Goal: Task Accomplishment & Management: Use online tool/utility

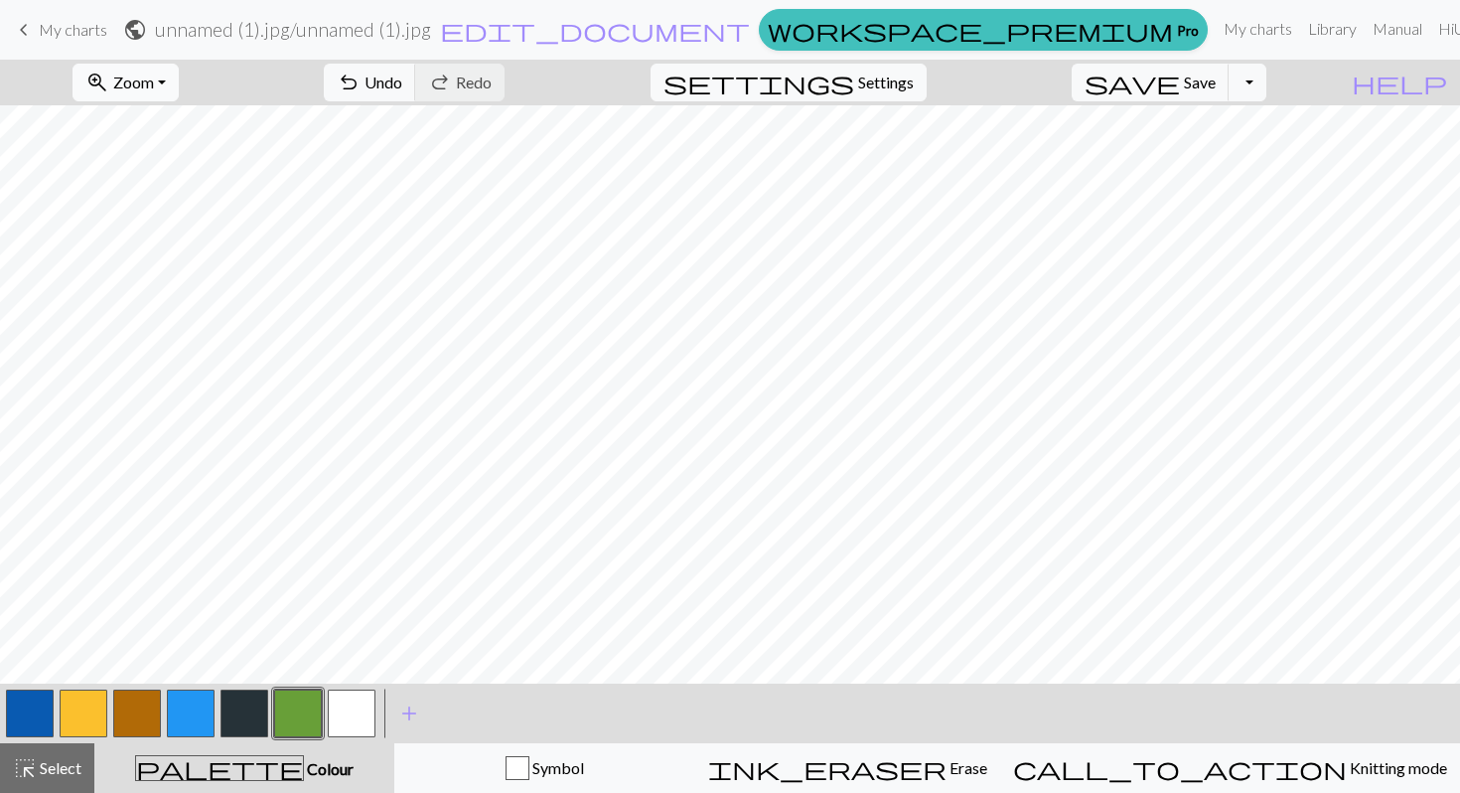
click at [154, 77] on span "Zoom" at bounding box center [133, 82] width 41 height 19
click at [76, 787] on button "highlight_alt Select Select" at bounding box center [47, 768] width 94 height 50
click at [66, 771] on span "Select" at bounding box center [59, 767] width 45 height 19
click at [361, 77] on span "undo" at bounding box center [349, 83] width 24 height 28
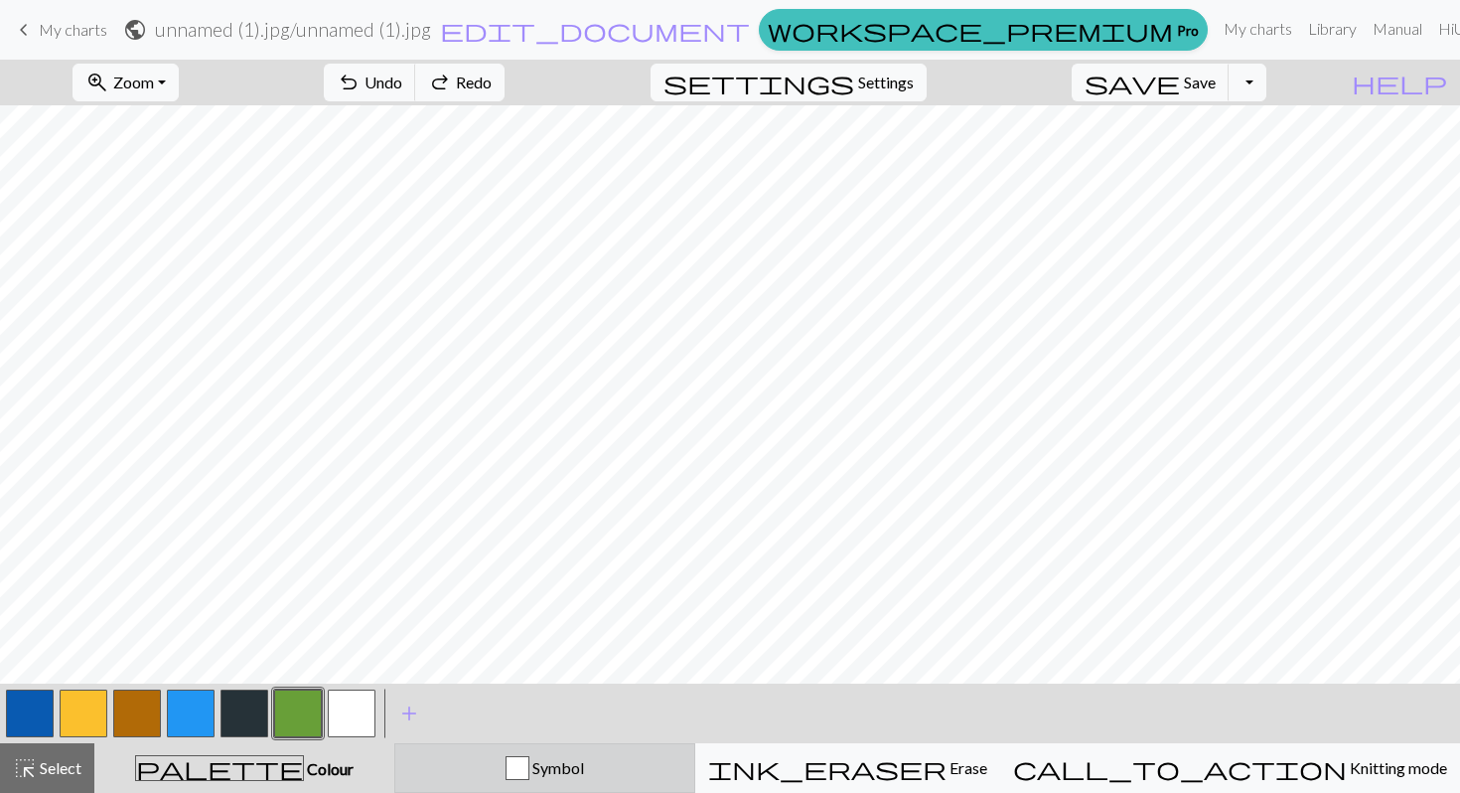
click at [584, 769] on span "Symbol" at bounding box center [556, 767] width 55 height 19
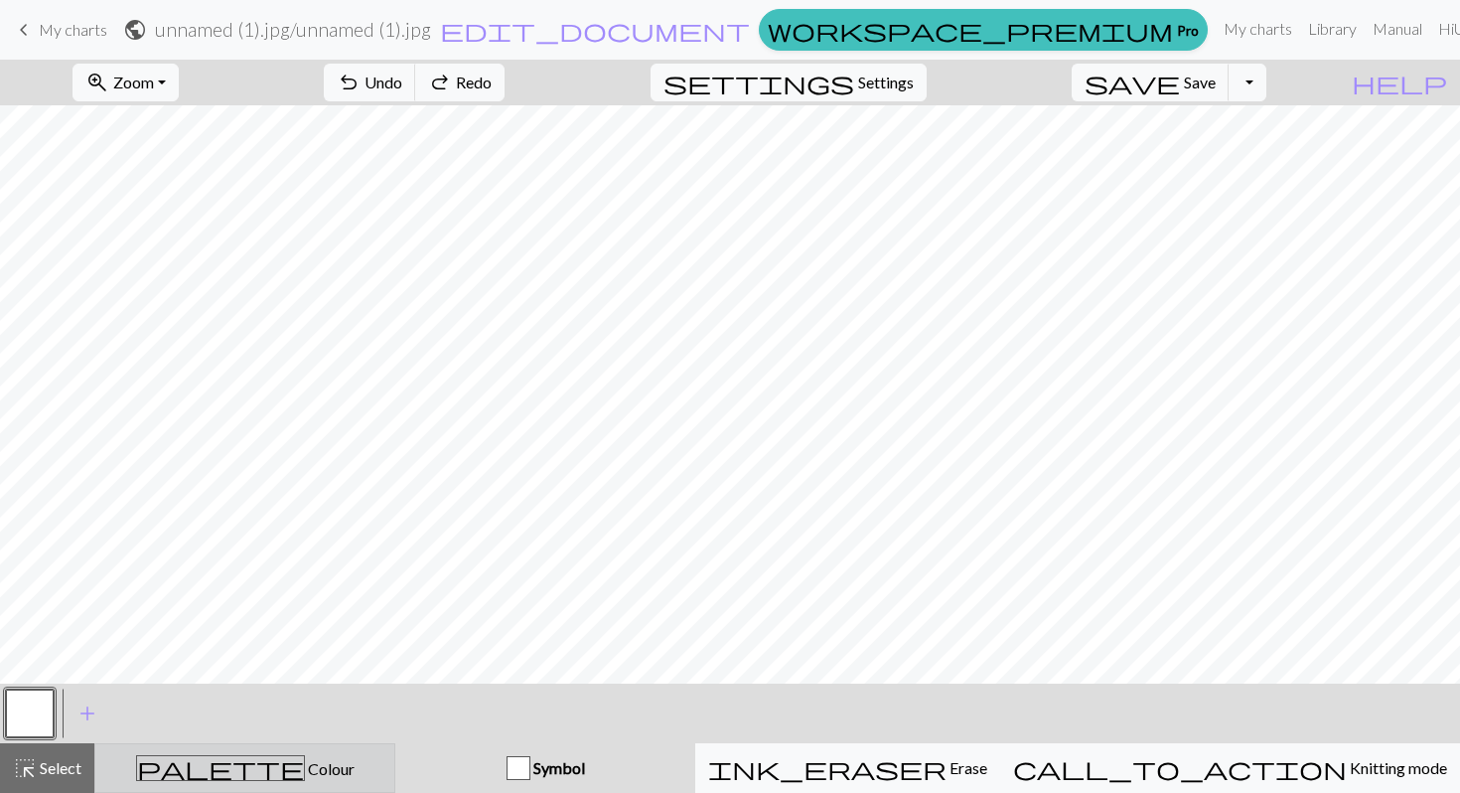
click at [321, 789] on button "palette Colour Colour" at bounding box center [244, 768] width 301 height 50
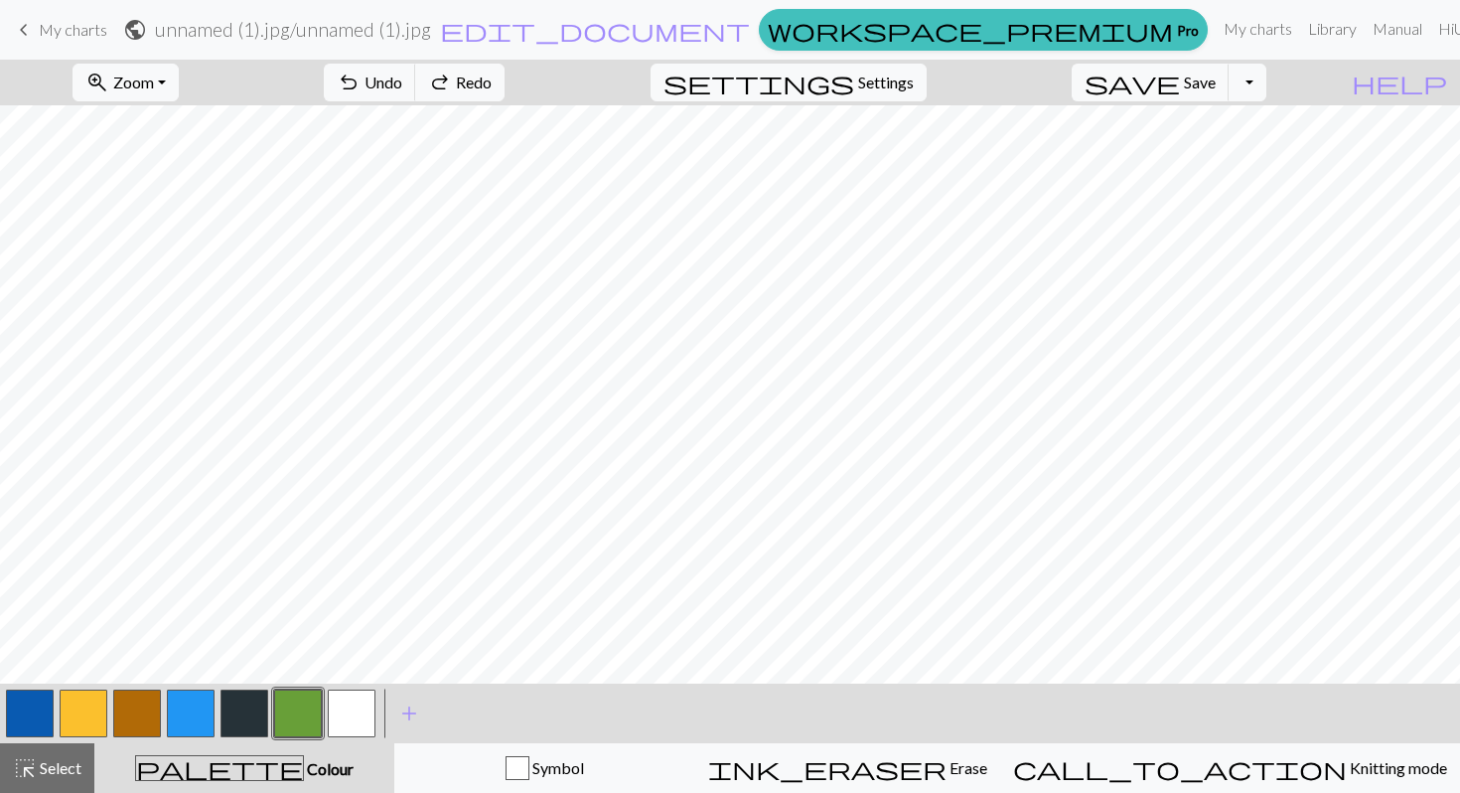
click at [76, 26] on span "My charts" at bounding box center [73, 29] width 69 height 19
click at [1216, 85] on span "Save" at bounding box center [1200, 82] width 32 height 19
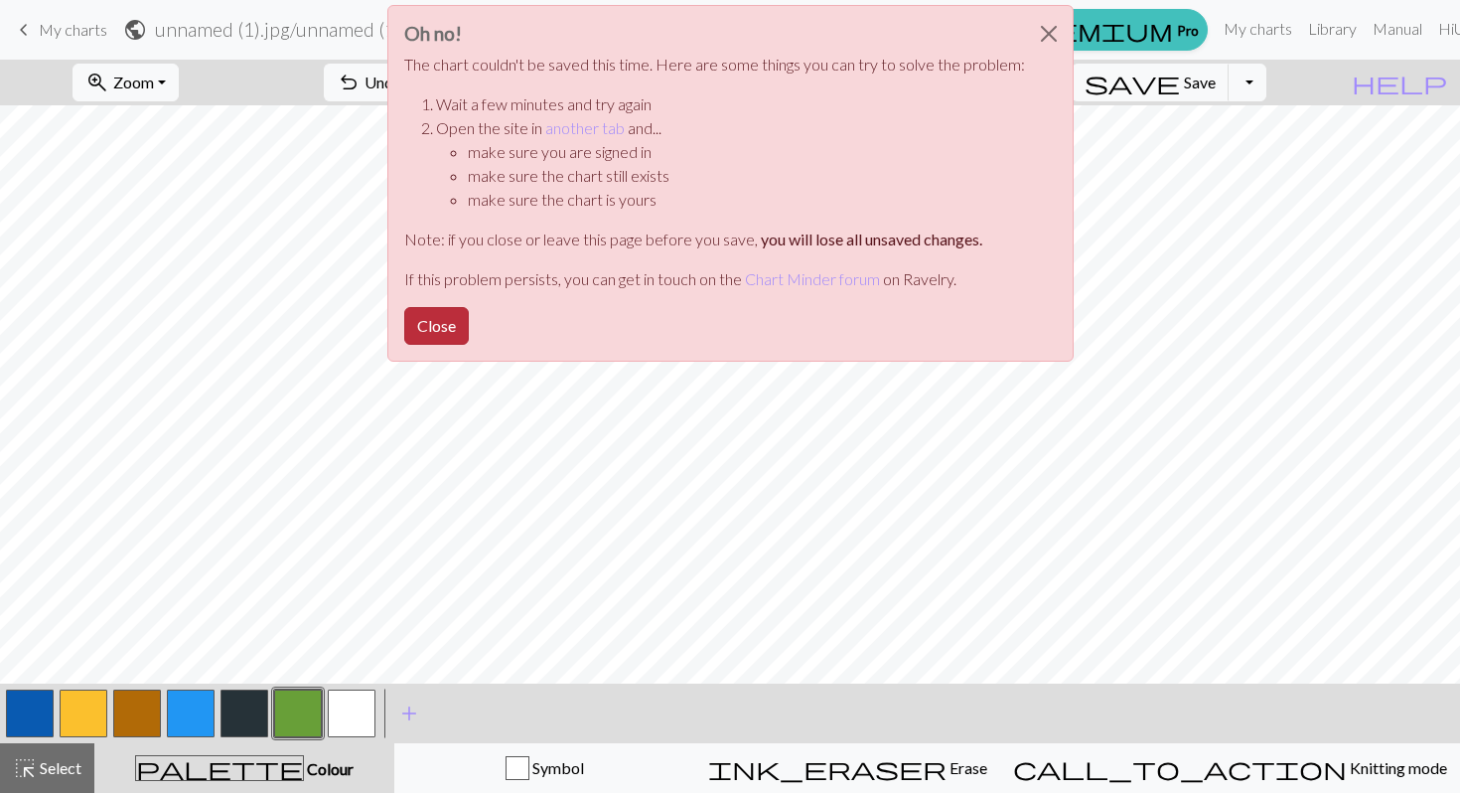
click at [427, 311] on button "Close" at bounding box center [436, 326] width 65 height 38
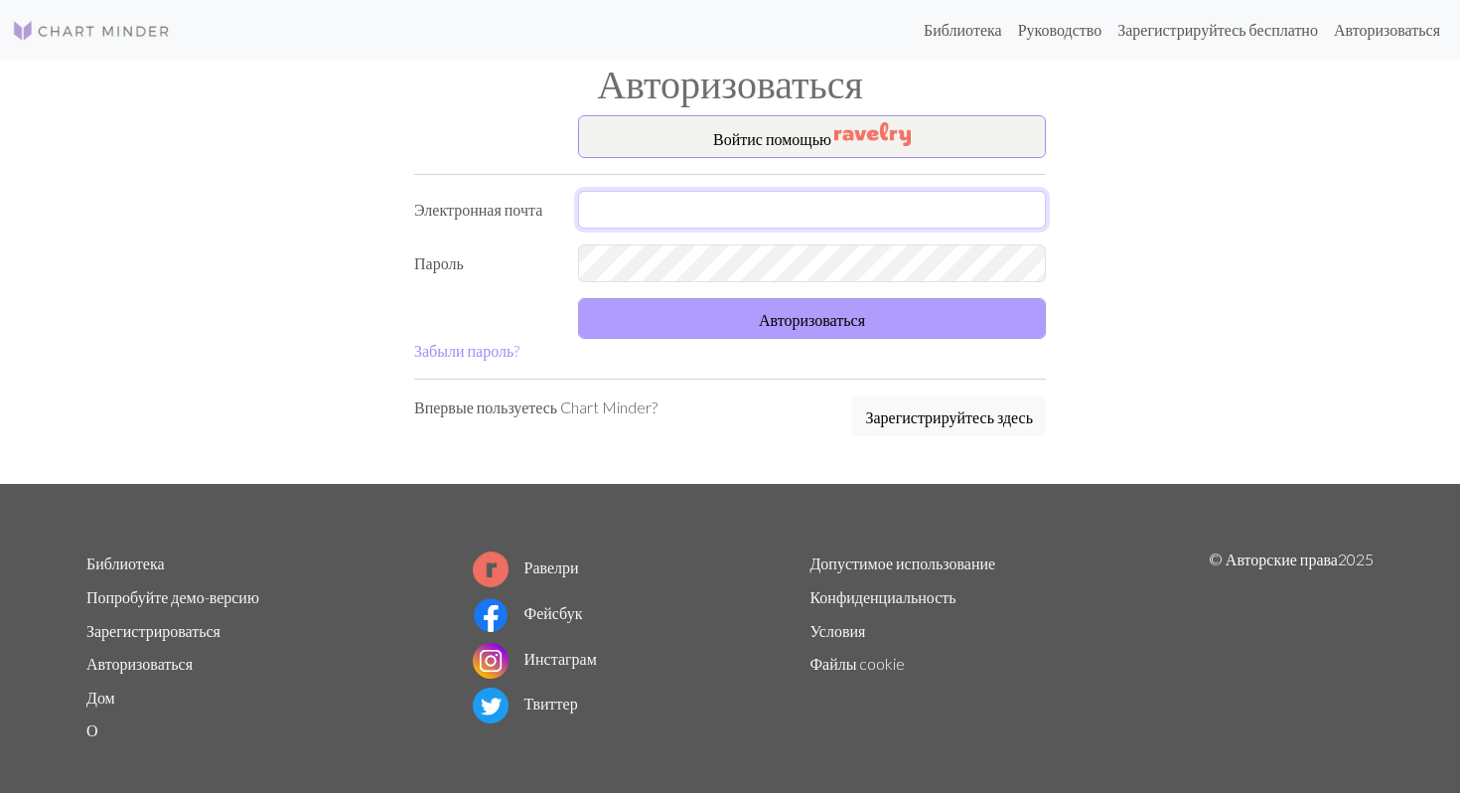
type input "uljanaaaaaaaaaa@gmail.com"
click at [862, 324] on font "Авторизоваться" at bounding box center [812, 319] width 106 height 19
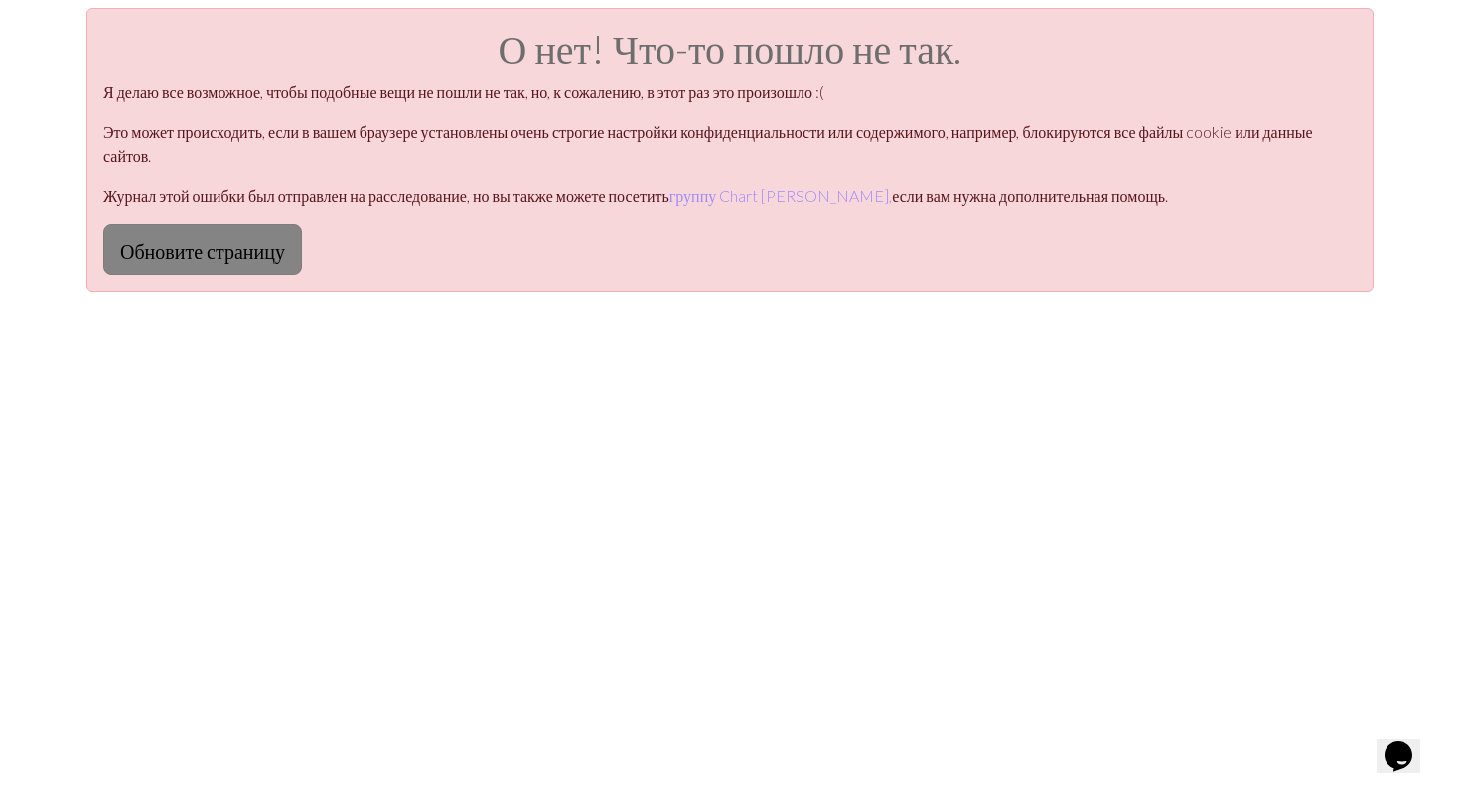
click at [126, 253] on font "Обновите страницу" at bounding box center [202, 251] width 165 height 24
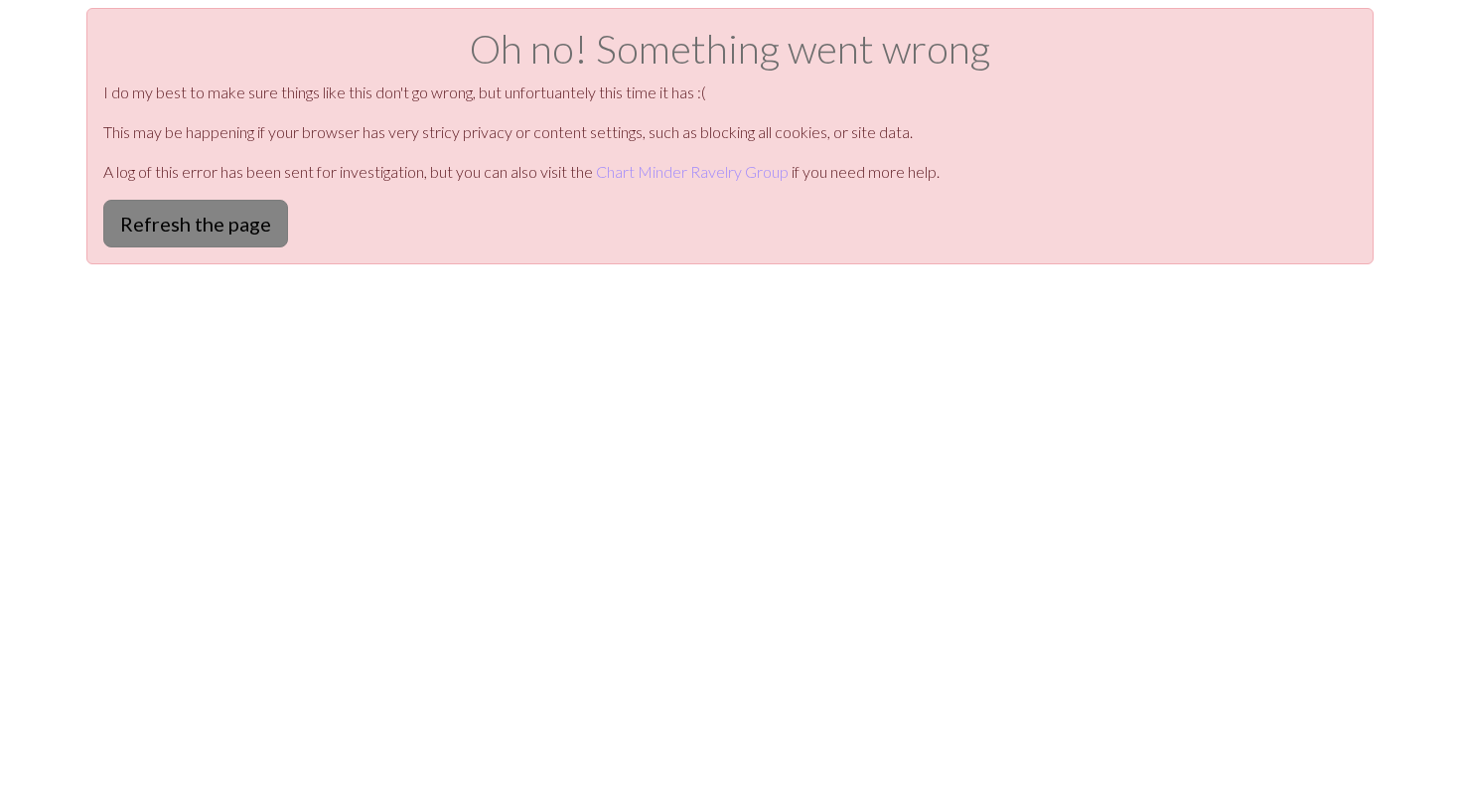
click at [218, 225] on button "Refresh the page" at bounding box center [195, 224] width 185 height 48
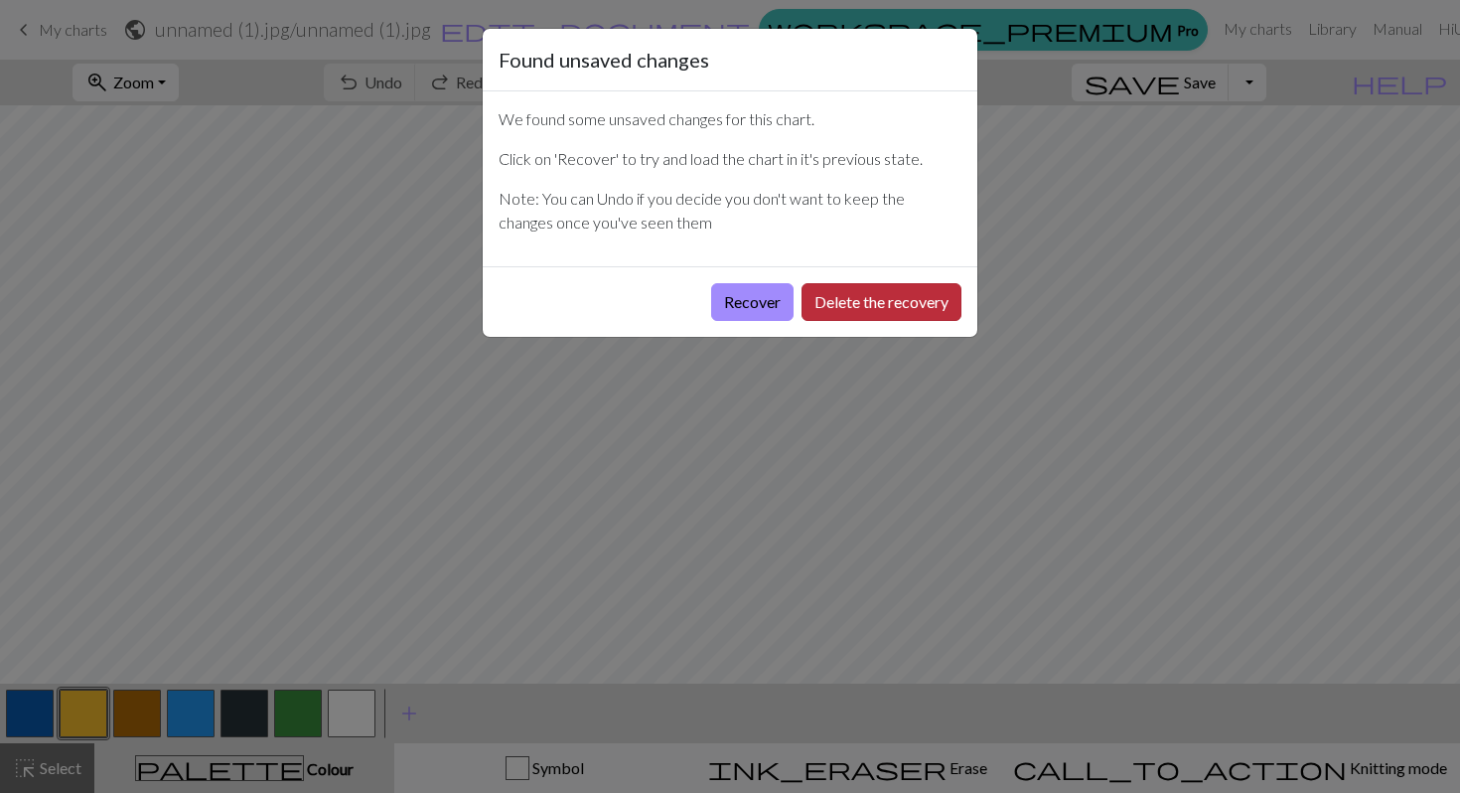
click at [854, 314] on button "Delete the recovery" at bounding box center [881, 302] width 160 height 38
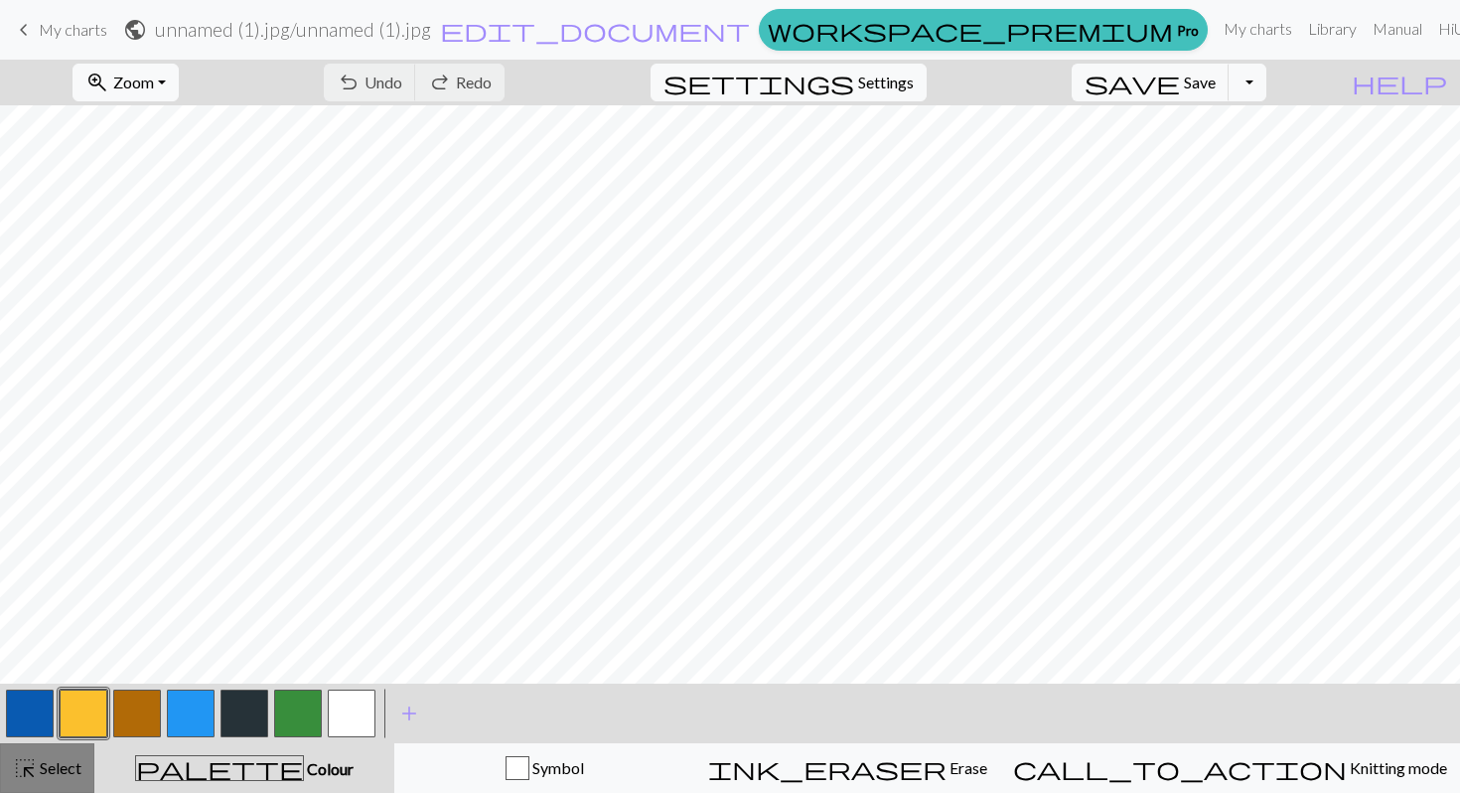
click at [14, 768] on span "highlight_alt" at bounding box center [25, 768] width 24 height 28
click at [95, 26] on span "My charts" at bounding box center [73, 29] width 69 height 19
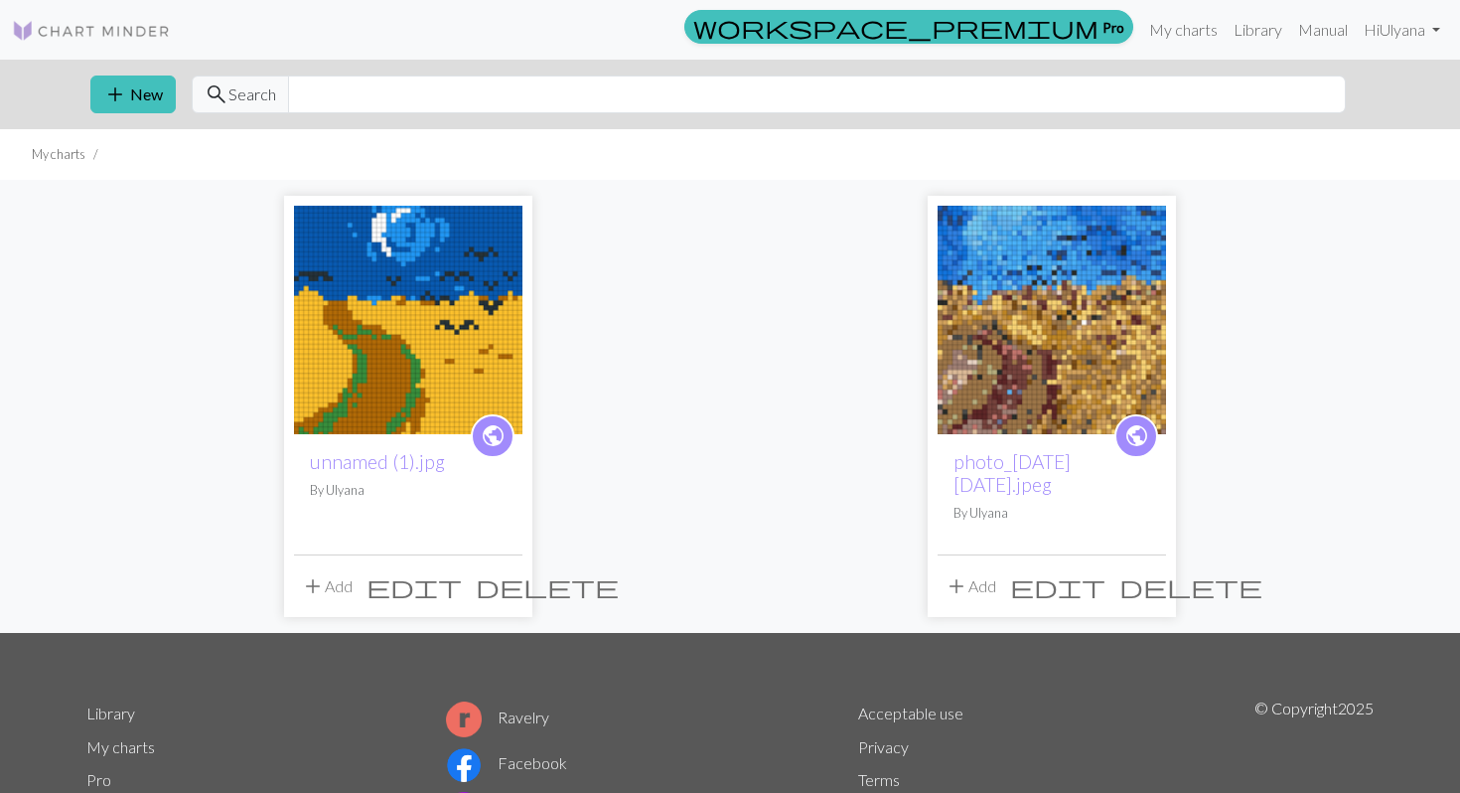
click at [462, 589] on span "edit" at bounding box center [413, 586] width 95 height 28
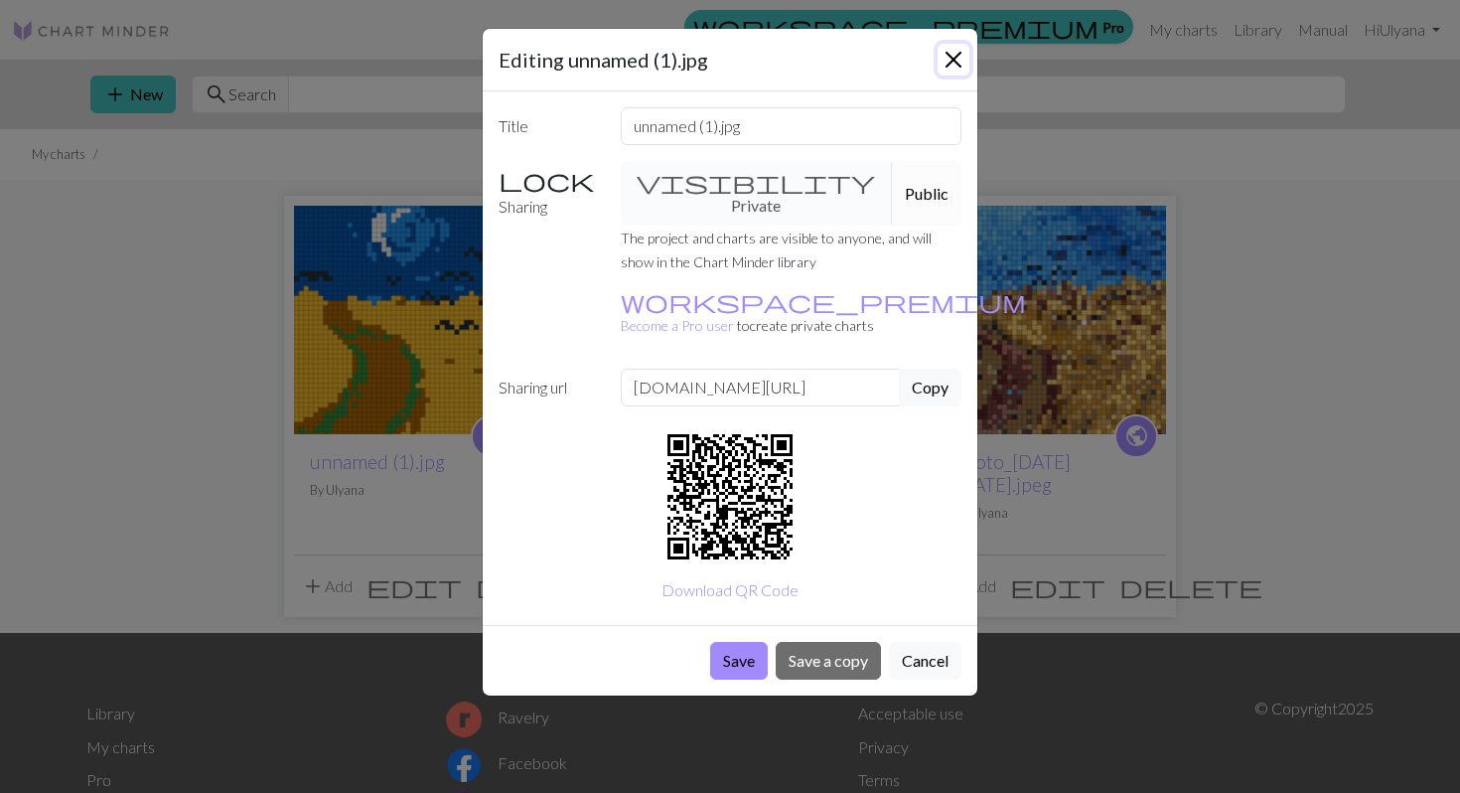
click at [952, 62] on button "Close" at bounding box center [954, 60] width 32 height 32
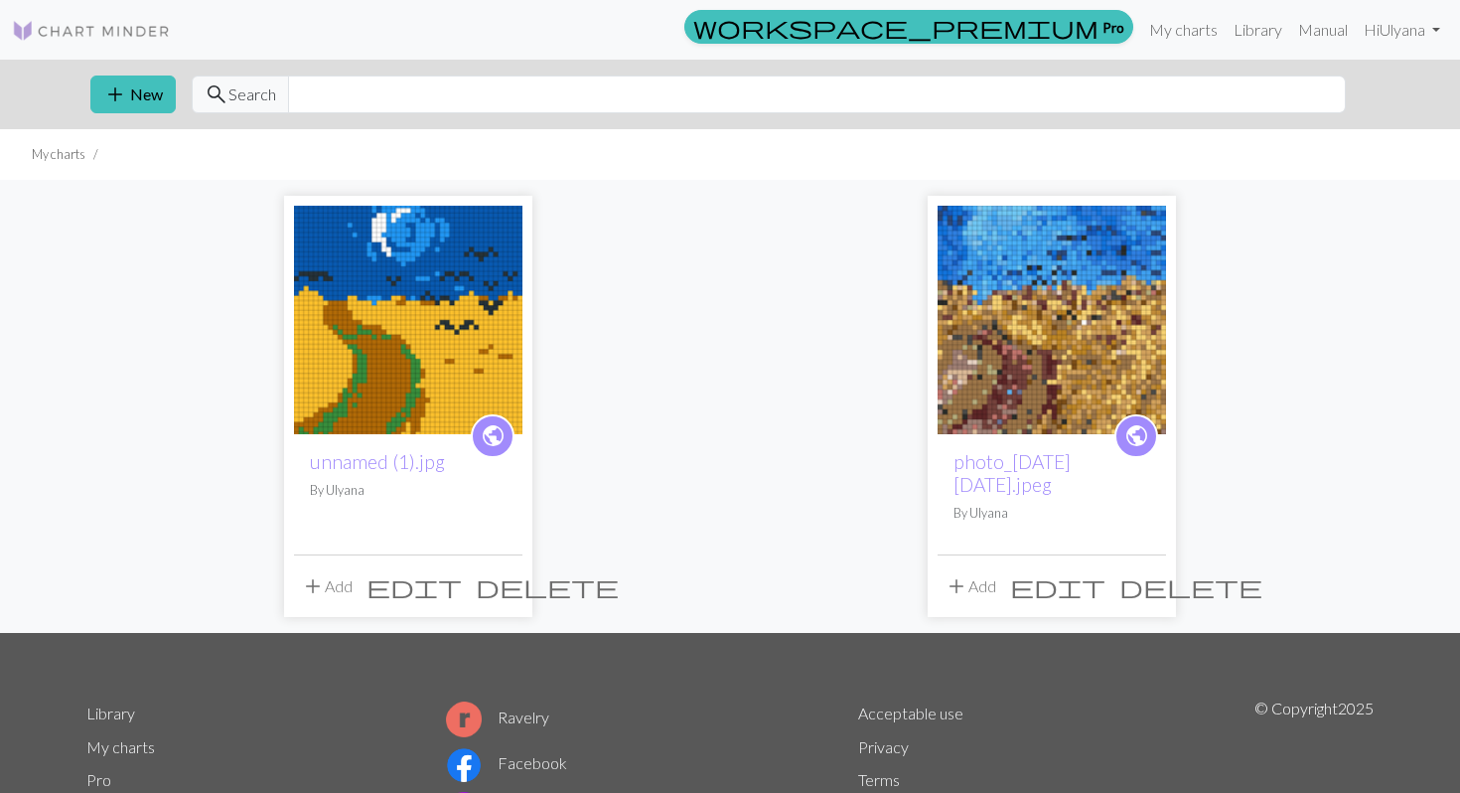
click at [356, 372] on img at bounding box center [408, 320] width 228 height 228
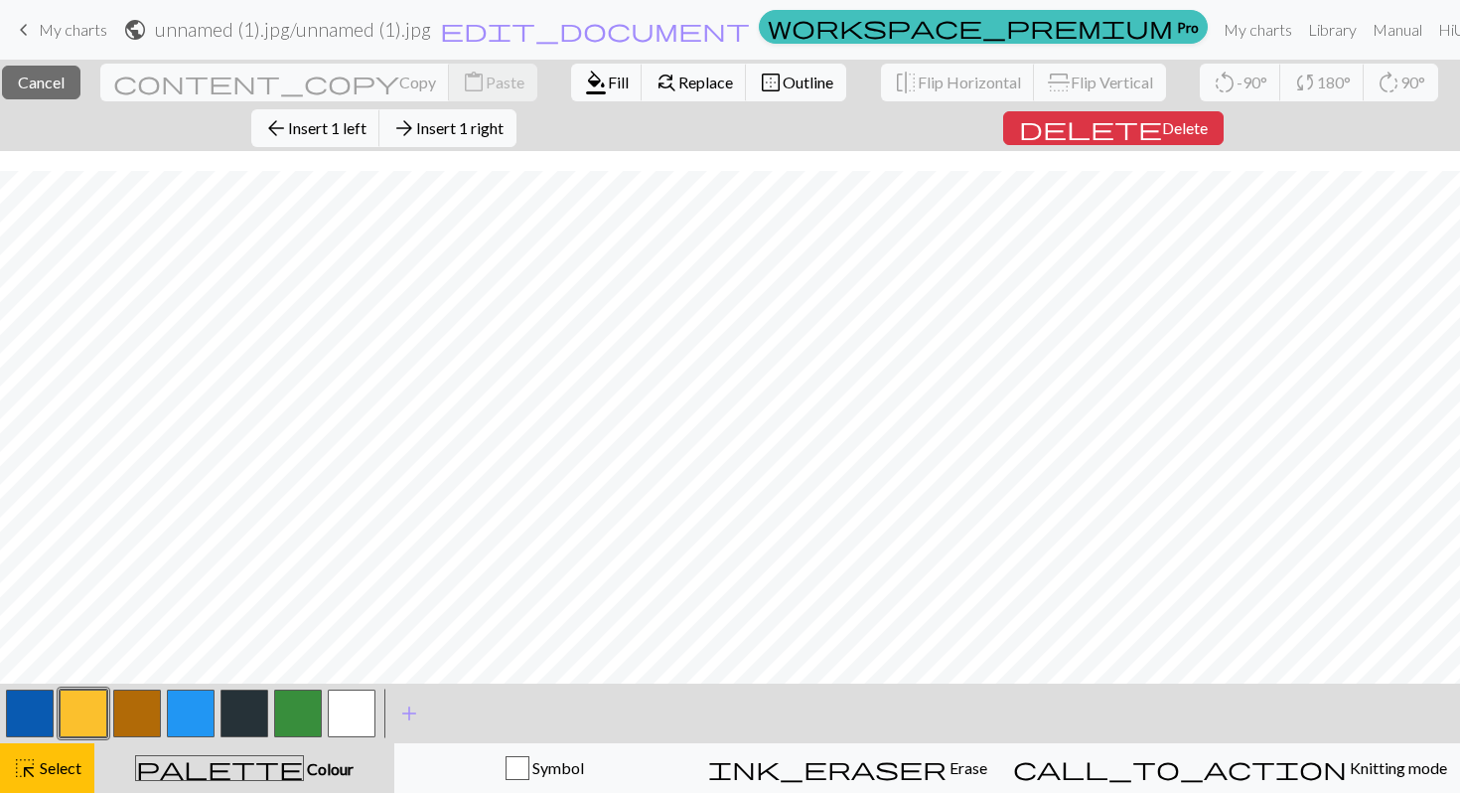
scroll to position [789, 0]
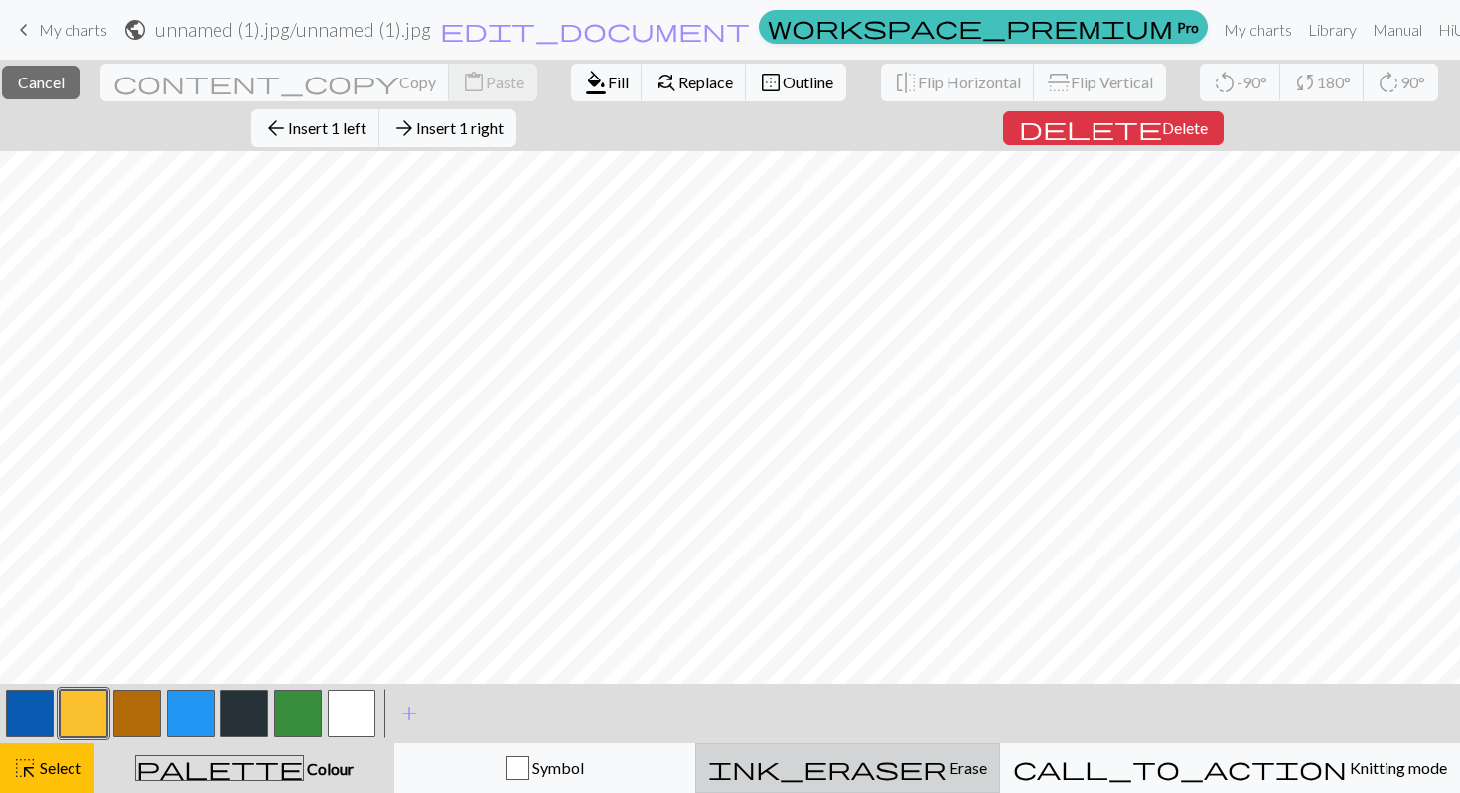
click at [913, 776] on div "ink_eraser Erase Erase" at bounding box center [847, 768] width 279 height 24
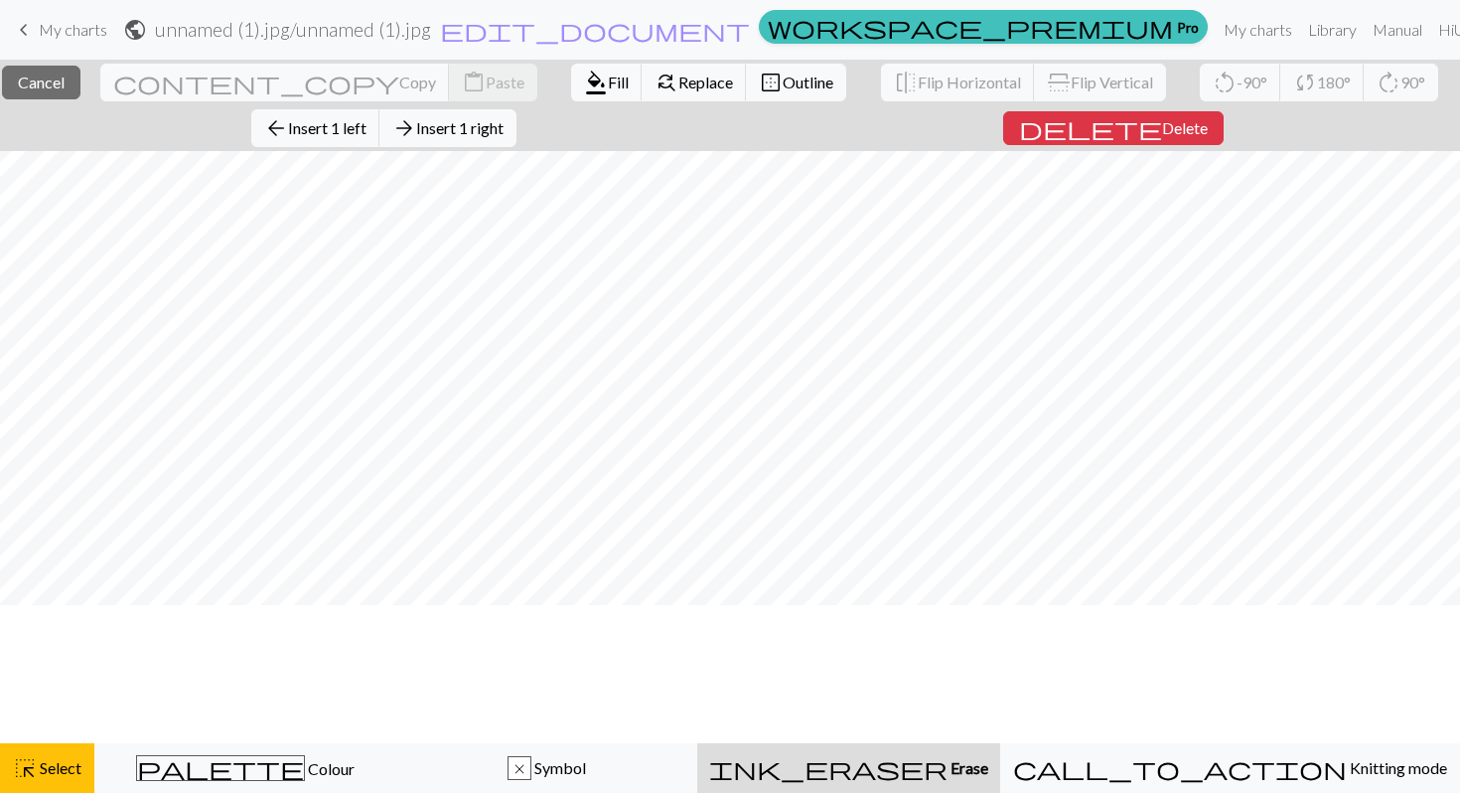
scroll to position [0, 0]
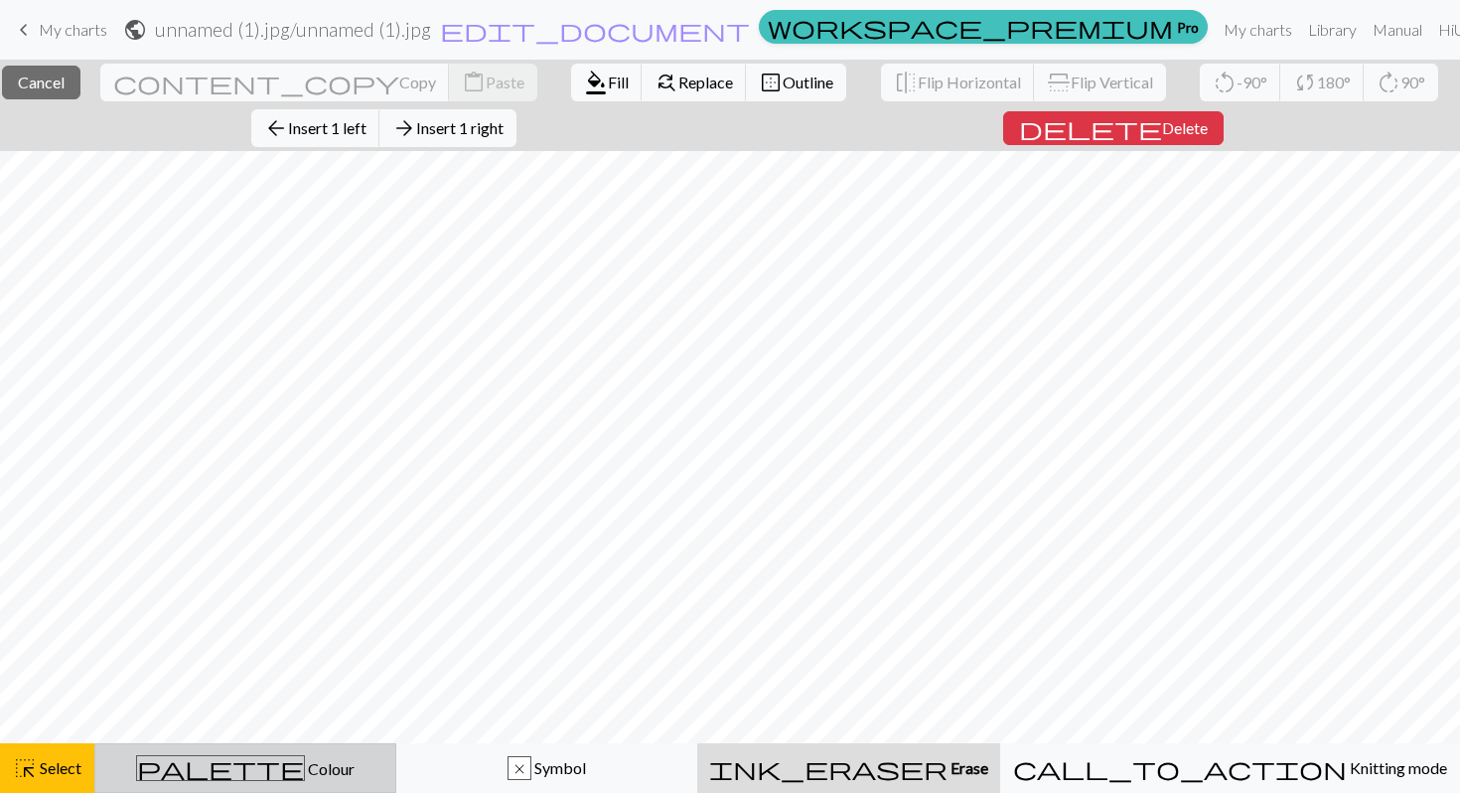
click at [264, 789] on button "palette Colour Colour" at bounding box center [245, 768] width 302 height 50
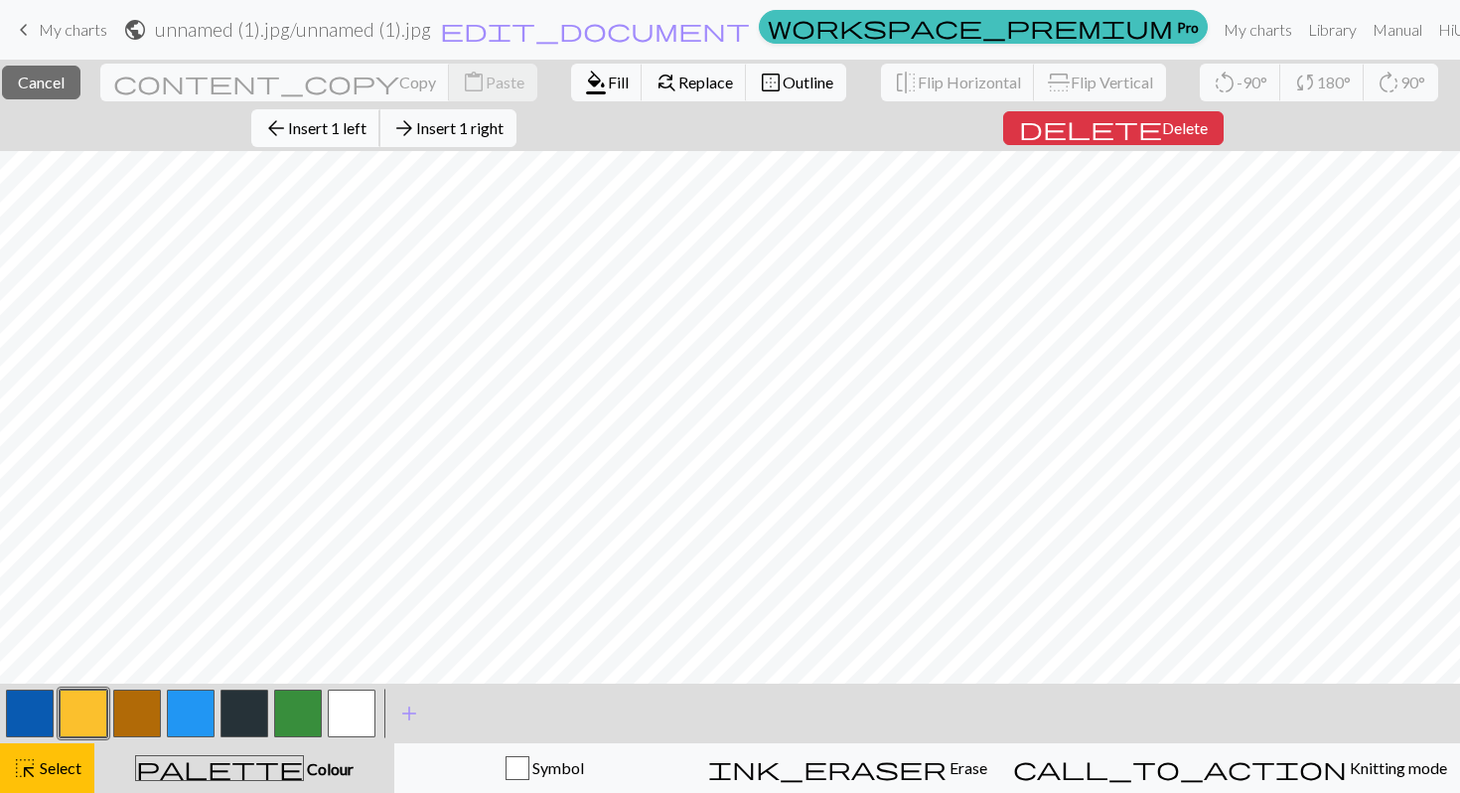
click at [344, 125] on span "Insert 1 left" at bounding box center [327, 127] width 78 height 19
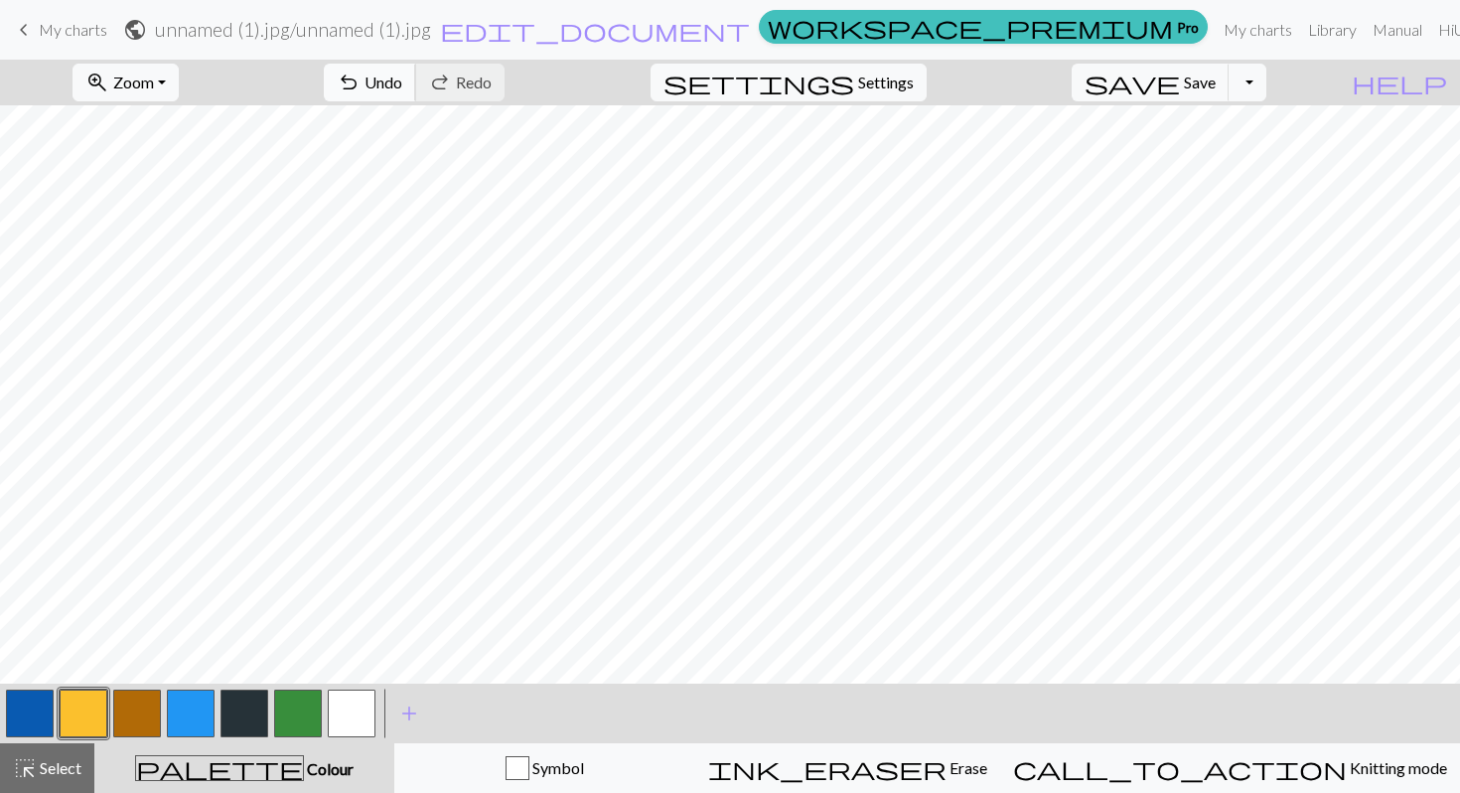
click at [416, 72] on button "undo Undo Undo" at bounding box center [370, 83] width 92 height 38
click at [746, 29] on span "edit_document" at bounding box center [595, 30] width 310 height 28
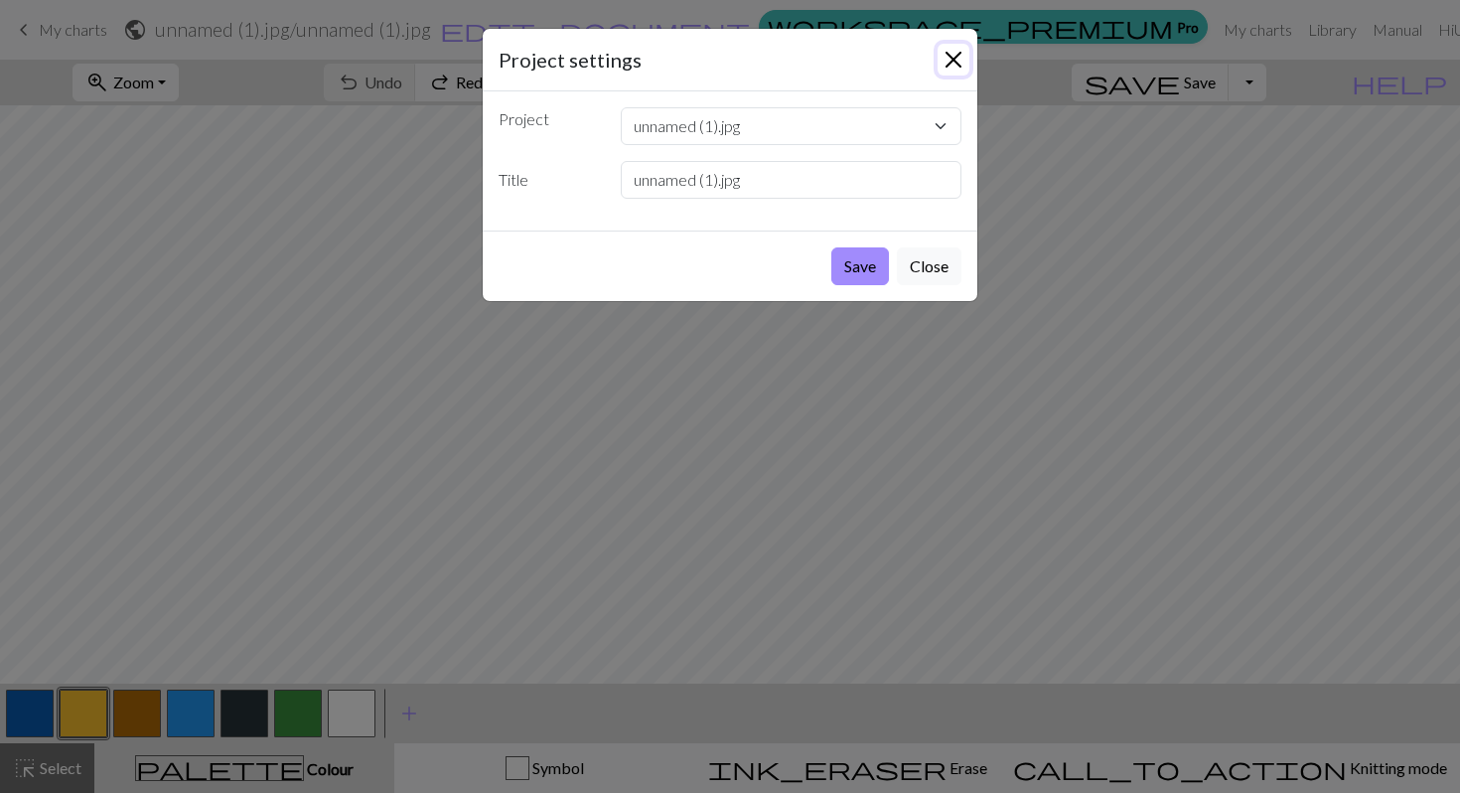
click at [948, 62] on button "Close" at bounding box center [954, 60] width 32 height 32
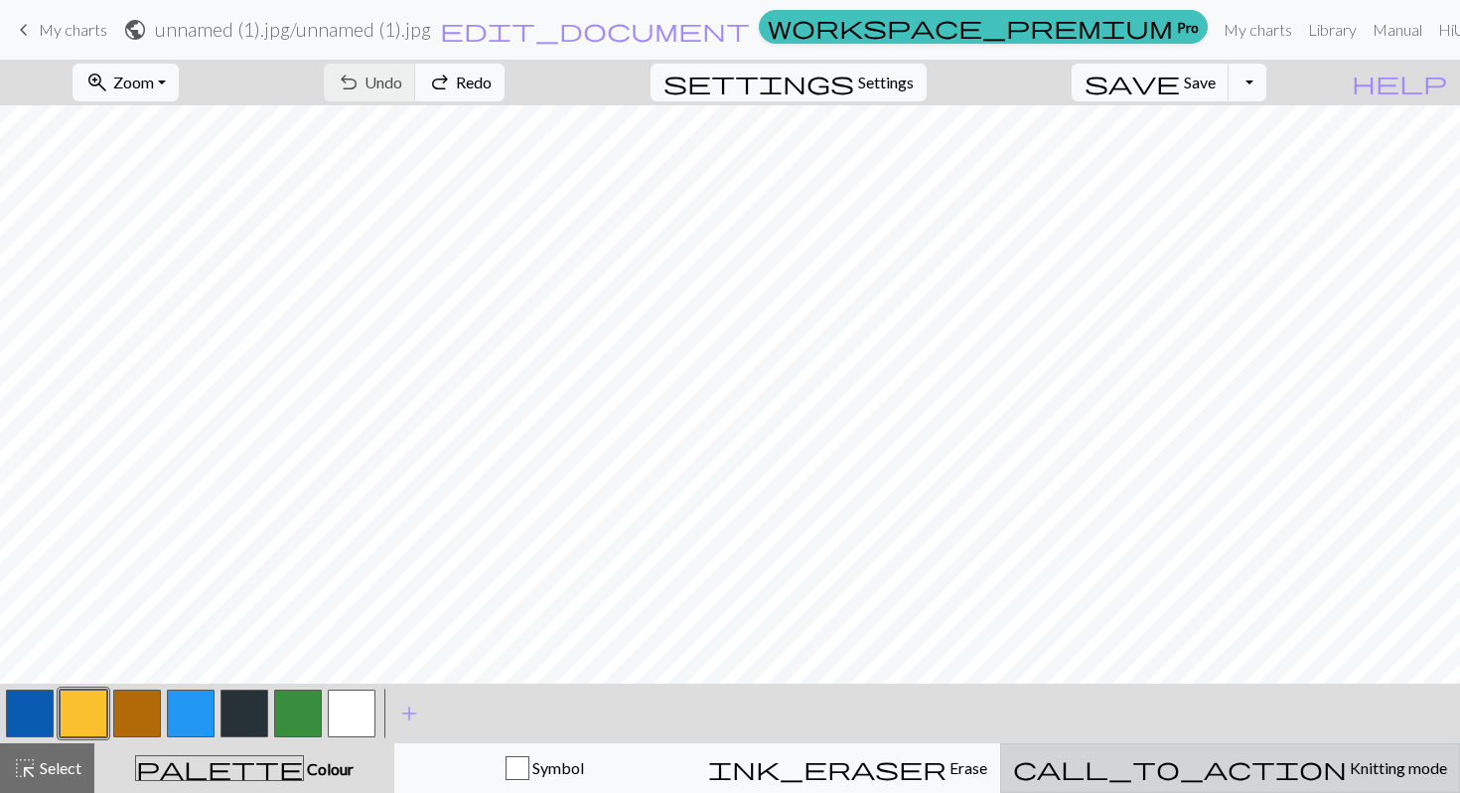
click at [1208, 767] on div "call_to_action Knitting mode Knitting mode" at bounding box center [1230, 768] width 434 height 24
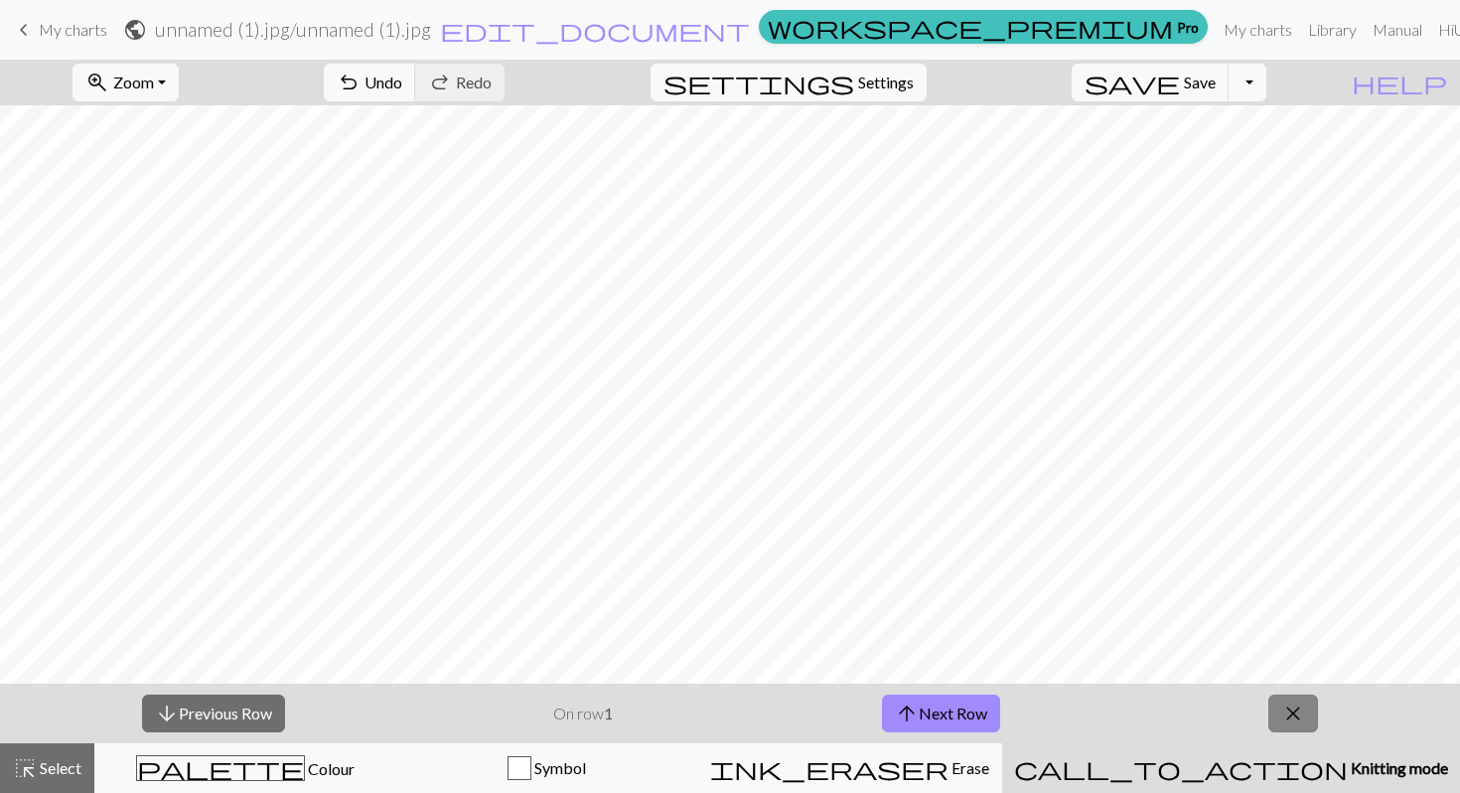
click at [1291, 718] on span "close" at bounding box center [1293, 713] width 24 height 28
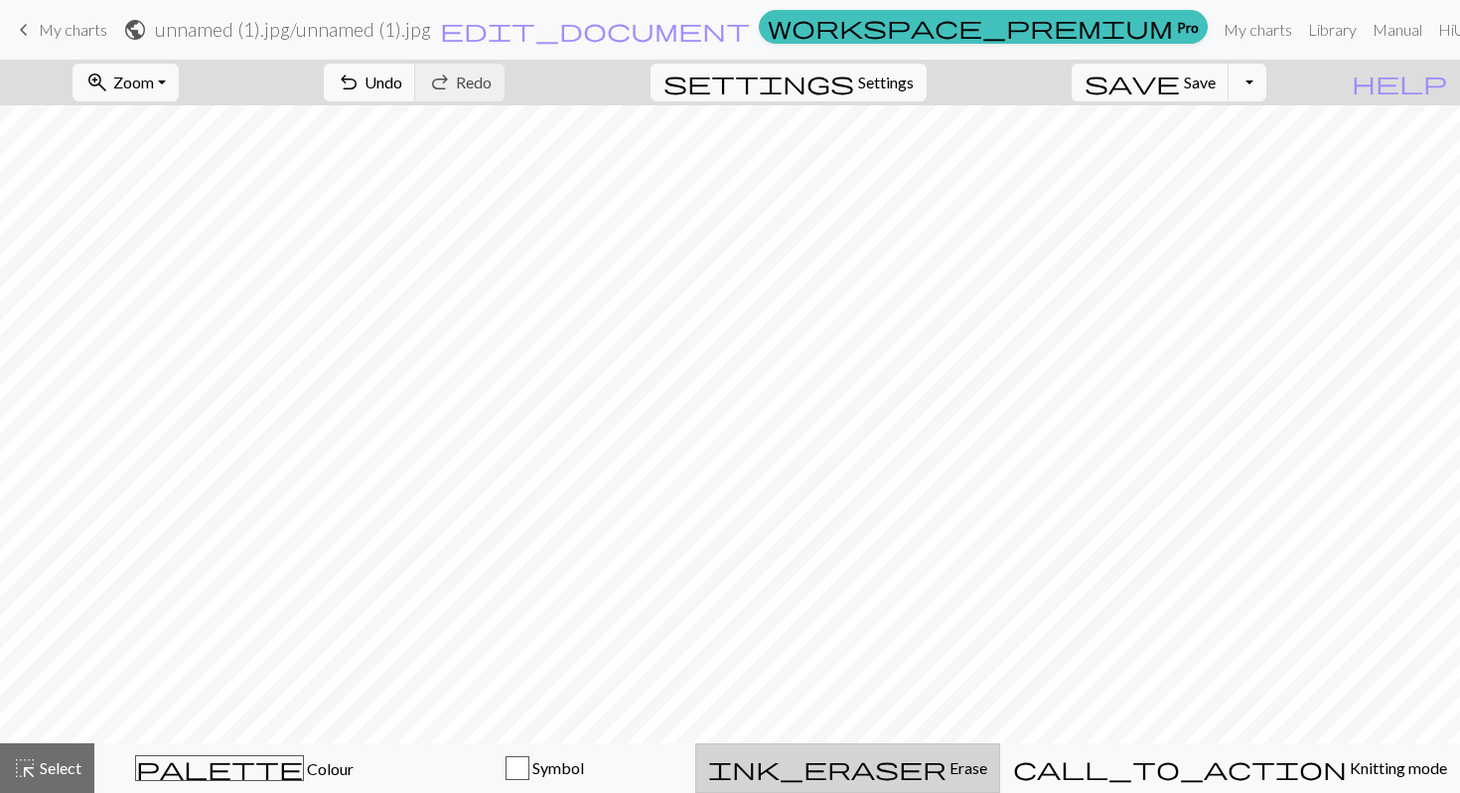
click at [925, 764] on span "ink_eraser" at bounding box center [827, 768] width 238 height 28
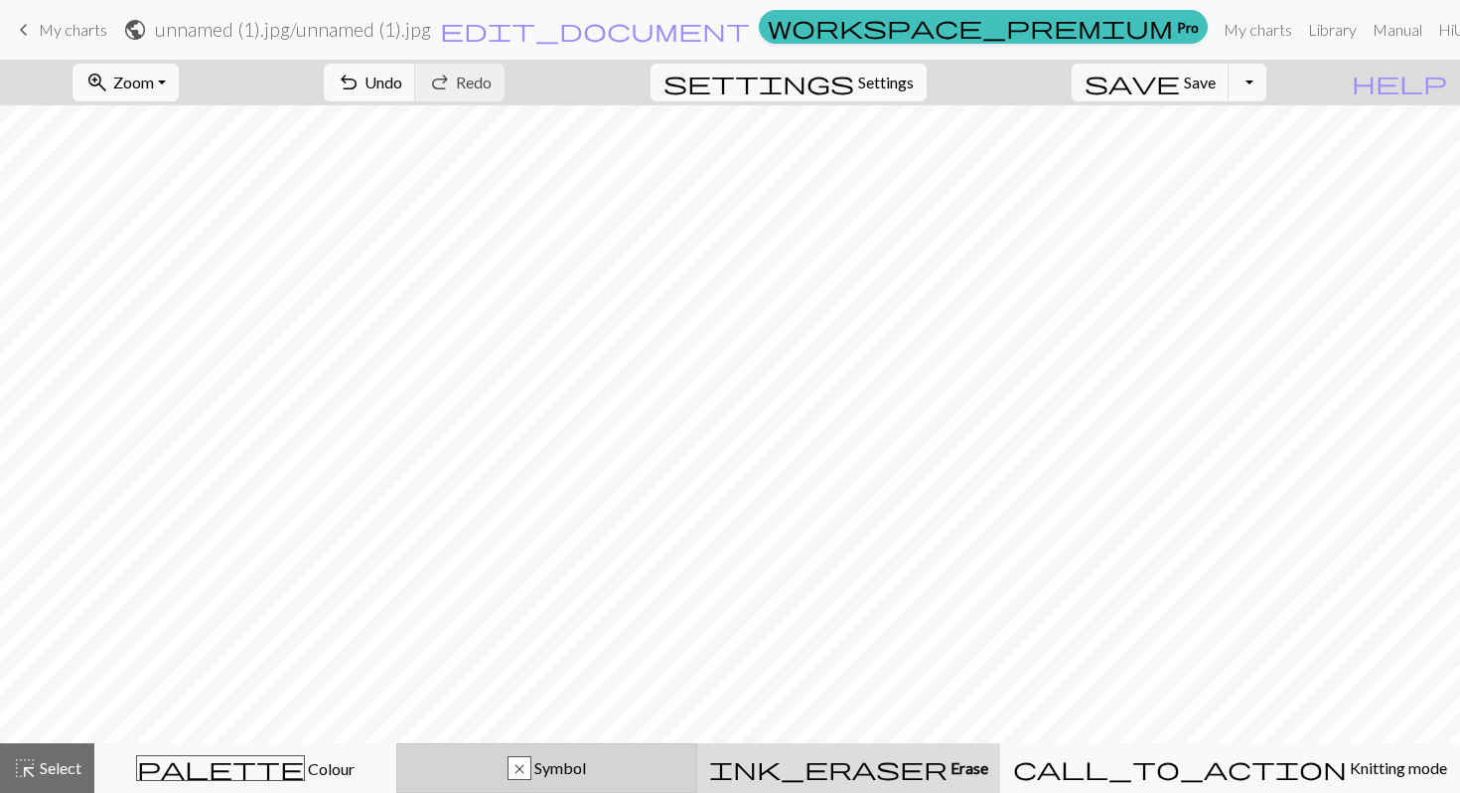
click at [640, 781] on button "x Symbol" at bounding box center [547, 768] width 302 height 50
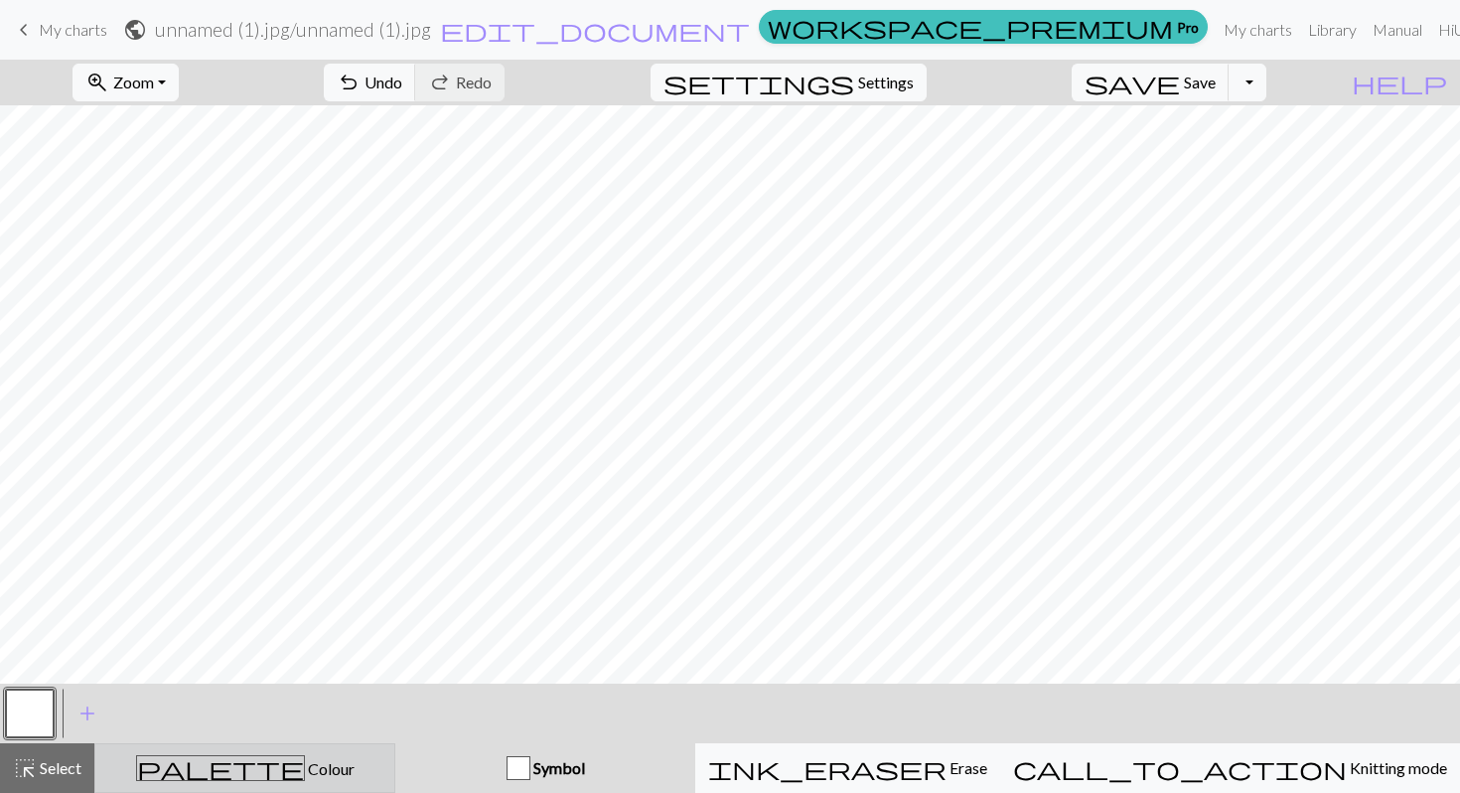
click at [346, 783] on button "palette Colour Colour" at bounding box center [244, 768] width 301 height 50
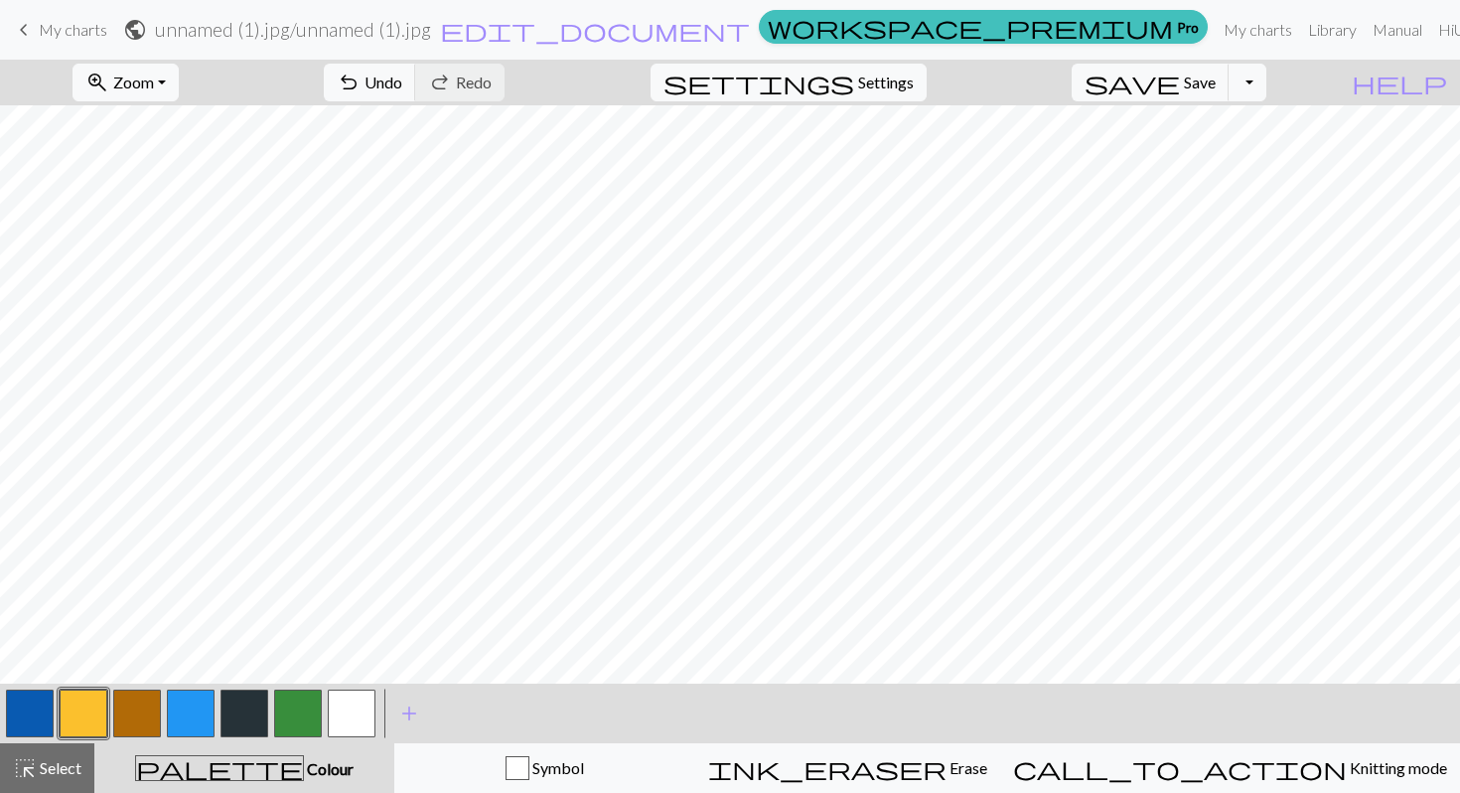
click at [245, 765] on span "palette" at bounding box center [219, 768] width 167 height 28
click at [76, 763] on span "Select" at bounding box center [59, 767] width 45 height 19
click at [323, 52] on nav "keyboard_arrow_left My charts public unnamed (1).jpg / unnamed (1).jpg edit_doc…" at bounding box center [730, 30] width 1460 height 60
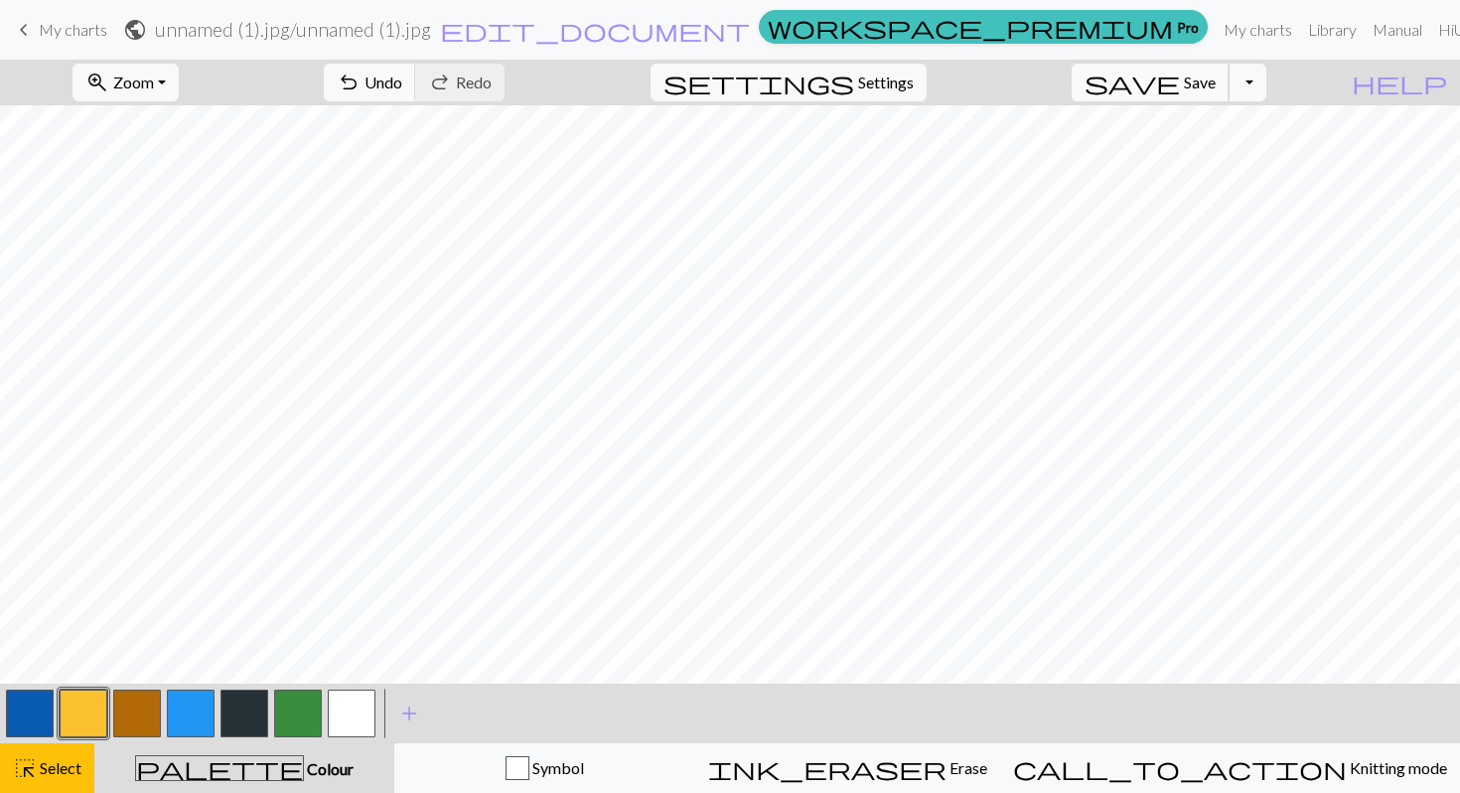
click at [1216, 76] on span "Save" at bounding box center [1200, 82] width 32 height 19
click at [1266, 84] on button "Toggle Dropdown" at bounding box center [1248, 83] width 38 height 38
click at [1263, 117] on button "file_copy Save a copy" at bounding box center [1102, 126] width 328 height 32
click at [154, 79] on span "Zoom" at bounding box center [133, 82] width 41 height 19
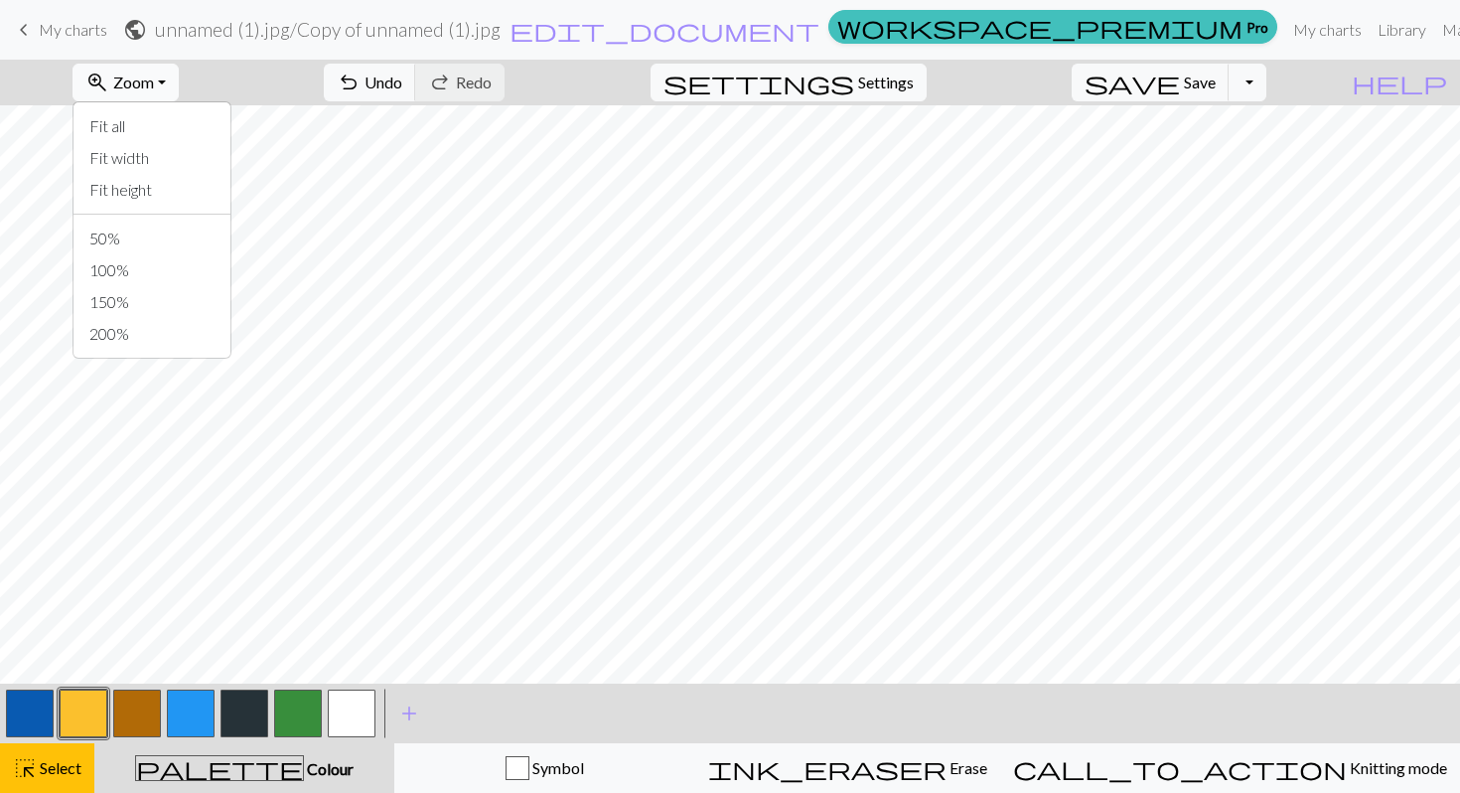
click at [154, 79] on span "Zoom" at bounding box center [133, 82] width 41 height 19
click at [75, 31] on span "My charts" at bounding box center [73, 29] width 69 height 19
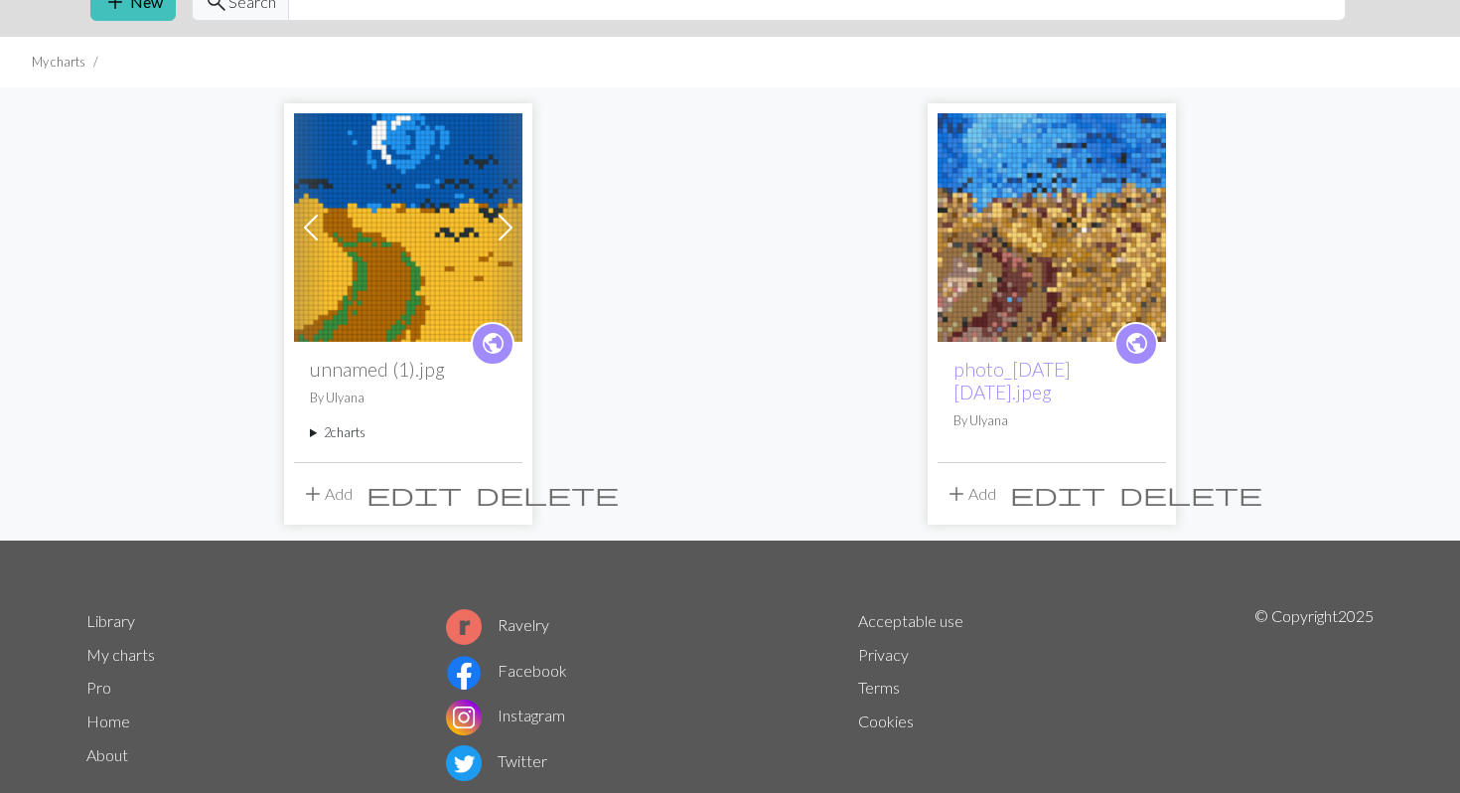
scroll to position [83, 0]
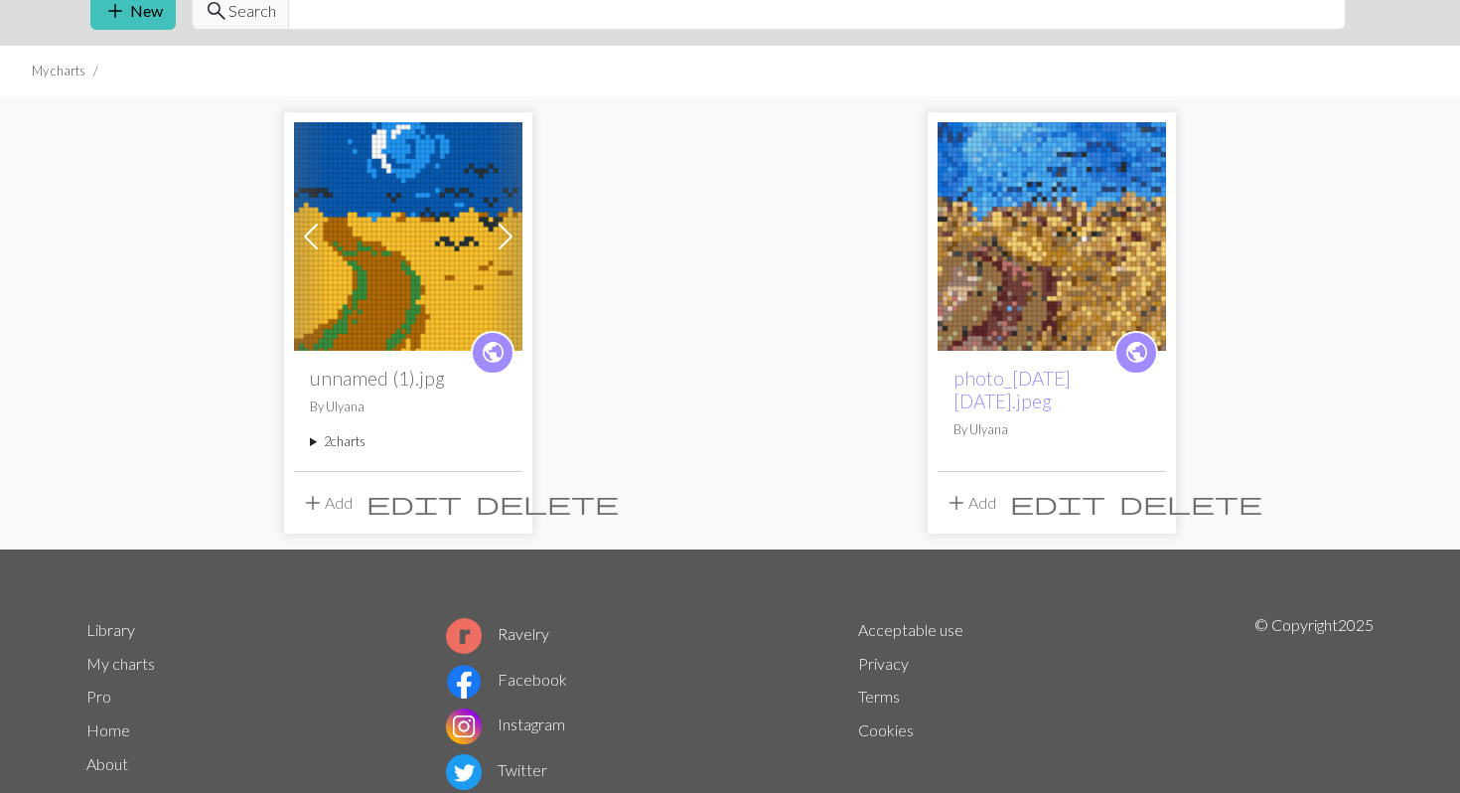
click at [328, 508] on button "add Add" at bounding box center [327, 503] width 66 height 38
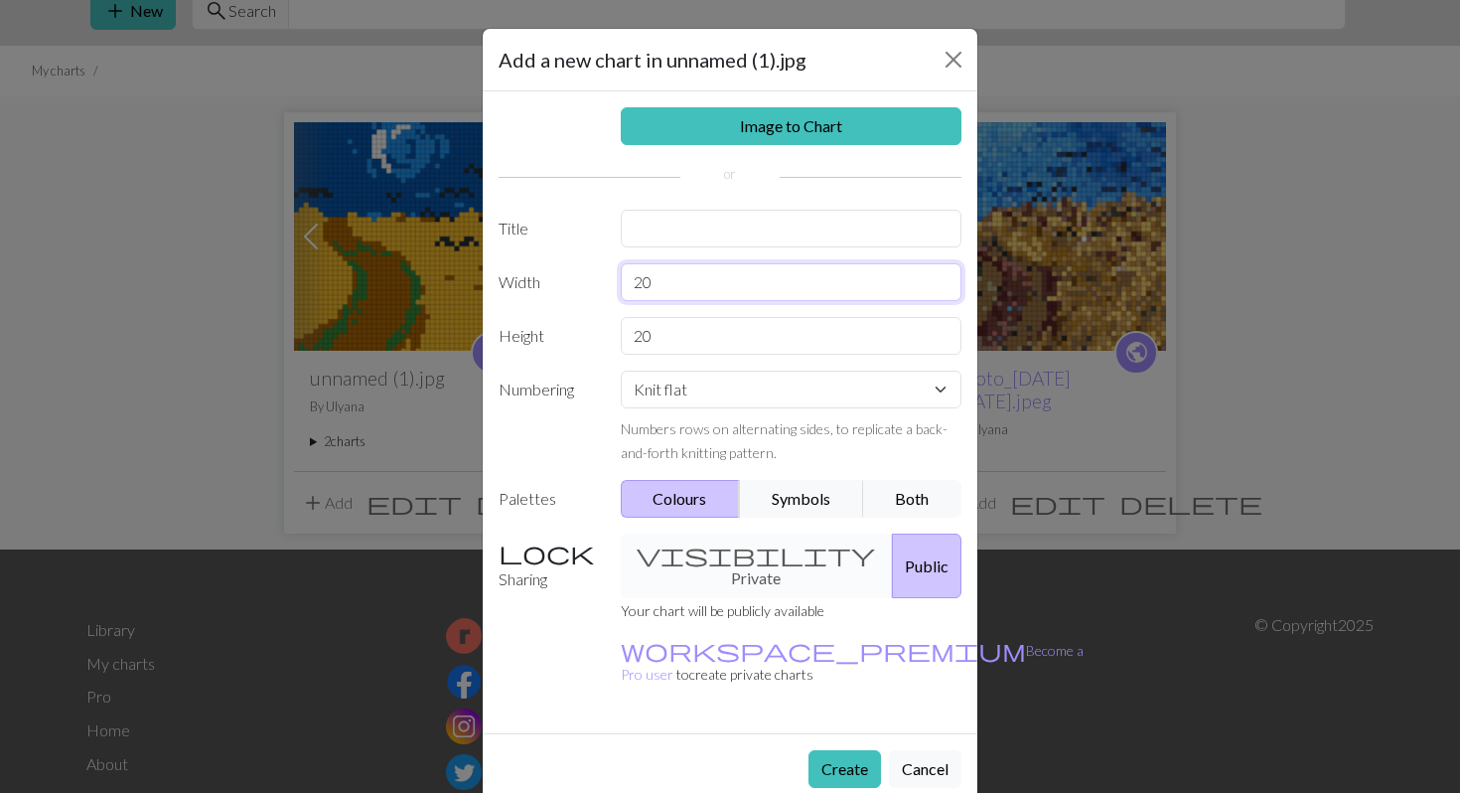
click at [677, 285] on input "20" at bounding box center [792, 282] width 342 height 38
click at [708, 282] on input "20" at bounding box center [792, 282] width 342 height 38
type input "2"
type input "47"
click at [671, 347] on input "20" at bounding box center [792, 336] width 342 height 38
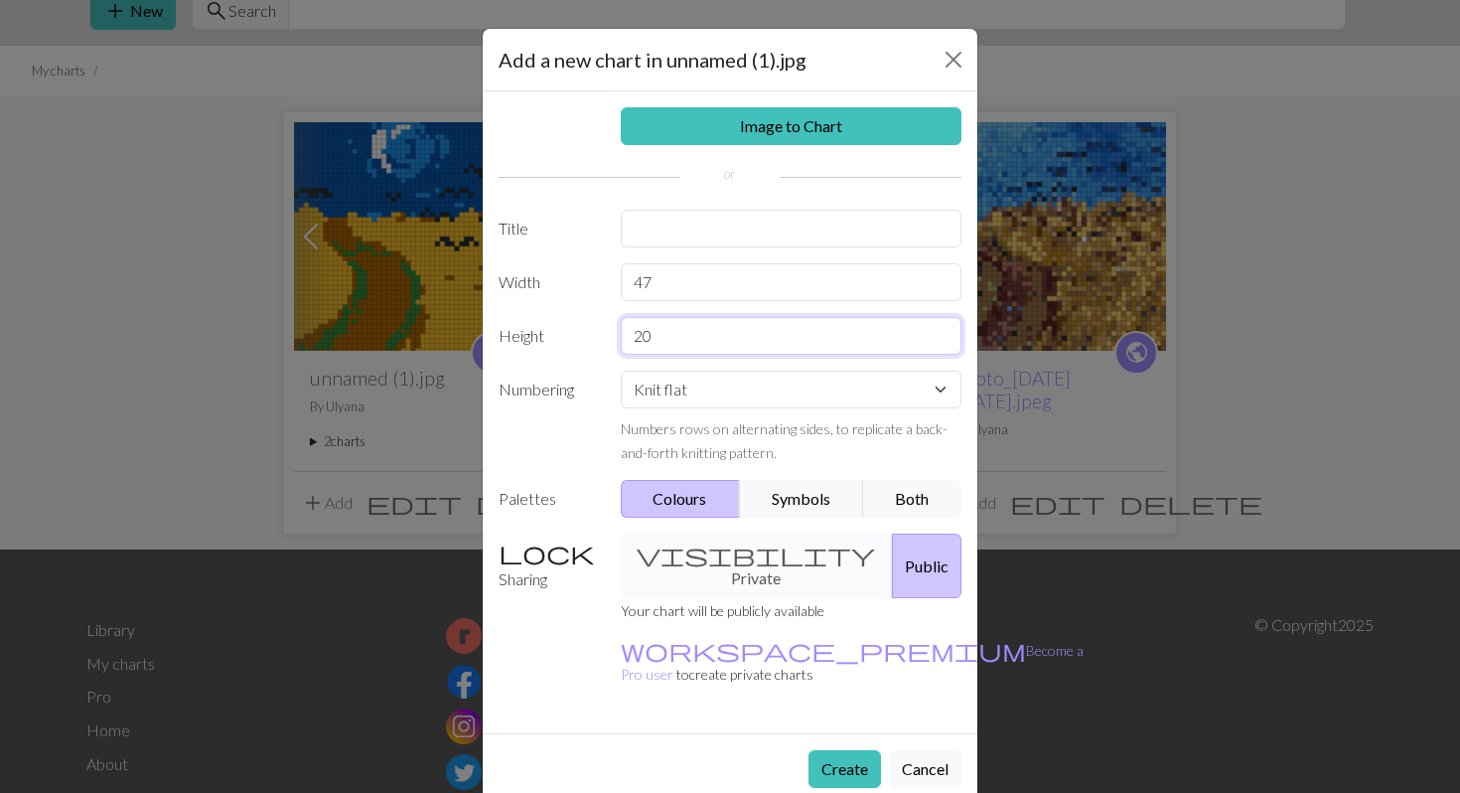
type input "2"
type input "54"
click at [847, 750] on button "Create" at bounding box center [844, 769] width 73 height 38
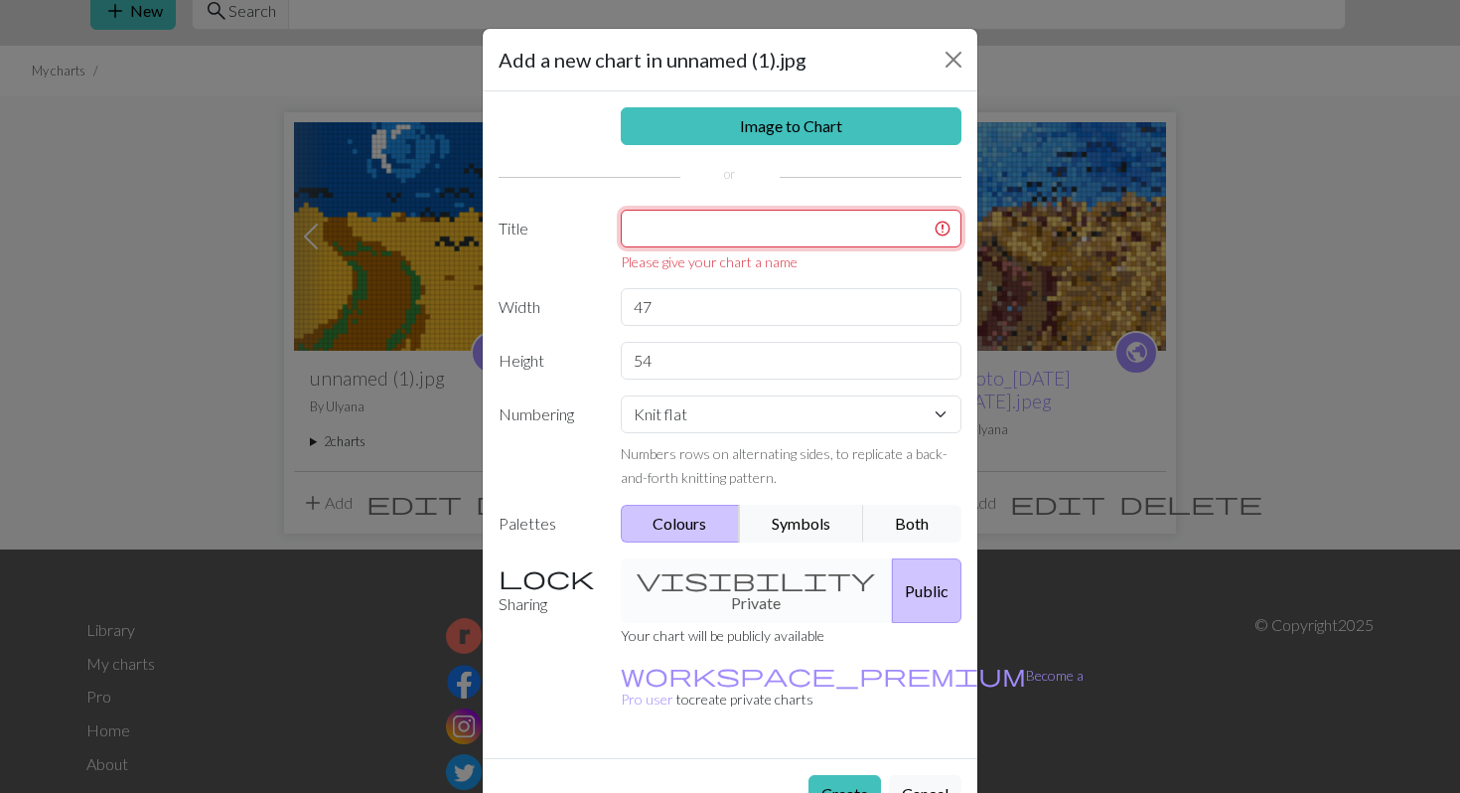
click at [680, 234] on input "text" at bounding box center [792, 229] width 342 height 38
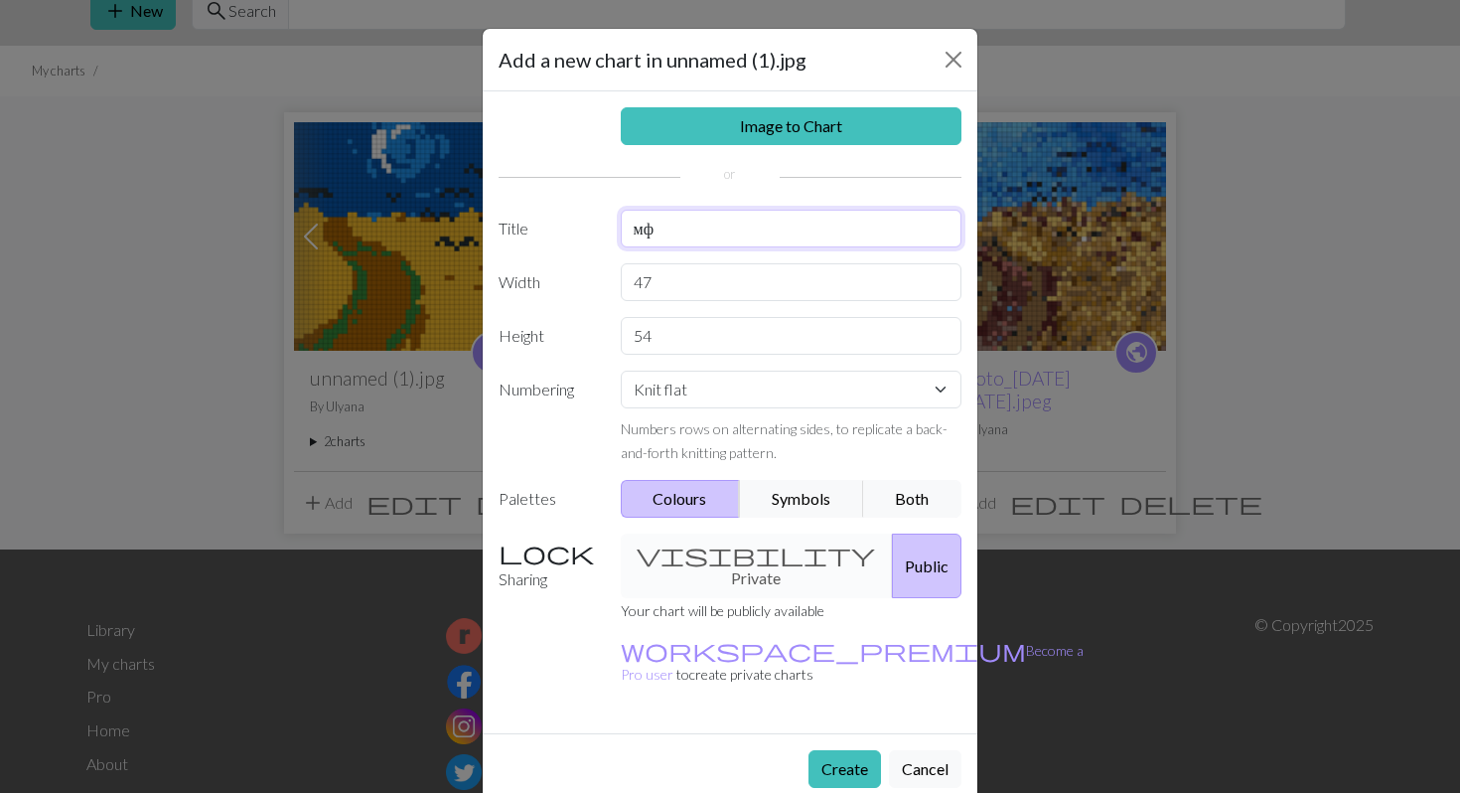
type input "м"
type input "van gpgh"
click at [840, 130] on link "Image to Chart" at bounding box center [792, 126] width 342 height 38
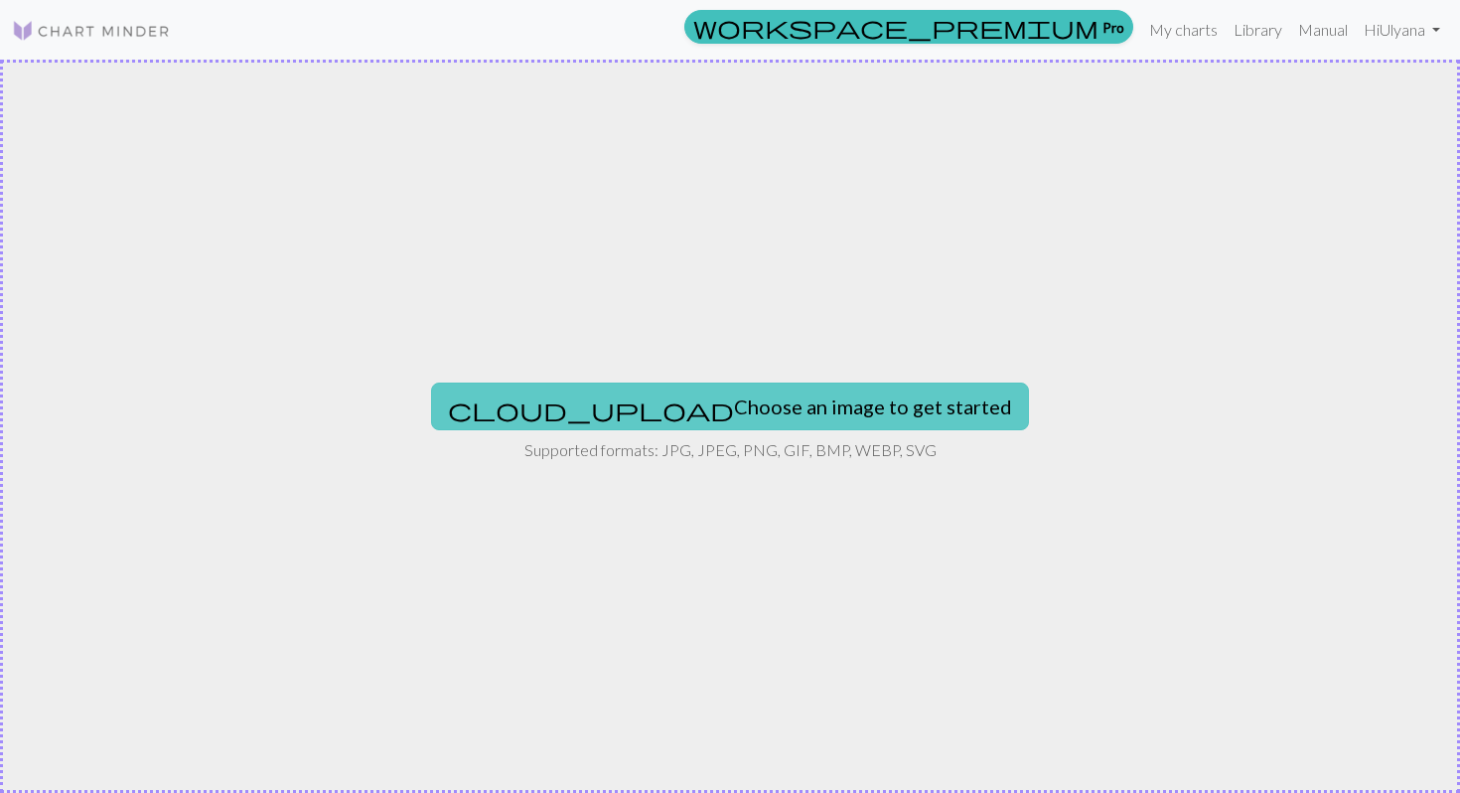
click at [698, 422] on button "cloud_upload Choose an image to get started" at bounding box center [730, 406] width 598 height 48
click at [859, 404] on button "cloud_upload Choose an image to get started" at bounding box center [730, 406] width 598 height 48
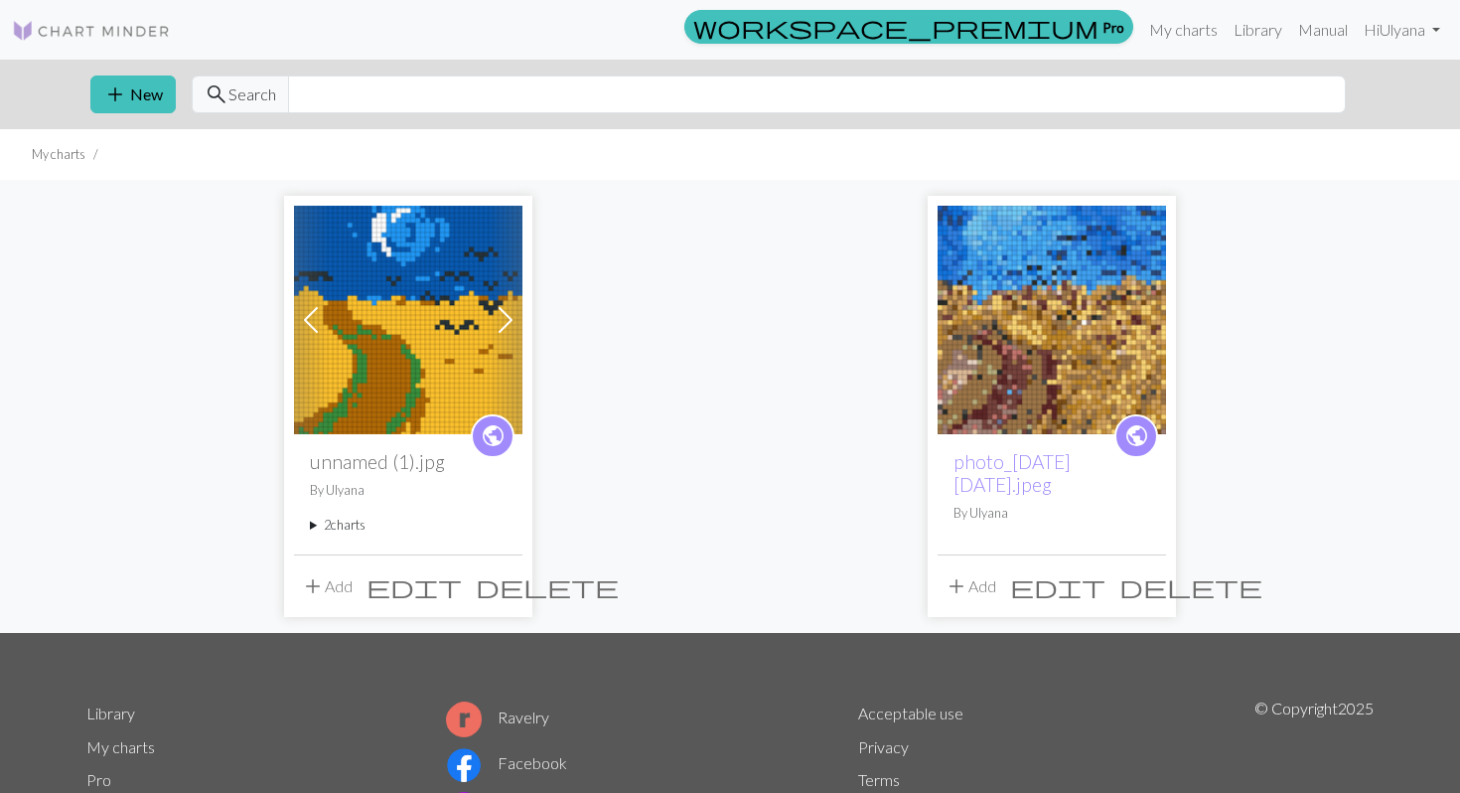
click at [342, 582] on button "add Add" at bounding box center [327, 586] width 66 height 38
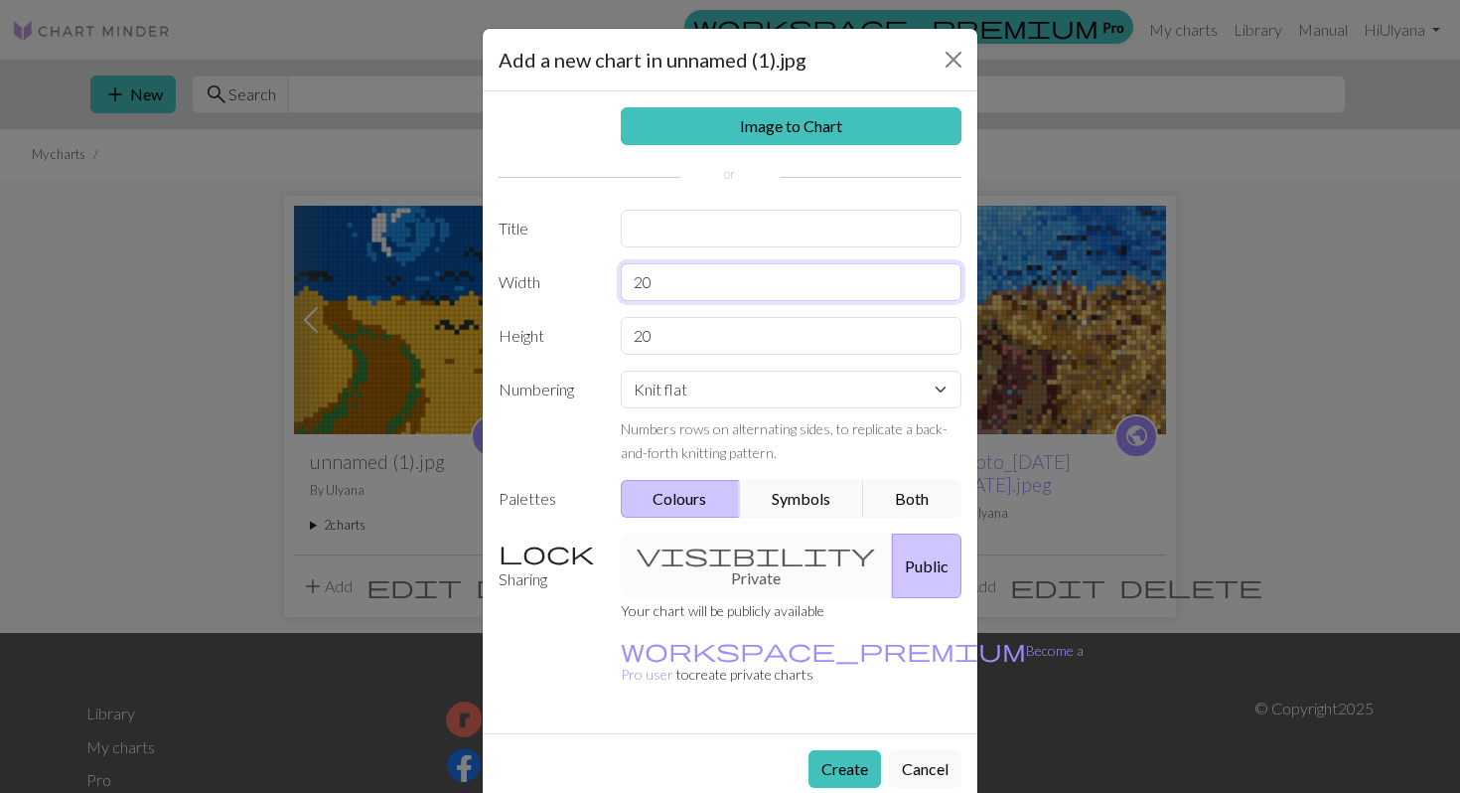
click at [677, 285] on input "20" at bounding box center [792, 282] width 342 height 38
type input "2"
type input "47"
click at [681, 332] on input "20" at bounding box center [792, 336] width 342 height 38
type input "2"
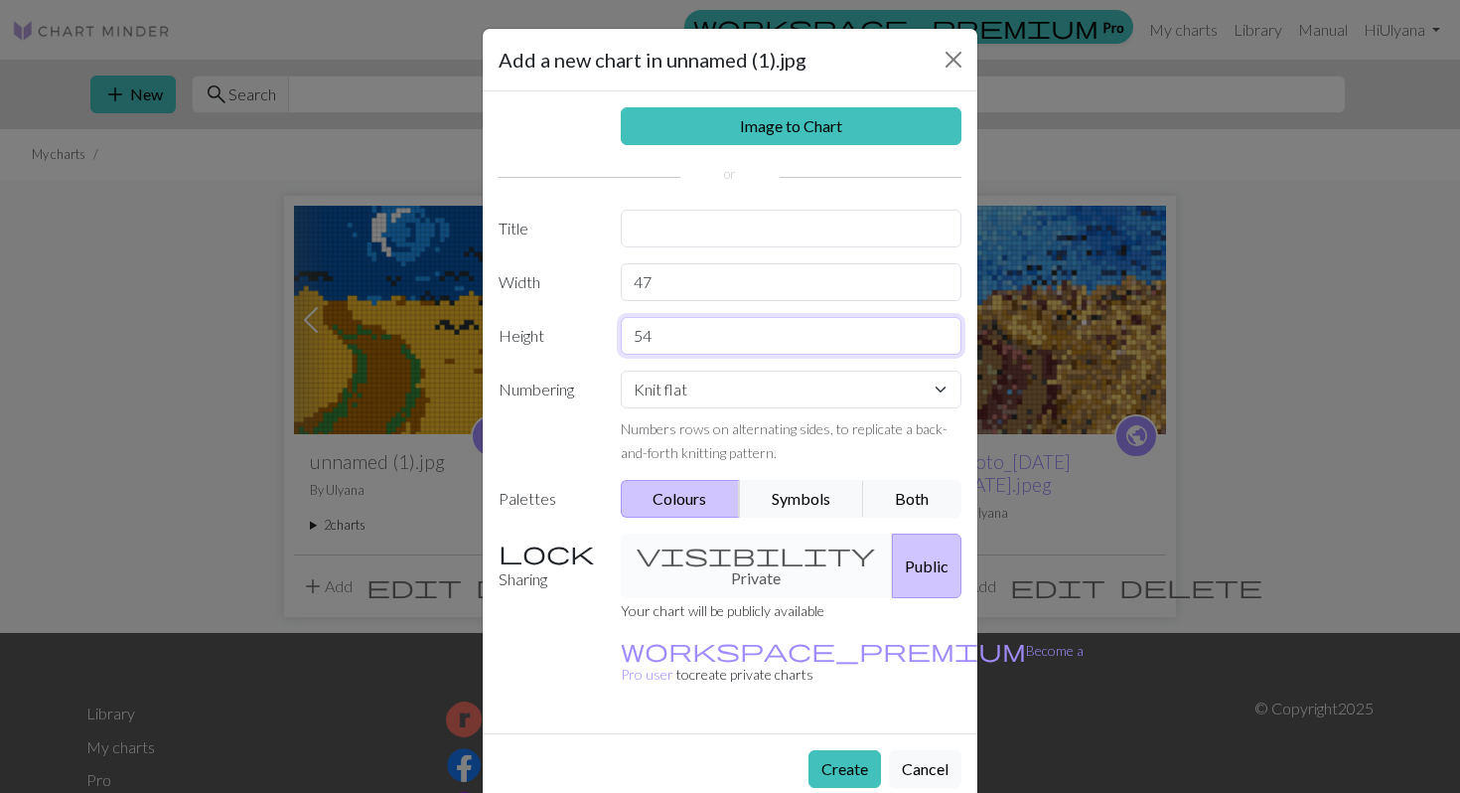
type input "54"
click at [710, 235] on input "text" at bounding box center [792, 229] width 342 height 38
type input "van gogh"
click at [841, 750] on button "Create" at bounding box center [844, 769] width 73 height 38
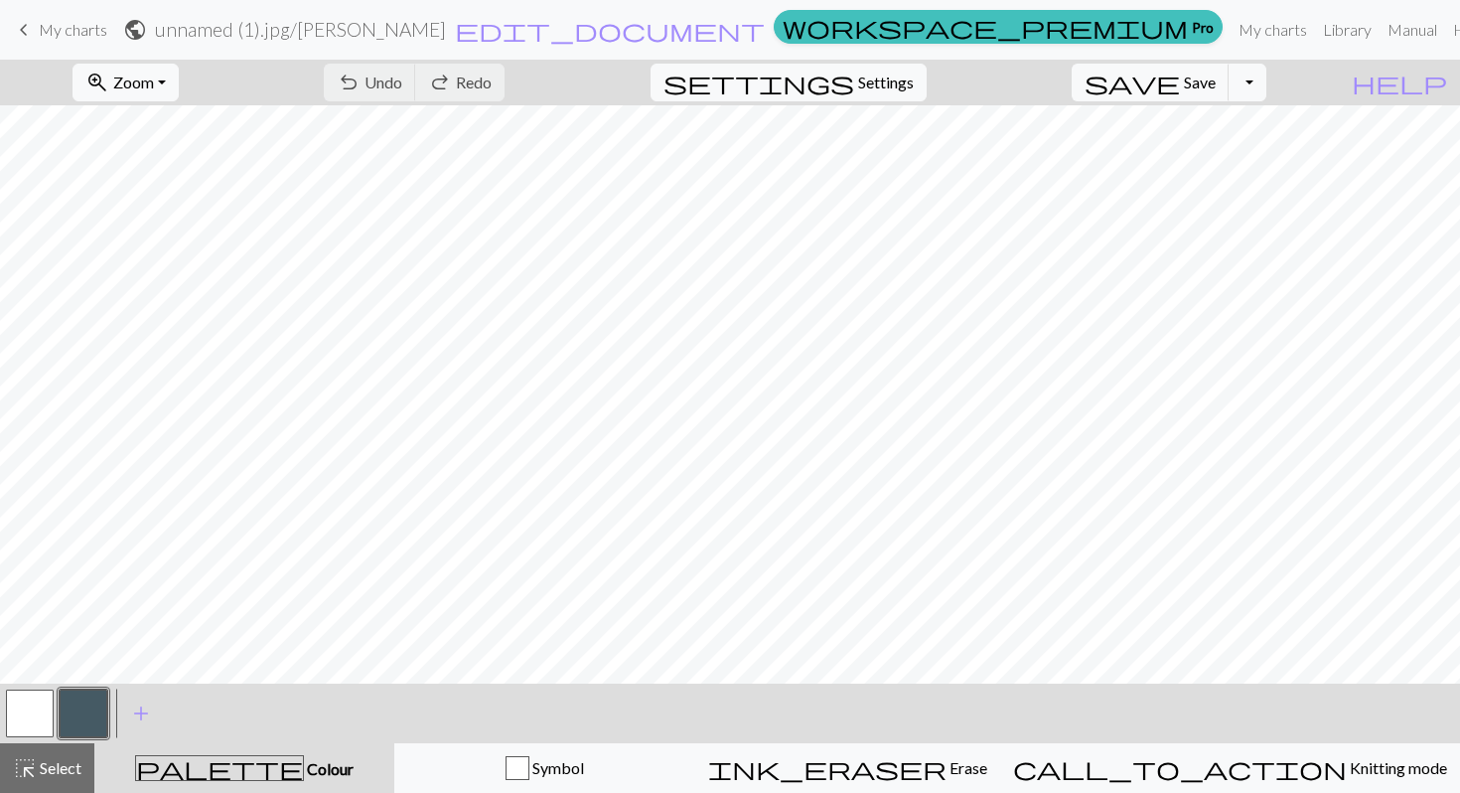
scroll to position [12, 0]
click at [1266, 87] on button "Toggle Dropdown" at bounding box center [1248, 83] width 38 height 38
click at [1380, 31] on link "Manual" at bounding box center [1413, 30] width 66 height 40
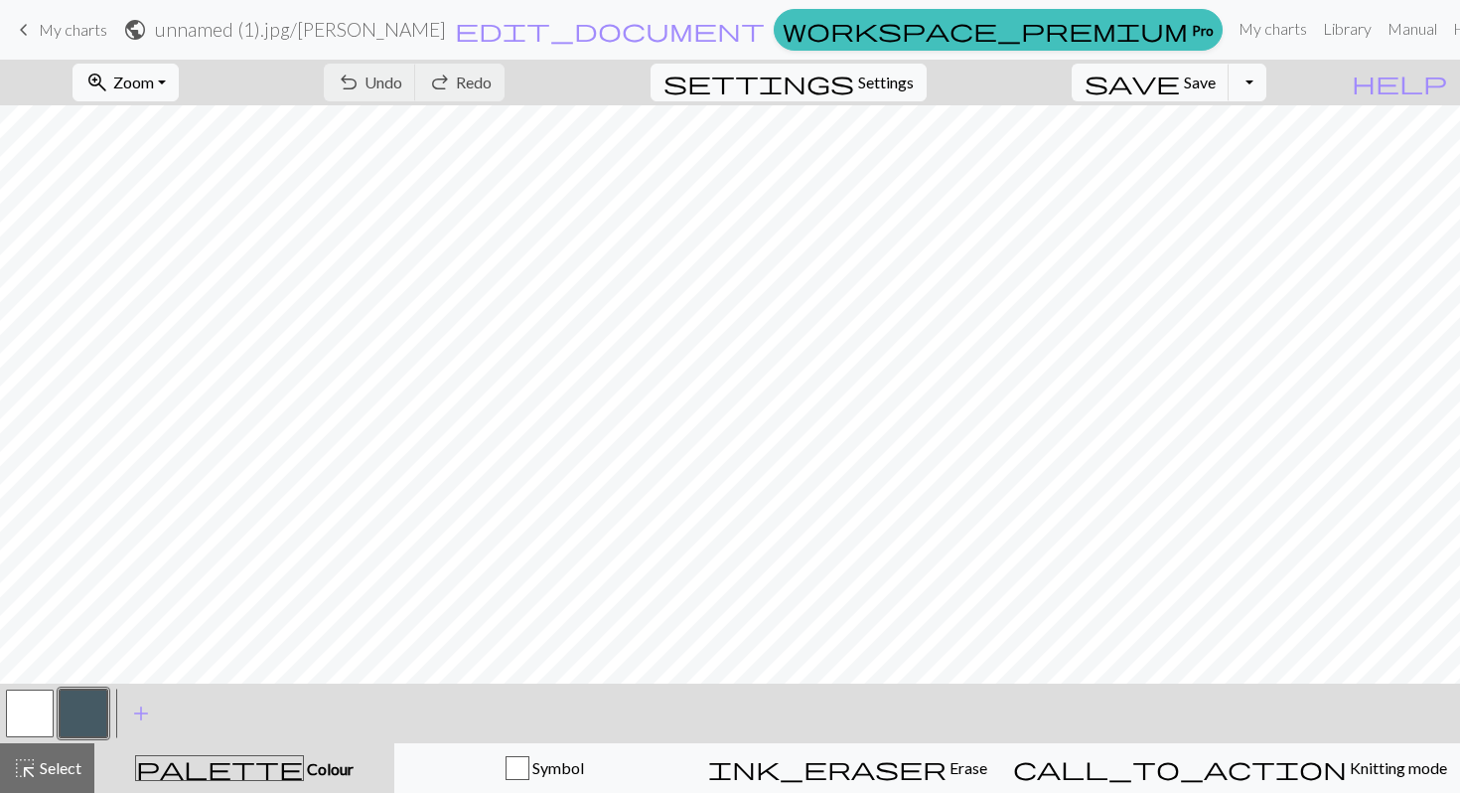
click at [70, 25] on span "My charts" at bounding box center [73, 29] width 69 height 19
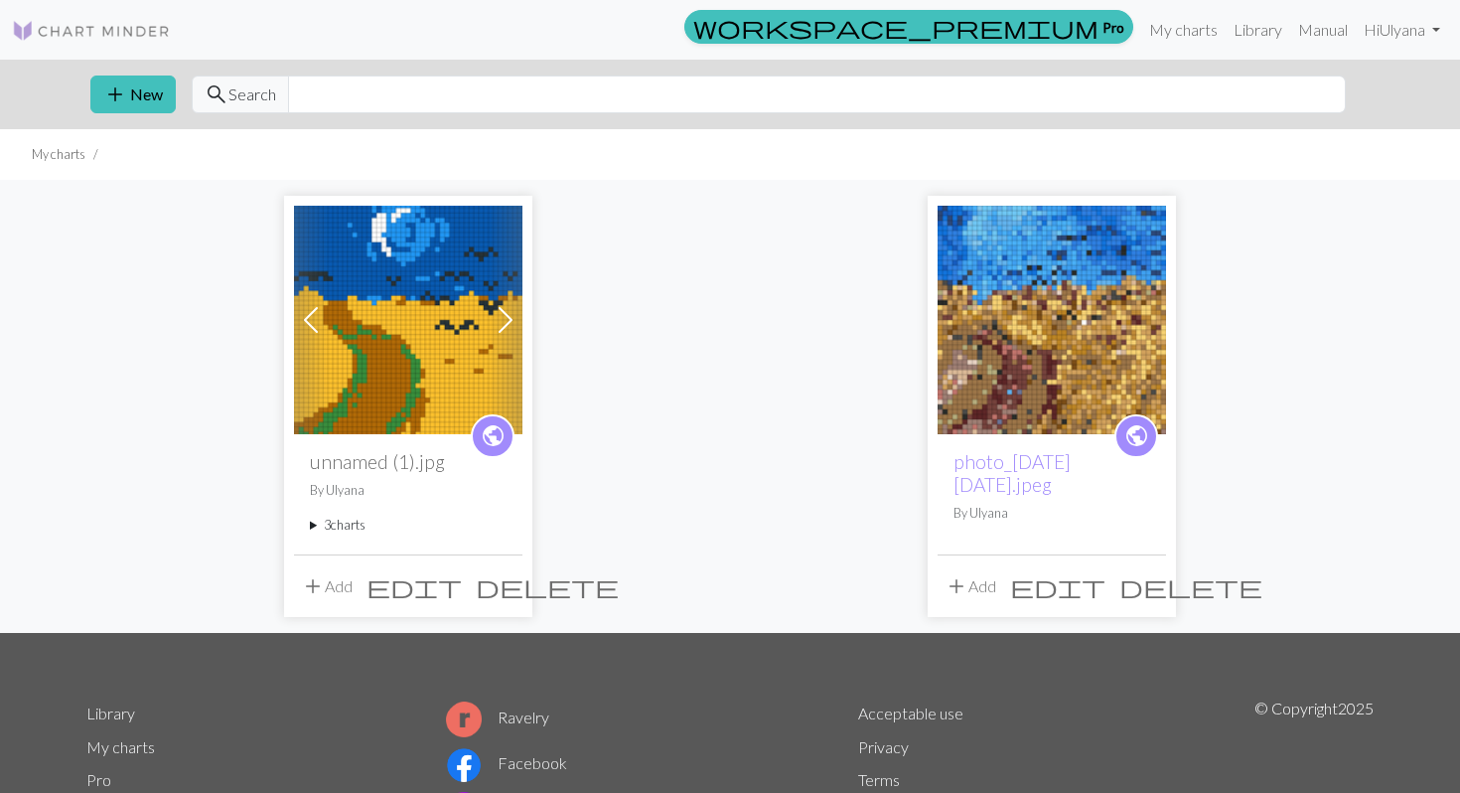
click at [419, 354] on img at bounding box center [408, 320] width 228 height 228
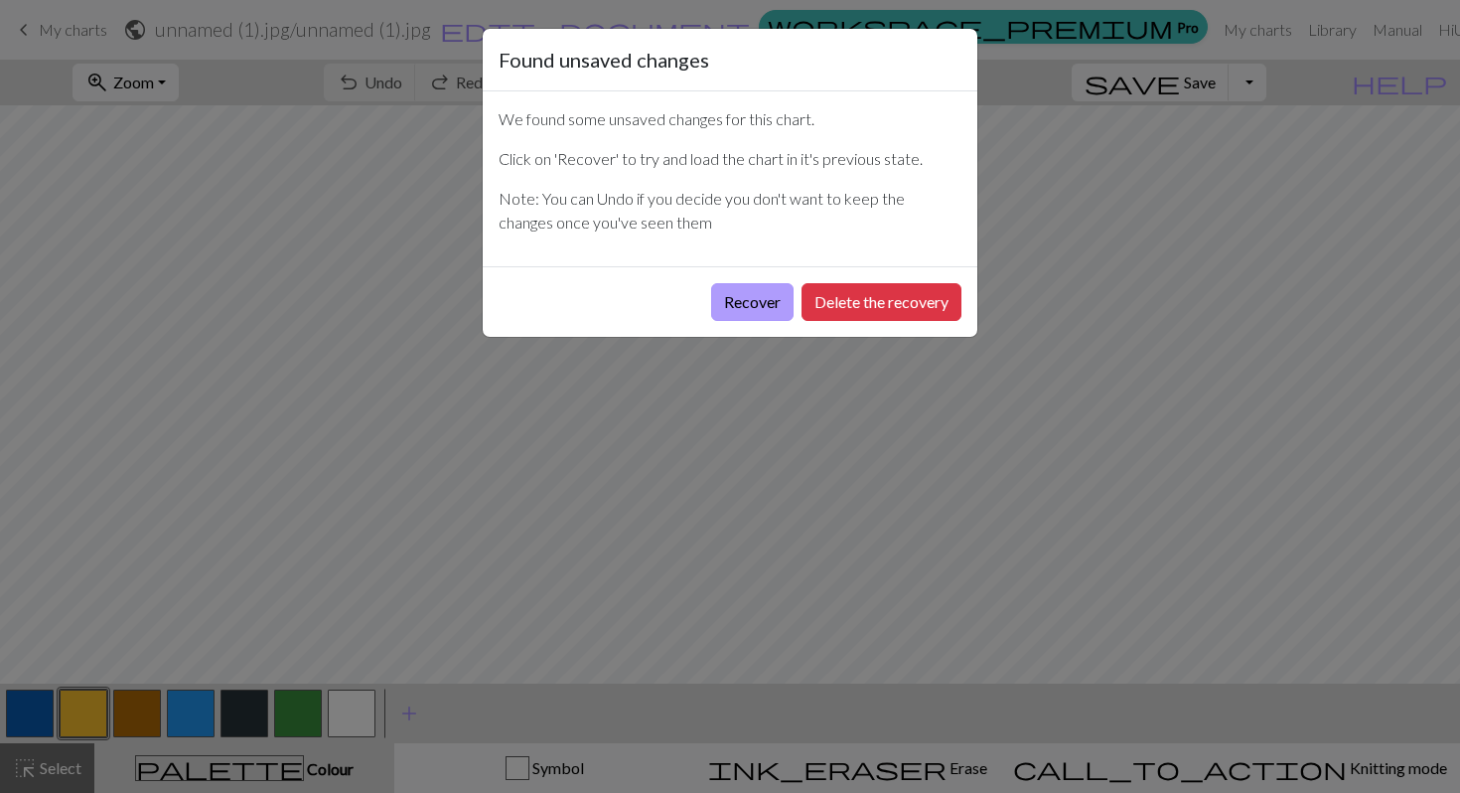
click at [735, 306] on button "Recover" at bounding box center [752, 302] width 82 height 38
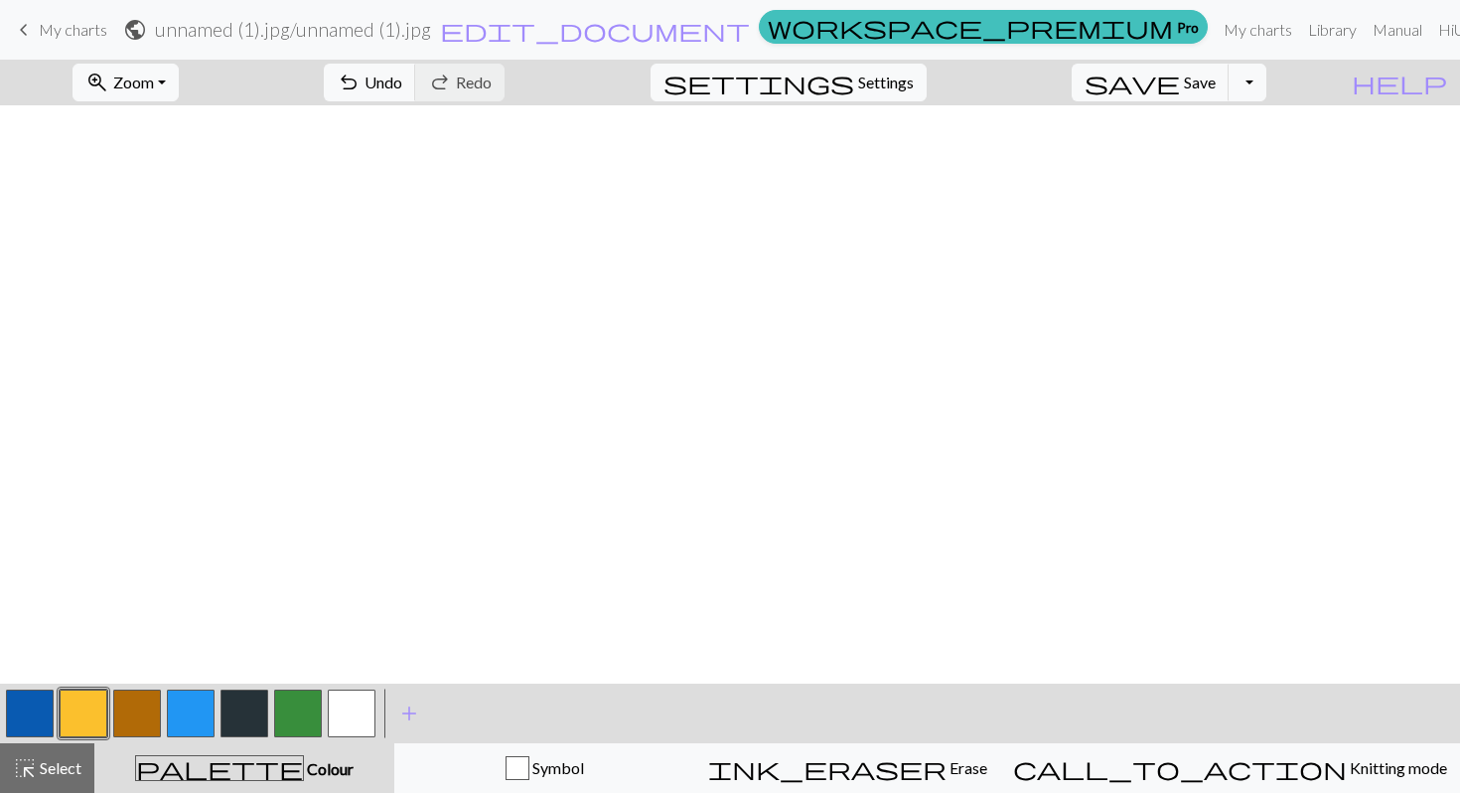
scroll to position [743, 0]
click at [1266, 78] on button "Toggle Dropdown" at bounding box center [1248, 83] width 38 height 38
click at [1238, 125] on button "file_copy Save a copy" at bounding box center [1102, 126] width 328 height 32
click at [18, 39] on span "keyboard_arrow_left" at bounding box center [24, 30] width 24 height 28
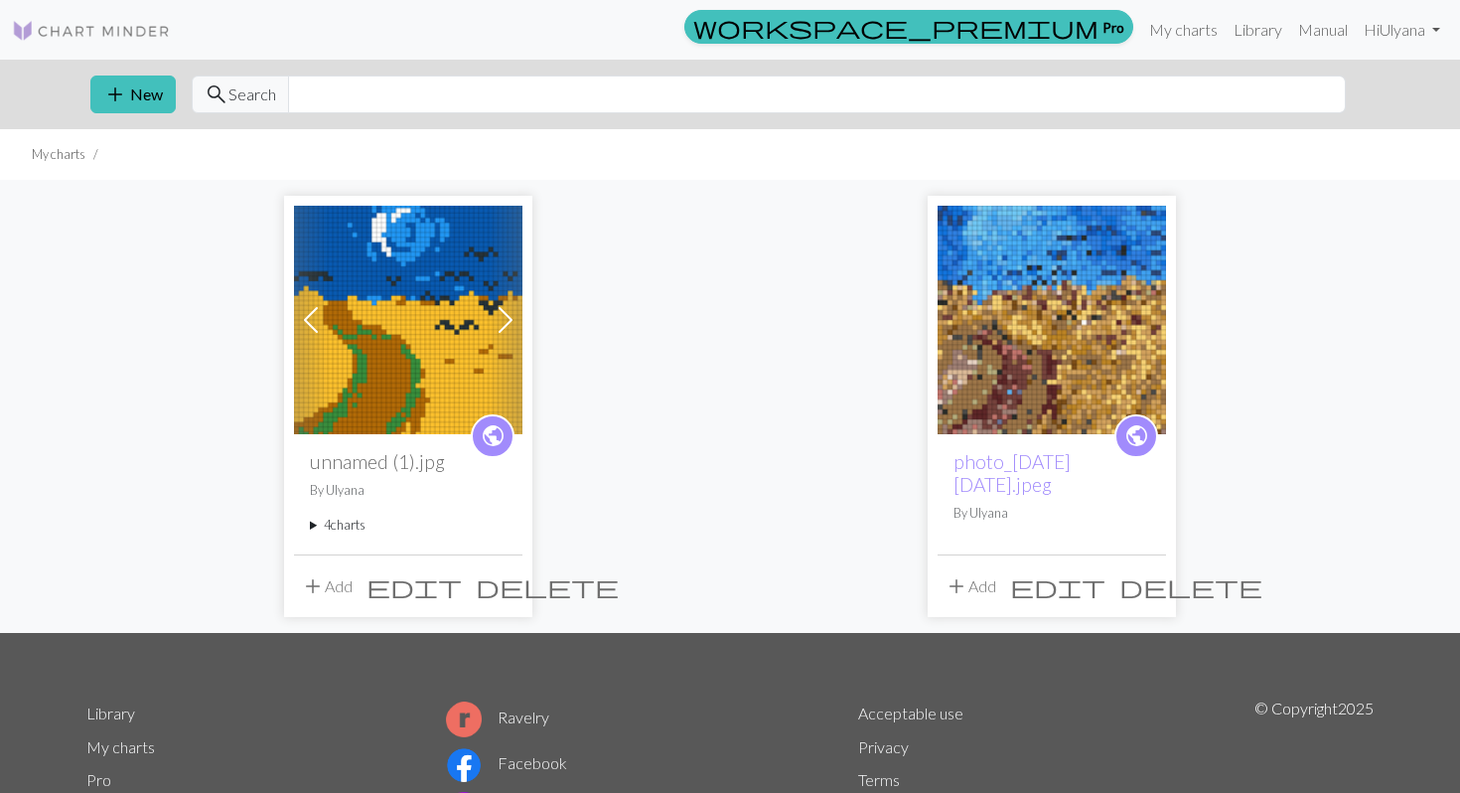
click at [348, 525] on summary "4 charts" at bounding box center [408, 524] width 197 height 19
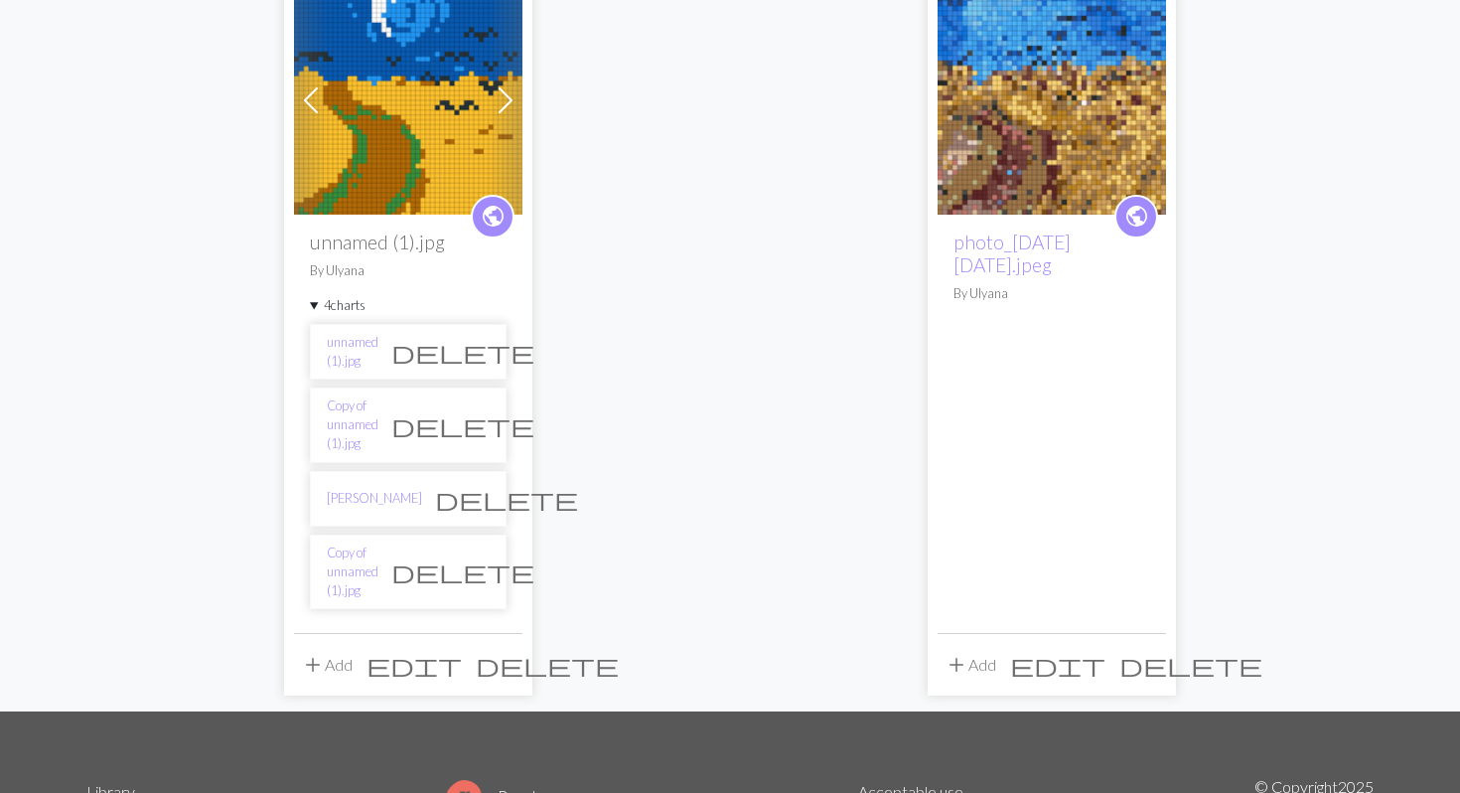
scroll to position [298, 0]
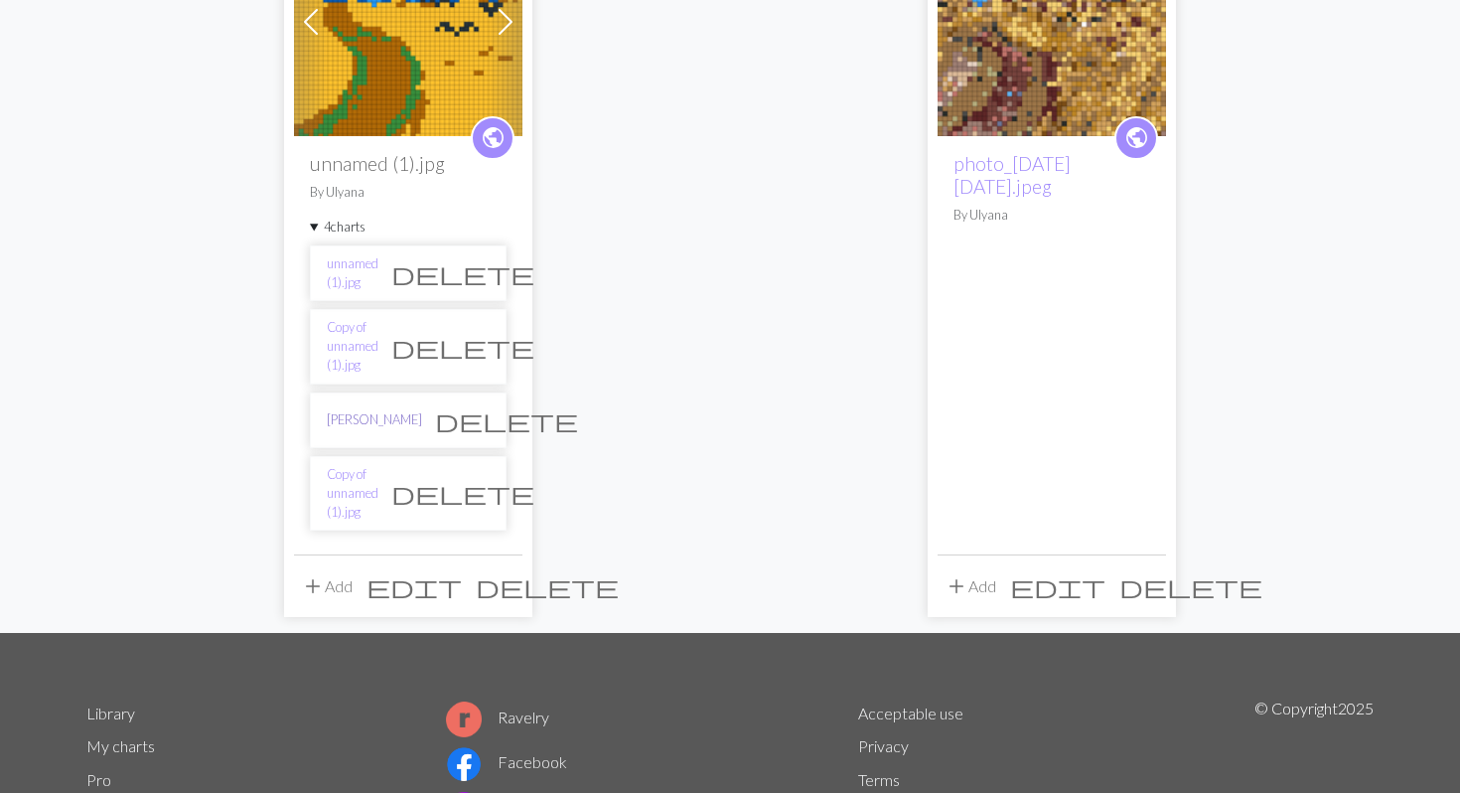
click at [351, 410] on link "van gogh" at bounding box center [374, 419] width 95 height 19
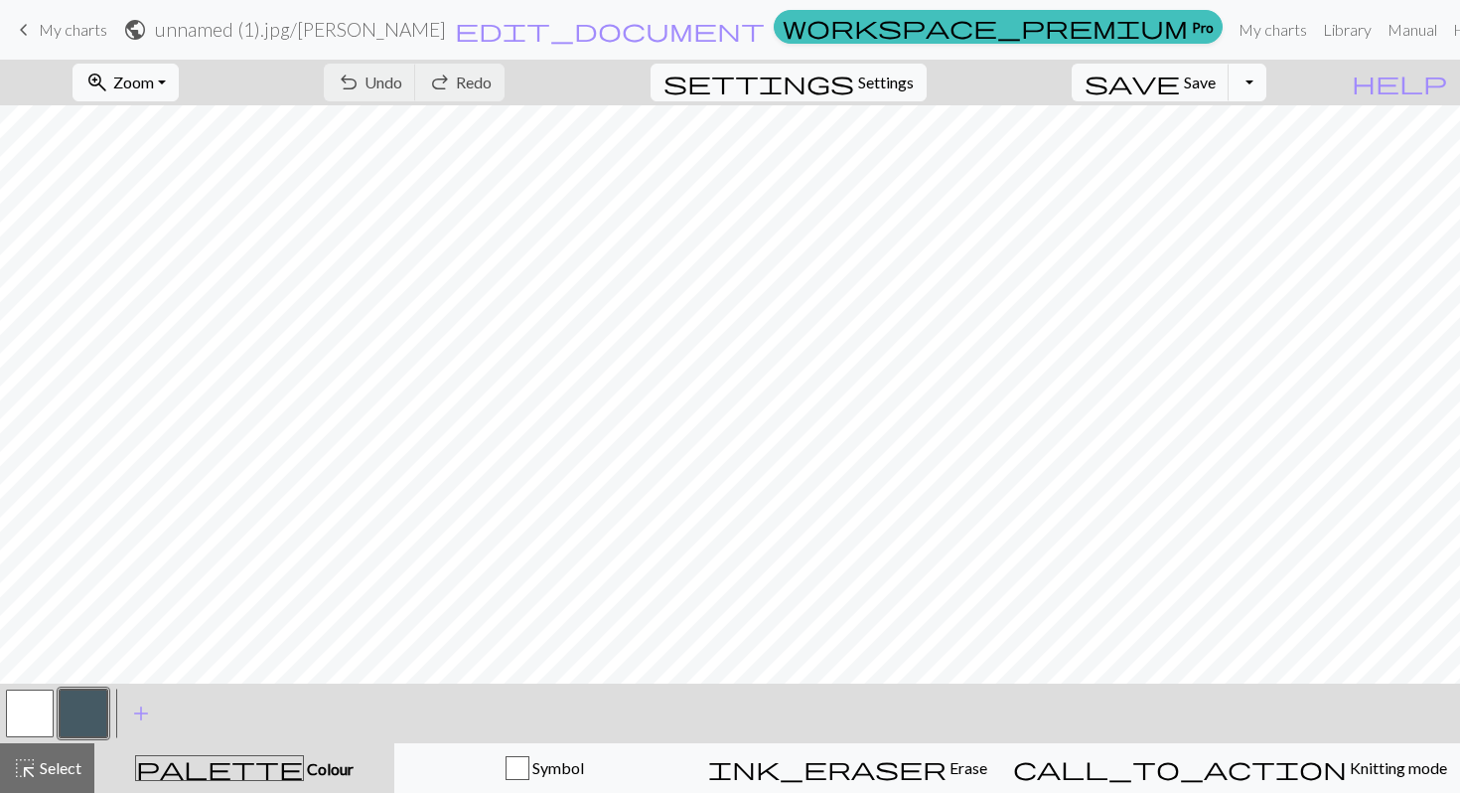
click at [1266, 86] on button "Toggle Dropdown" at bounding box center [1248, 83] width 38 height 38
click at [898, 91] on span "Settings" at bounding box center [886, 83] width 56 height 24
select select "aran"
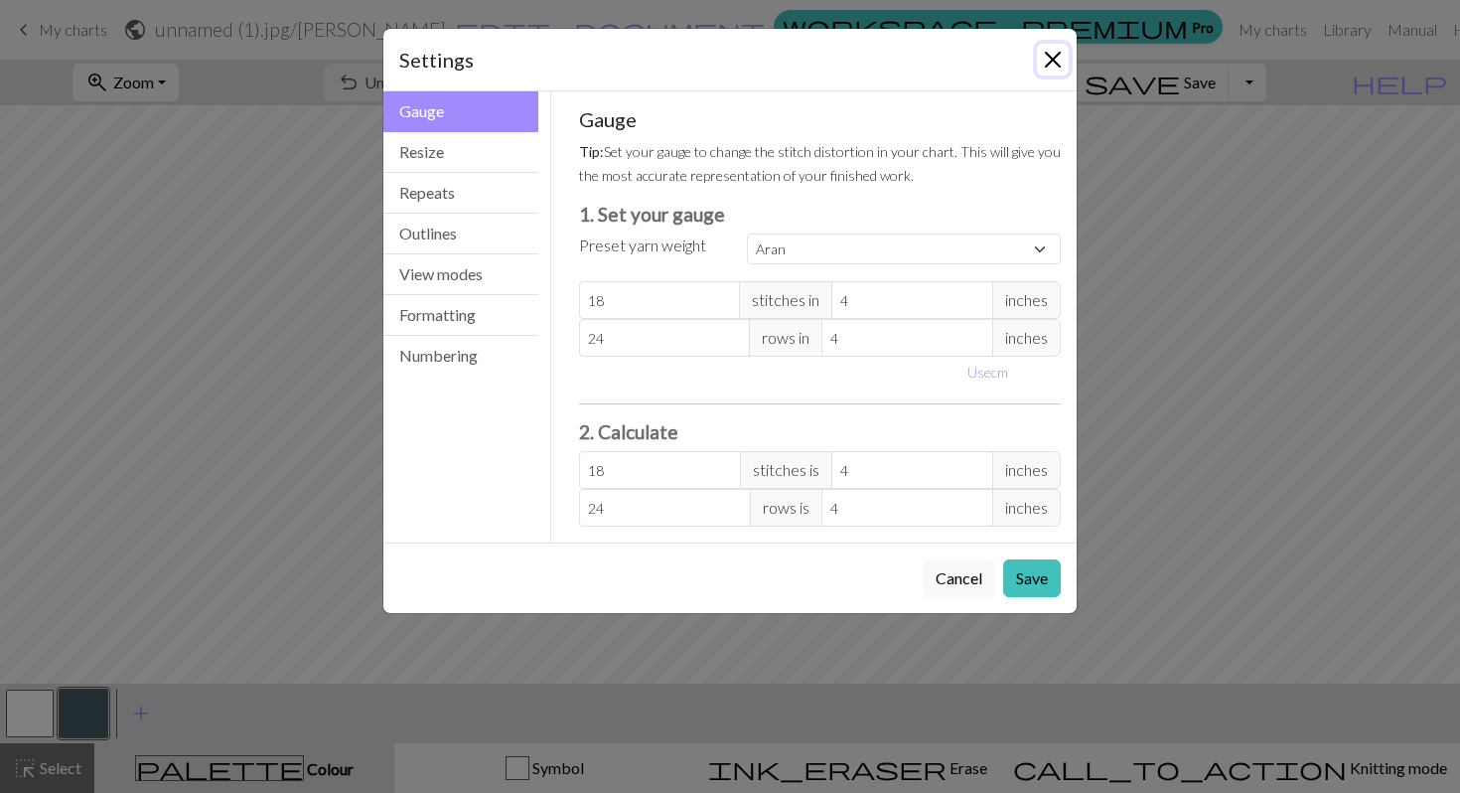
click at [1044, 67] on button "Close" at bounding box center [1053, 60] width 32 height 32
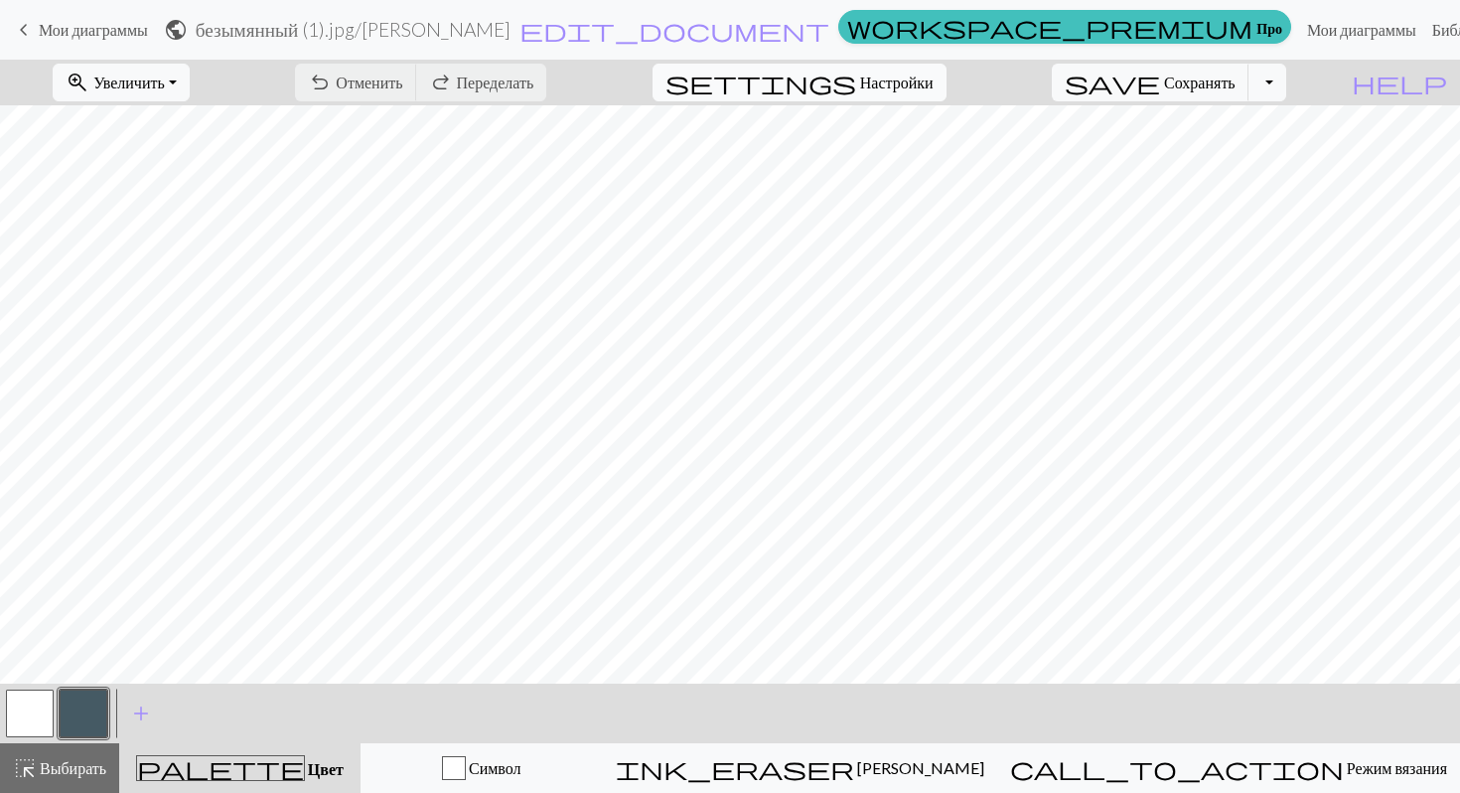
click at [922, 92] on span "Настройки" at bounding box center [896, 83] width 73 height 24
select select "aran"
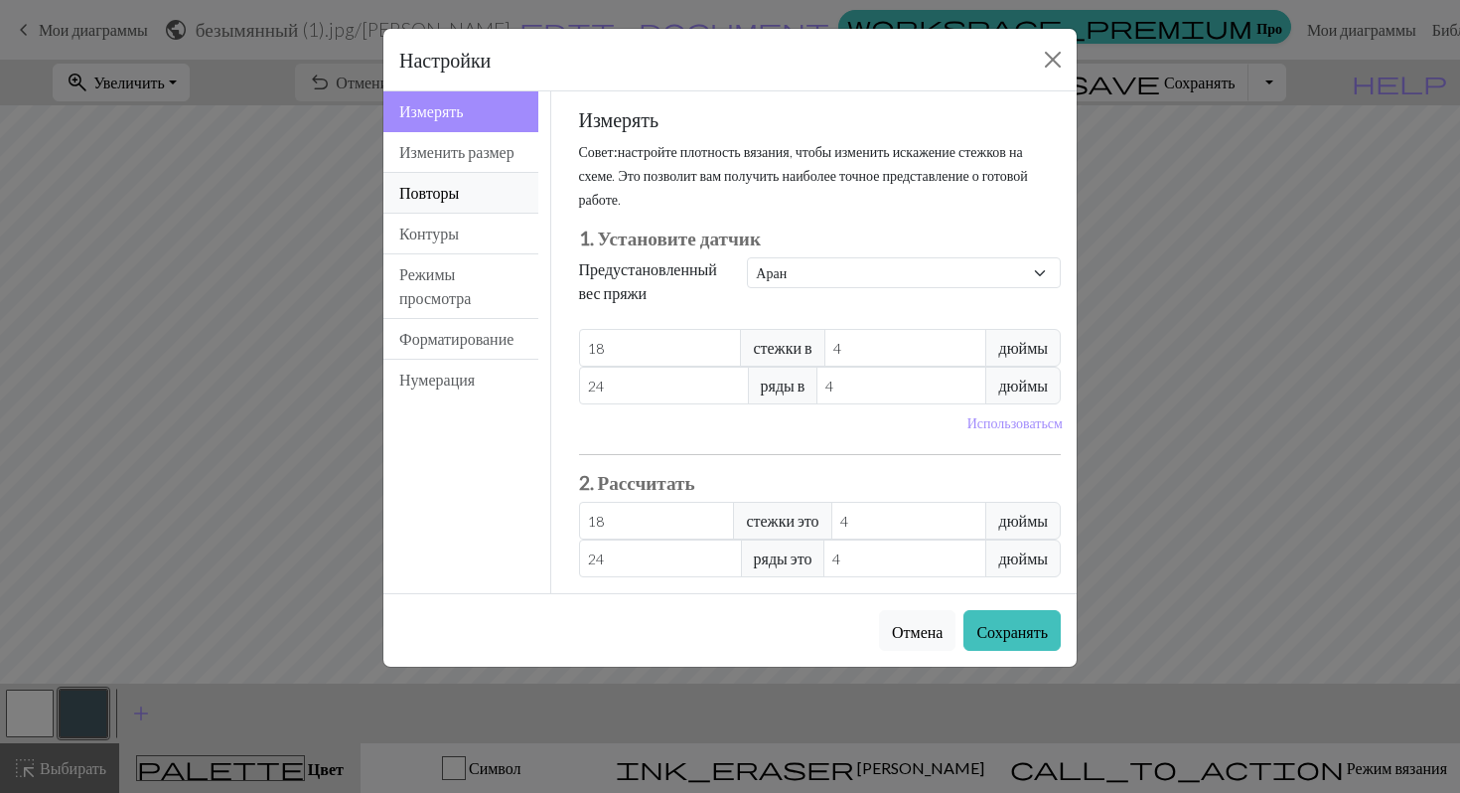
click at [452, 214] on button "Повторы" at bounding box center [460, 193] width 155 height 41
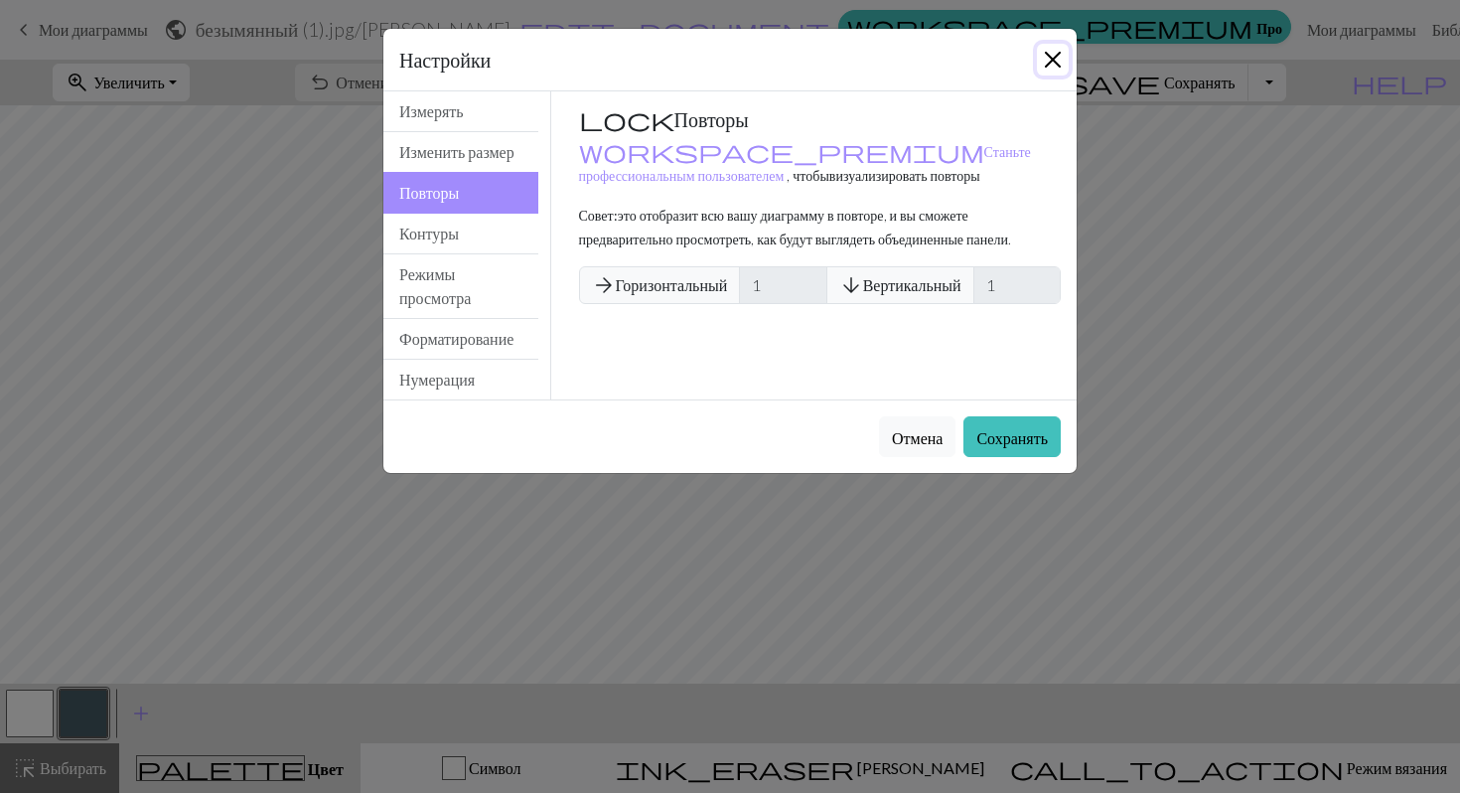
click at [1041, 68] on button "Закрывать" at bounding box center [1053, 60] width 32 height 32
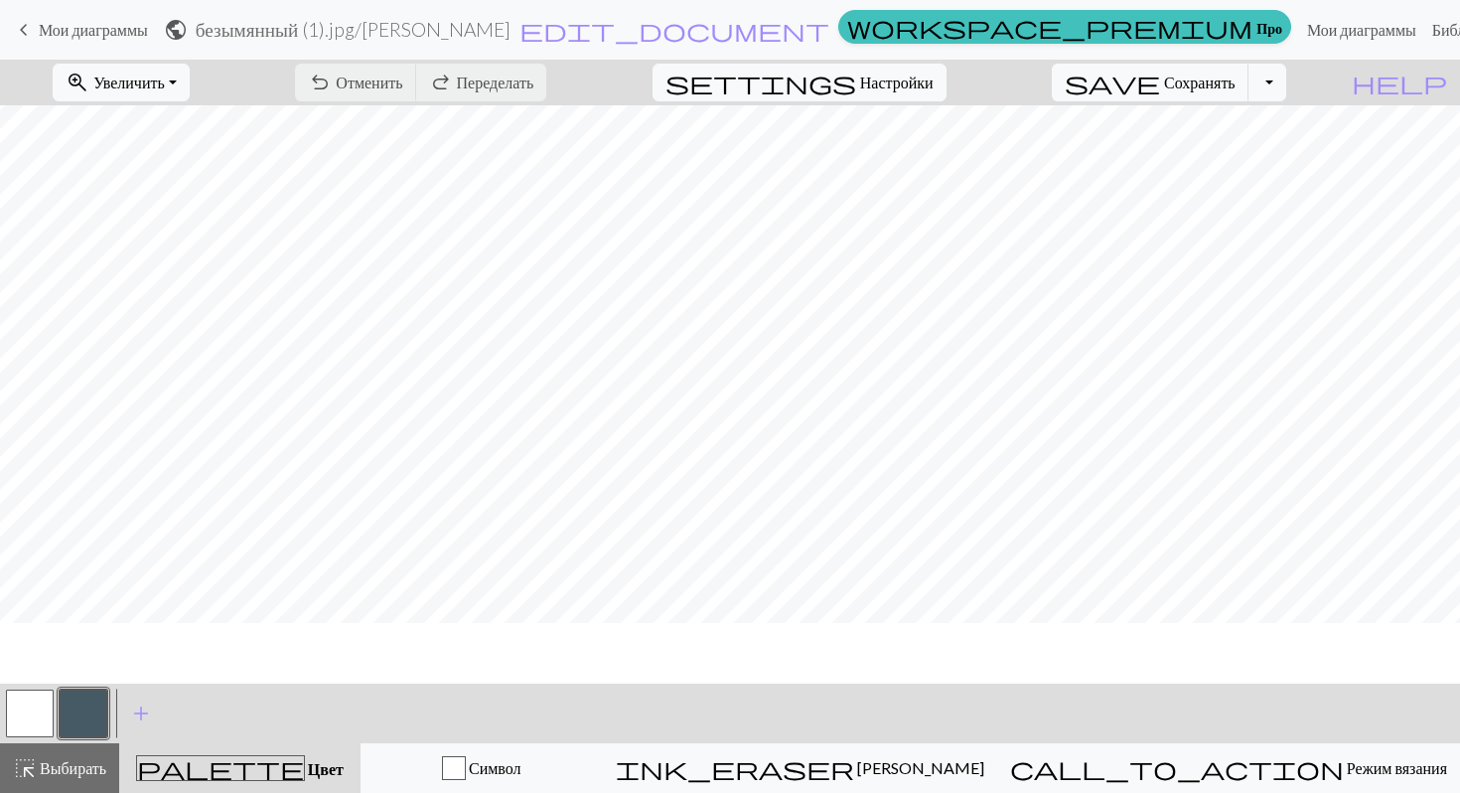
scroll to position [73, 0]
click at [29, 787] on button "highlight_alt Выбирать Выбирать" at bounding box center [59, 768] width 119 height 50
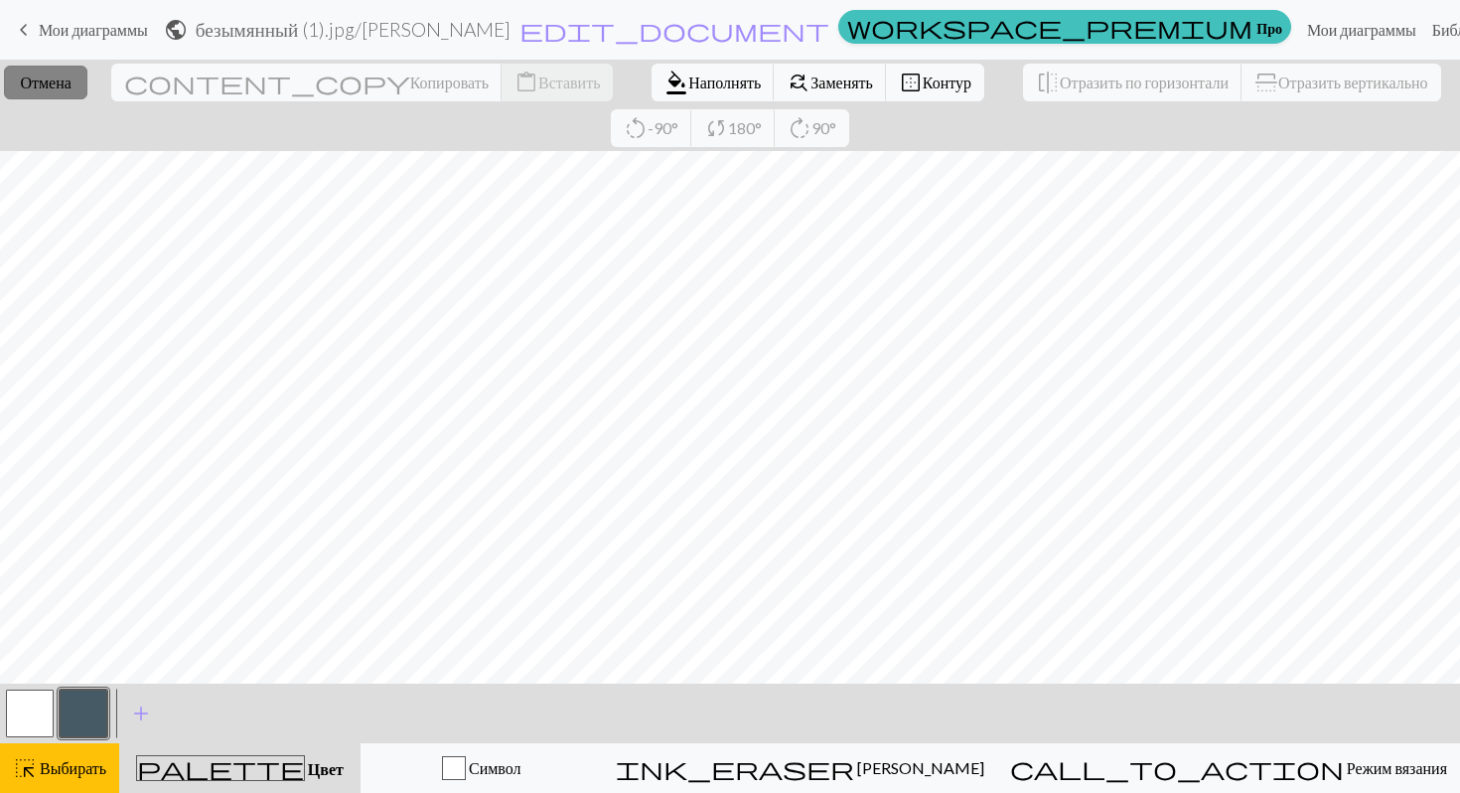
click at [86, 82] on button "close Отмена" at bounding box center [45, 83] width 82 height 34
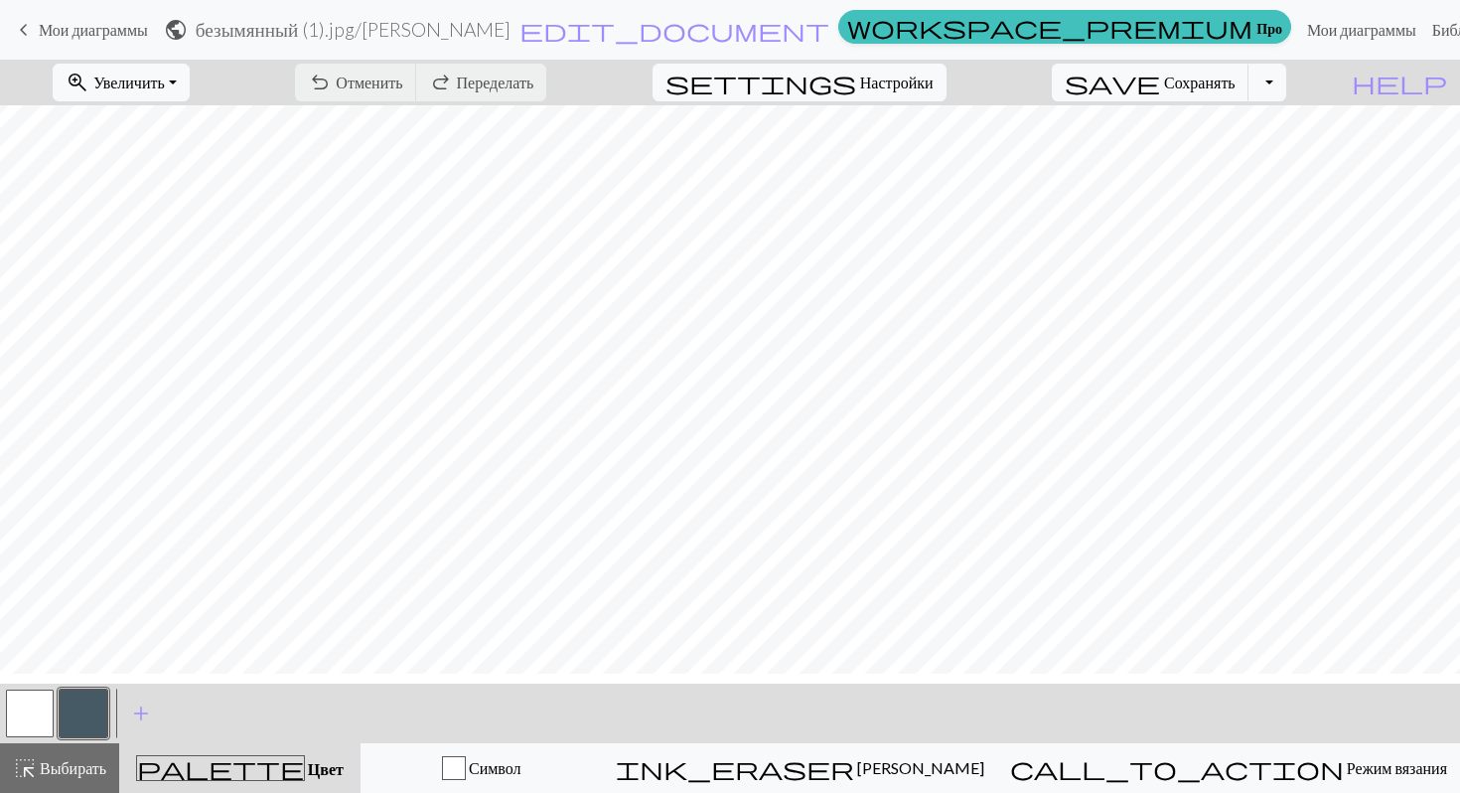
scroll to position [0, 0]
click at [561, 95] on div "undo Отменить Отменить redo Переделать Переделать" at bounding box center [420, 83] width 281 height 46
click at [561, 78] on div "undo Отменить Отменить redo Переделать Переделать" at bounding box center [420, 83] width 281 height 46
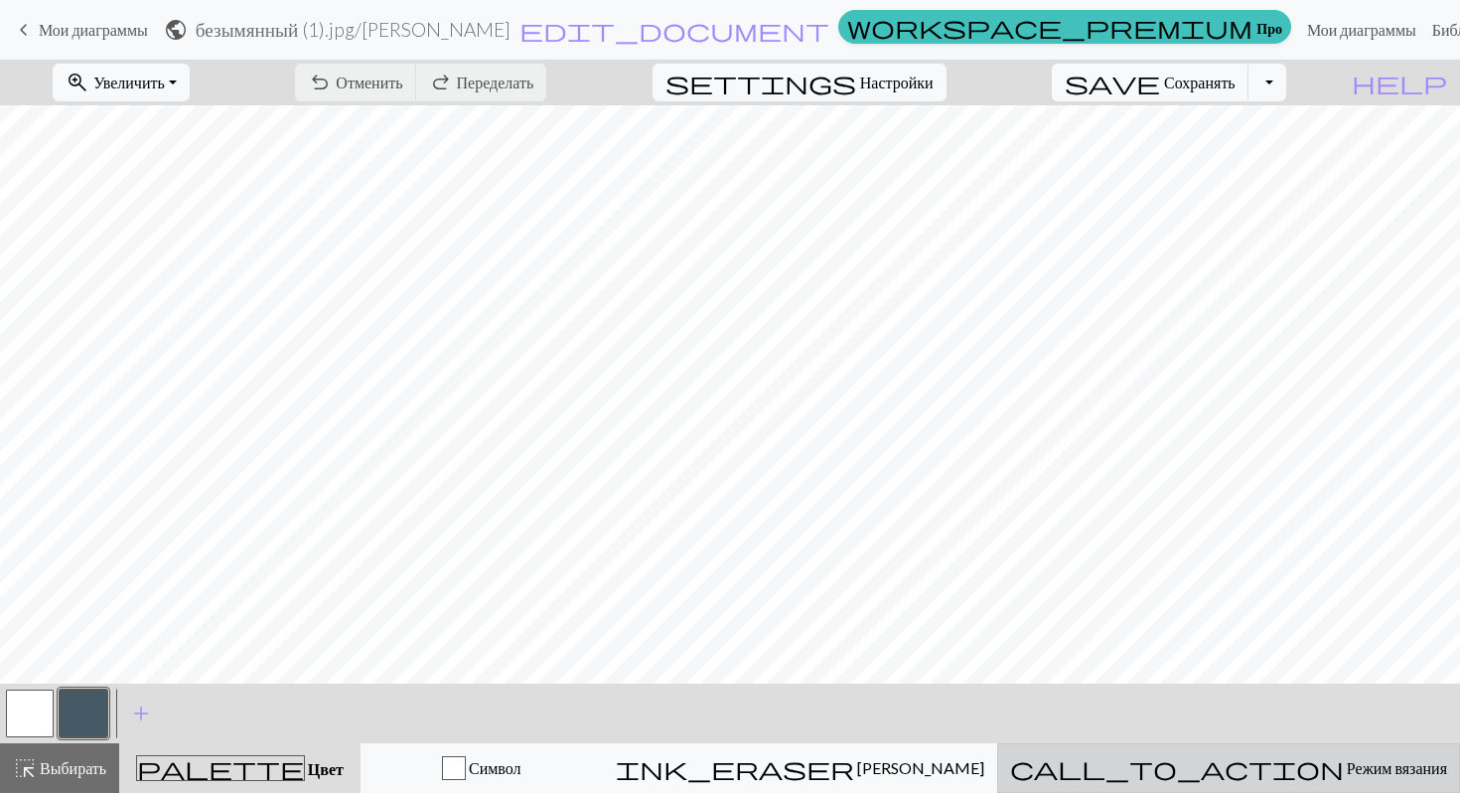
click at [1220, 780] on button "call_to_action Режим вязания Режим вязания" at bounding box center [1228, 768] width 463 height 50
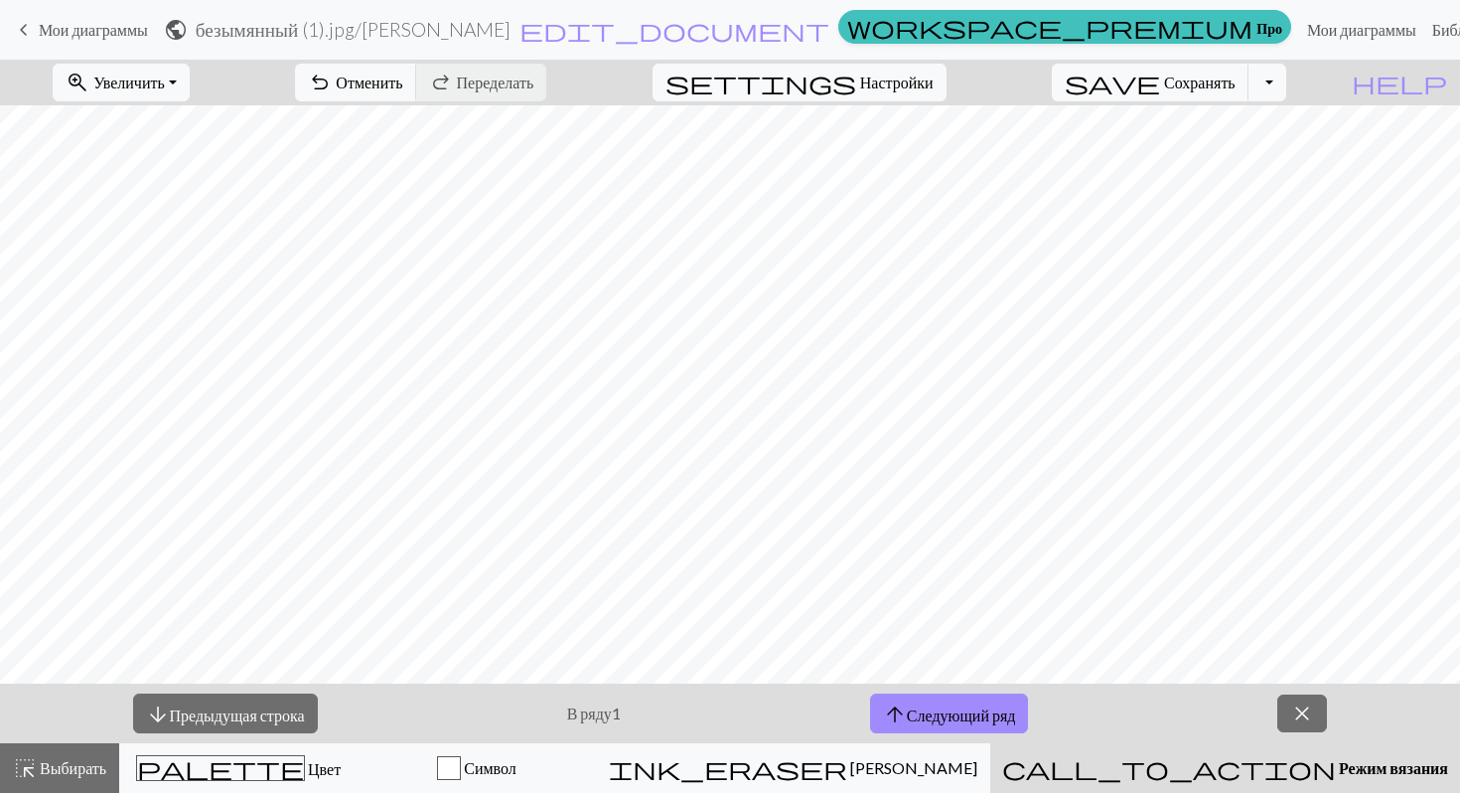
click at [1220, 781] on button "call_to_action Режим вязания Режим вязания" at bounding box center [1225, 768] width 470 height 50
click at [1323, 702] on button "close" at bounding box center [1302, 713] width 50 height 38
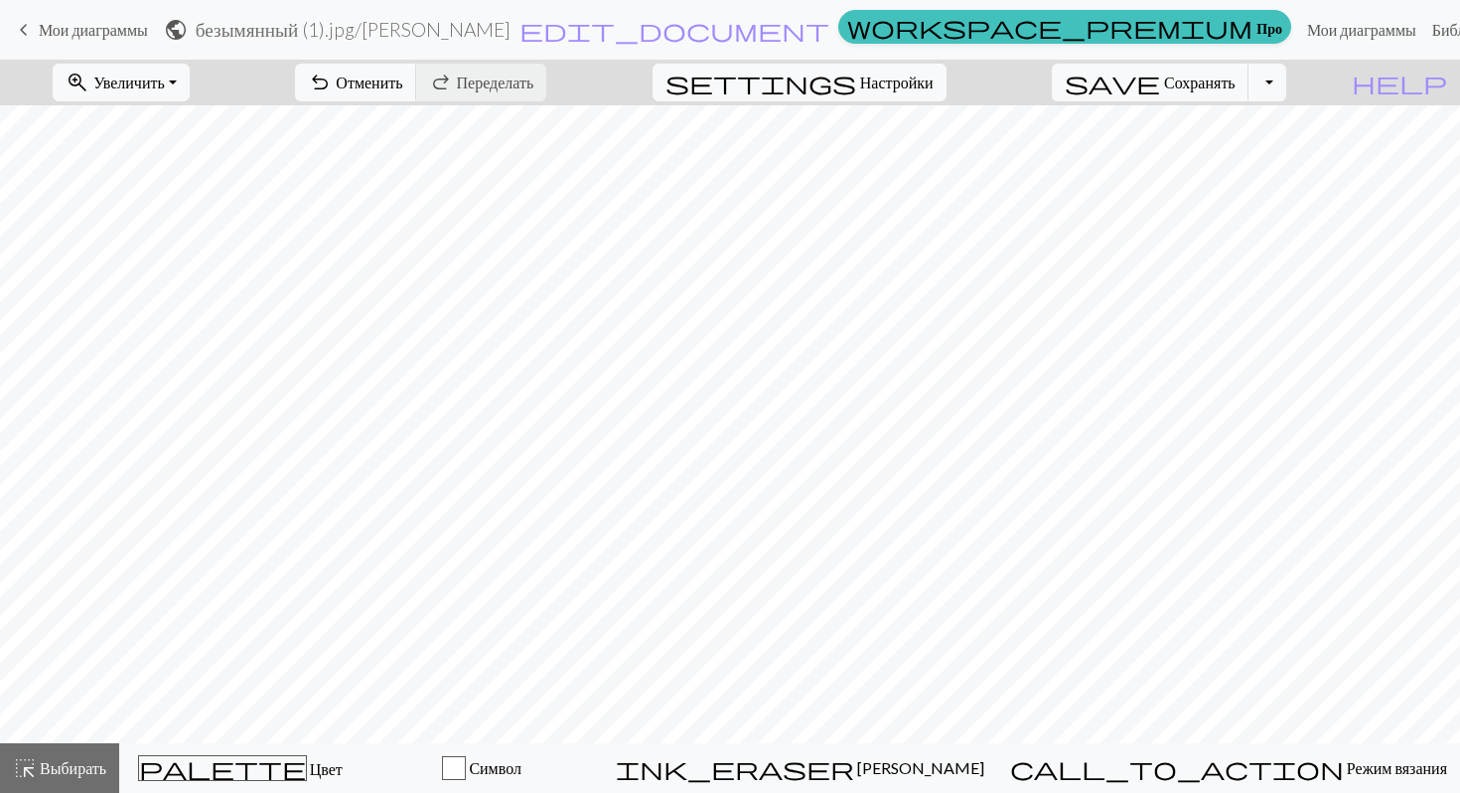
click at [19, 42] on span "keyboard_arrow_left" at bounding box center [24, 30] width 24 height 28
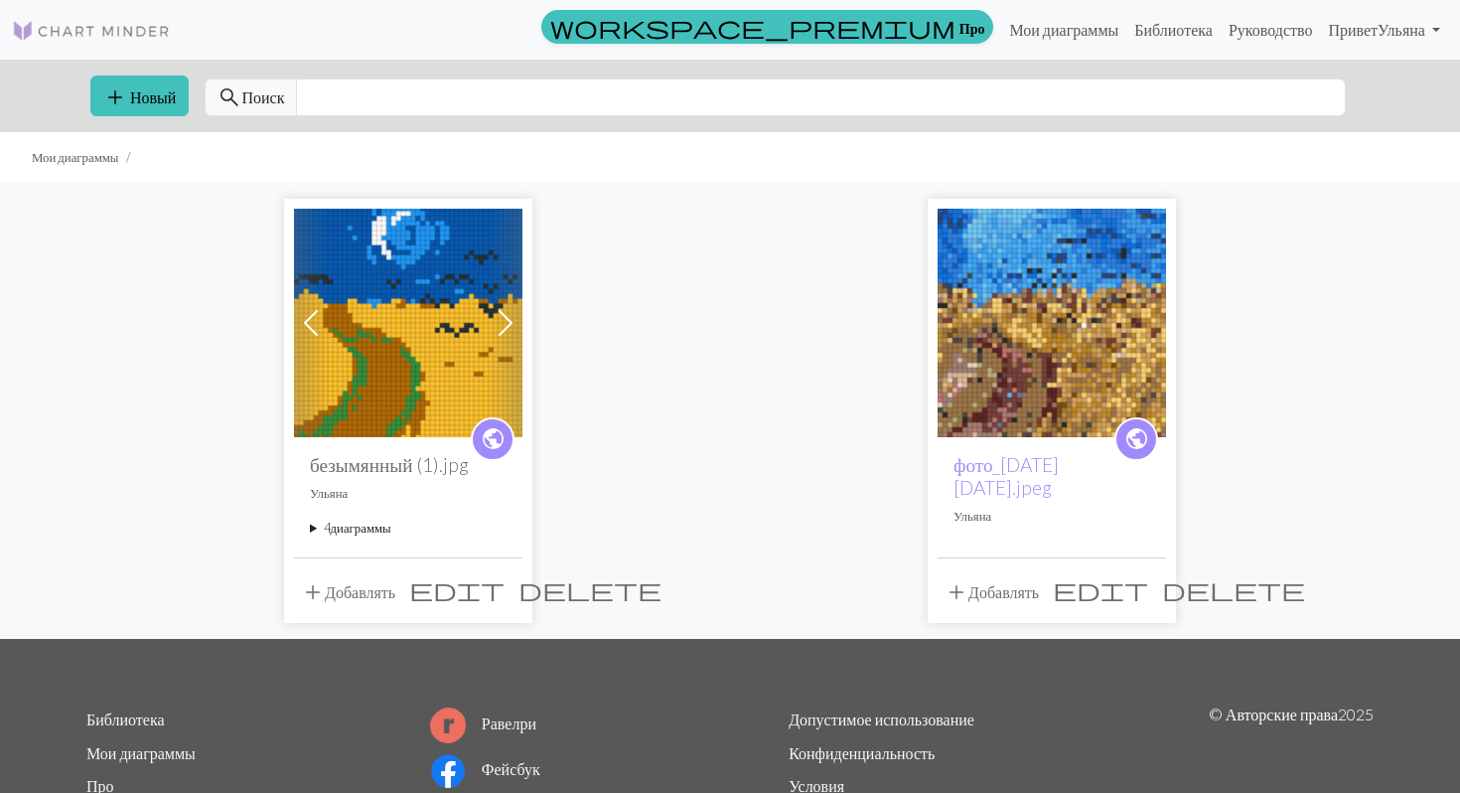
click at [346, 314] on img at bounding box center [408, 323] width 228 height 228
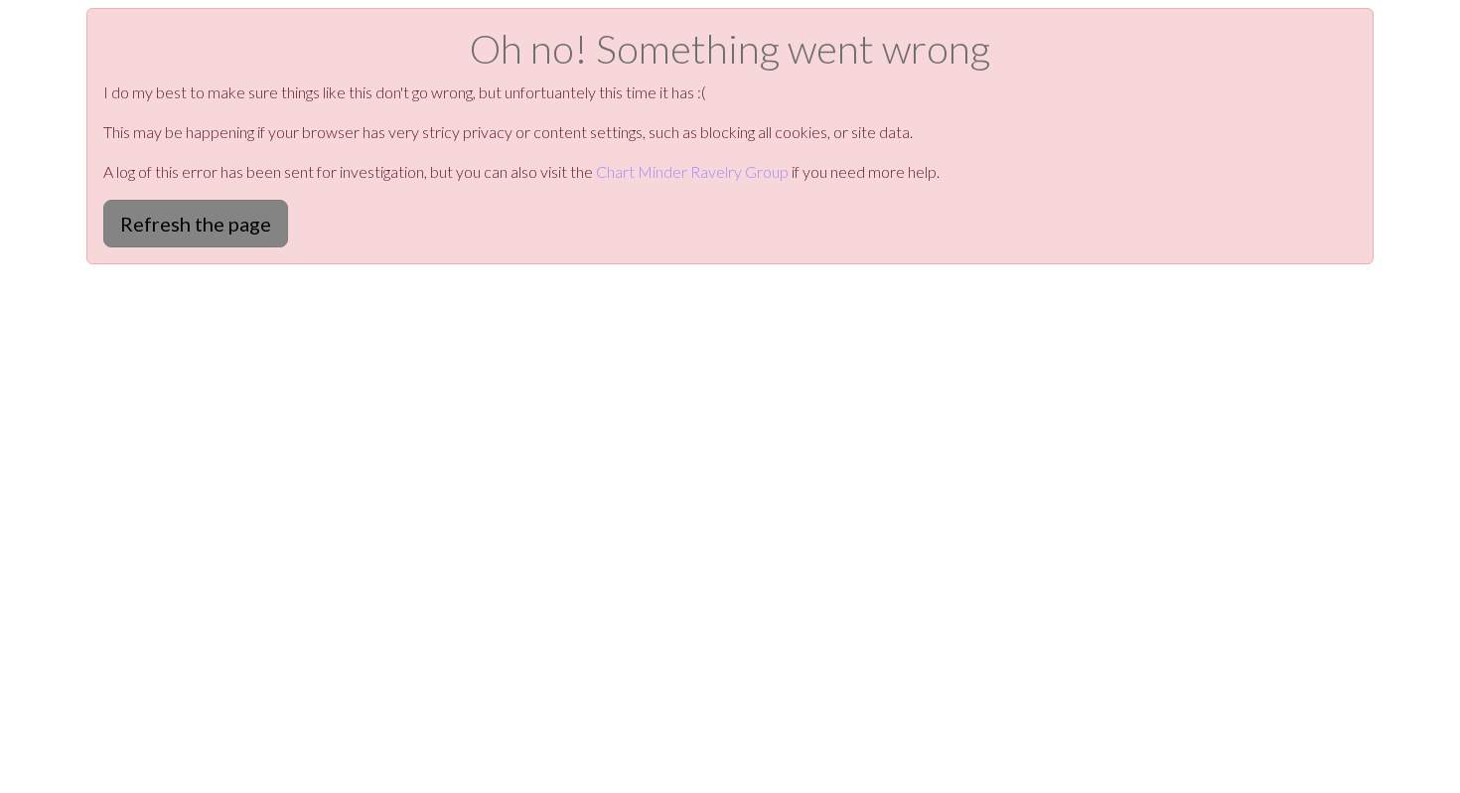
click at [272, 230] on button "Refresh the page" at bounding box center [195, 224] width 185 height 48
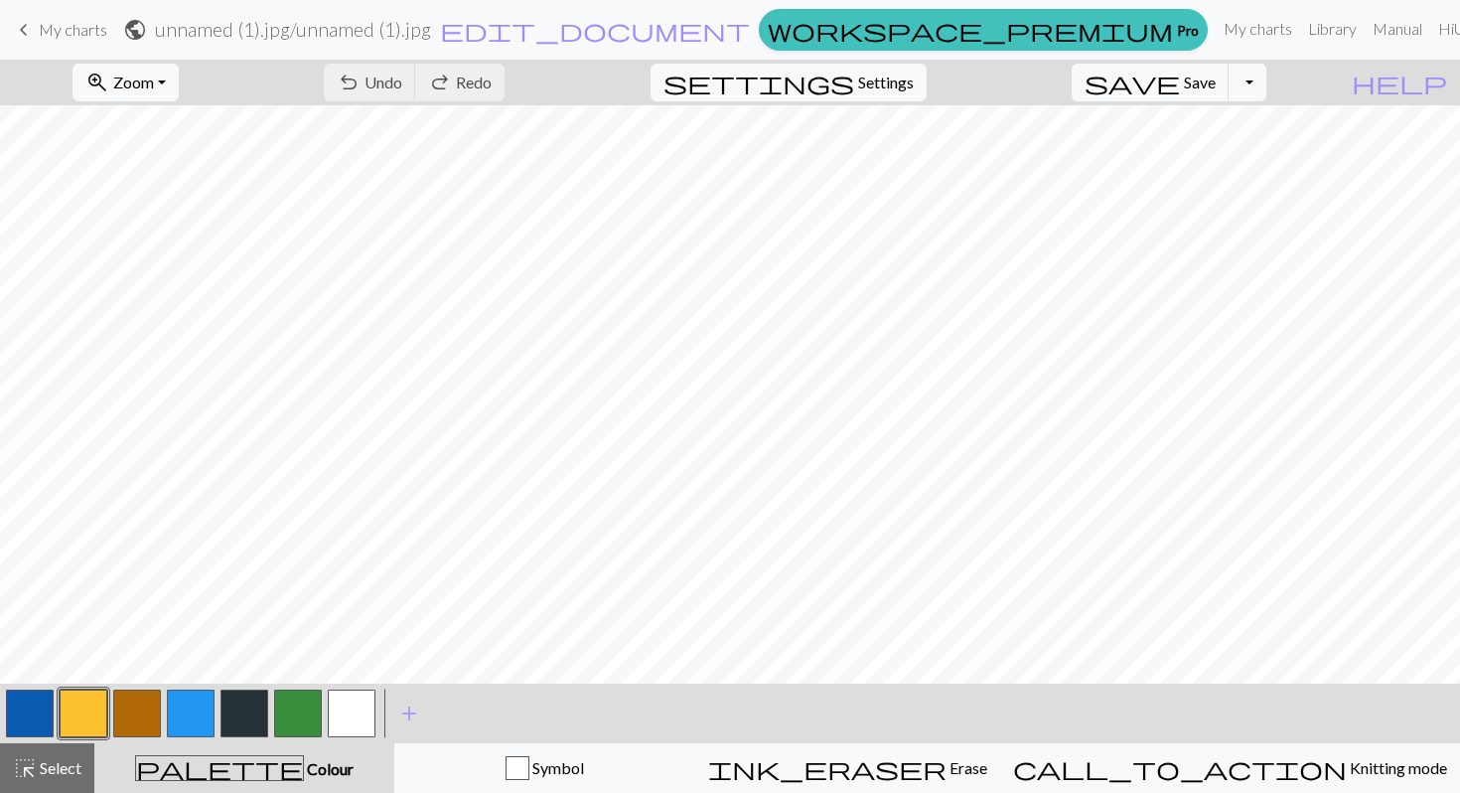
click at [902, 103] on div "settings Settings" at bounding box center [789, 83] width 306 height 46
click at [906, 87] on span "Settings" at bounding box center [886, 83] width 56 height 24
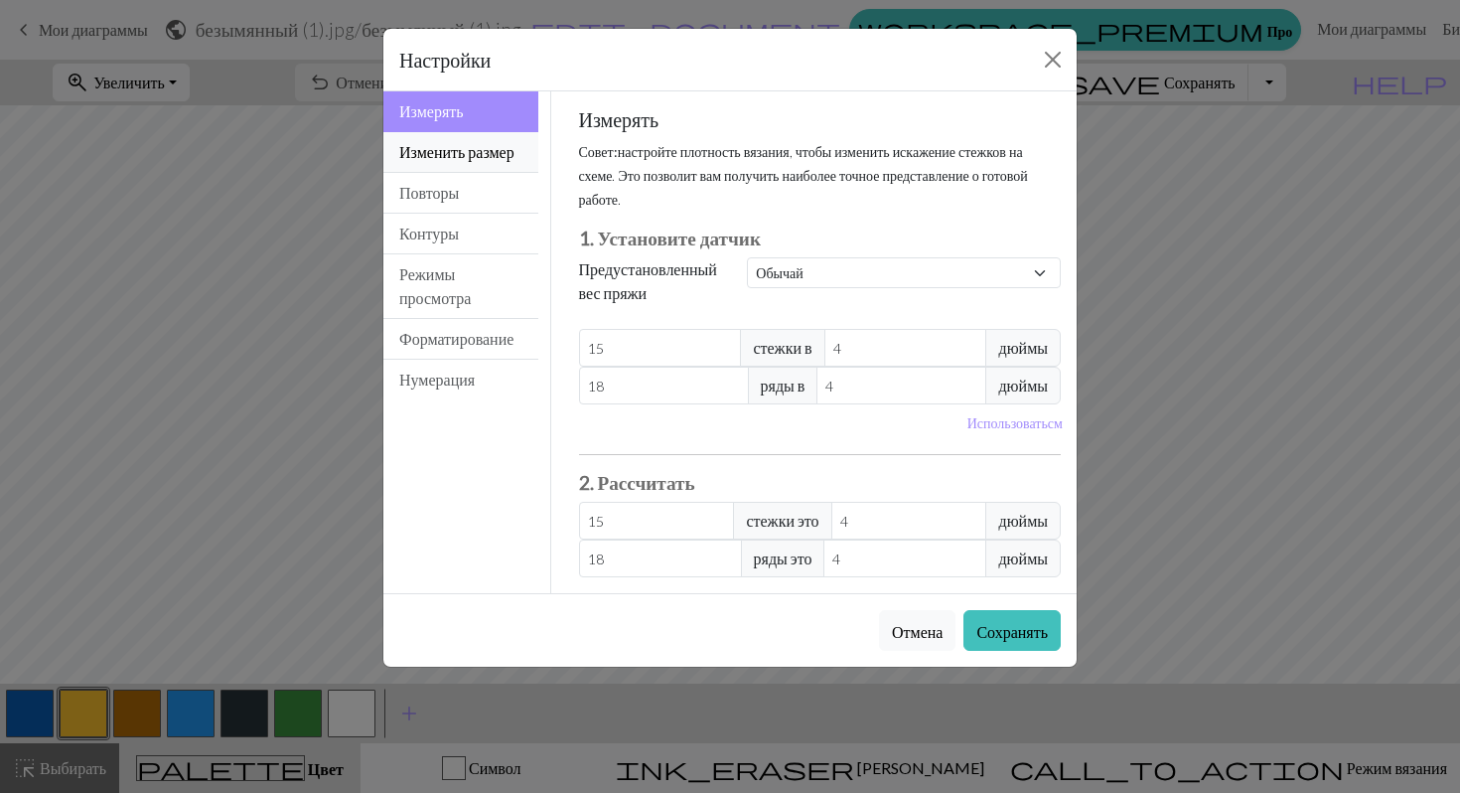
click at [483, 147] on button "Изменить размер" at bounding box center [460, 152] width 155 height 41
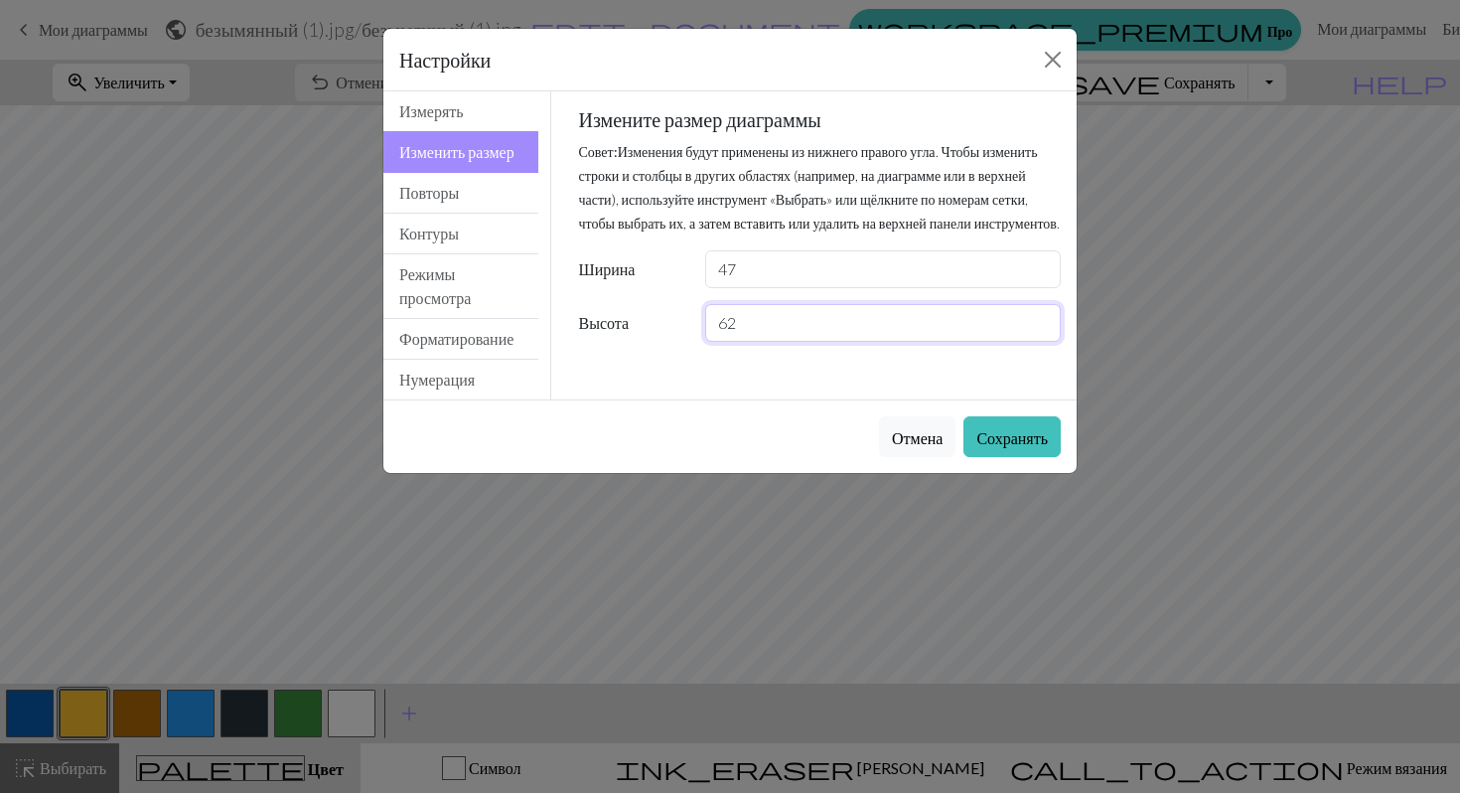
click at [764, 342] on input "62" at bounding box center [883, 323] width 356 height 38
type input "6"
type input "54"
click at [1016, 448] on button "Сохранять" at bounding box center [1011, 436] width 97 height 41
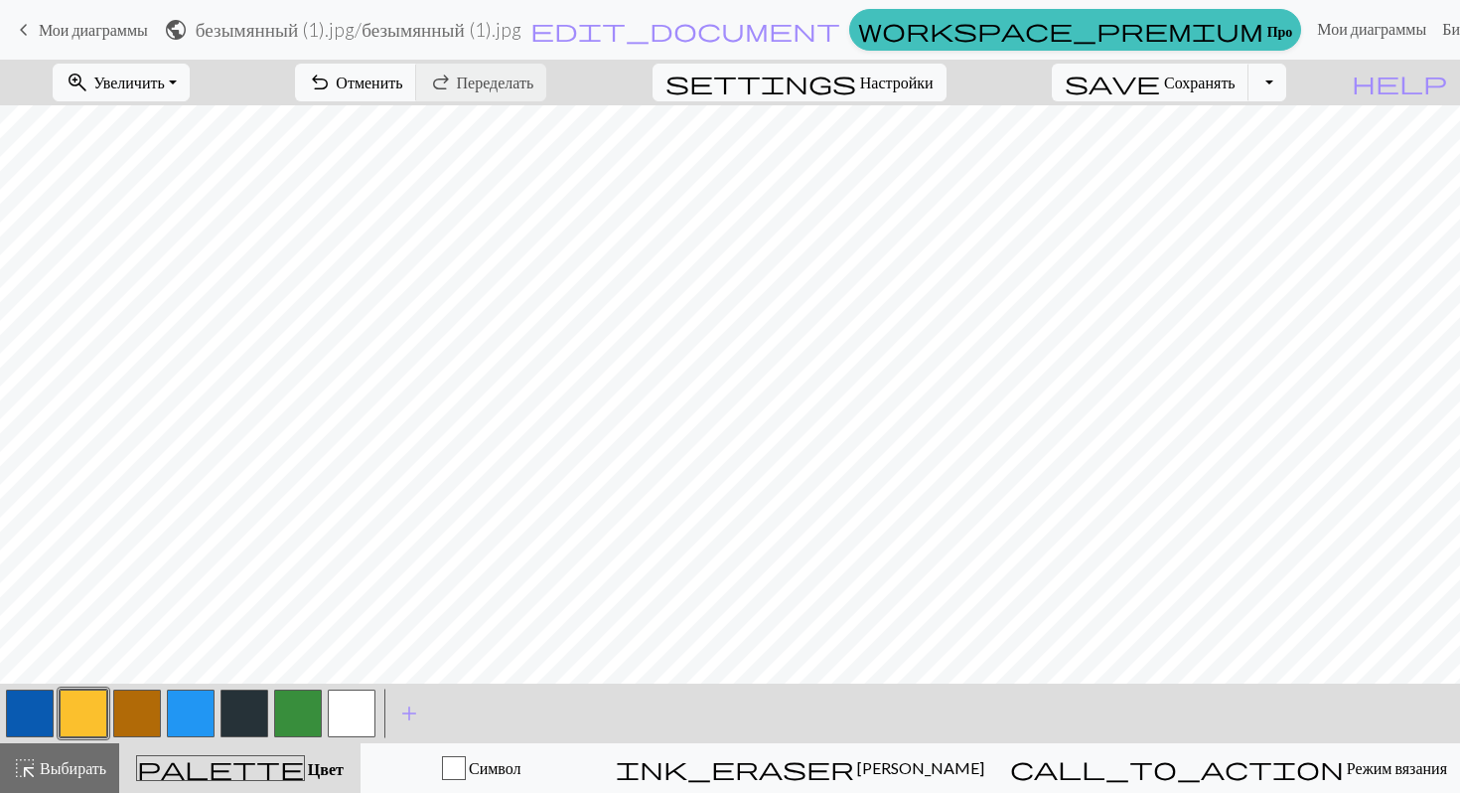
click at [340, 716] on button "button" at bounding box center [352, 713] width 48 height 48
click at [354, 704] on button "button" at bounding box center [352, 713] width 48 height 48
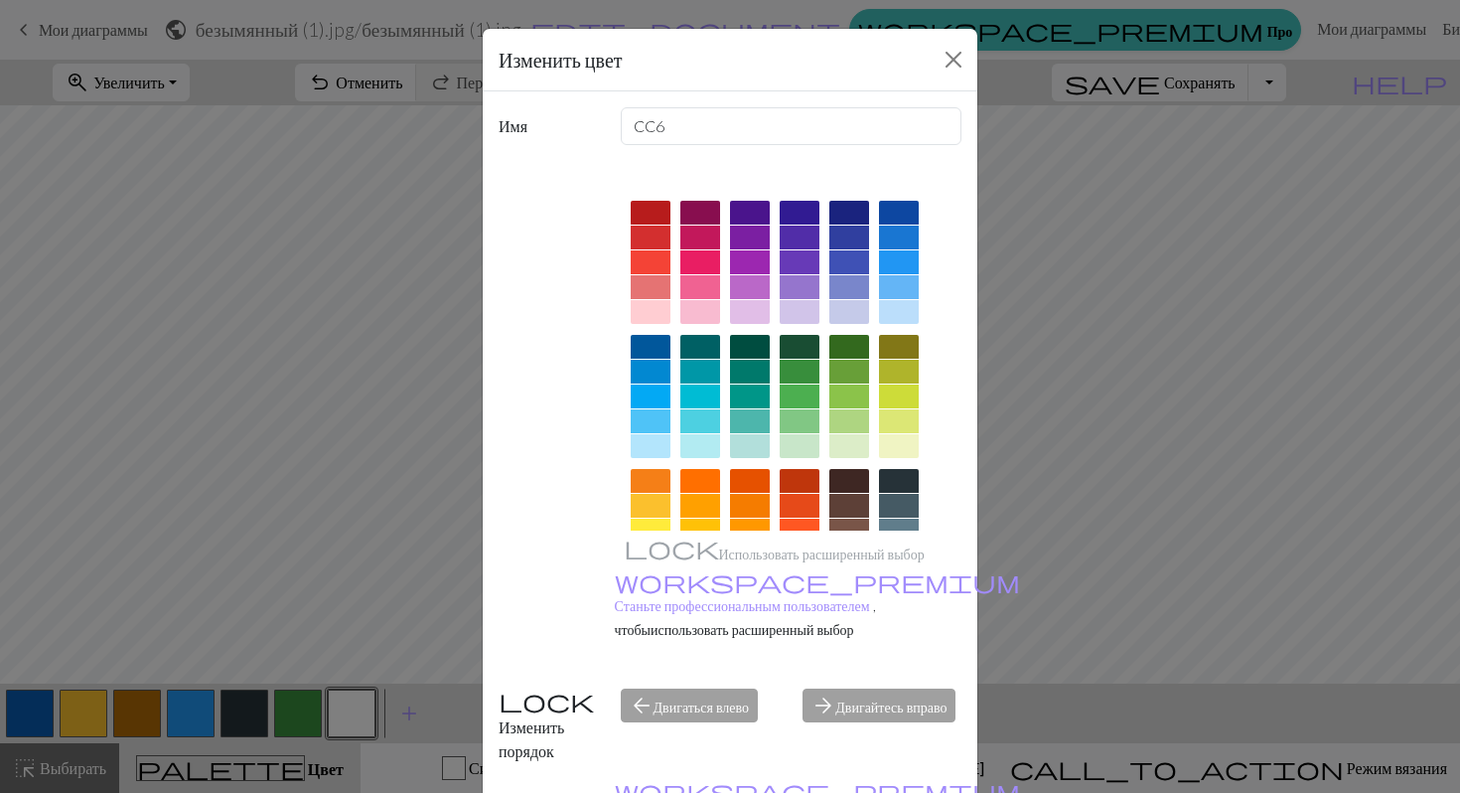
scroll to position [127, 0]
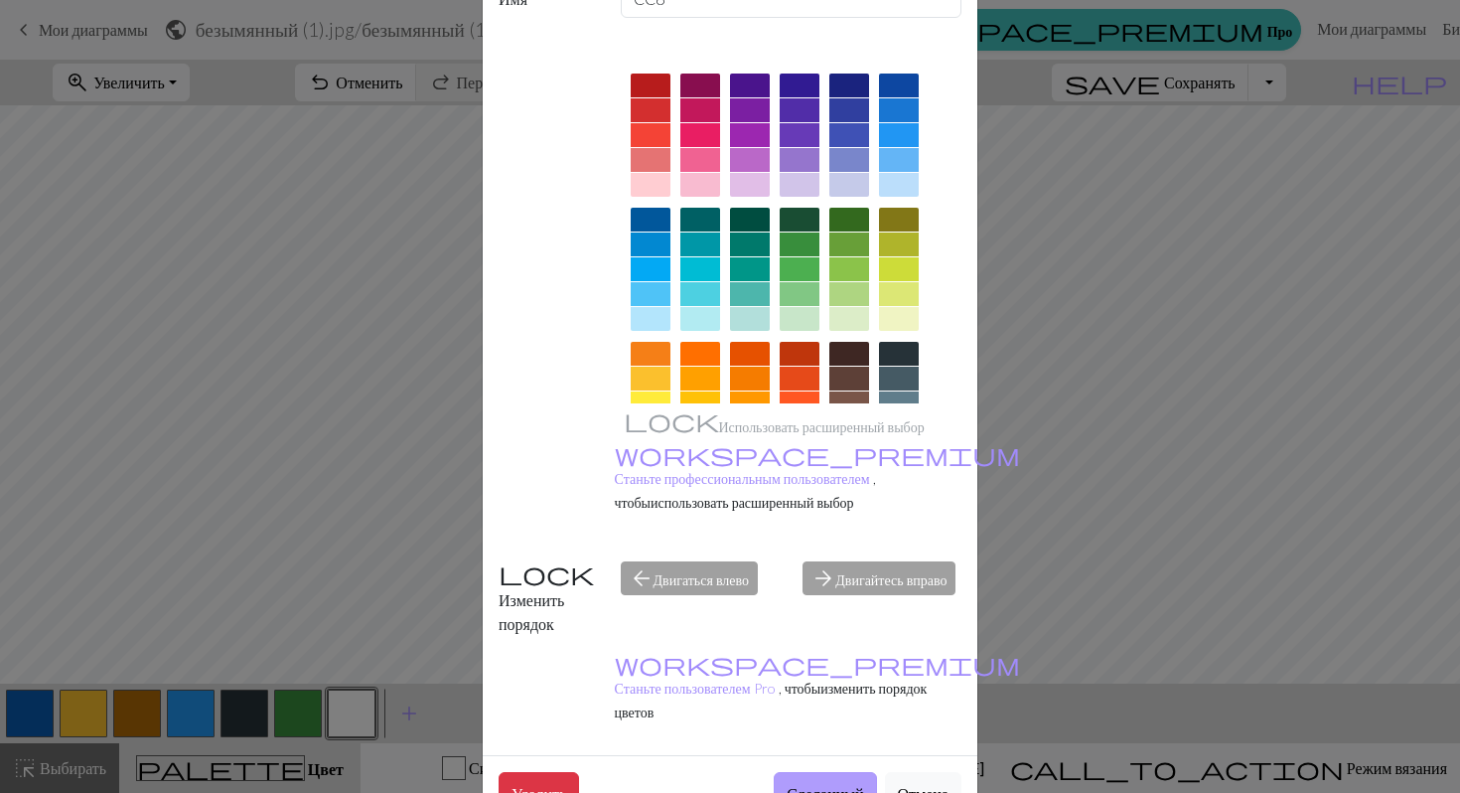
click at [819, 784] on font "Сделанный" at bounding box center [825, 793] width 76 height 19
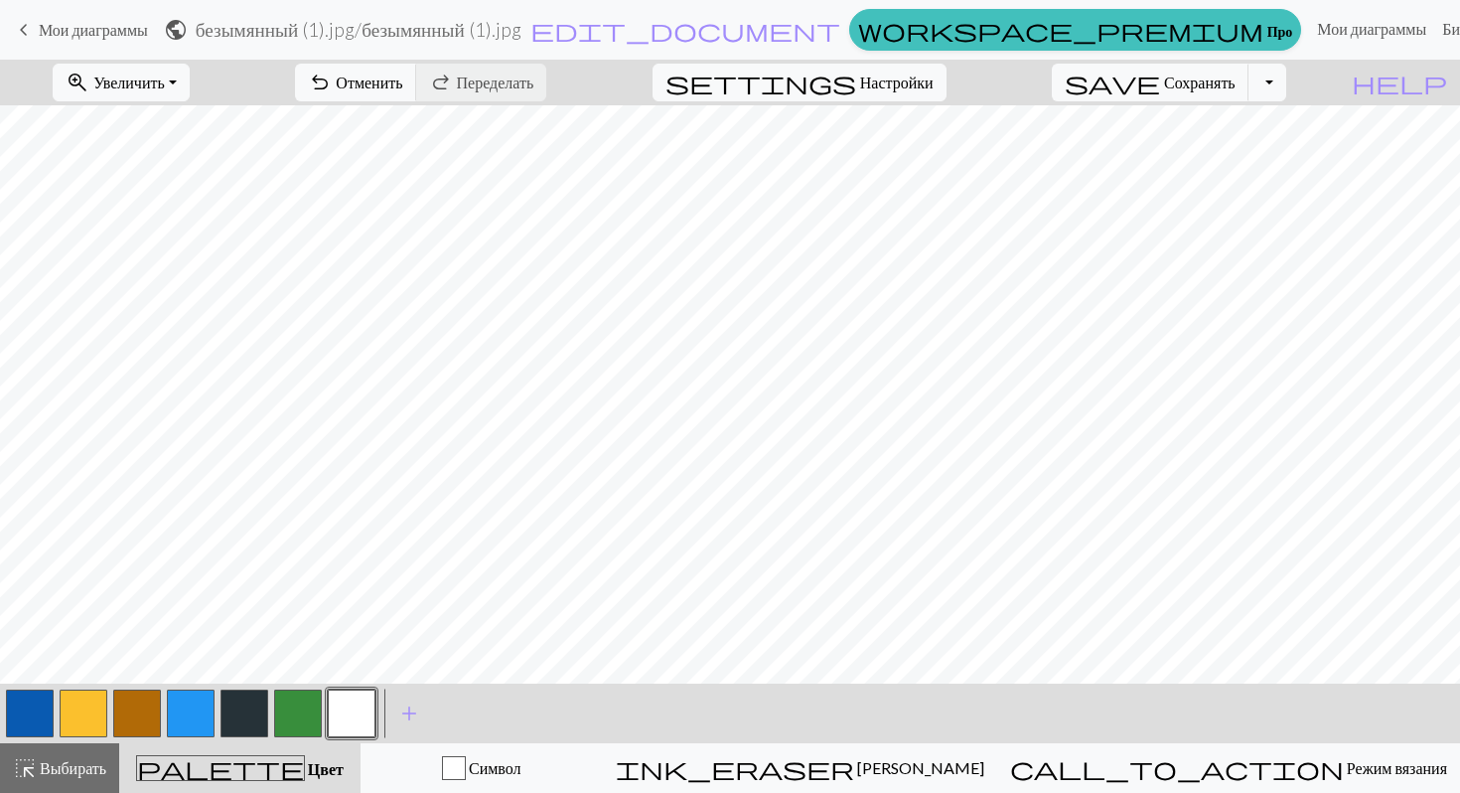
click at [41, 709] on button "button" at bounding box center [30, 713] width 48 height 48
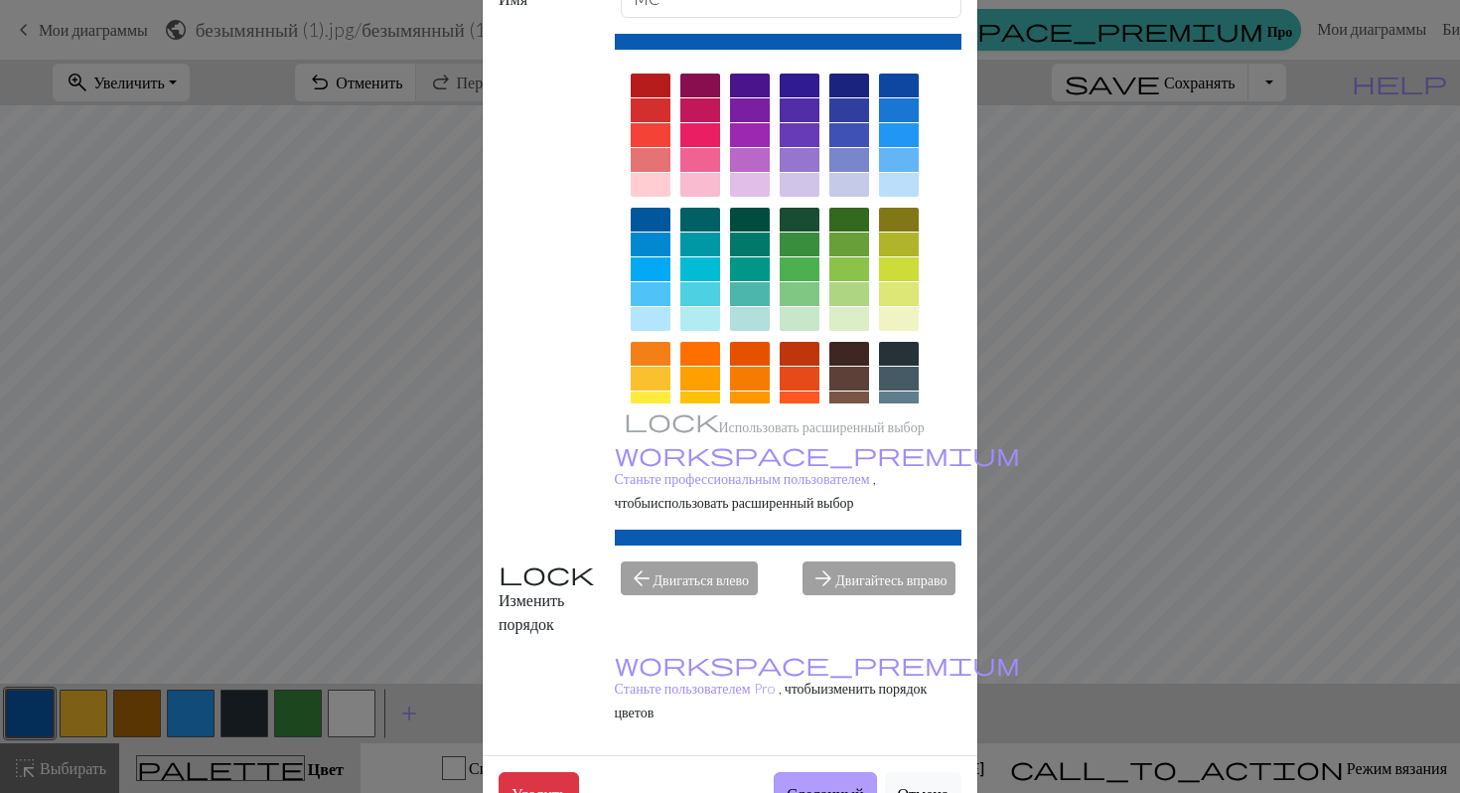
click at [811, 784] on font "Сделанный" at bounding box center [825, 793] width 76 height 19
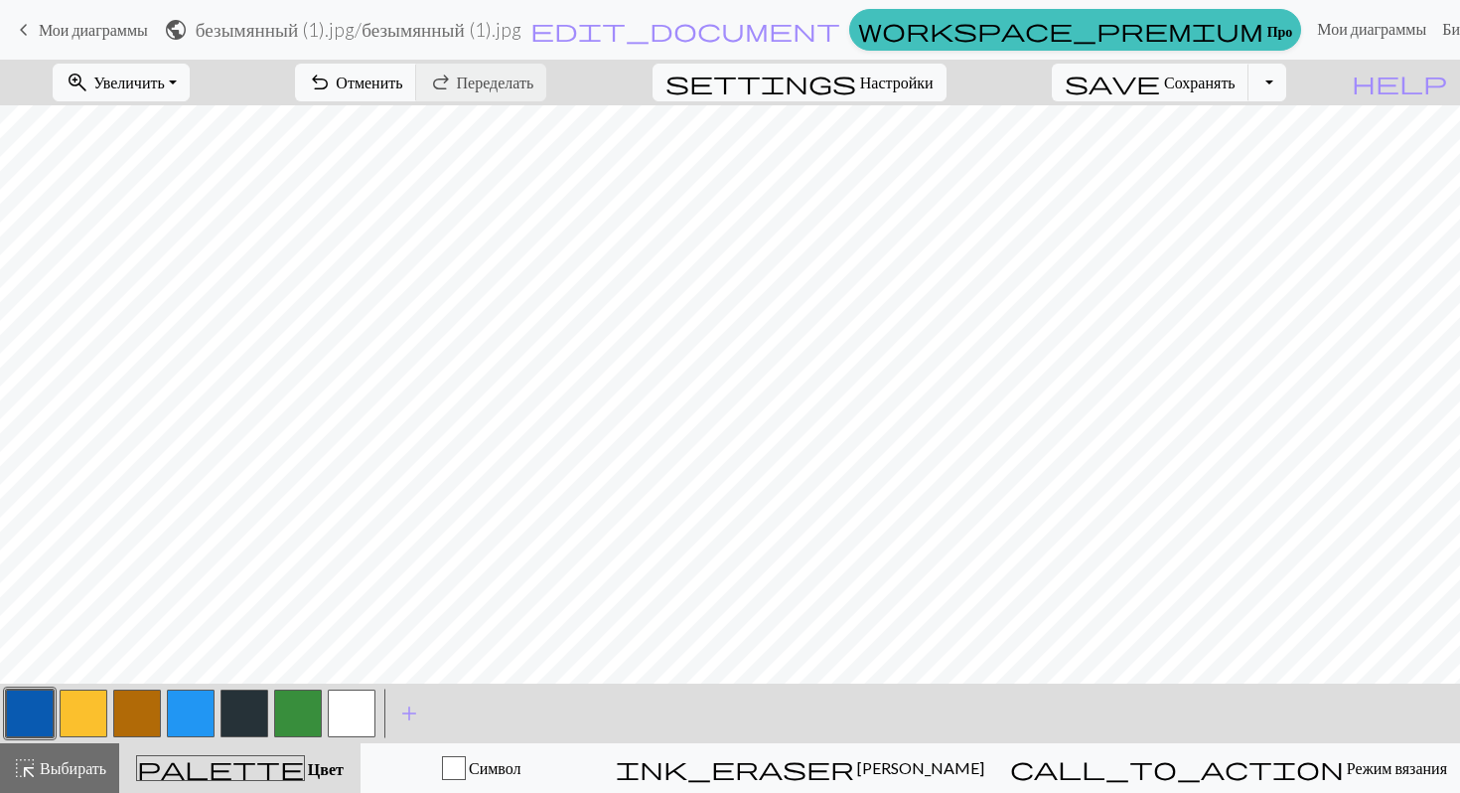
click at [338, 697] on button "button" at bounding box center [352, 713] width 48 height 48
click at [355, 722] on button "button" at bounding box center [352, 713] width 48 height 48
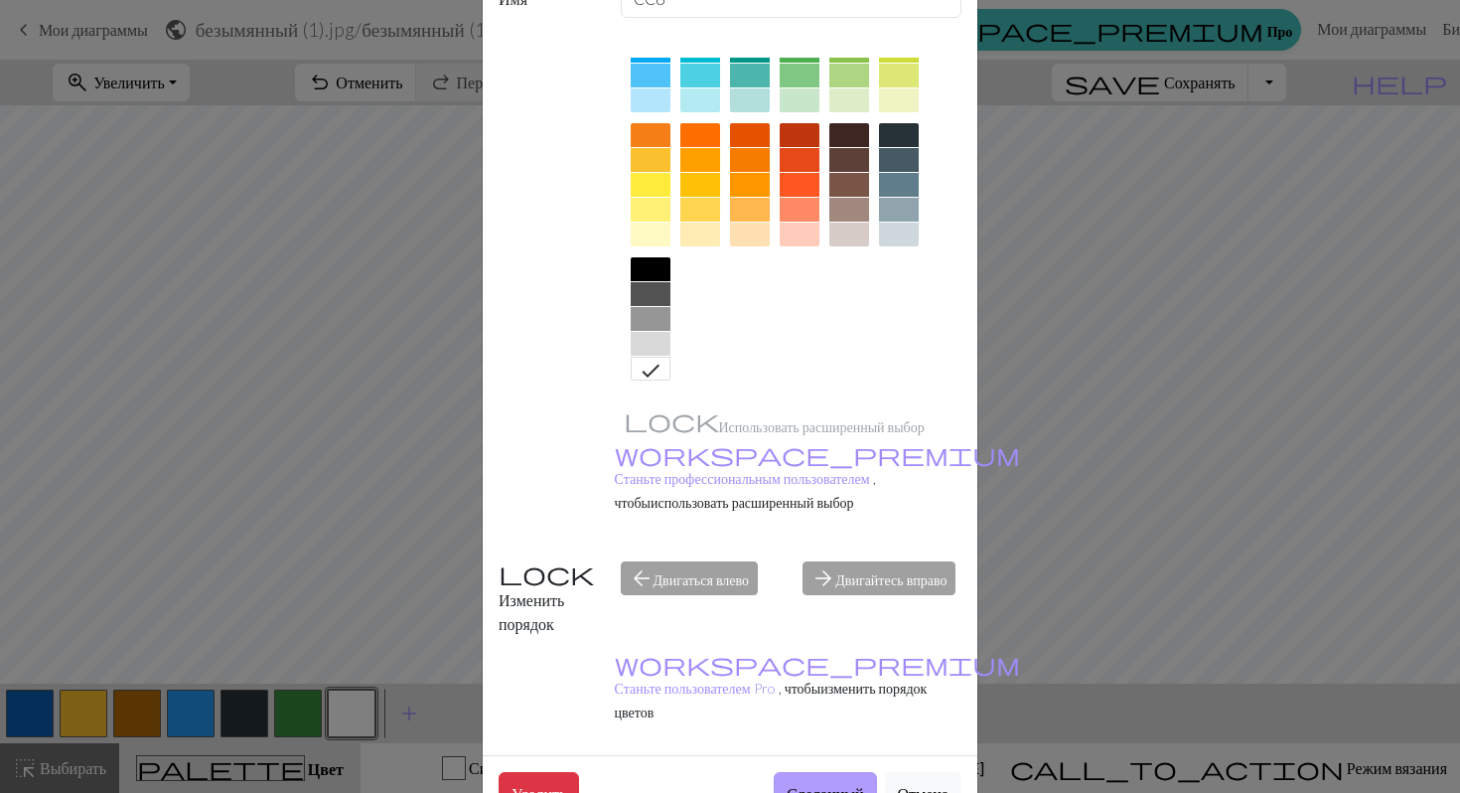
click at [801, 784] on font "Сделанный" at bounding box center [825, 793] width 76 height 19
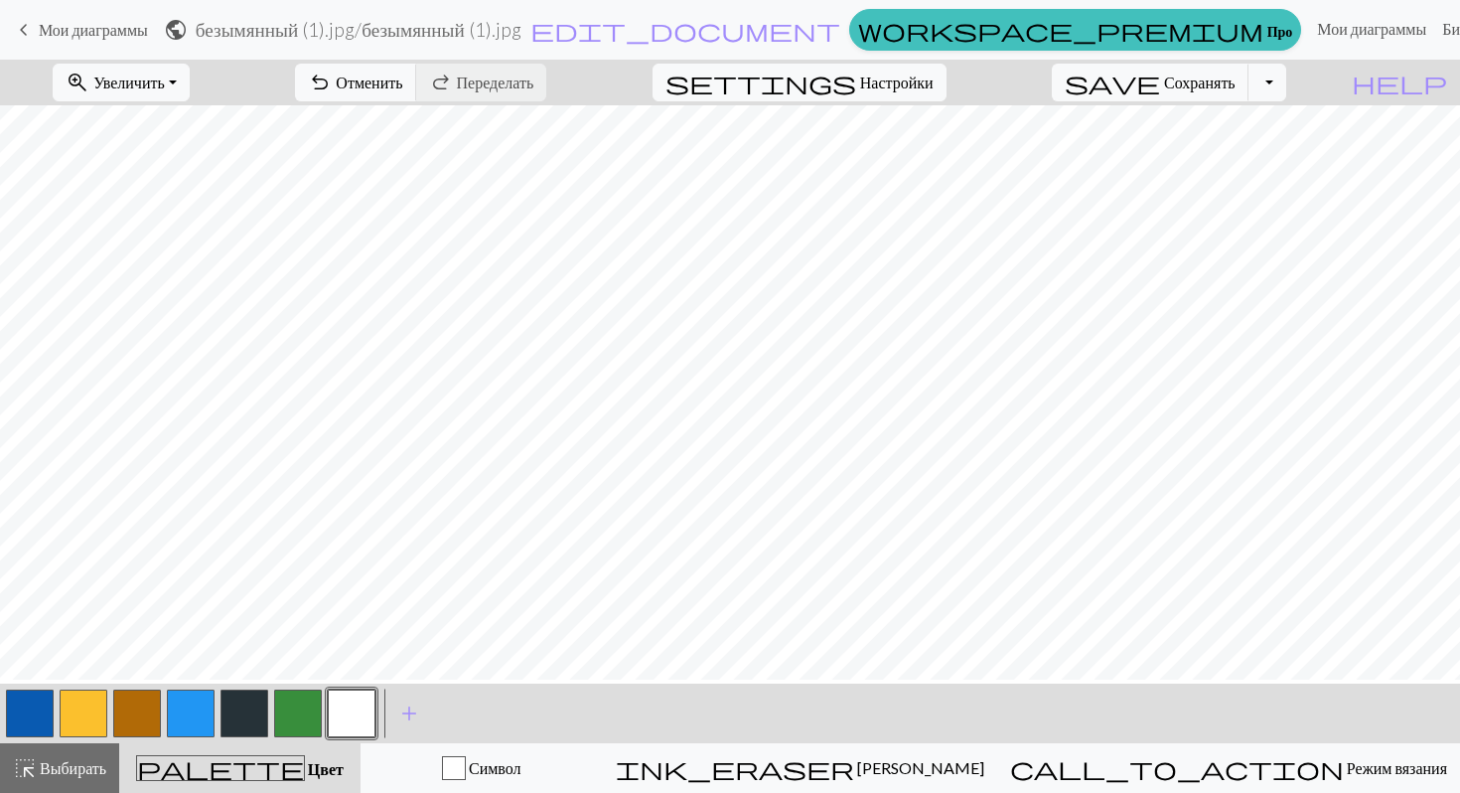
scroll to position [0, 0]
click at [14, 720] on button "button" at bounding box center [30, 713] width 48 height 48
click at [22, 718] on button "button" at bounding box center [30, 713] width 48 height 48
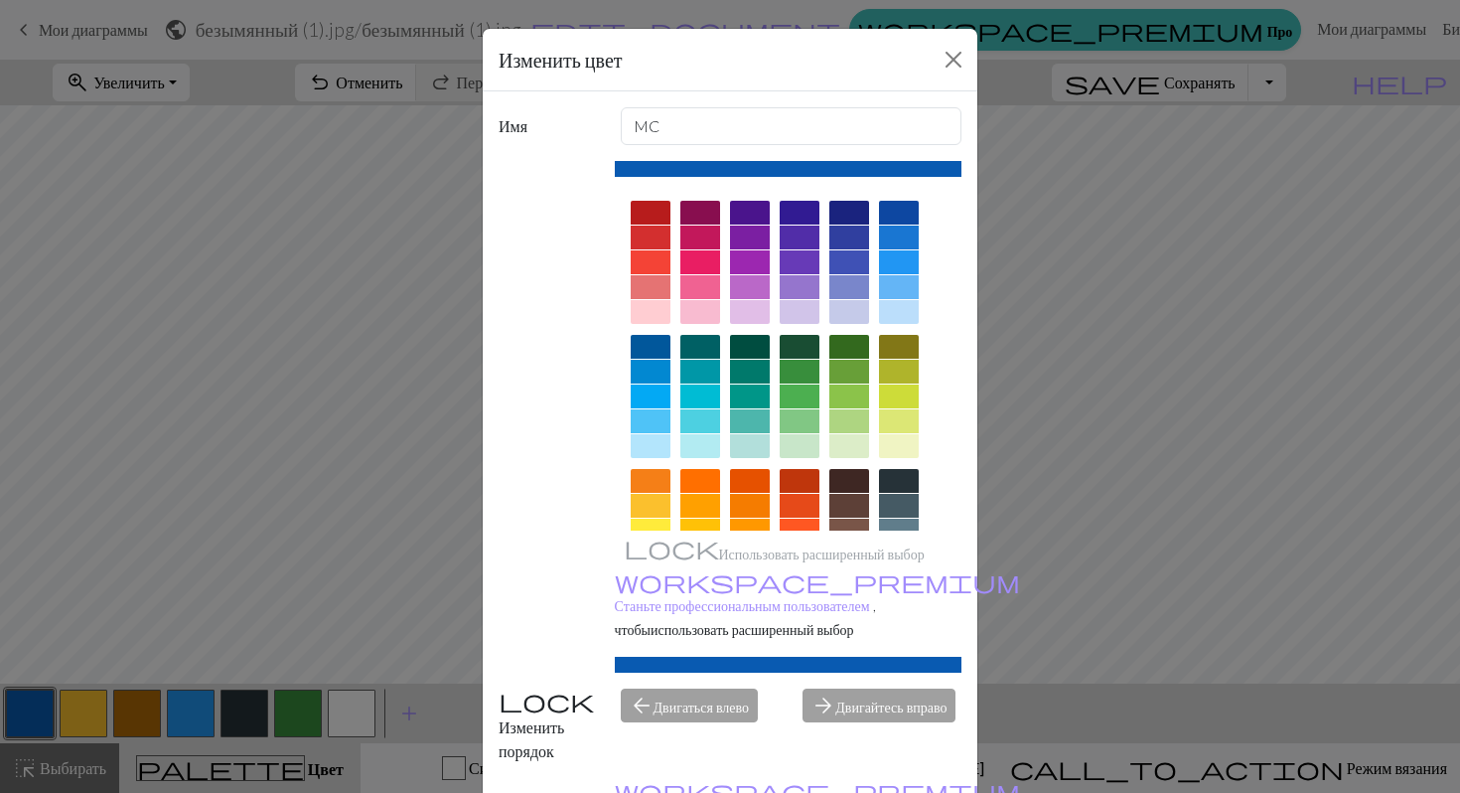
scroll to position [127, 0]
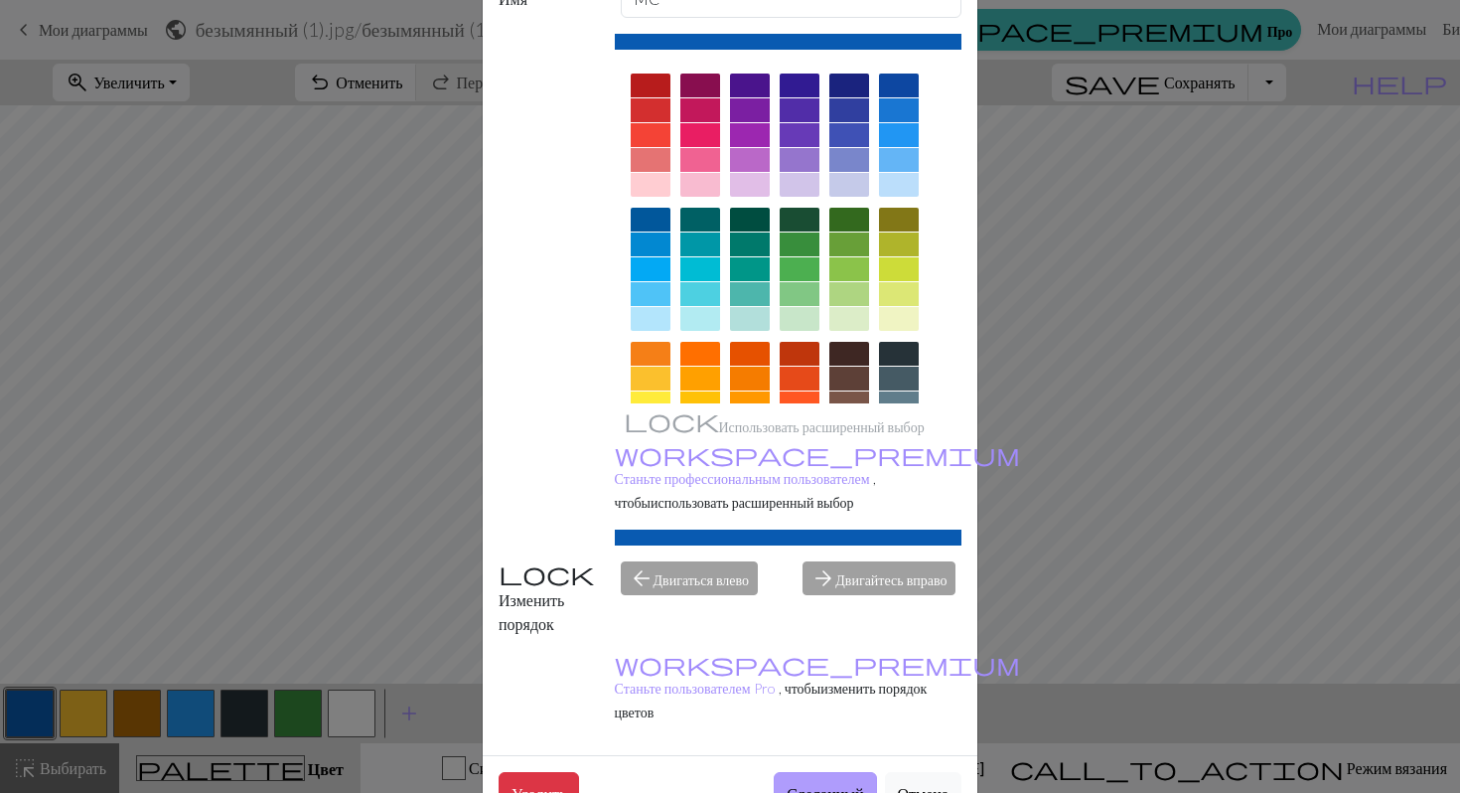
click at [787, 784] on font "Сделанный" at bounding box center [825, 793] width 76 height 19
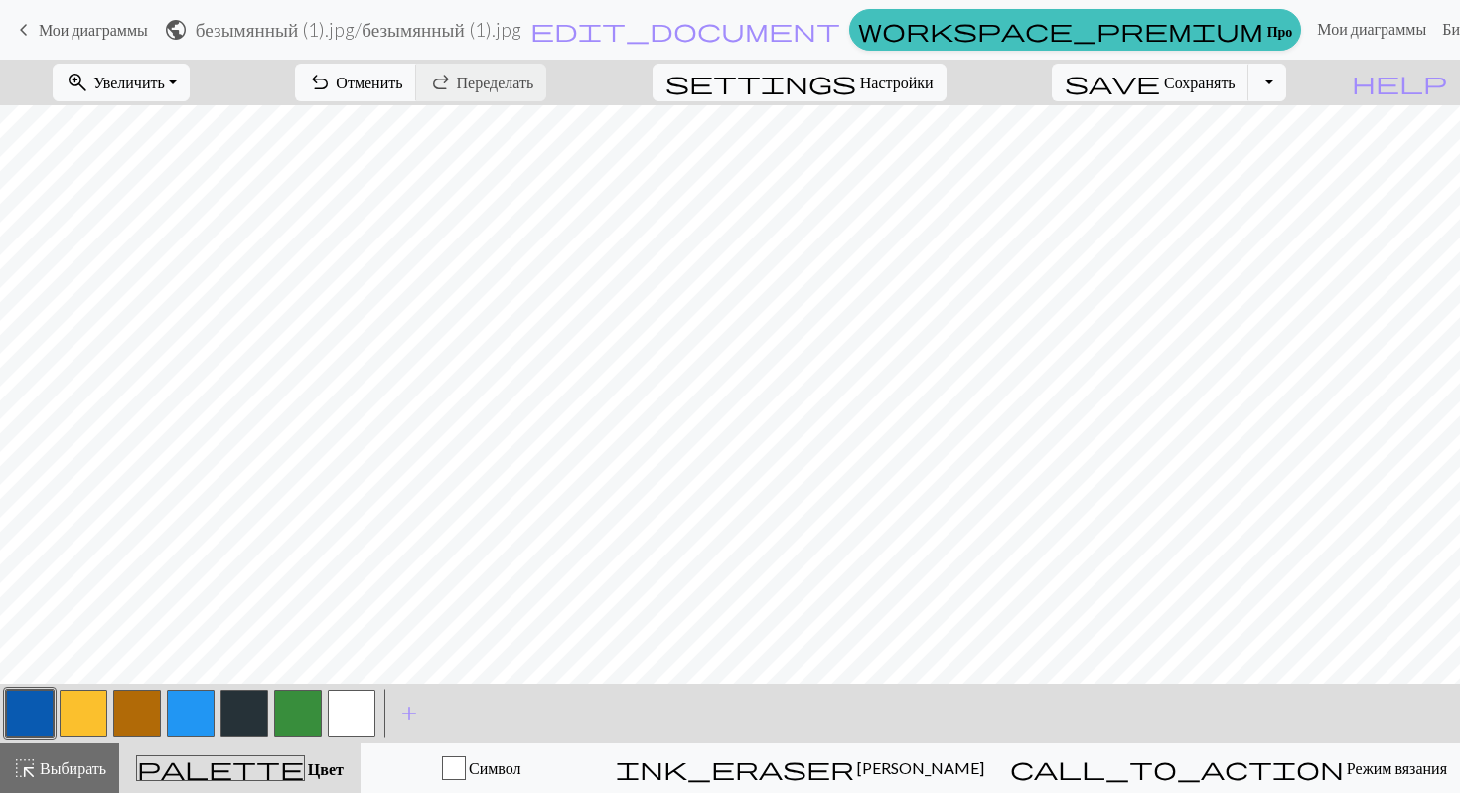
click at [360, 697] on button "button" at bounding box center [352, 713] width 48 height 48
click at [360, 720] on button "button" at bounding box center [352, 713] width 48 height 48
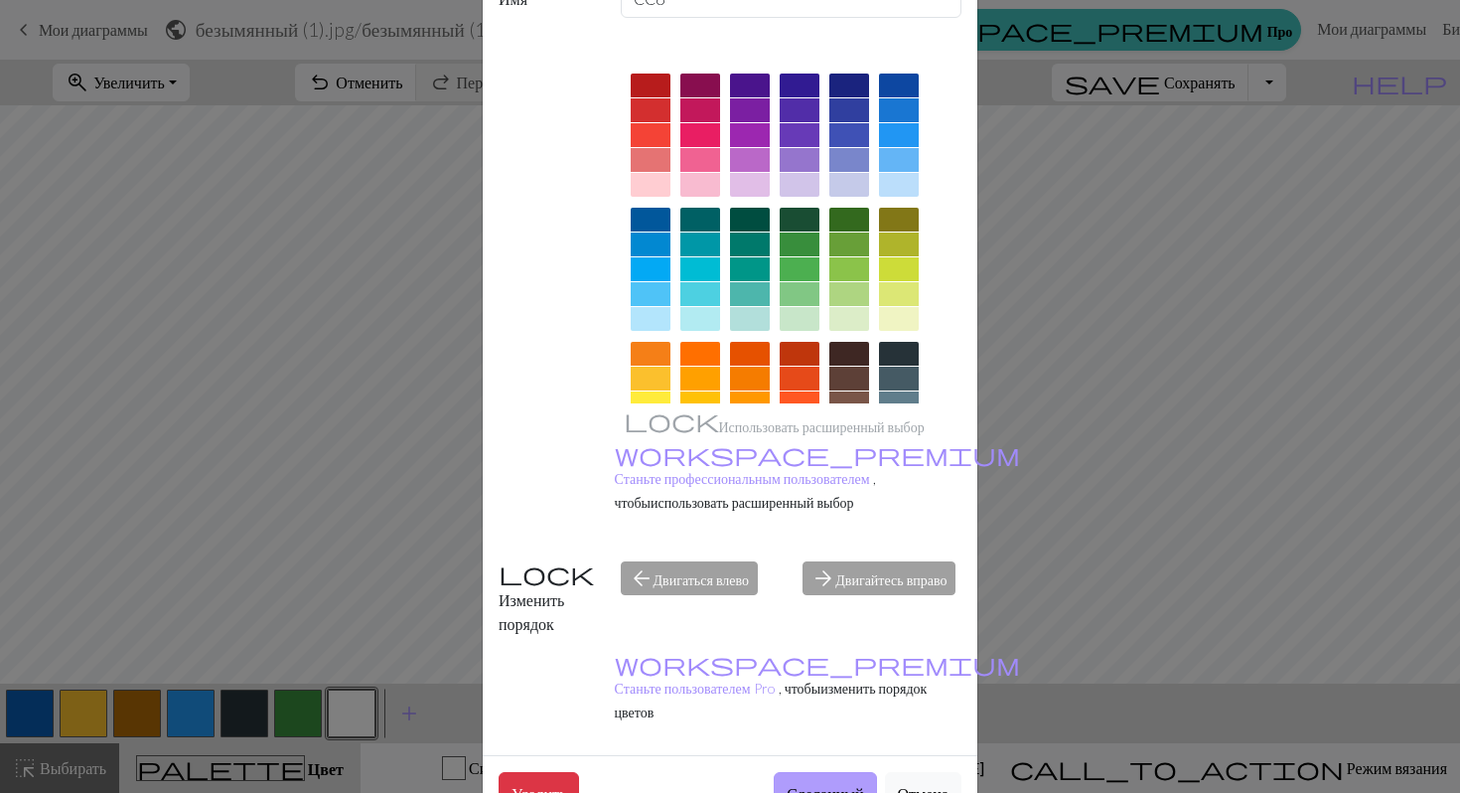
click at [816, 784] on font "Сделанный" at bounding box center [825, 793] width 76 height 19
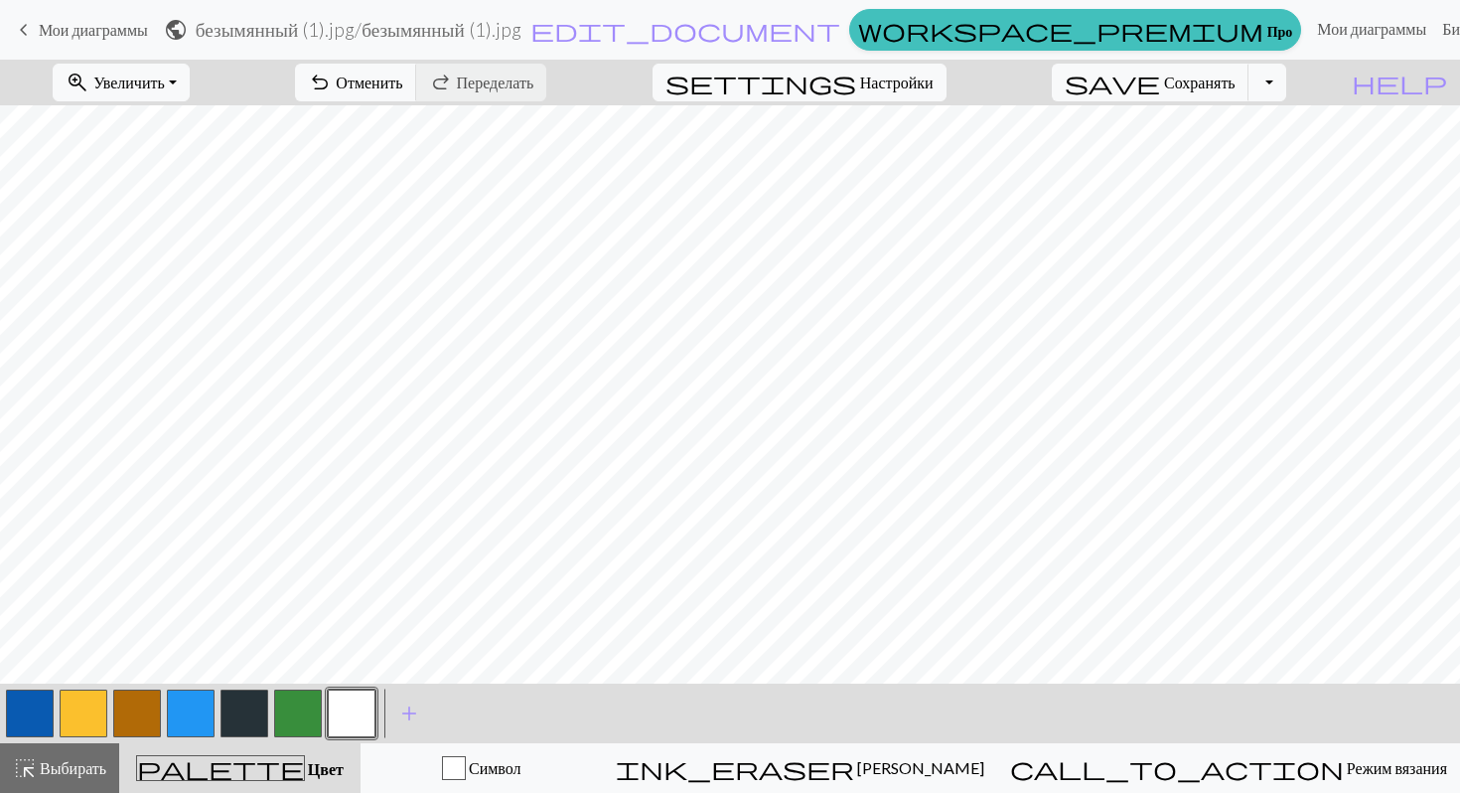
click at [45, 707] on button "button" at bounding box center [30, 713] width 48 height 48
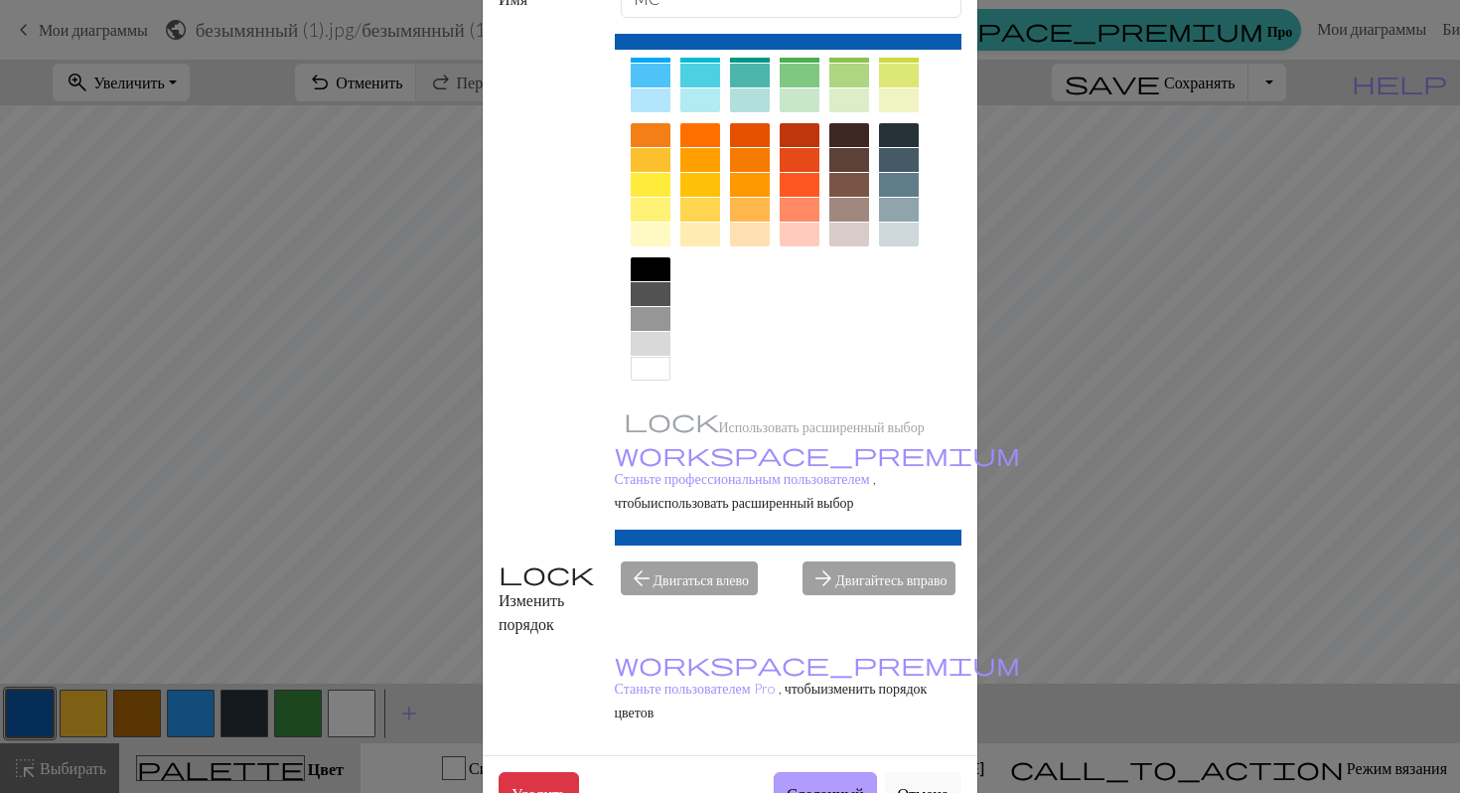
click at [799, 784] on font "Сделанный" at bounding box center [825, 793] width 76 height 19
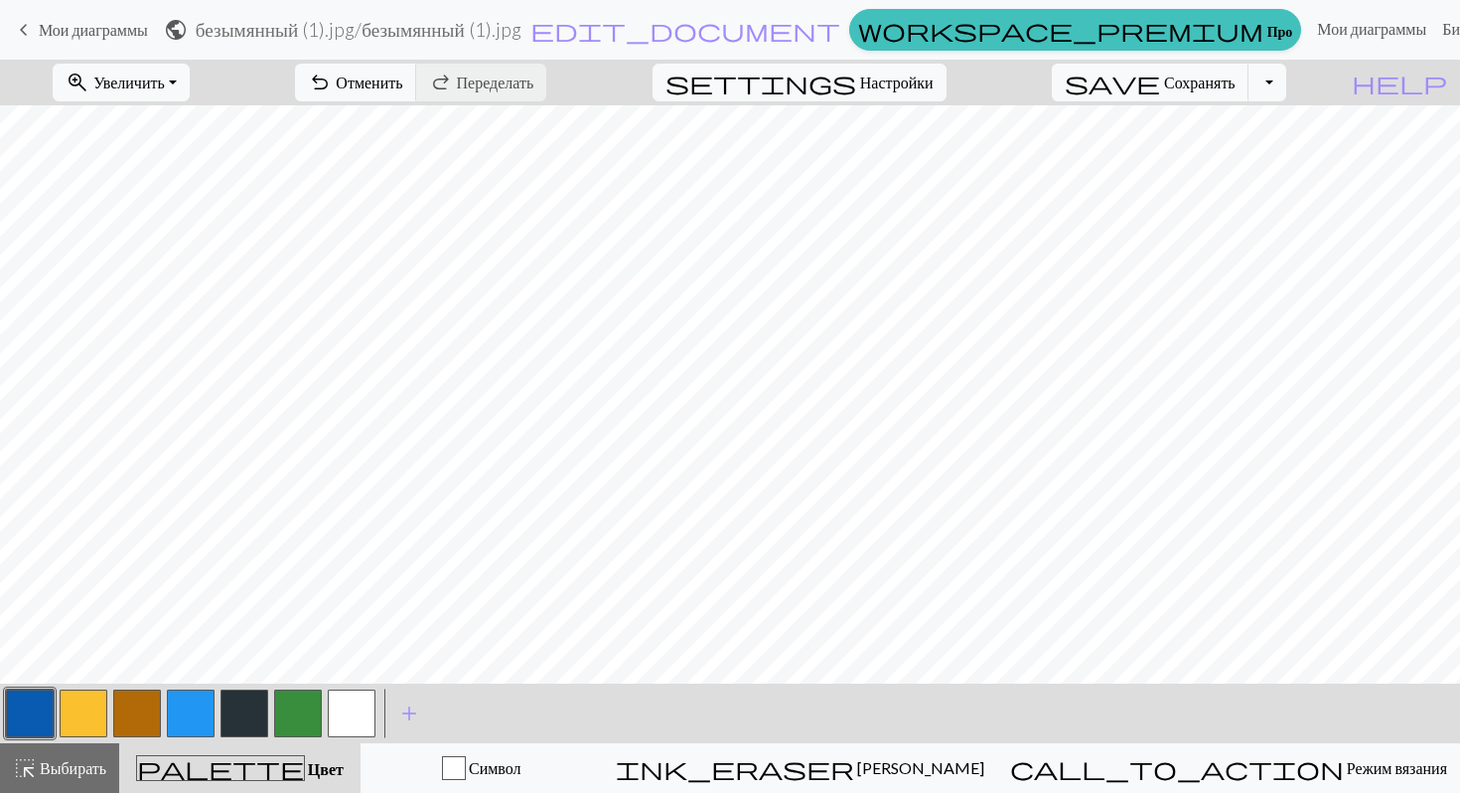
click at [342, 696] on button "button" at bounding box center [352, 713] width 48 height 48
click at [349, 705] on button "button" at bounding box center [352, 713] width 48 height 48
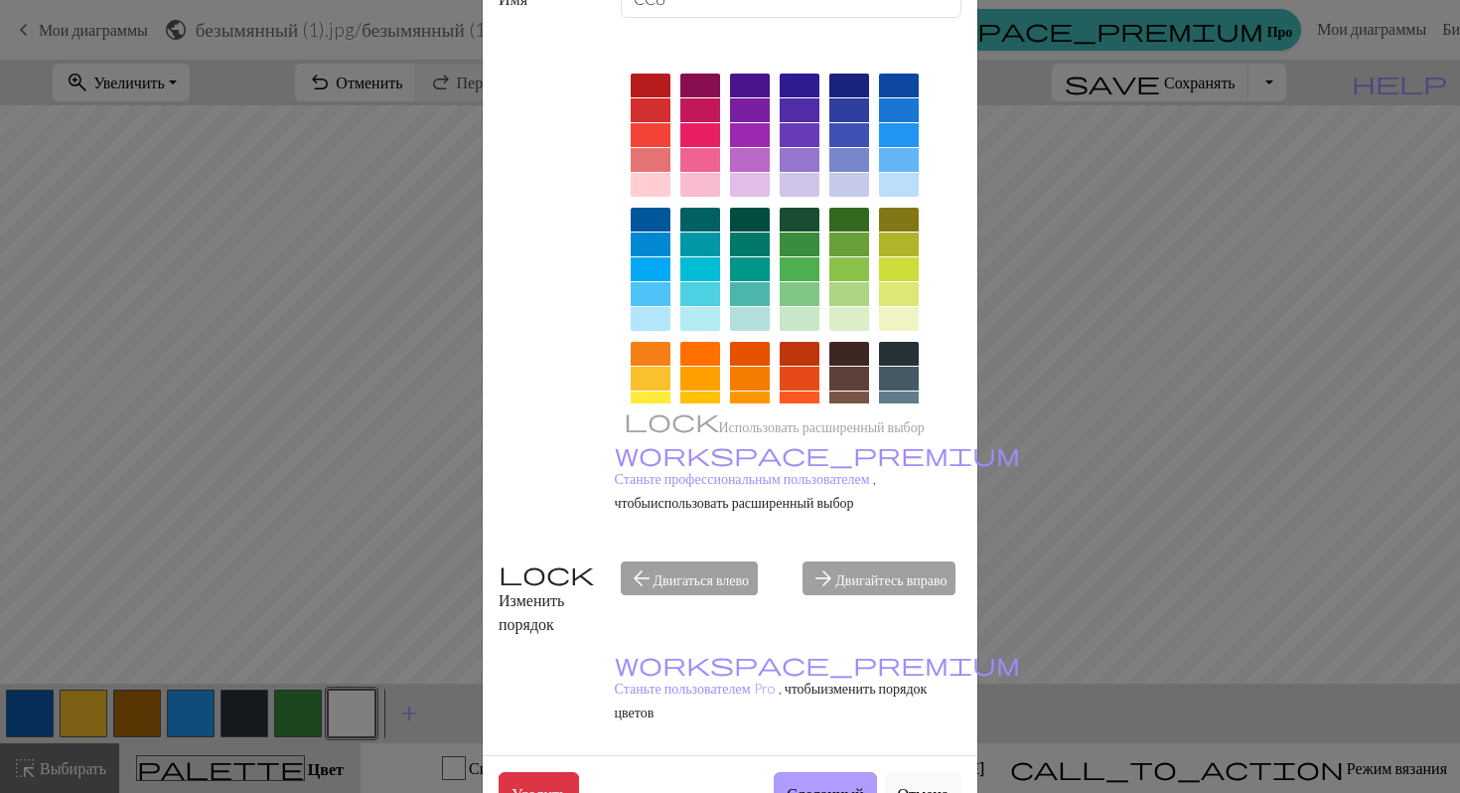
click at [787, 784] on font "Сделанный" at bounding box center [825, 793] width 76 height 19
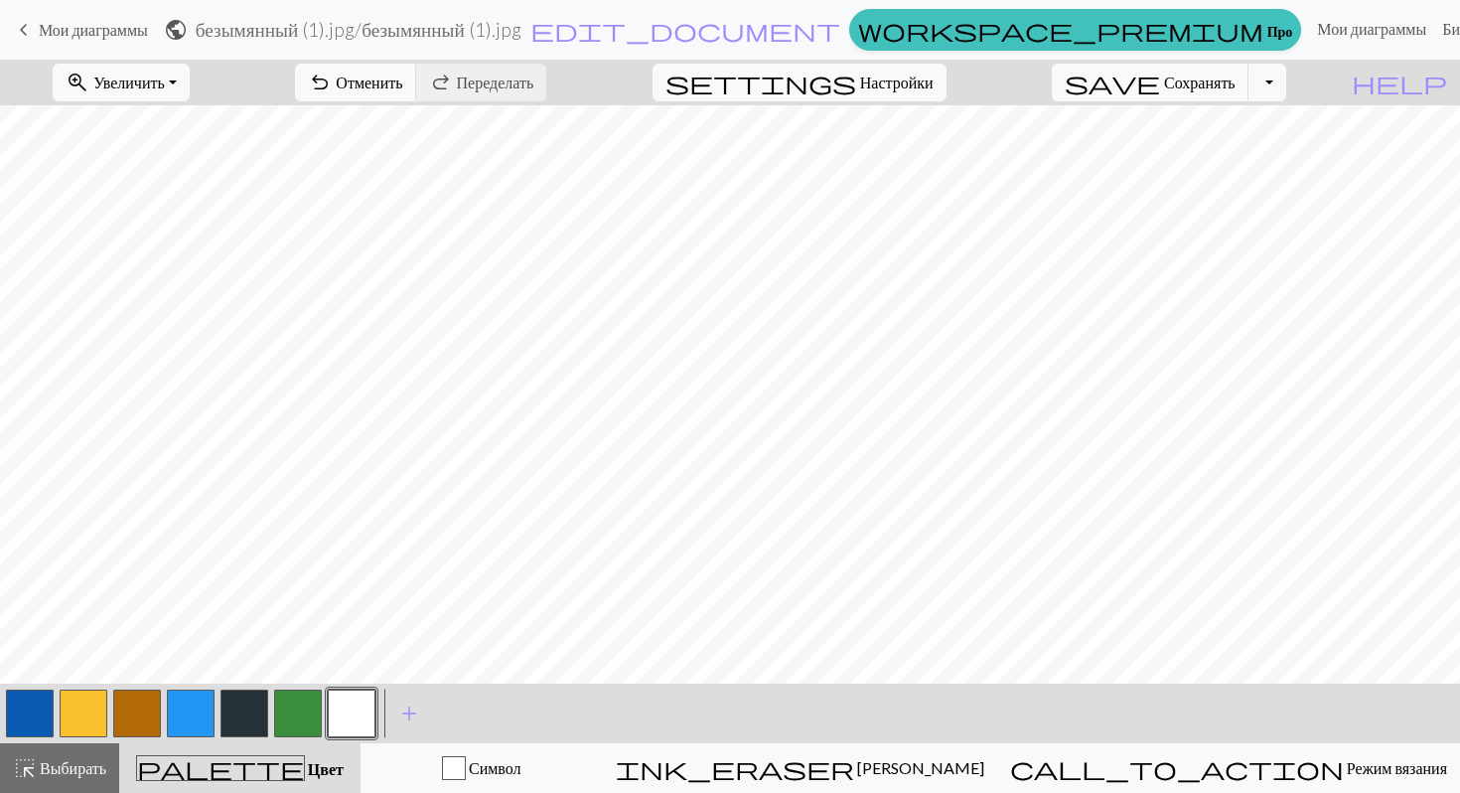
click at [34, 712] on button "button" at bounding box center [30, 713] width 48 height 48
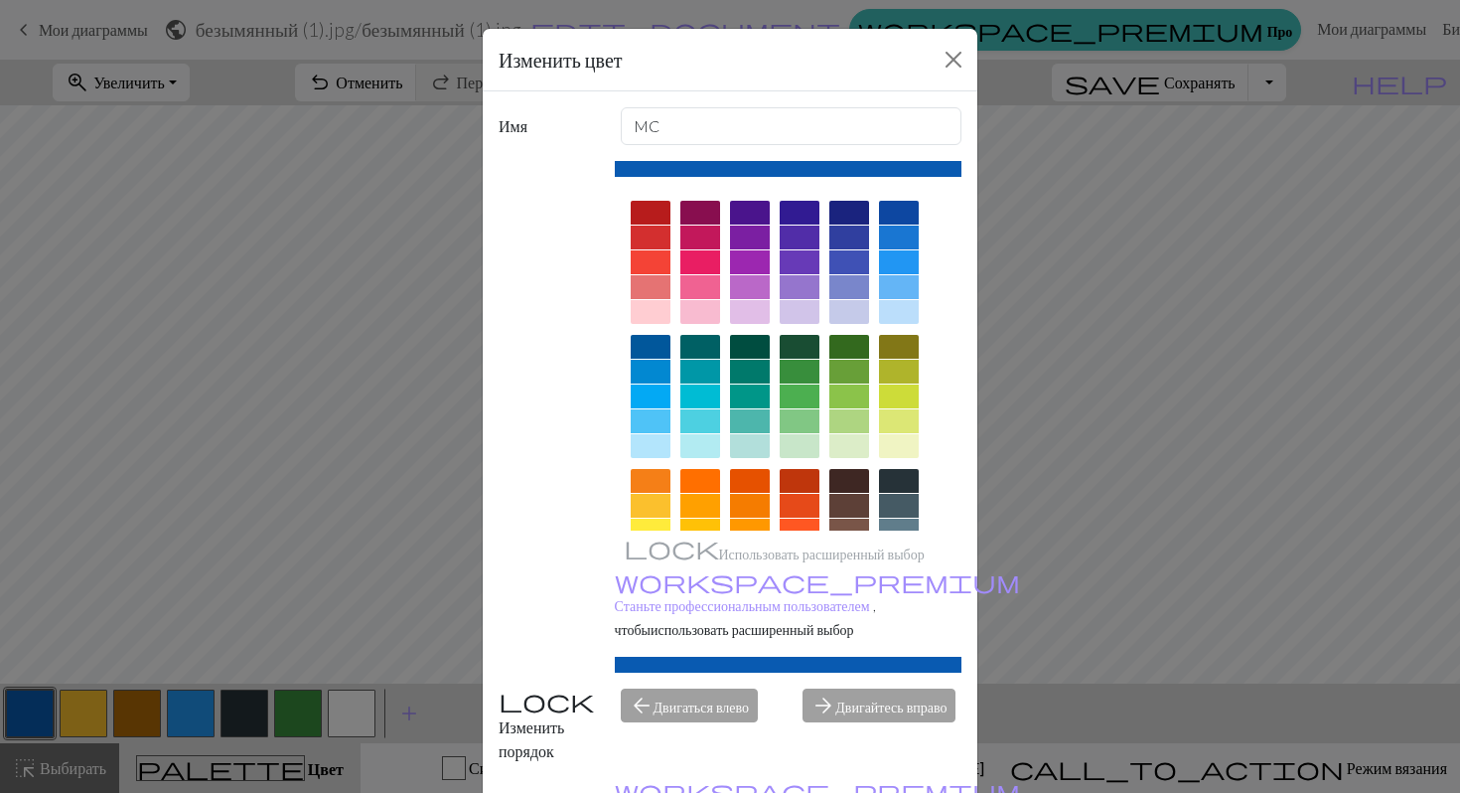
click at [202, 573] on div "Изменить цвет Имя MC Использовать расширенный выбор workspace_premium Станьте п…" at bounding box center [730, 396] width 1460 height 793
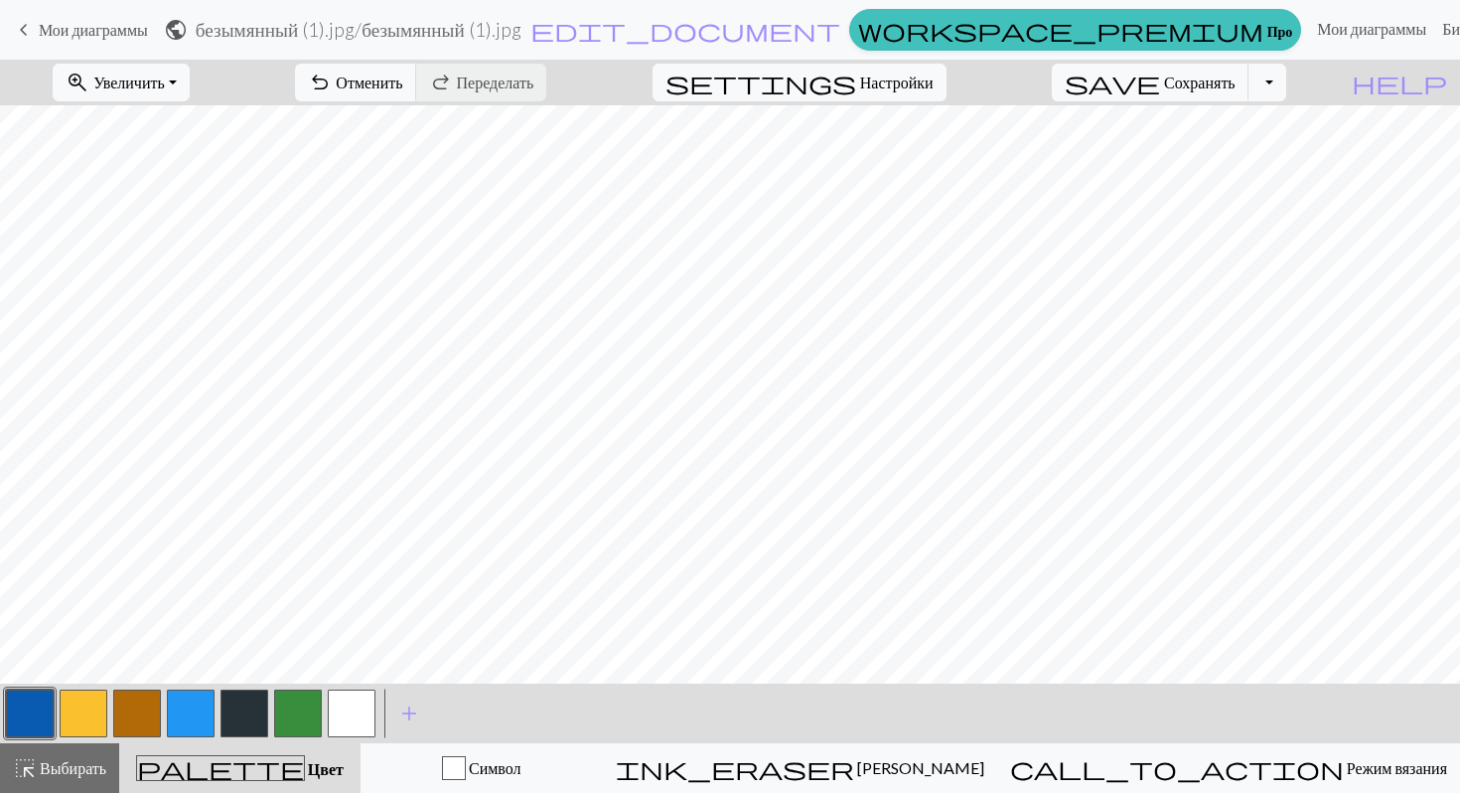
click at [351, 698] on button "button" at bounding box center [352, 713] width 48 height 48
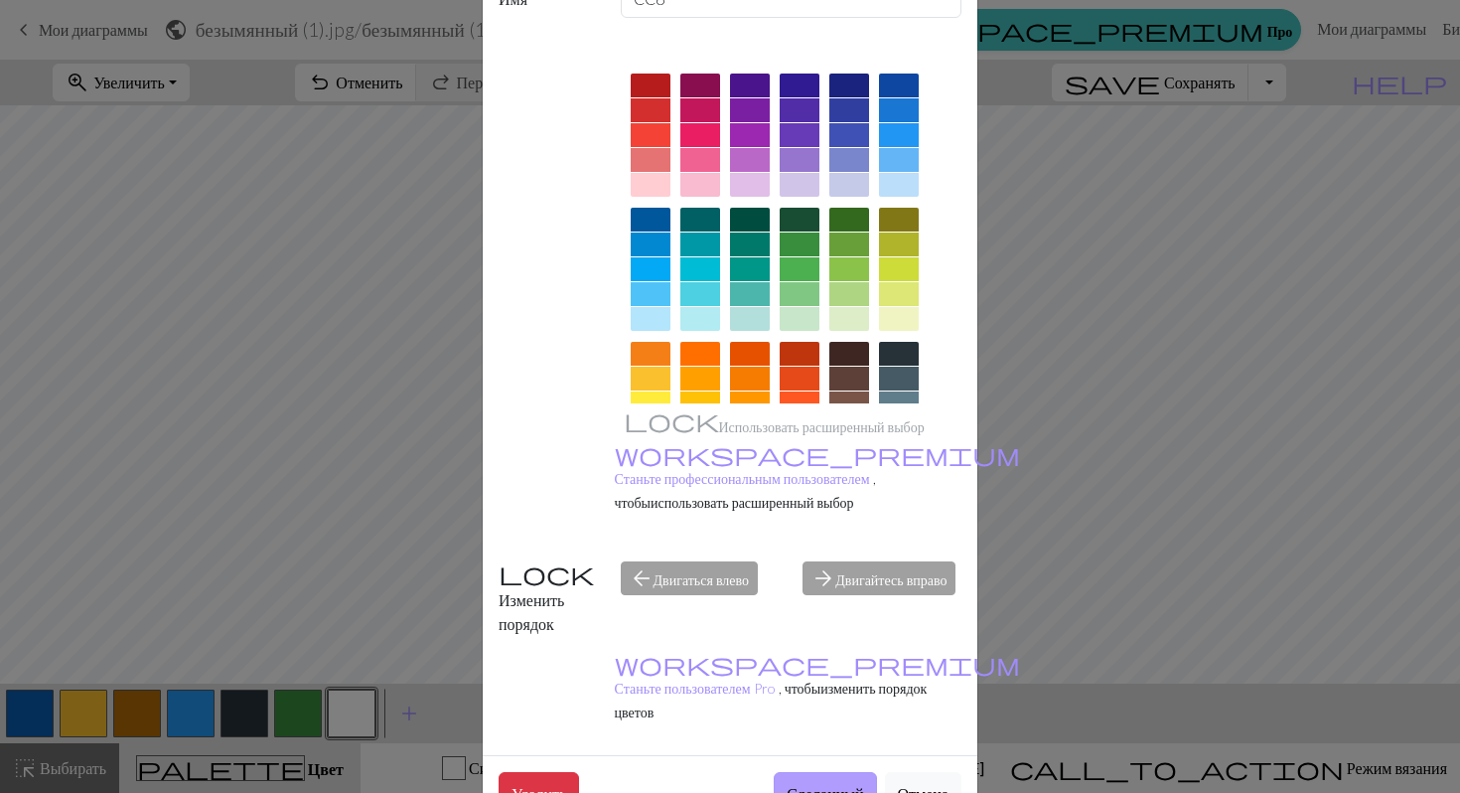
click at [797, 784] on font "Сделанный" at bounding box center [825, 793] width 76 height 19
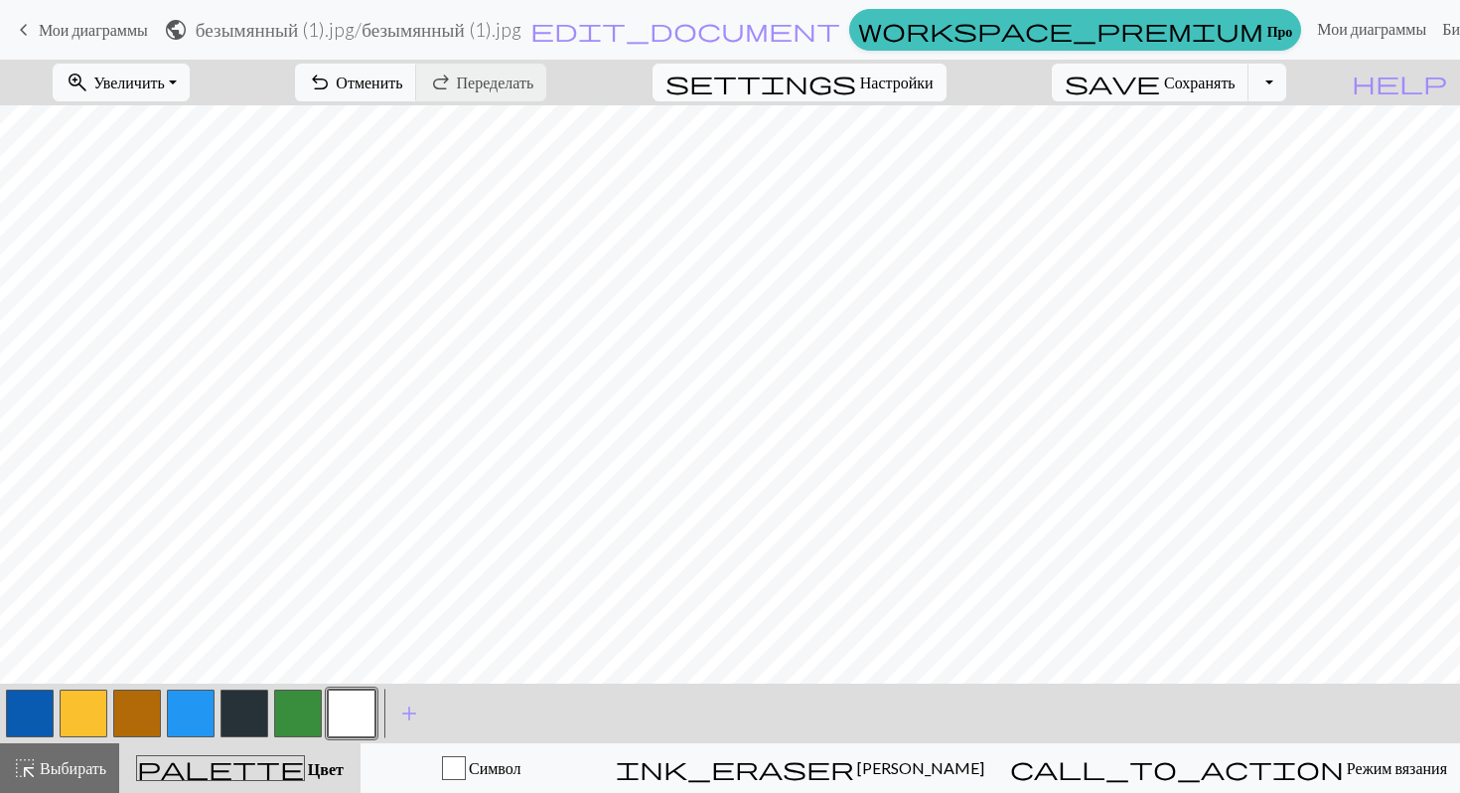
click at [890, 78] on font "Настройки" at bounding box center [896, 82] width 73 height 19
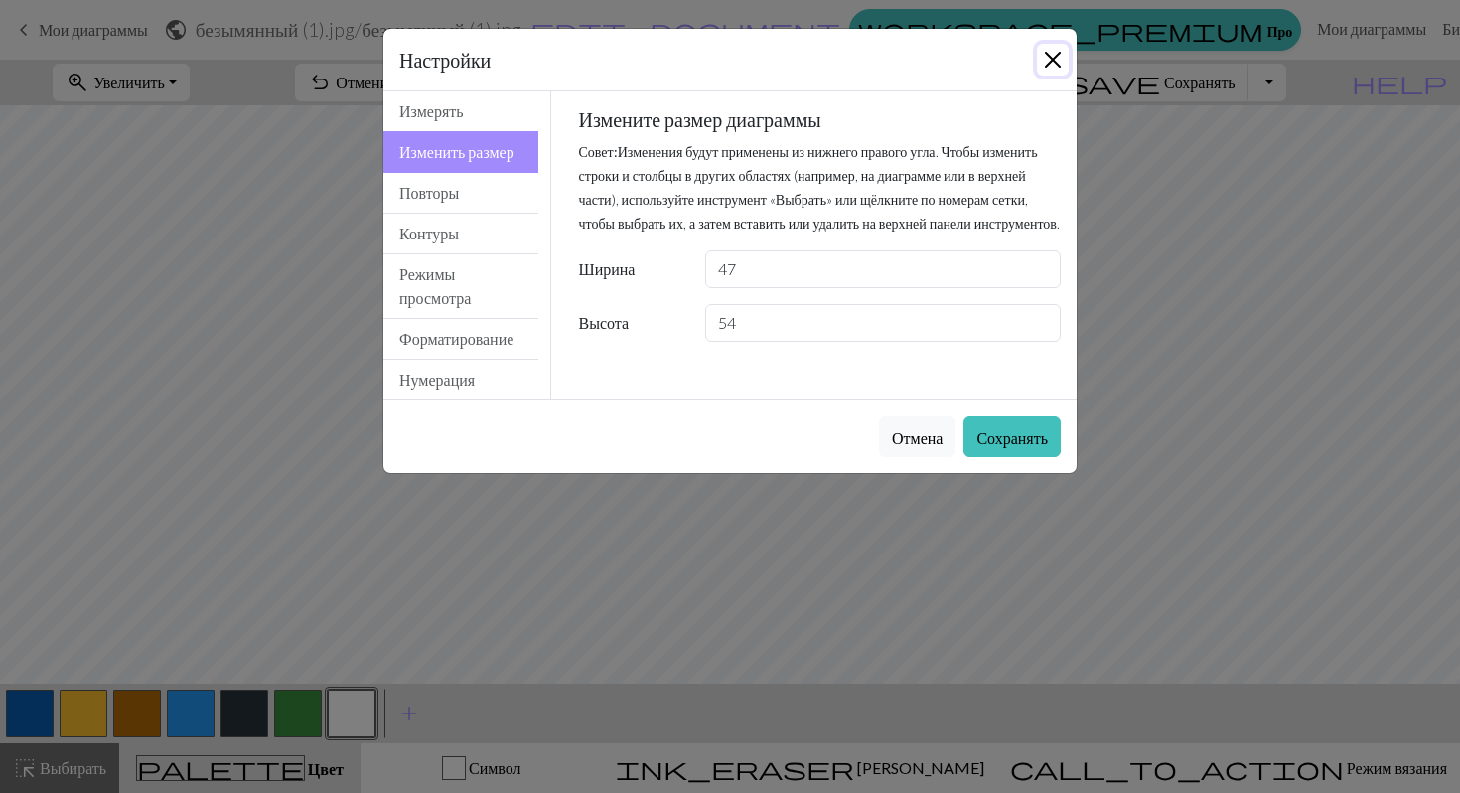
click at [1049, 51] on button "Закрывать" at bounding box center [1053, 60] width 32 height 32
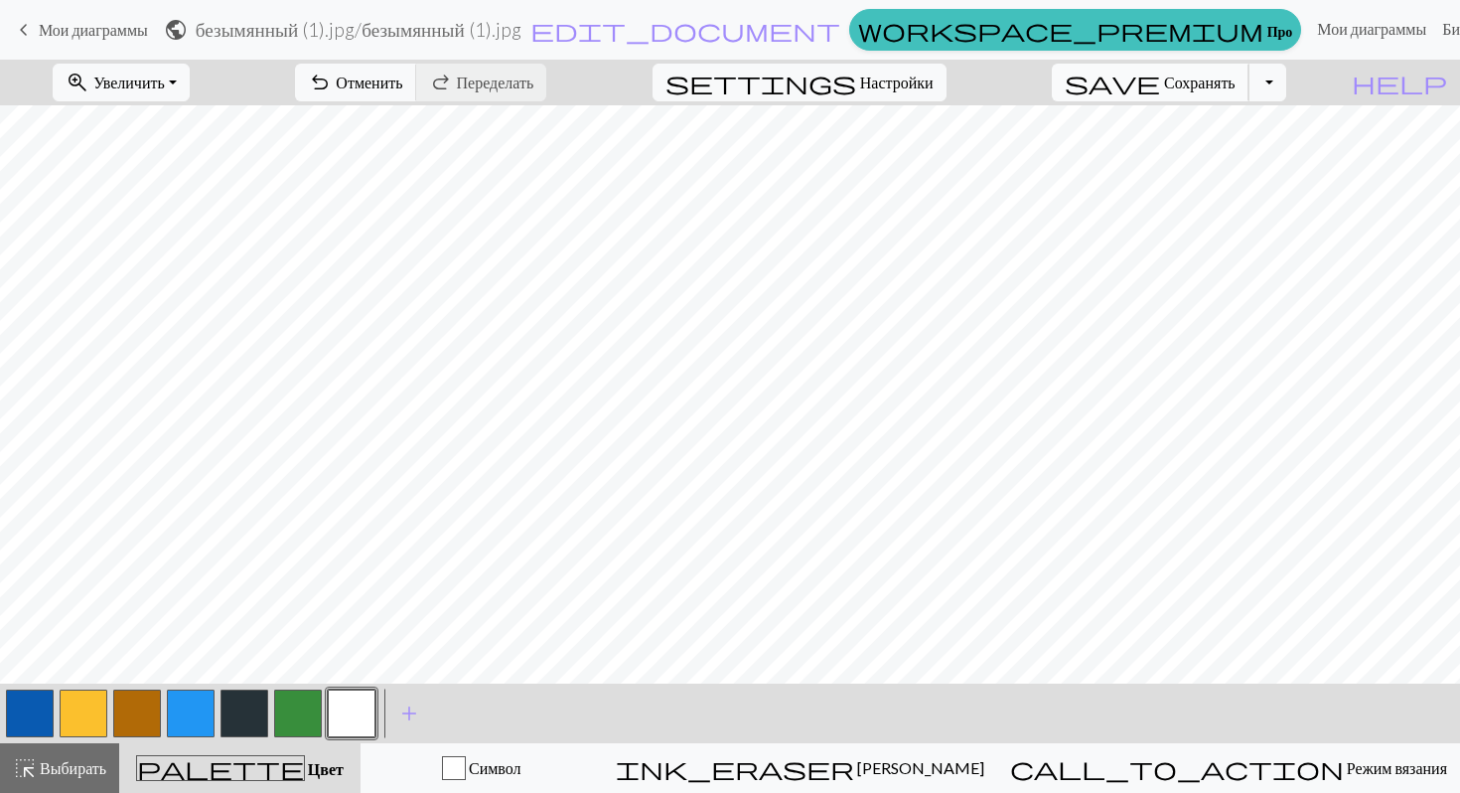
click at [1235, 78] on font "Сохранять" at bounding box center [1200, 82] width 72 height 19
click at [911, 86] on font "Настройки" at bounding box center [896, 82] width 73 height 19
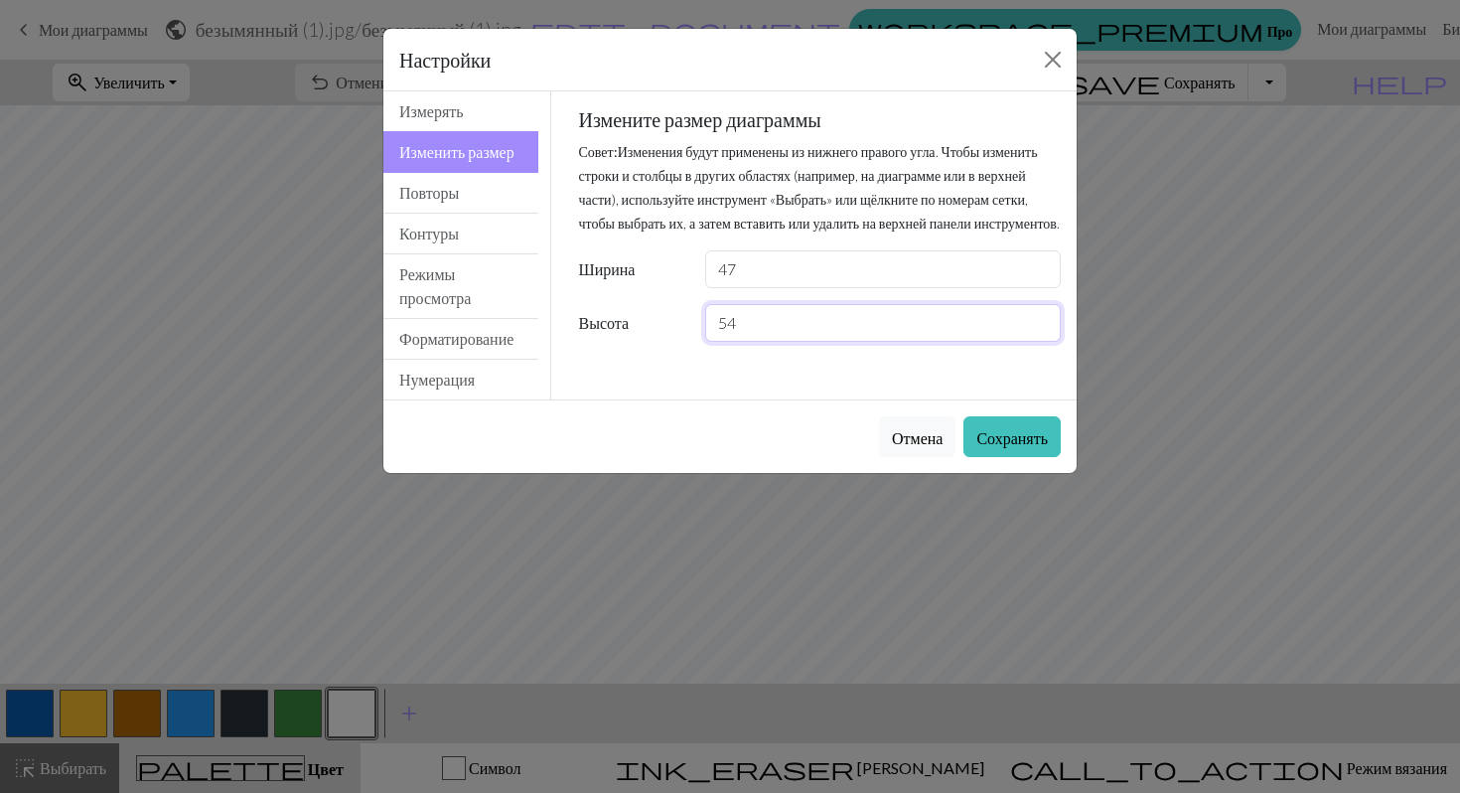
click at [797, 342] on input "54" at bounding box center [883, 323] width 356 height 38
type input "5"
type input "66"
click at [1034, 447] on font "Сохранять" at bounding box center [1012, 437] width 72 height 19
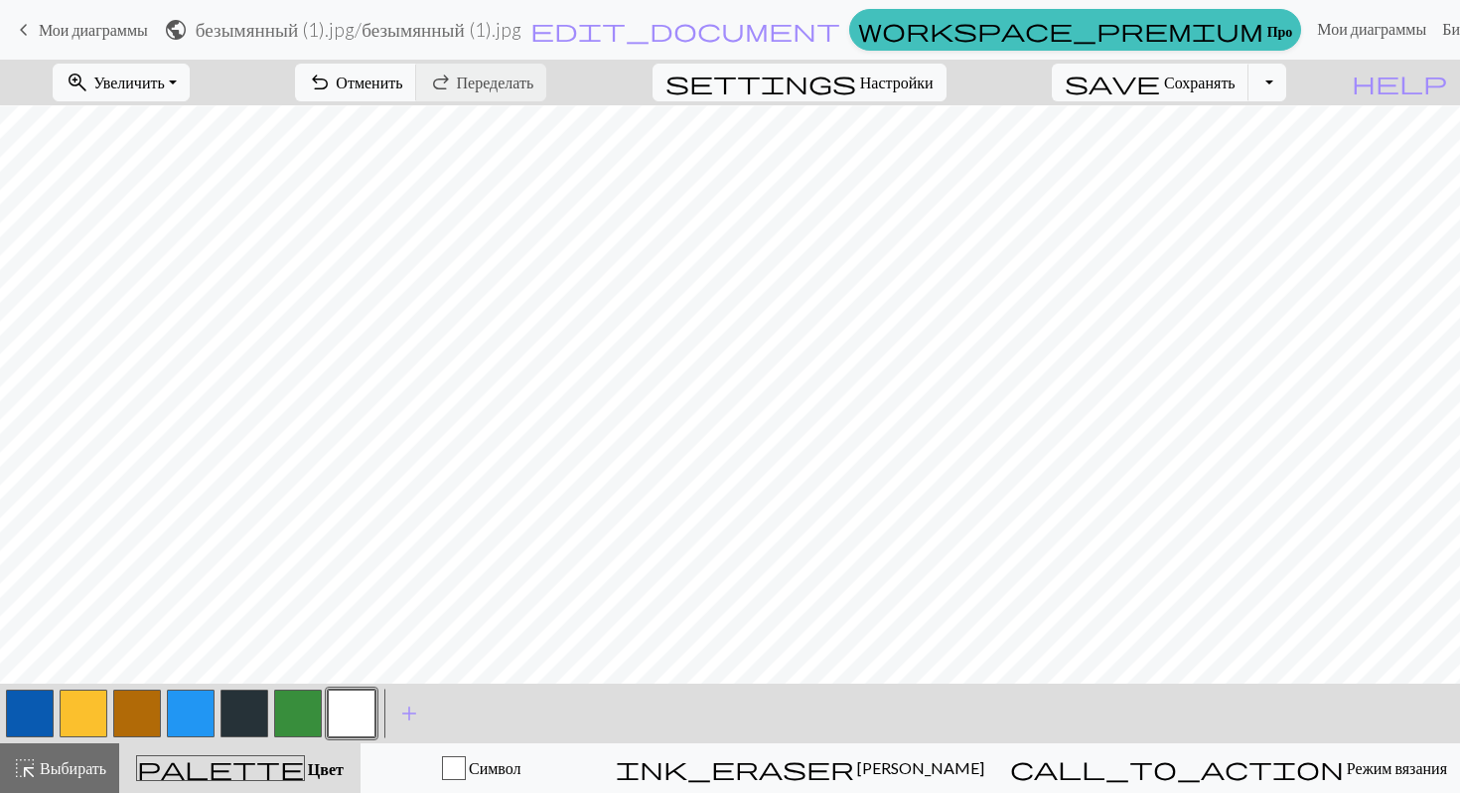
scroll to position [0, 0]
click at [165, 86] on font "Увеличить" at bounding box center [129, 82] width 72 height 19
click at [100, 243] on font "50%" at bounding box center [85, 237] width 31 height 19
click at [180, 96] on button "zoom_in Увеличить Увеличить" at bounding box center [121, 83] width 137 height 38
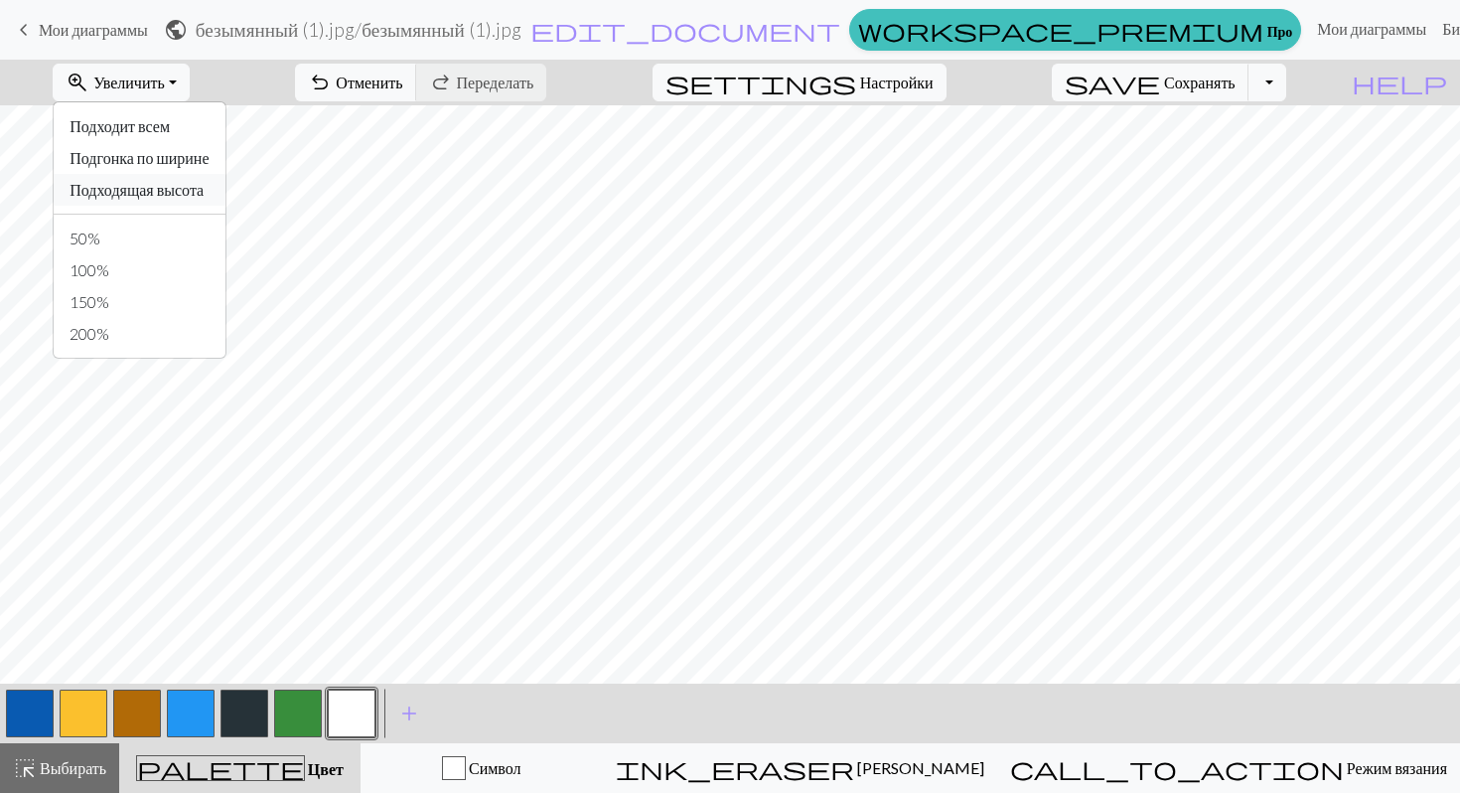
click at [204, 192] on font "Подходящая высота" at bounding box center [137, 189] width 134 height 19
click at [190, 68] on button "zoom_in Увеличить Увеличить" at bounding box center [121, 83] width 137 height 38
click at [183, 107] on div "Подходит всем Подгонка по ширине Подходящая высота 50% 100% 150% 200%" at bounding box center [139, 229] width 173 height 257
click at [165, 83] on font "Увеличить" at bounding box center [129, 82] width 72 height 19
click at [174, 245] on button "50%" at bounding box center [139, 238] width 171 height 32
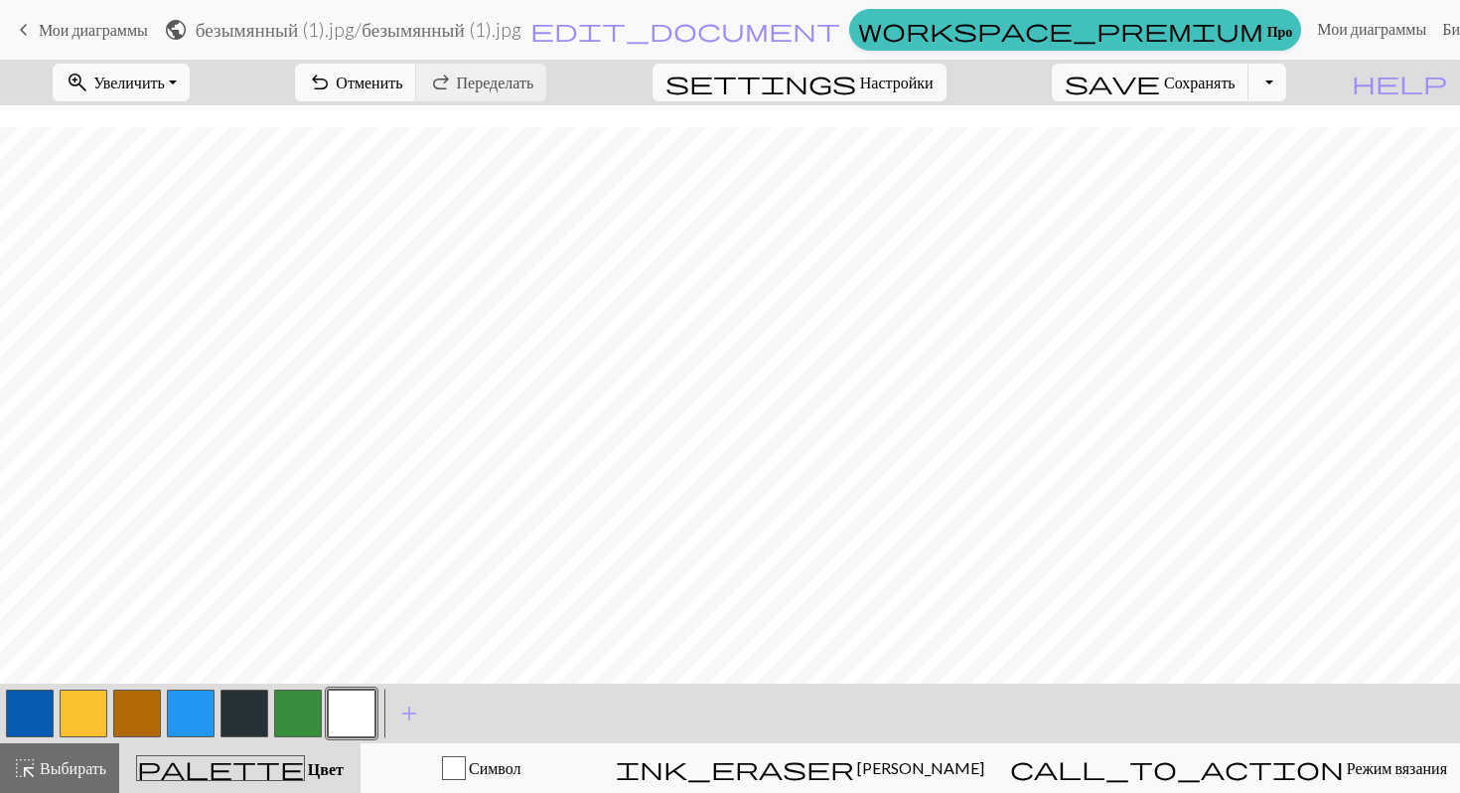
scroll to position [147, 0]
click at [34, 769] on span "highlight_alt" at bounding box center [25, 768] width 24 height 28
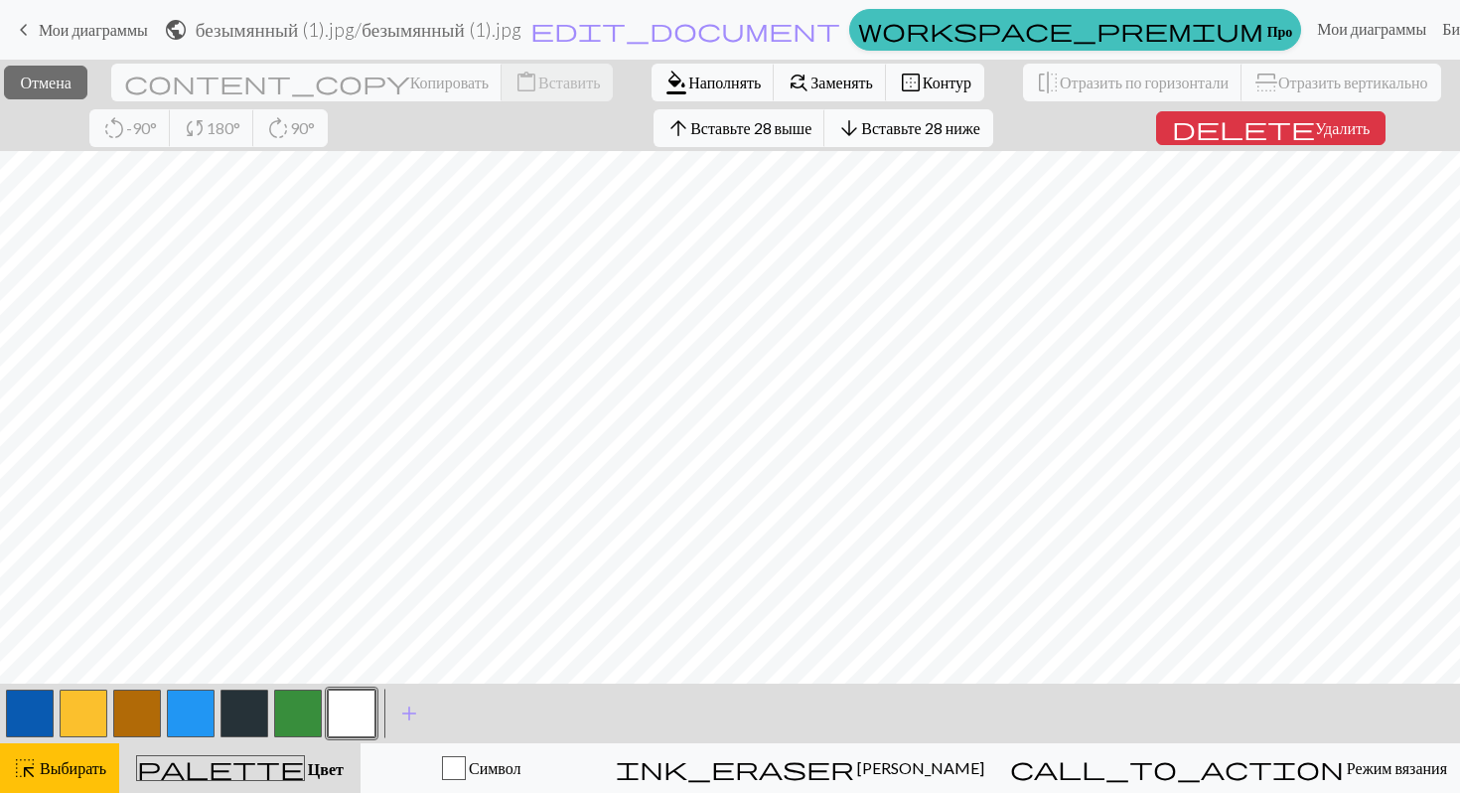
click at [960, 129] on font "Вставьте 28 ниже" at bounding box center [920, 127] width 118 height 19
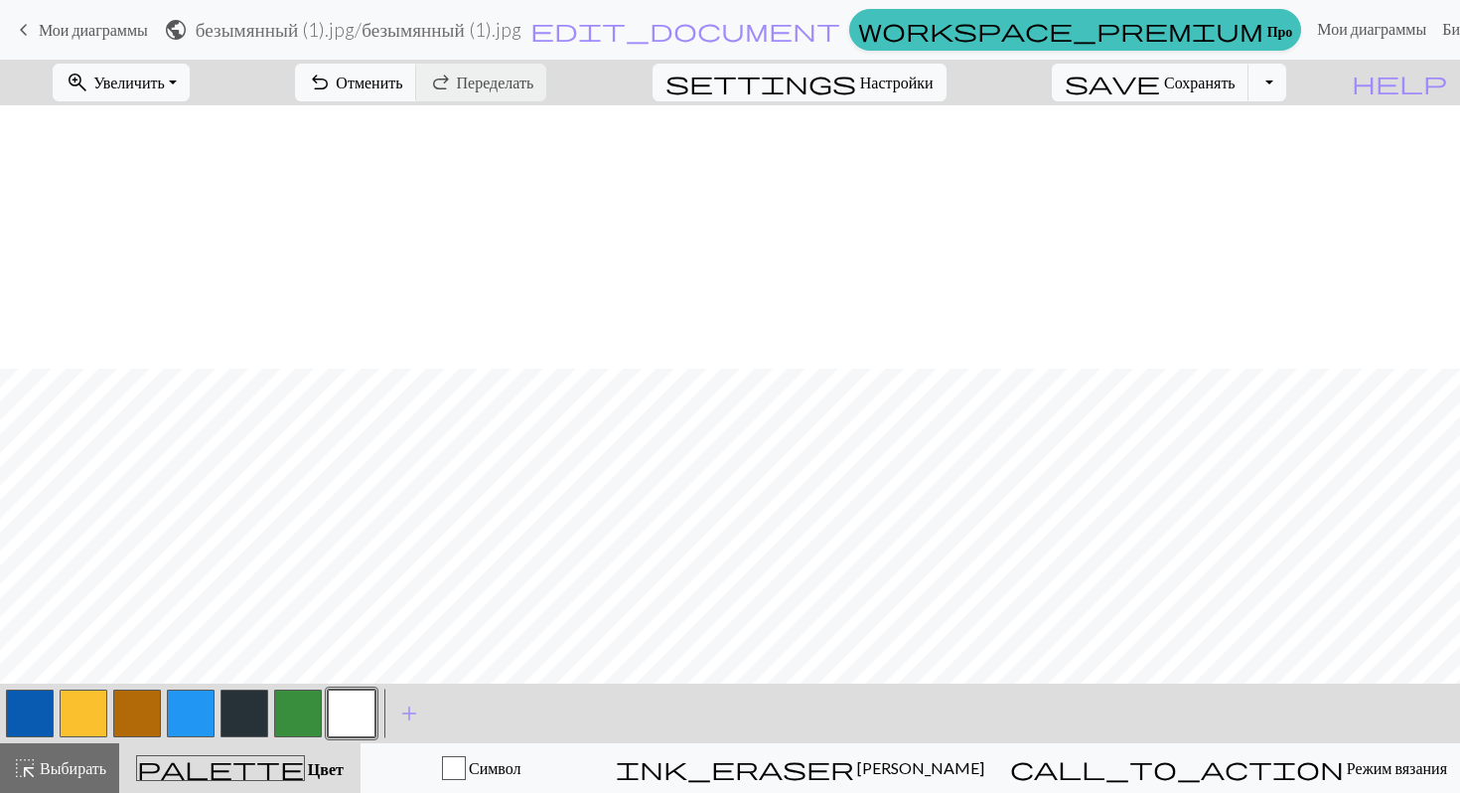
scroll to position [425, 0]
click at [402, 89] on font "Отменить" at bounding box center [369, 82] width 67 height 19
click at [67, 774] on font "Выбирать" at bounding box center [73, 767] width 67 height 19
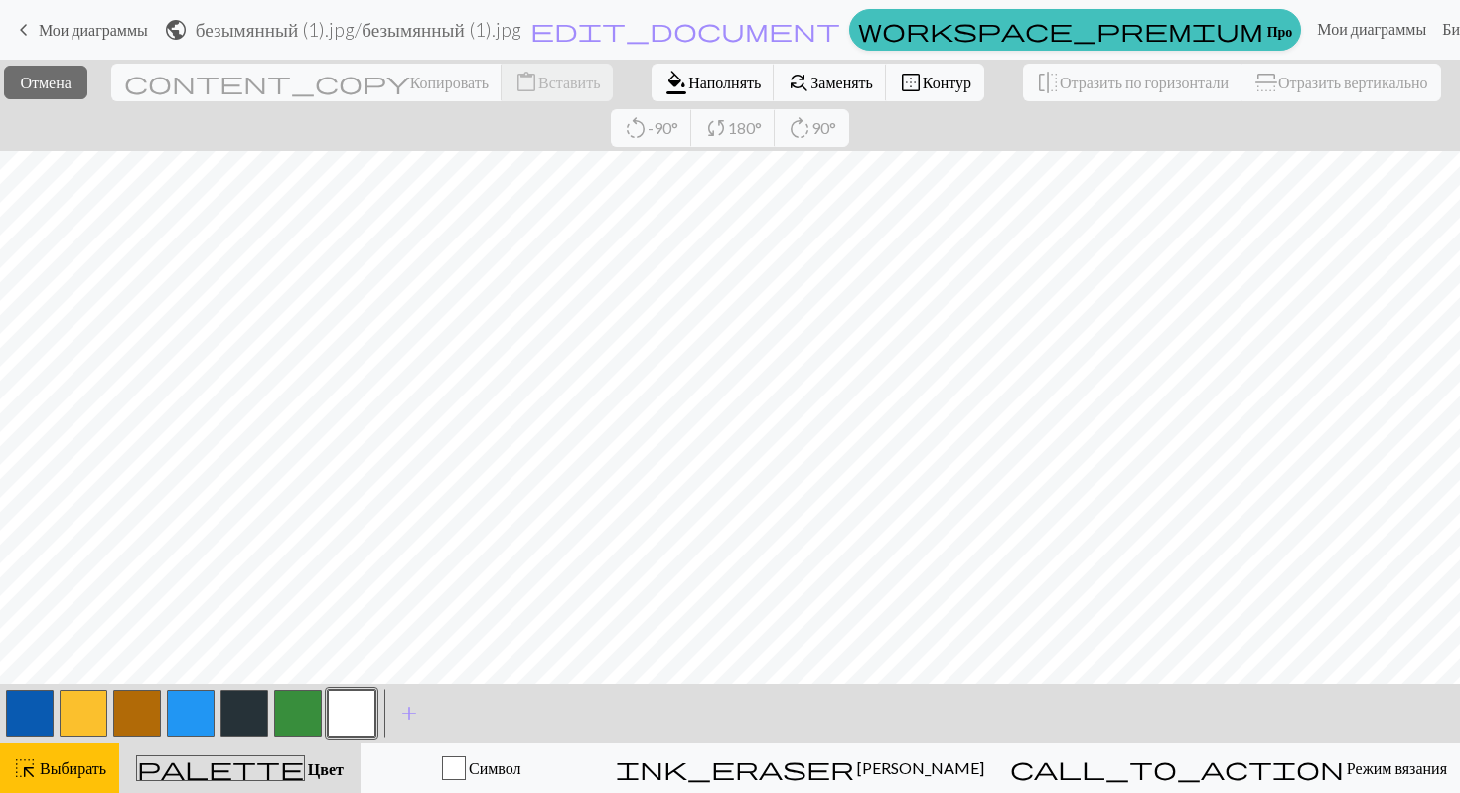
scroll to position [193, 0]
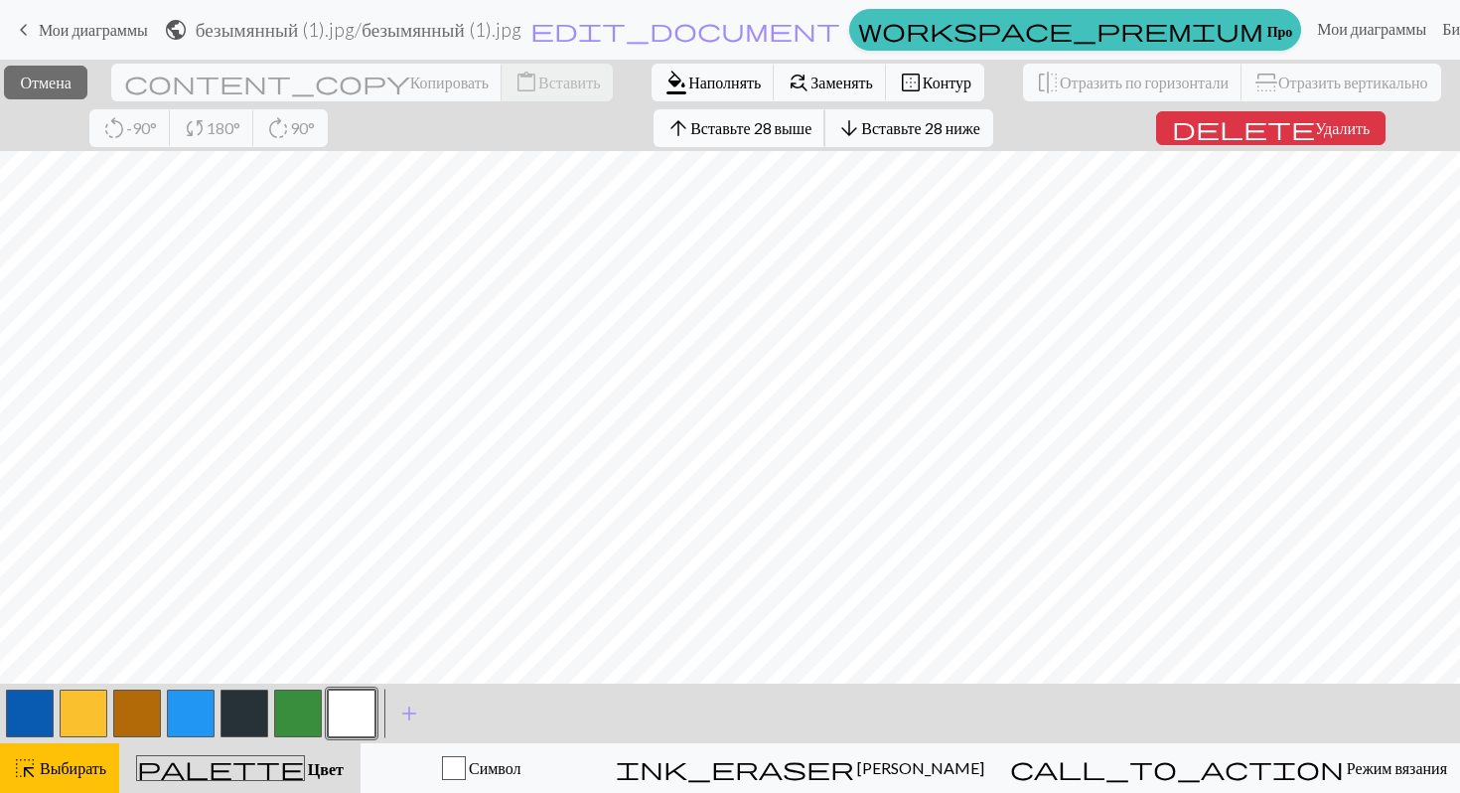
click at [805, 134] on font "Вставьте 28 выше" at bounding box center [750, 127] width 121 height 19
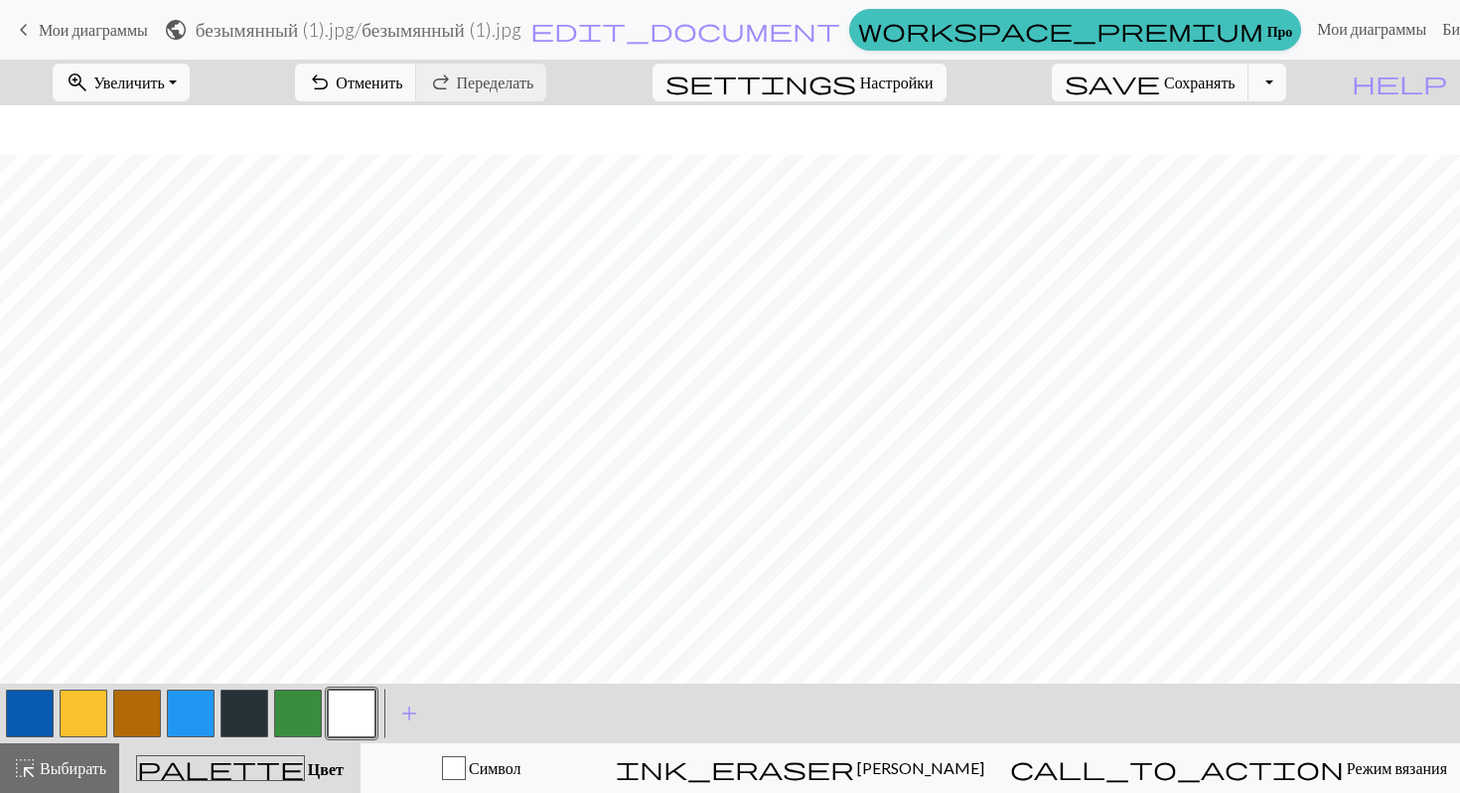
scroll to position [425, 0]
click at [402, 76] on font "Отменить" at bounding box center [369, 82] width 67 height 19
click at [402, 88] on font "Отменить" at bounding box center [369, 82] width 67 height 19
click at [47, 791] on button "highlight_alt Выбирать Выбирать" at bounding box center [59, 768] width 119 height 50
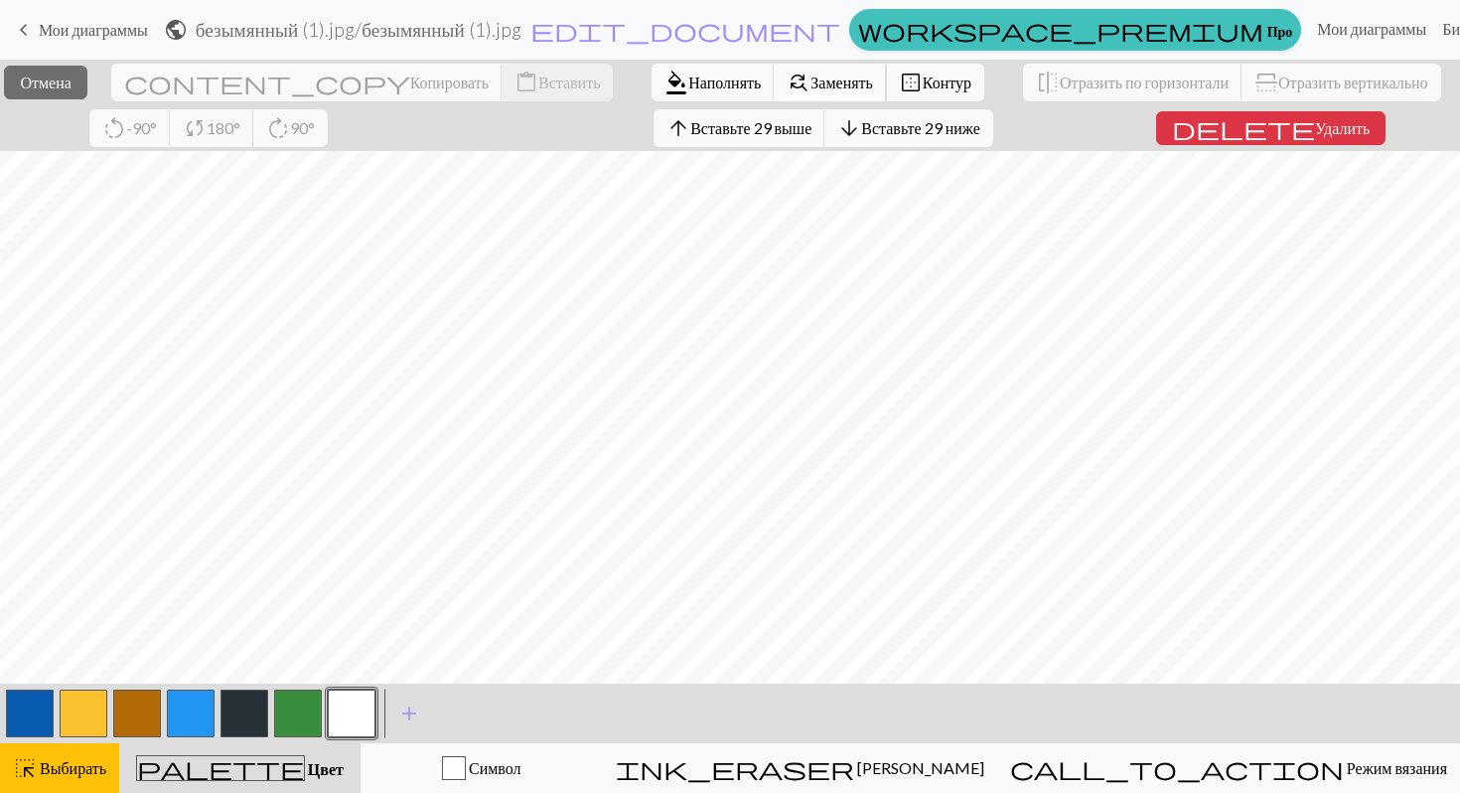
click at [787, 80] on span "find_replace" at bounding box center [799, 83] width 24 height 28
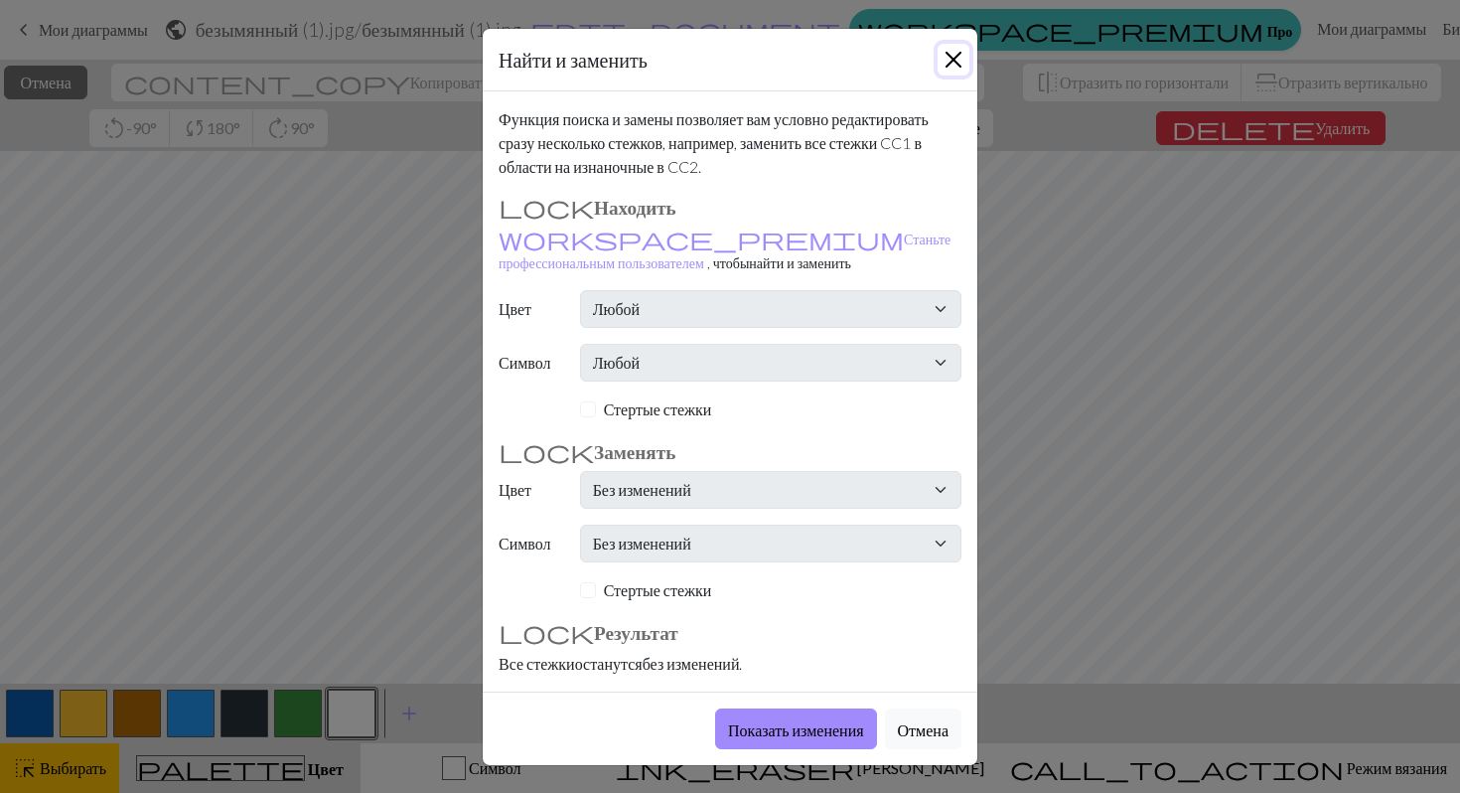
click at [947, 69] on button "Закрывать" at bounding box center [954, 60] width 32 height 32
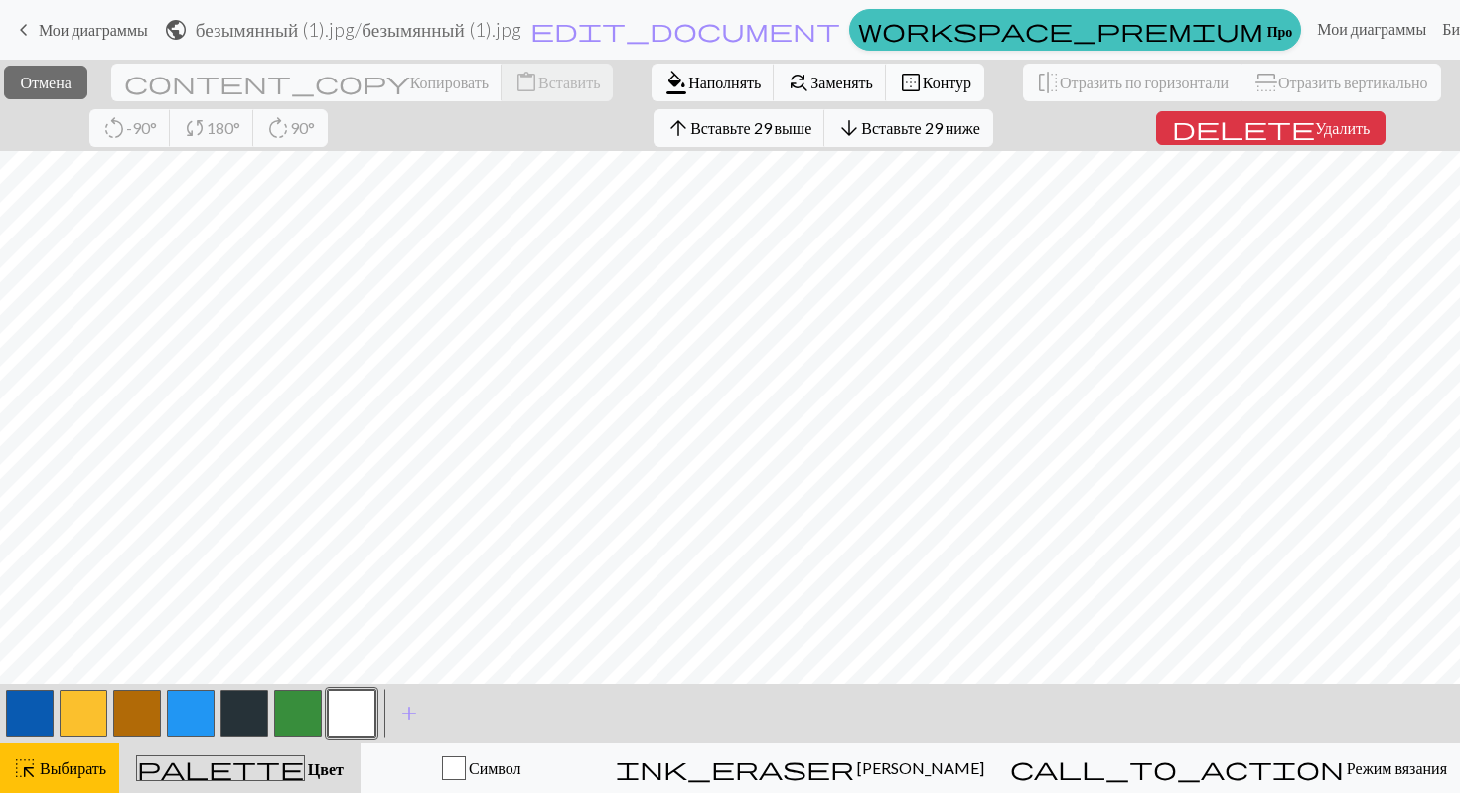
click at [923, 76] on font "Контур" at bounding box center [947, 82] width 49 height 19
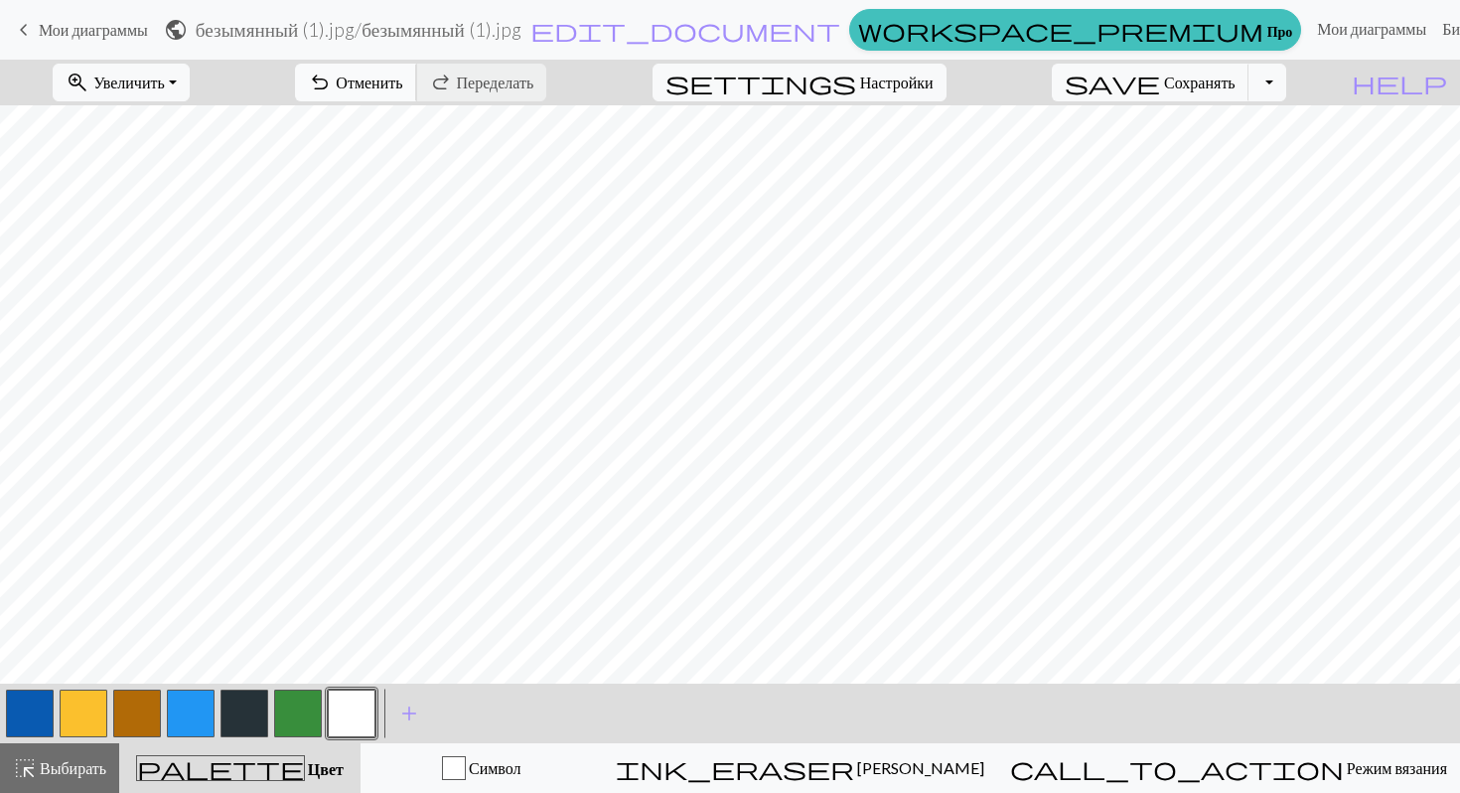
click at [402, 73] on font "Отменить" at bounding box center [369, 82] width 67 height 19
click at [81, 791] on button "highlight_alt Выбирать Выбирать" at bounding box center [59, 768] width 119 height 50
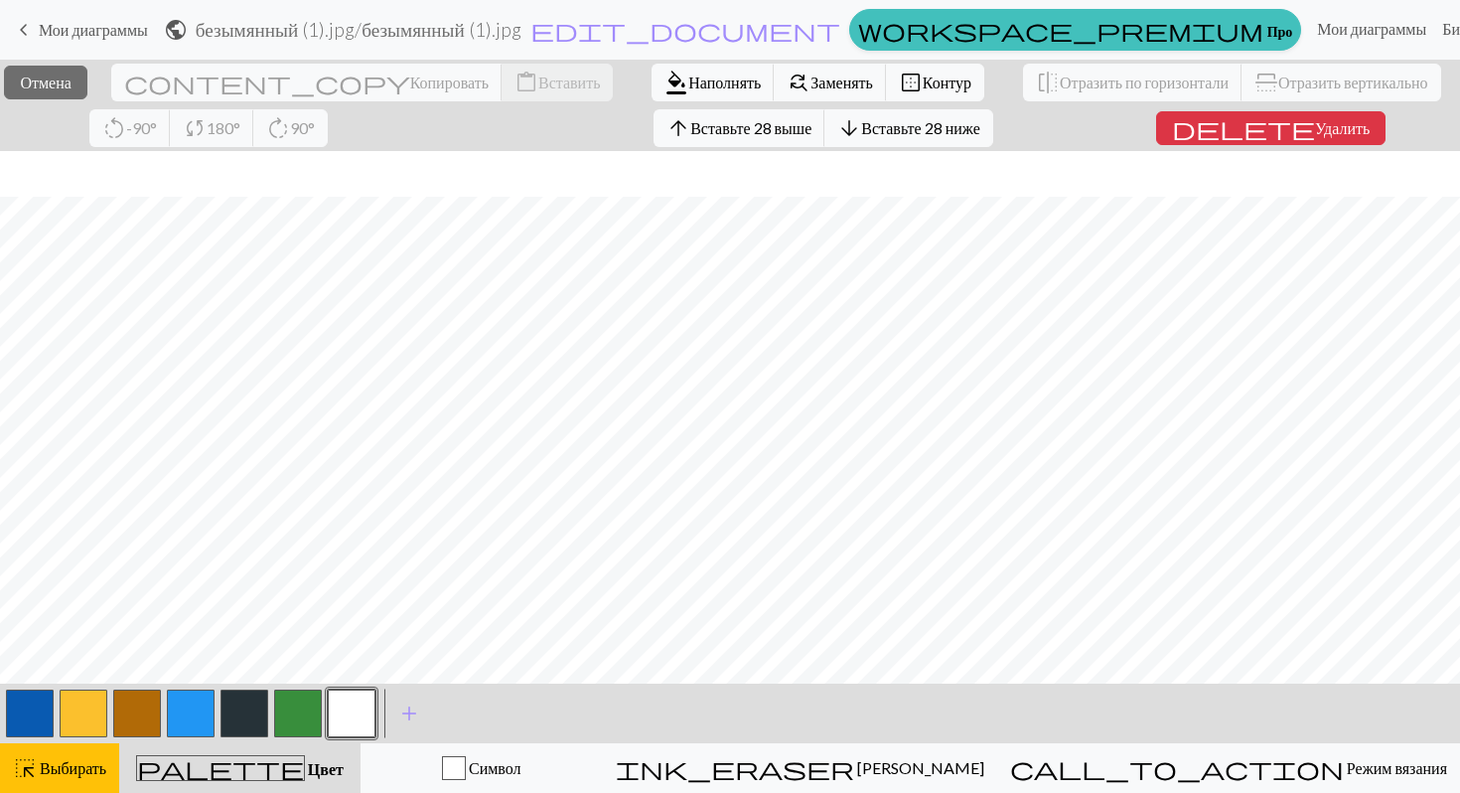
scroll to position [193, 0]
click at [27, 780] on span "highlight_alt" at bounding box center [25, 768] width 24 height 28
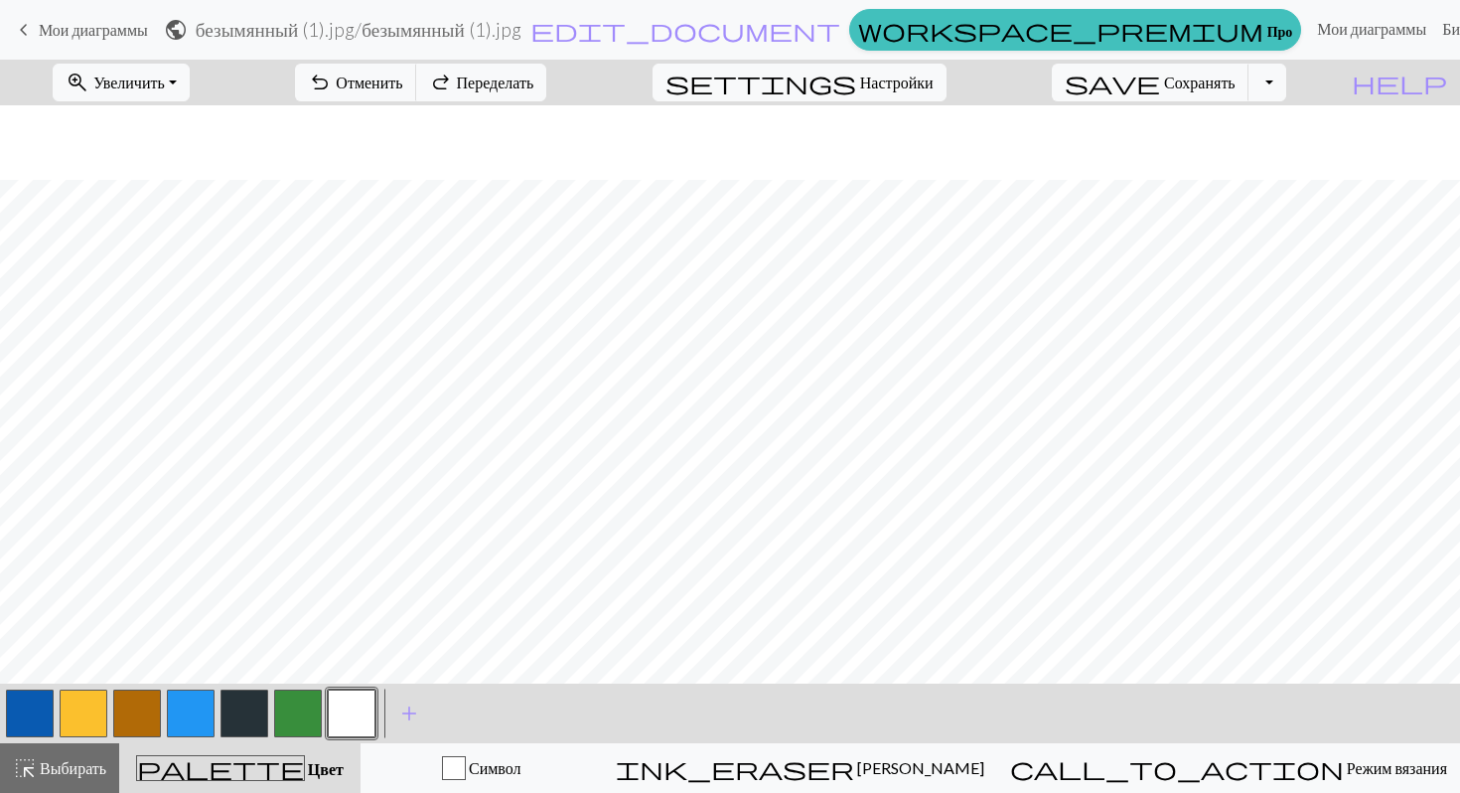
scroll to position [147, 0]
click at [929, 73] on font "Настройки" at bounding box center [896, 82] width 73 height 19
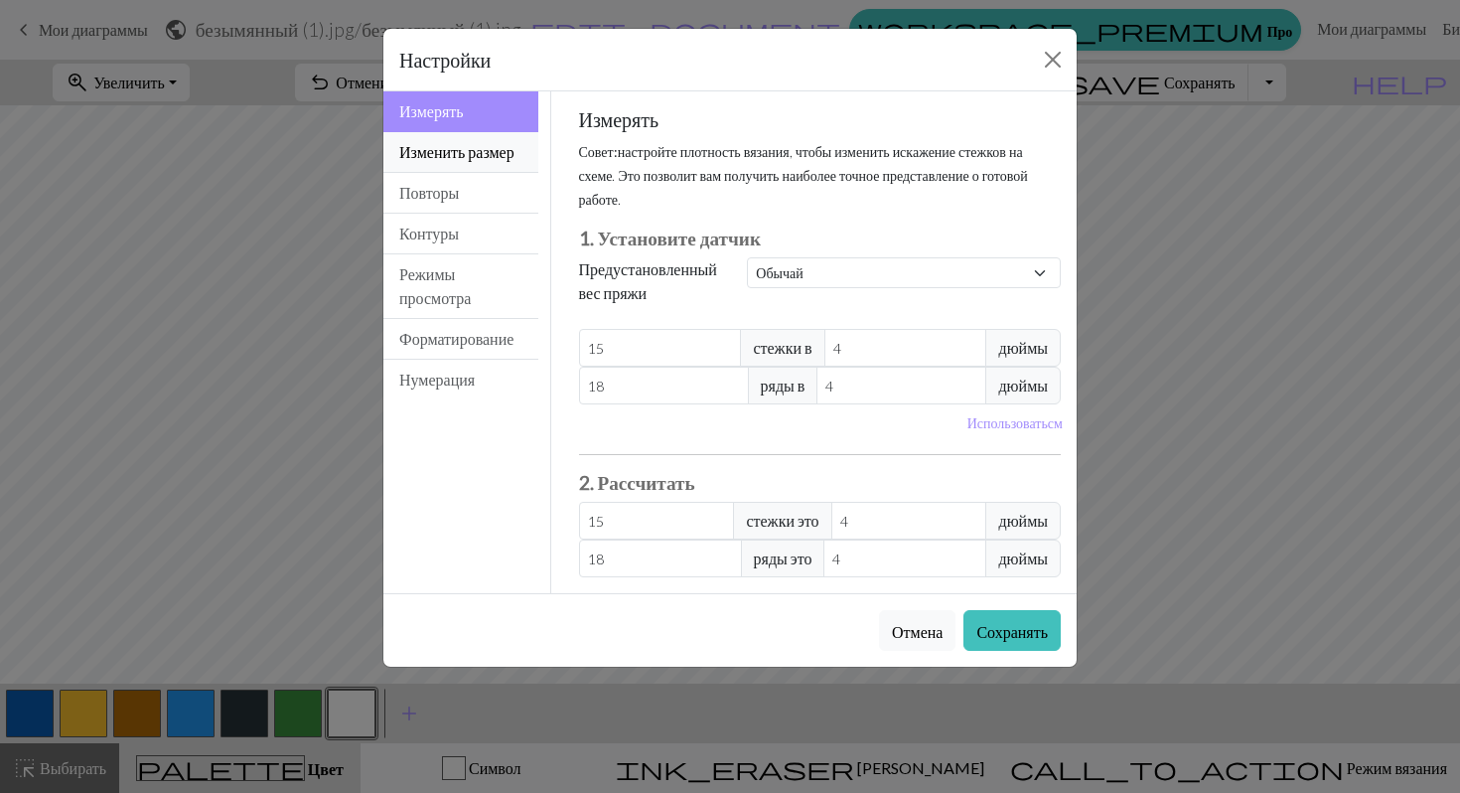
click at [485, 161] on button "Изменить размер" at bounding box center [460, 152] width 155 height 41
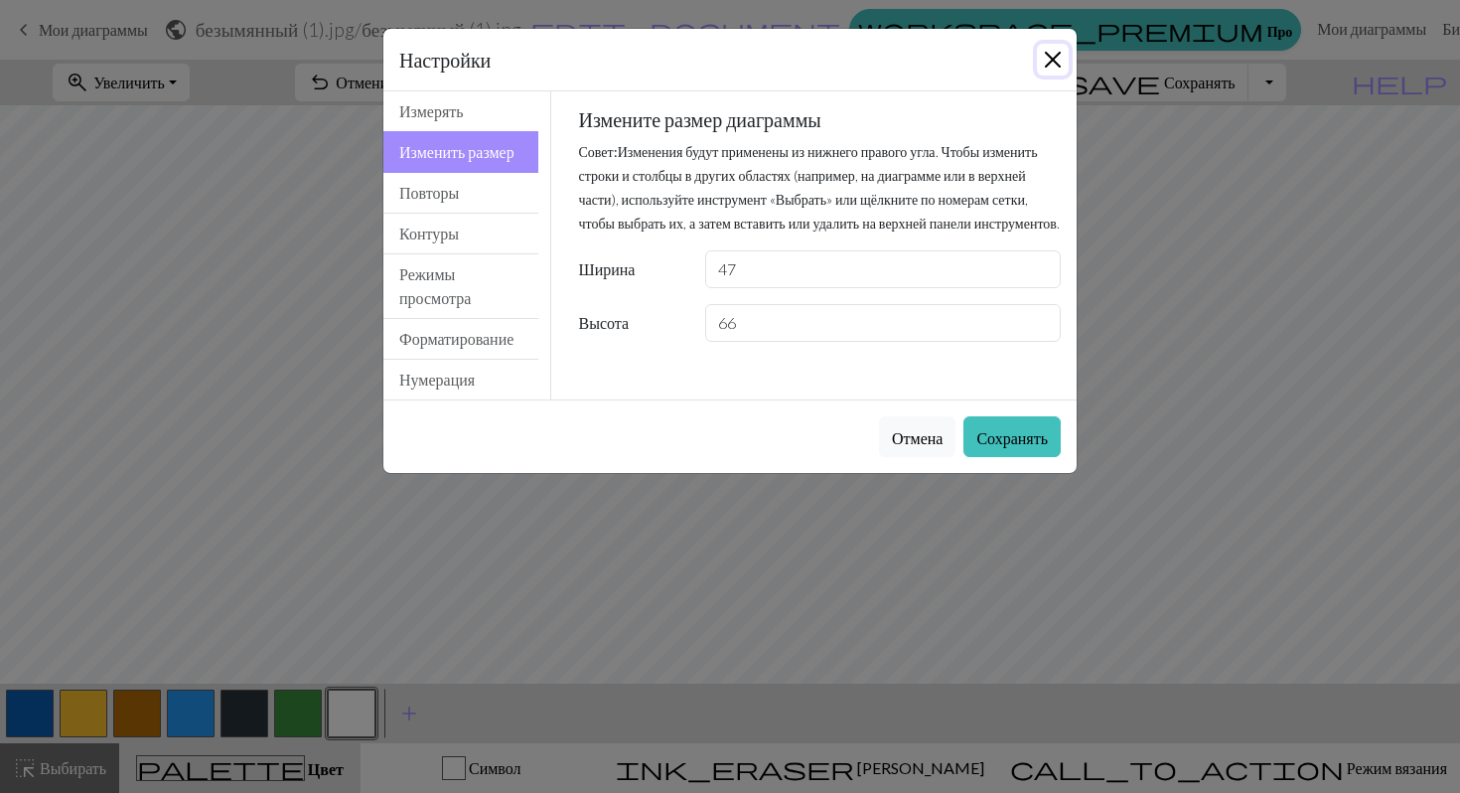
click at [1049, 62] on button "Закрывать" at bounding box center [1053, 60] width 32 height 32
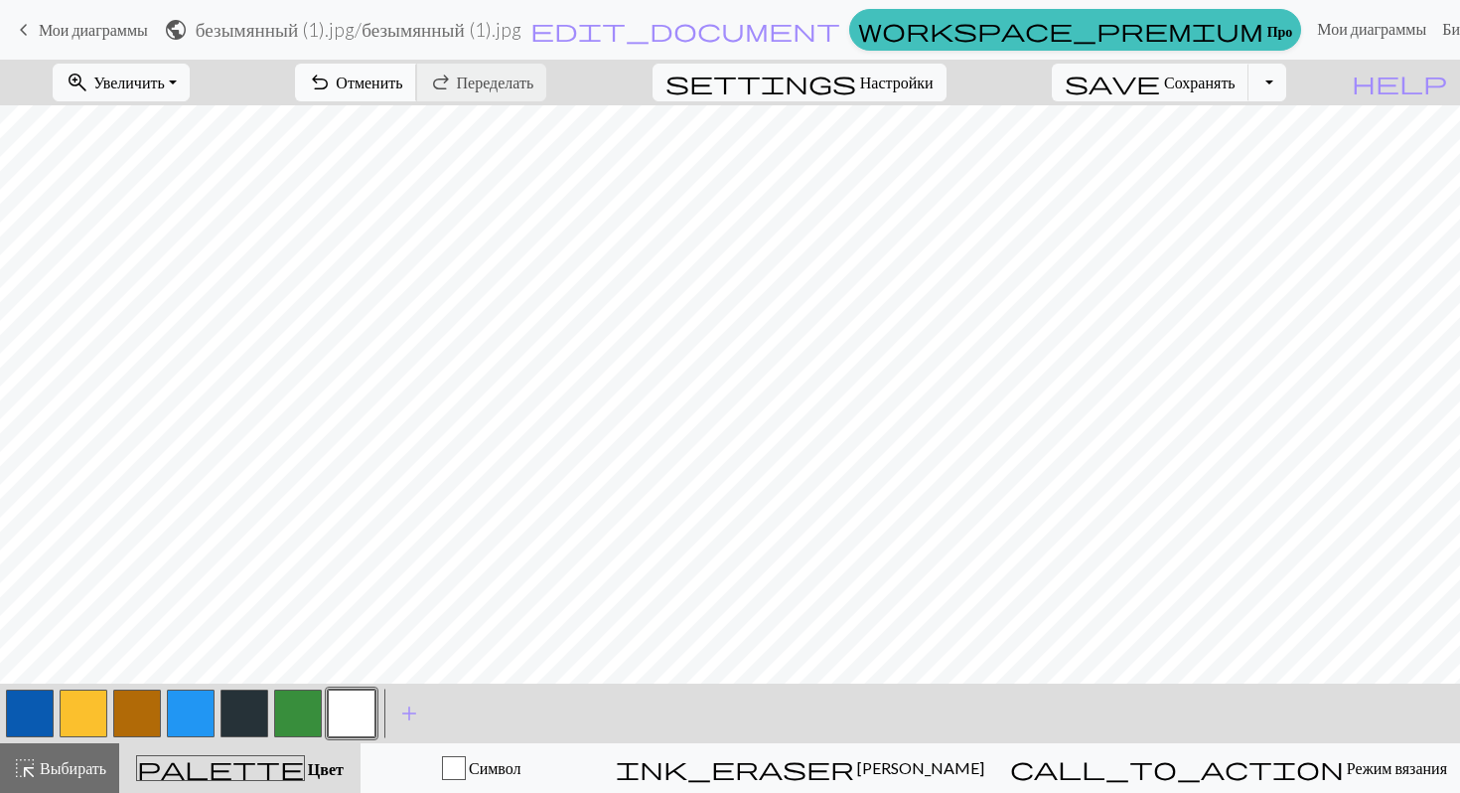
click at [402, 79] on font "Отменить" at bounding box center [369, 82] width 67 height 19
click at [3, 771] on button "highlight_alt Выбирать Выбирать" at bounding box center [59, 768] width 119 height 50
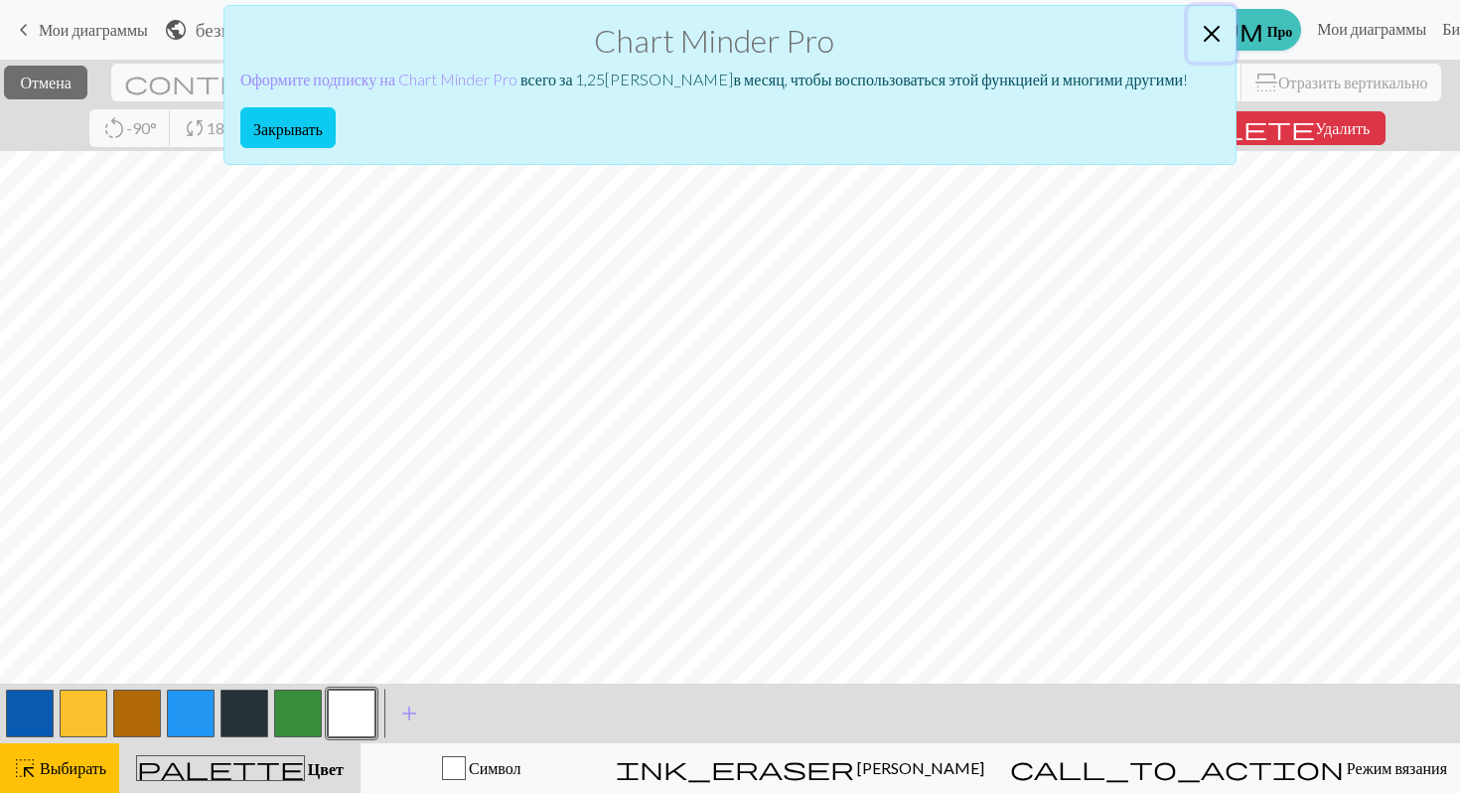
click at [1235, 24] on button "Закрывать" at bounding box center [1212, 34] width 48 height 56
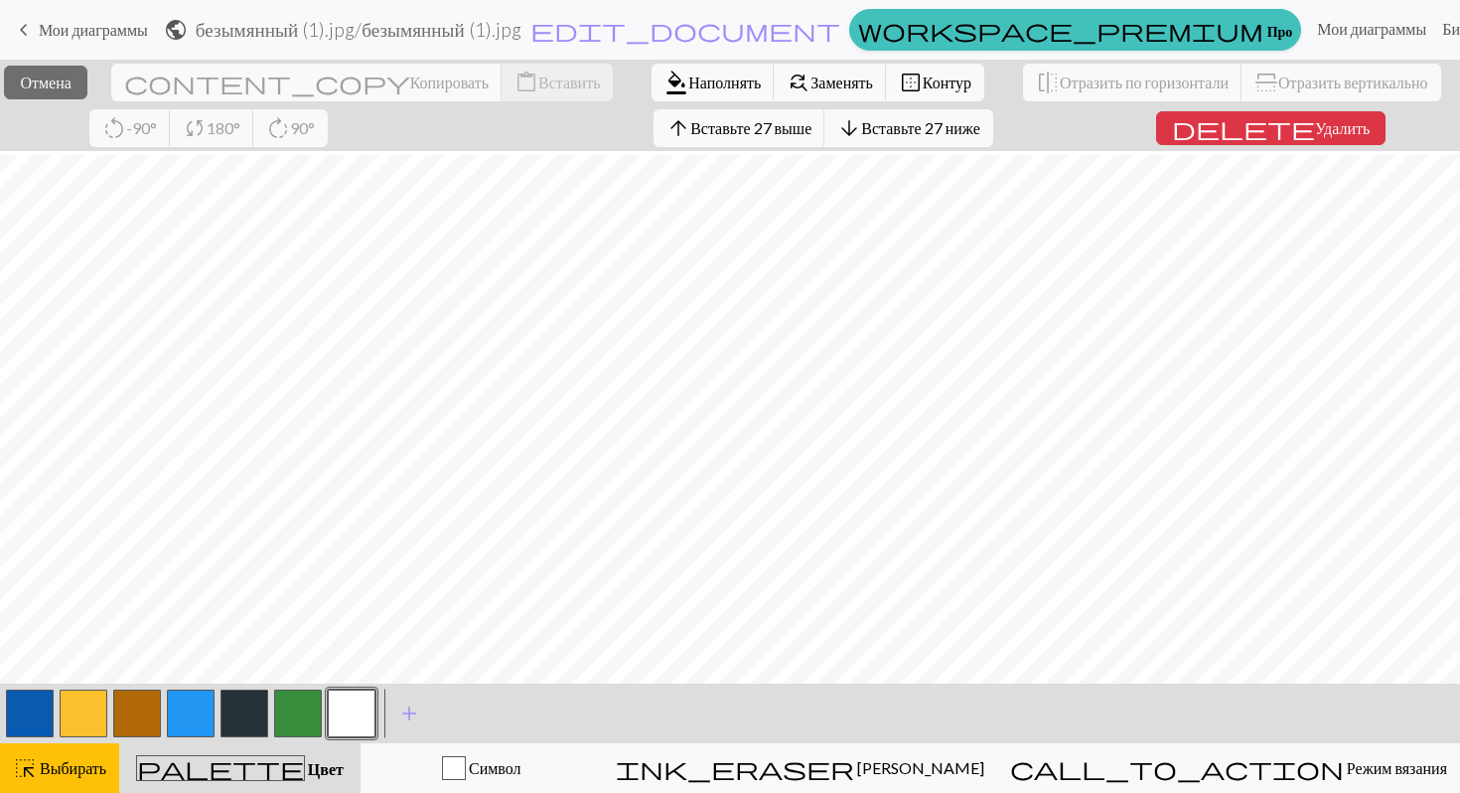
scroll to position [193, 0]
click at [971, 125] on font "Вставьте 27 ниже" at bounding box center [920, 127] width 118 height 19
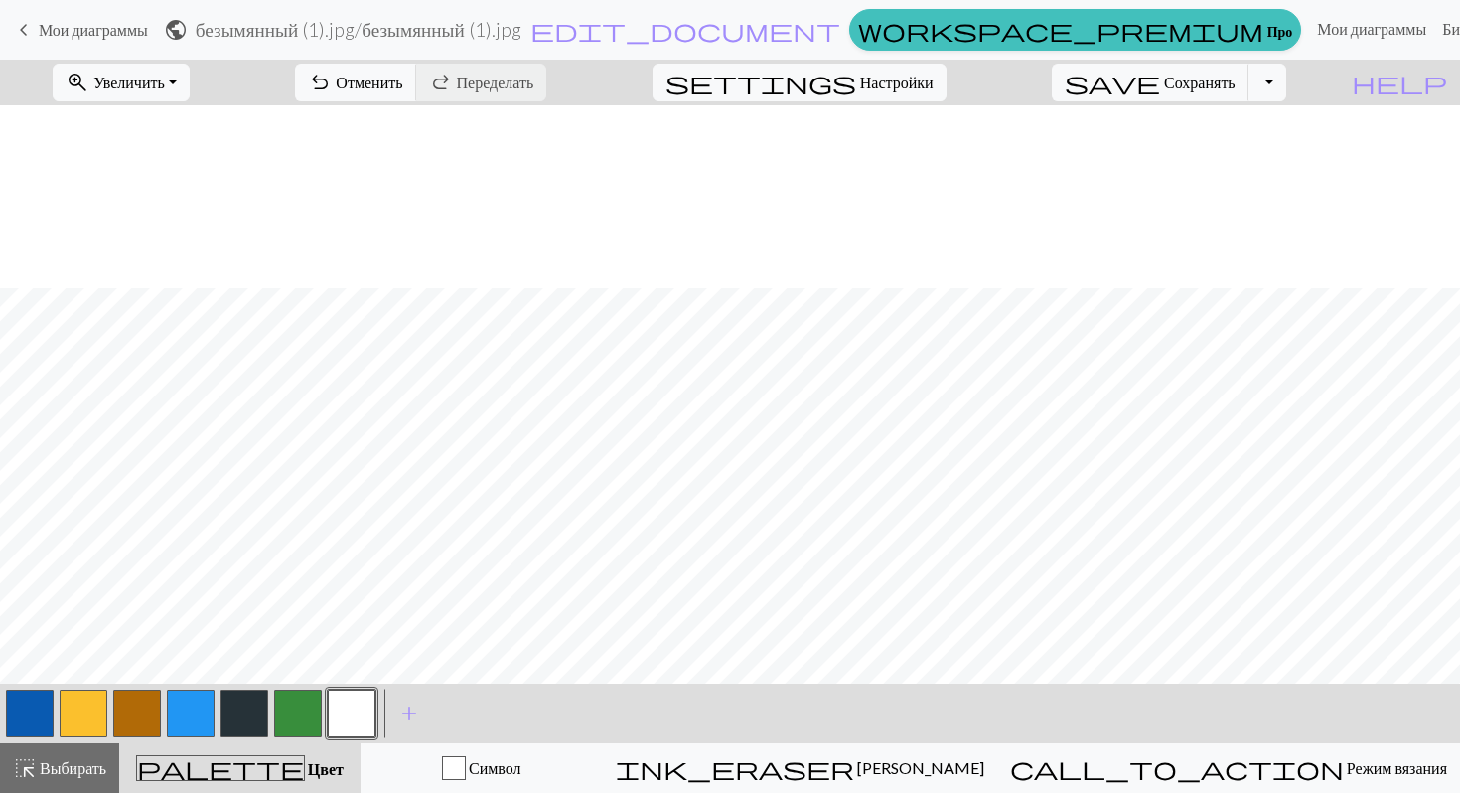
scroll to position [415, 0]
click at [402, 84] on font "Отменить" at bounding box center [369, 82] width 67 height 19
click at [84, 724] on button "button" at bounding box center [84, 713] width 48 height 48
click at [96, 706] on button "button" at bounding box center [84, 713] width 48 height 48
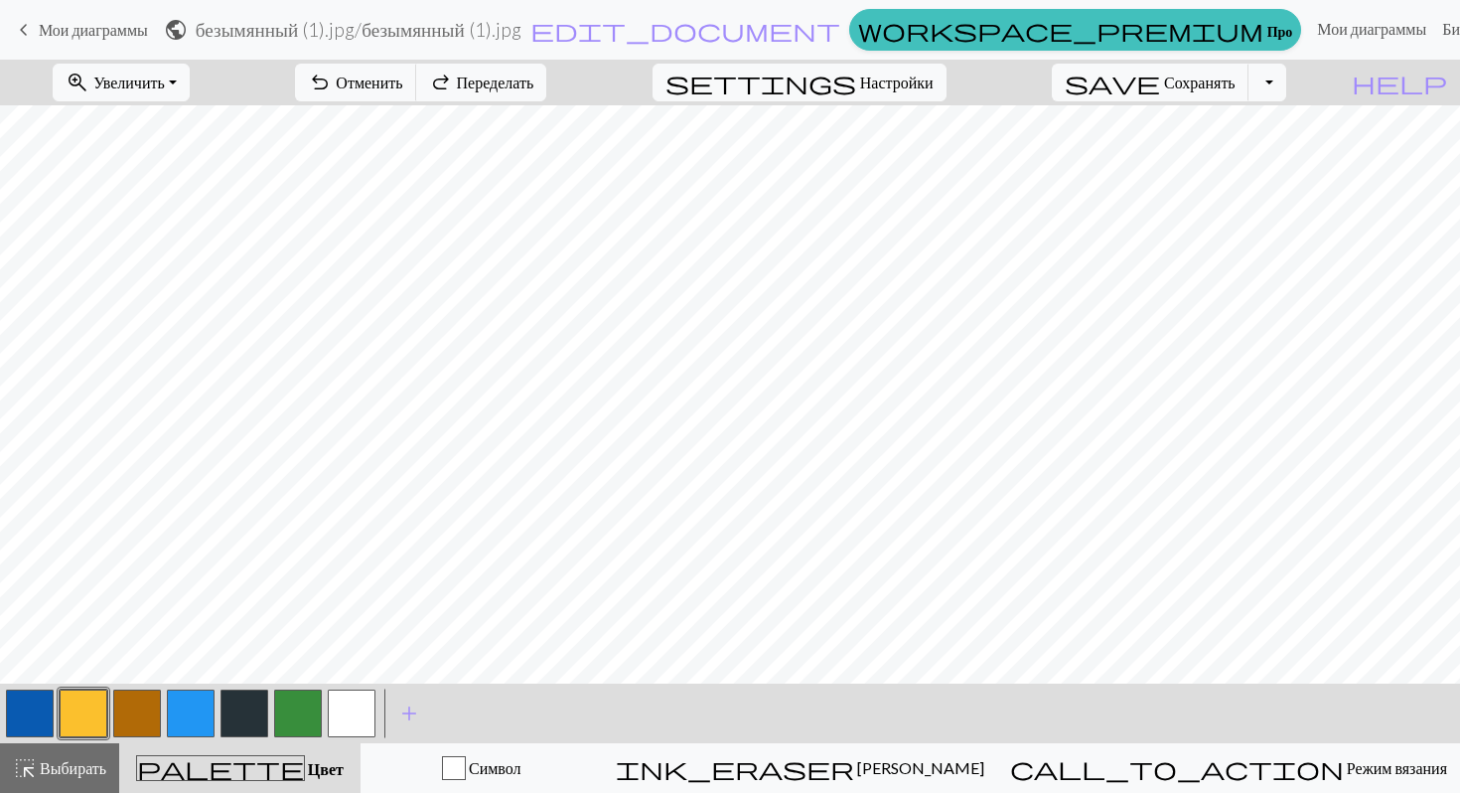
click at [96, 706] on div "Edit colour Name CC1 Use advanced picker workspace_premium Become a Pro user to…" at bounding box center [730, 396] width 1460 height 793
click at [86, 704] on button "button" at bounding box center [84, 713] width 48 height 48
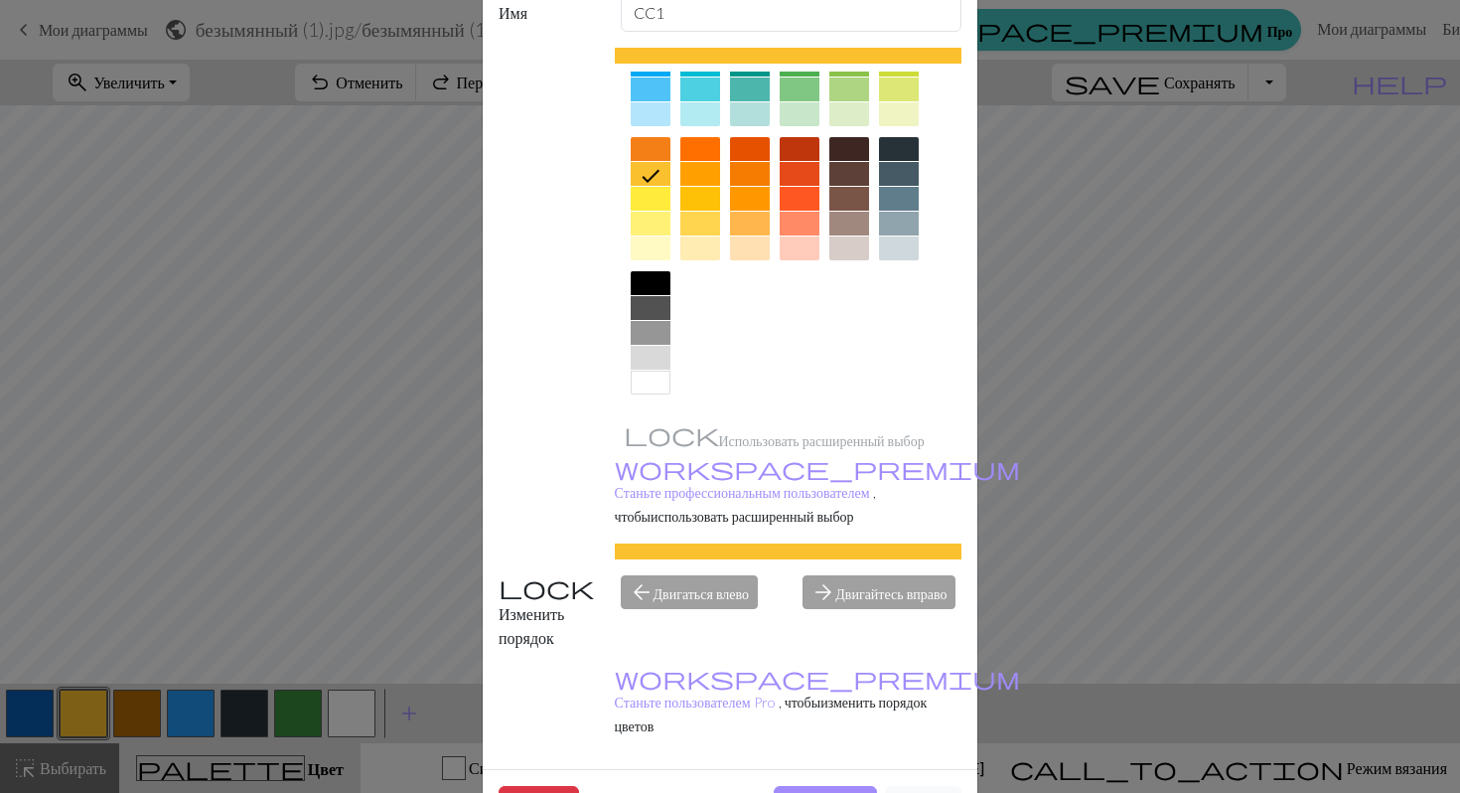
scroll to position [127, 0]
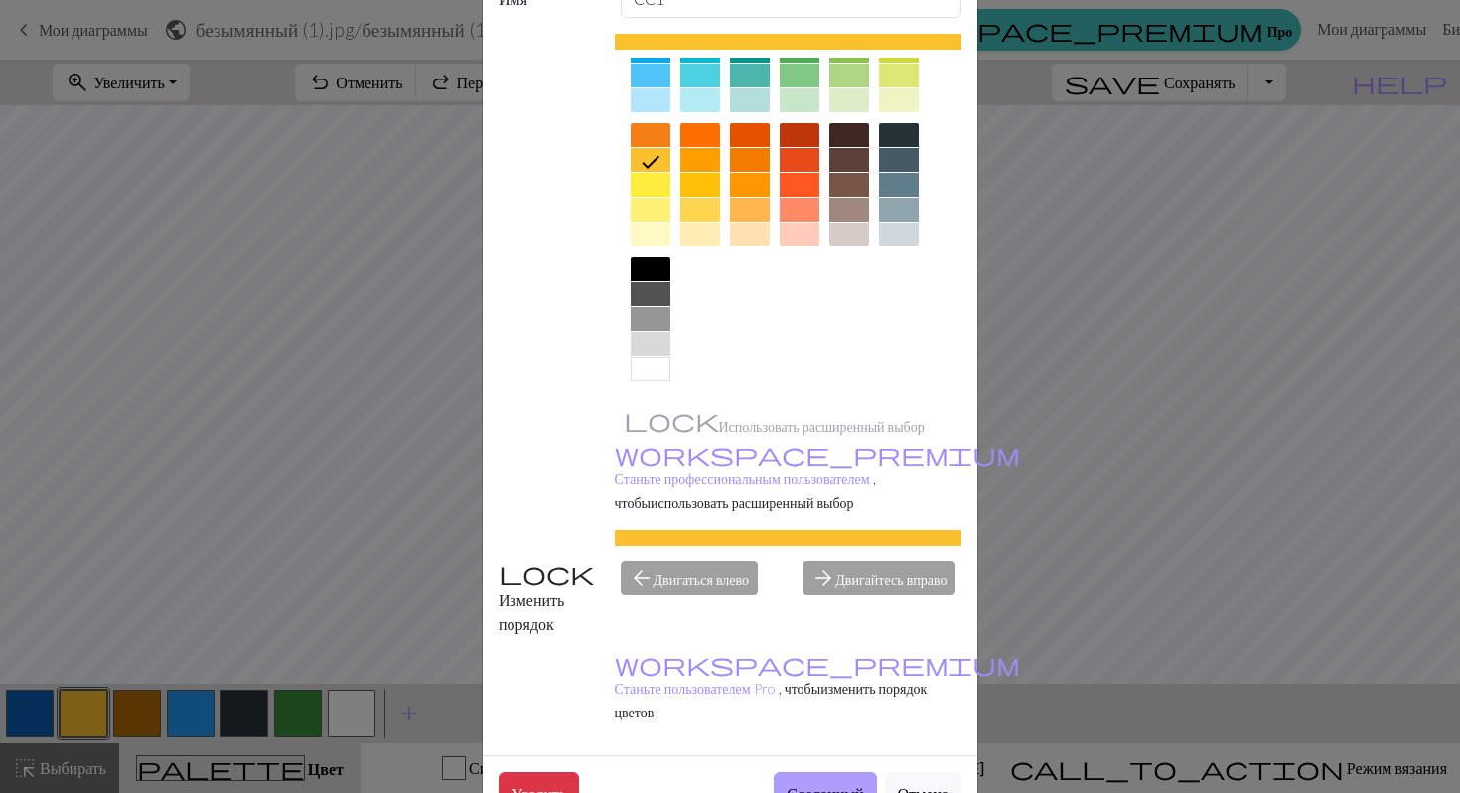
click at [813, 772] on button "Сделанный" at bounding box center [825, 792] width 102 height 41
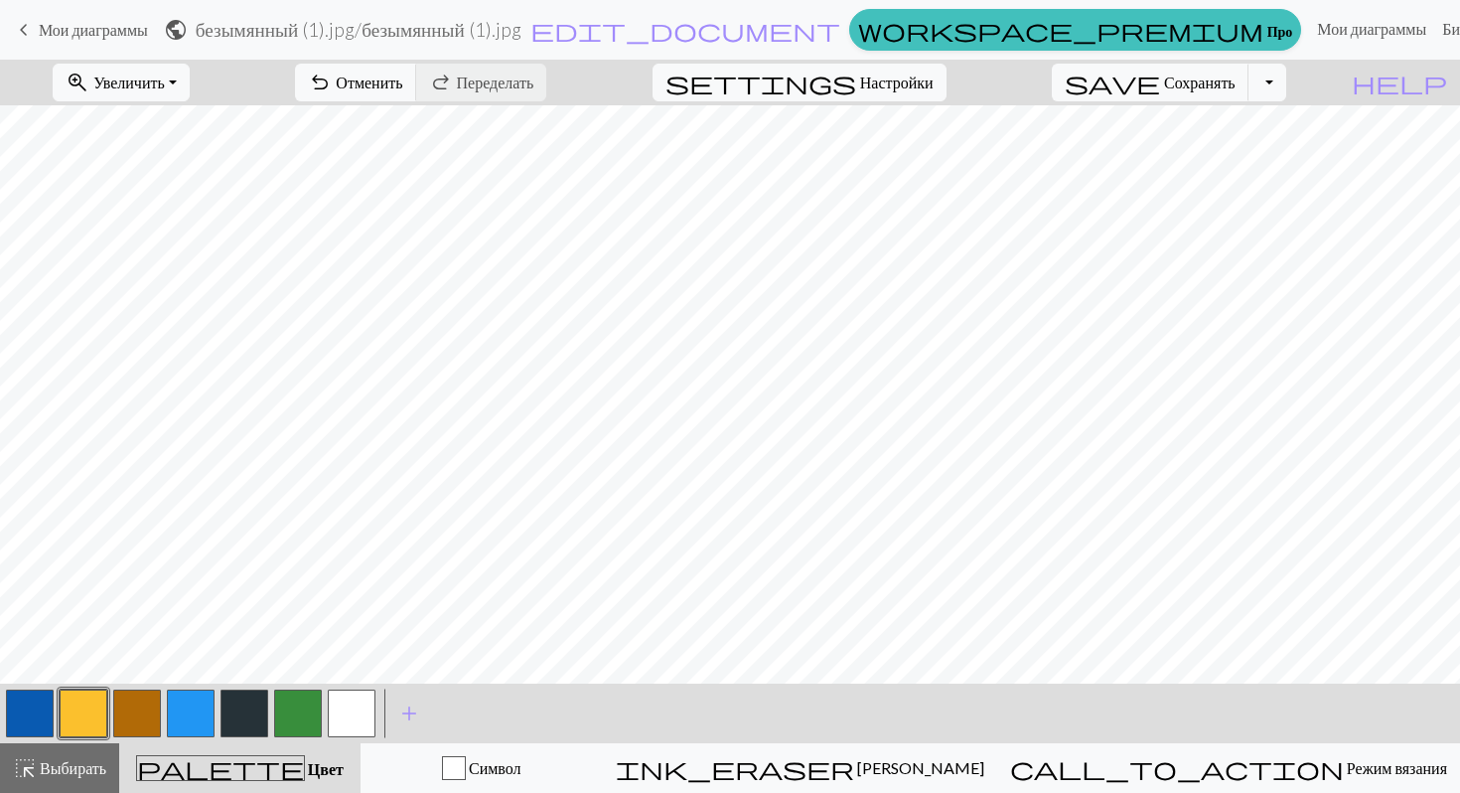
click at [143, 715] on button "button" at bounding box center [137, 713] width 48 height 48
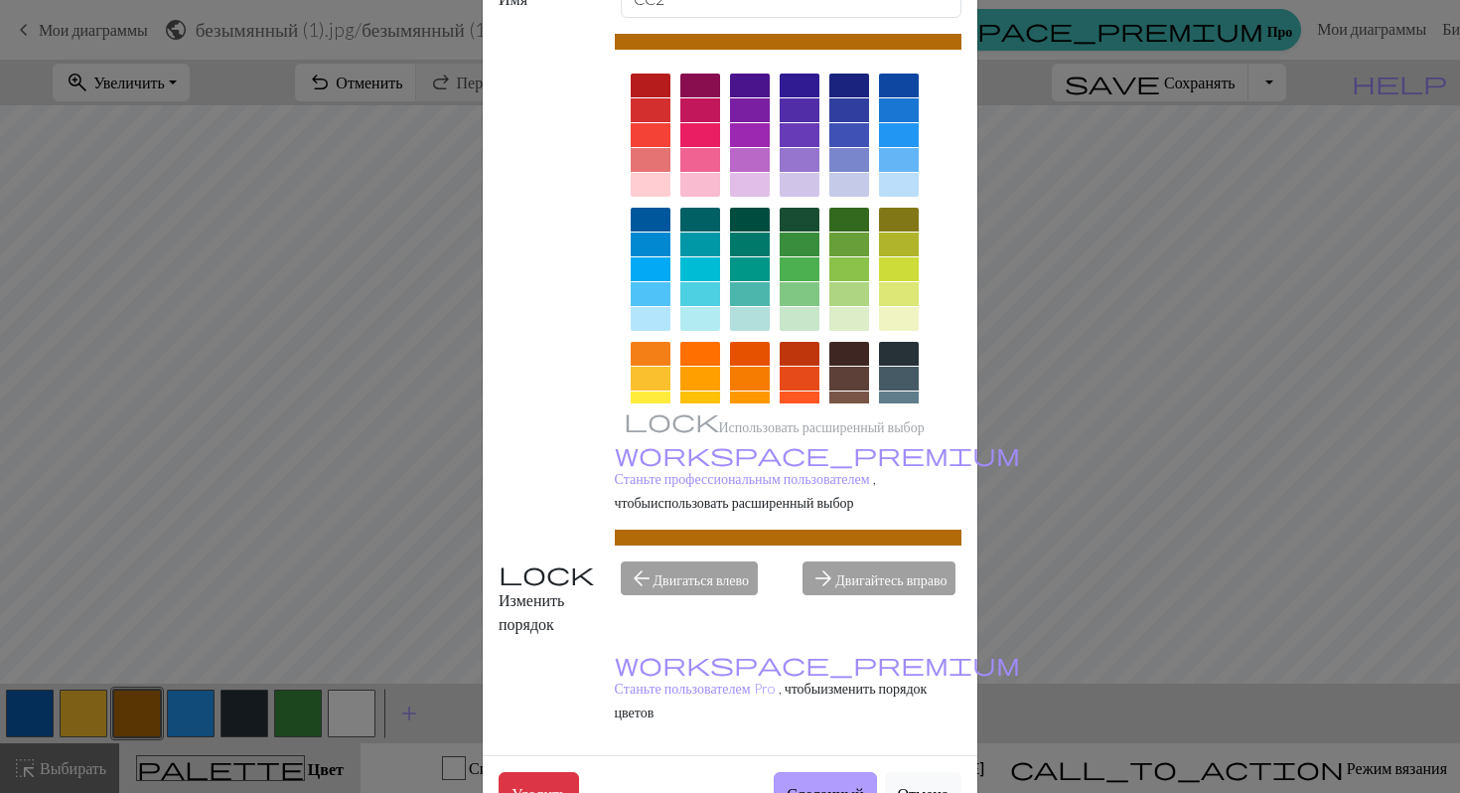
click at [822, 784] on font "Сделанный" at bounding box center [825, 793] width 76 height 19
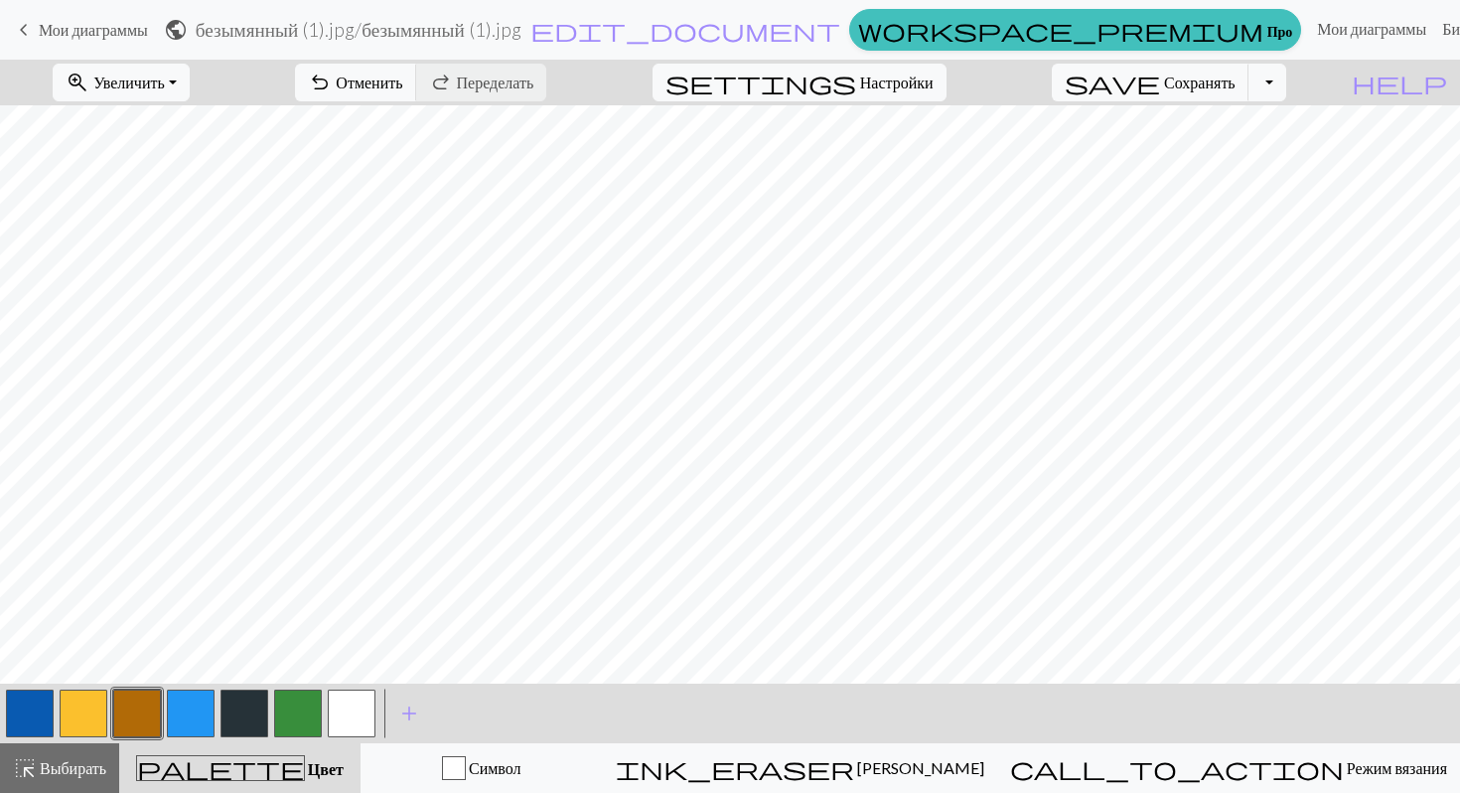
click at [38, 729] on button "button" at bounding box center [30, 713] width 48 height 48
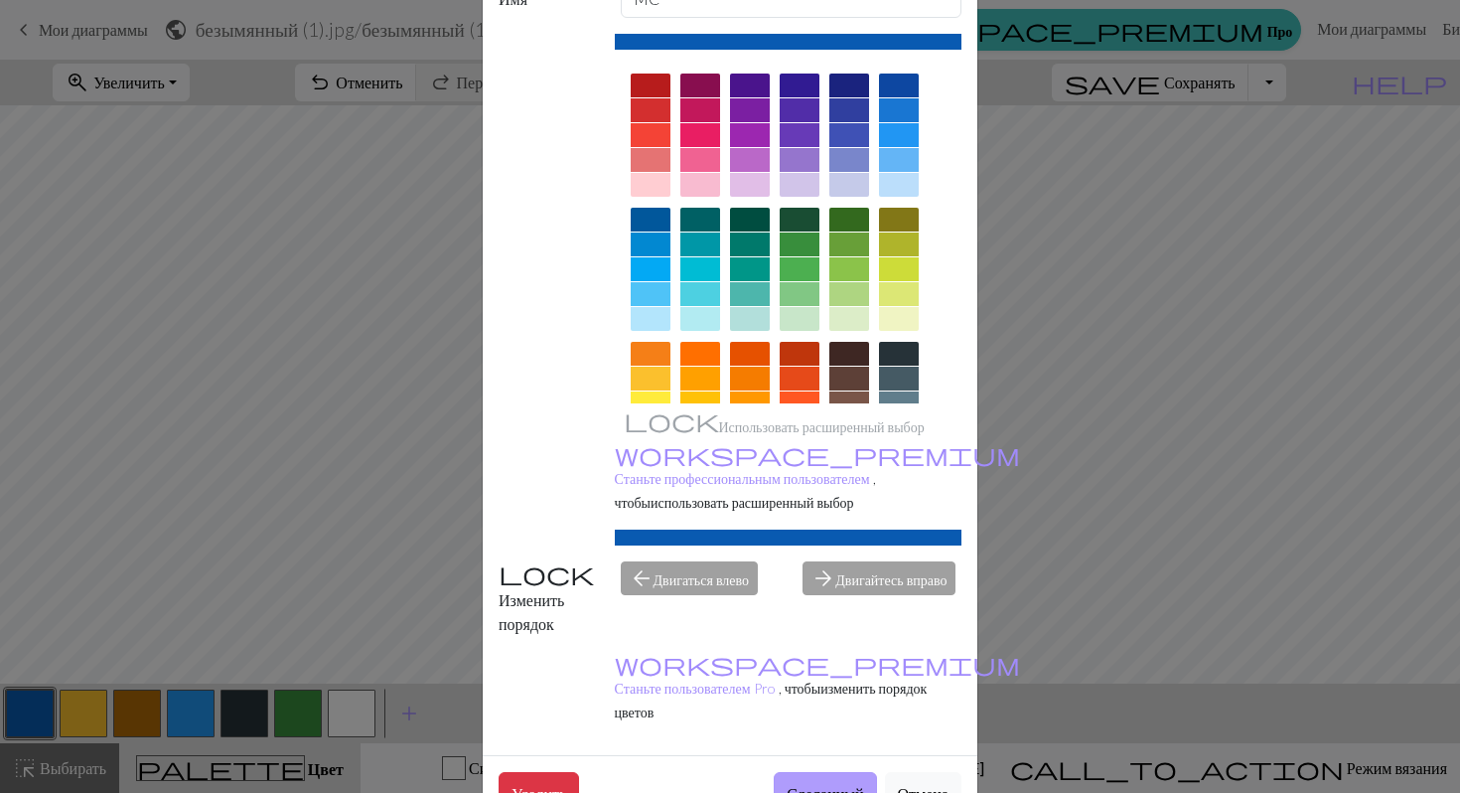
click at [833, 772] on button "Сделанный" at bounding box center [825, 792] width 102 height 41
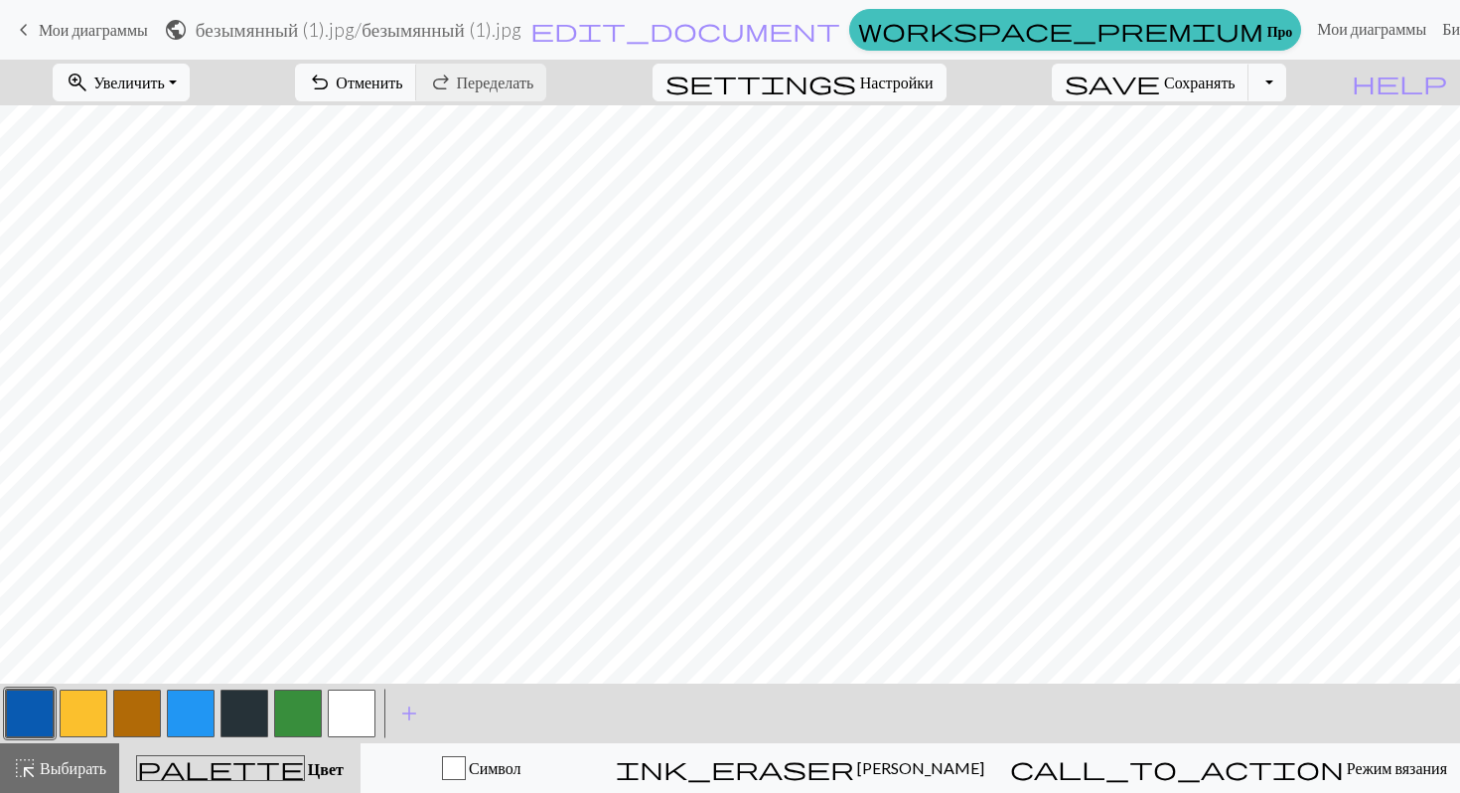
click at [283, 698] on button "button" at bounding box center [298, 713] width 48 height 48
click at [283, 697] on button "button" at bounding box center [298, 713] width 48 height 48
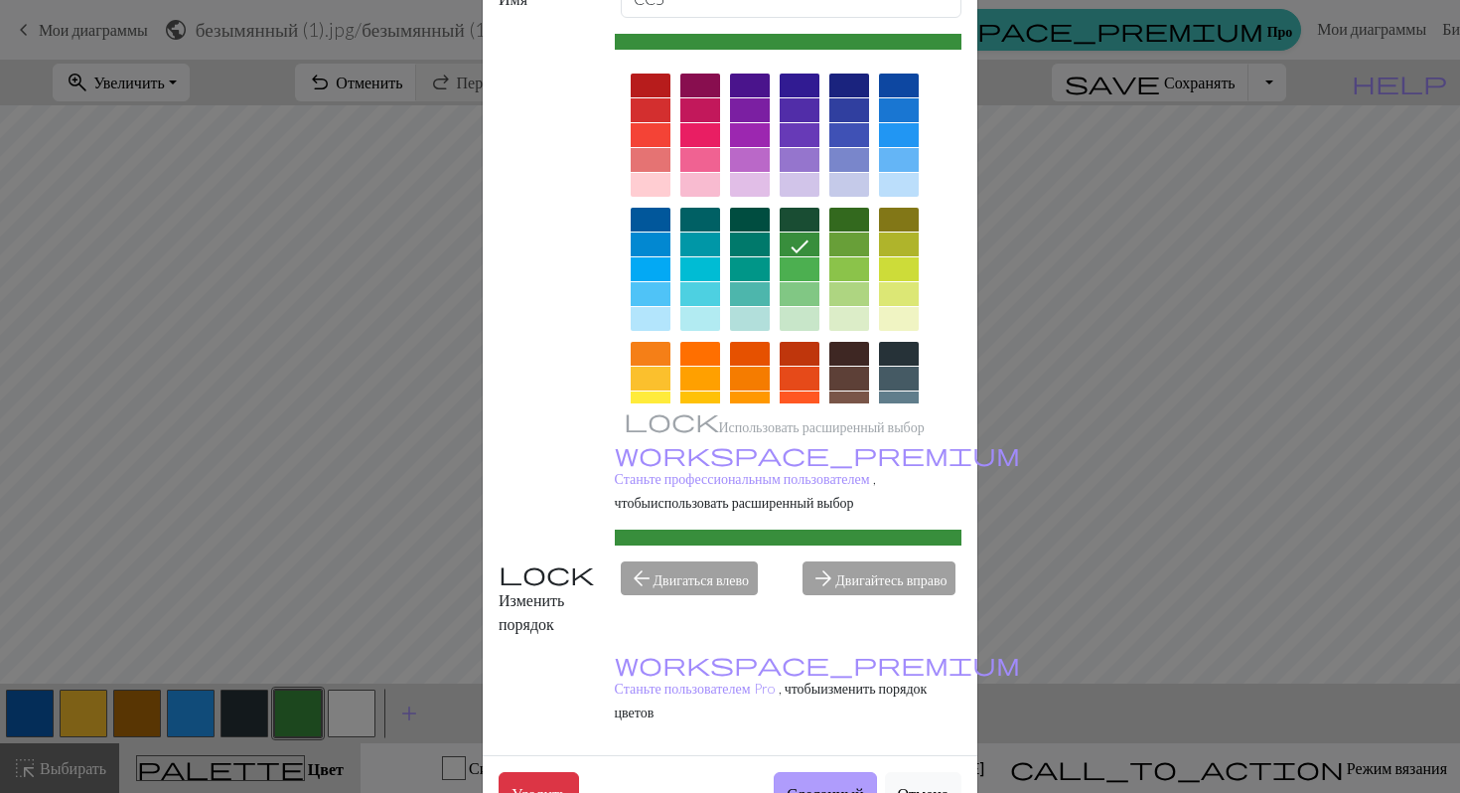
click at [809, 784] on font "Сделанный" at bounding box center [825, 793] width 76 height 19
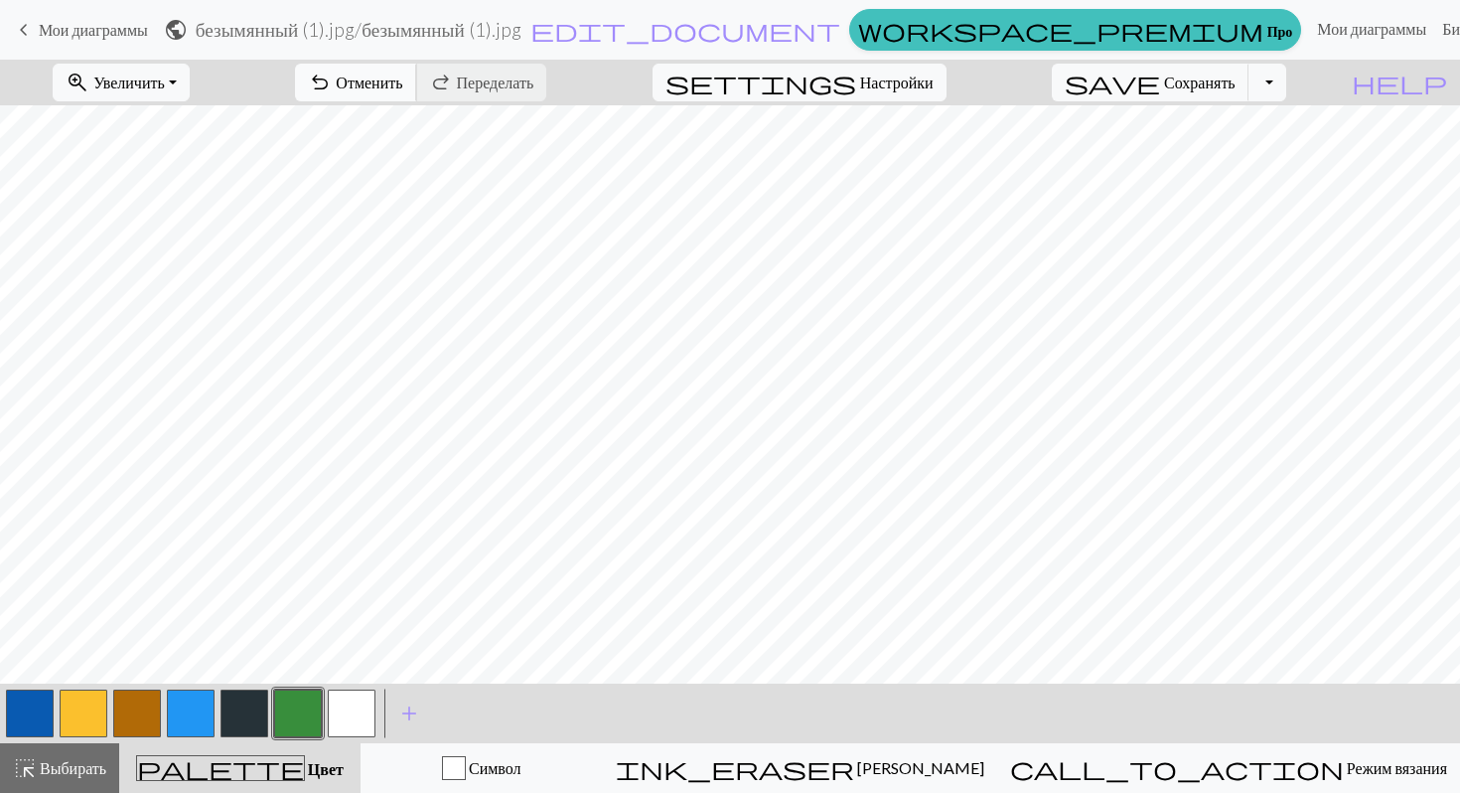
click at [402, 75] on font "Отменить" at bounding box center [369, 82] width 67 height 19
click at [100, 703] on button "button" at bounding box center [84, 713] width 48 height 48
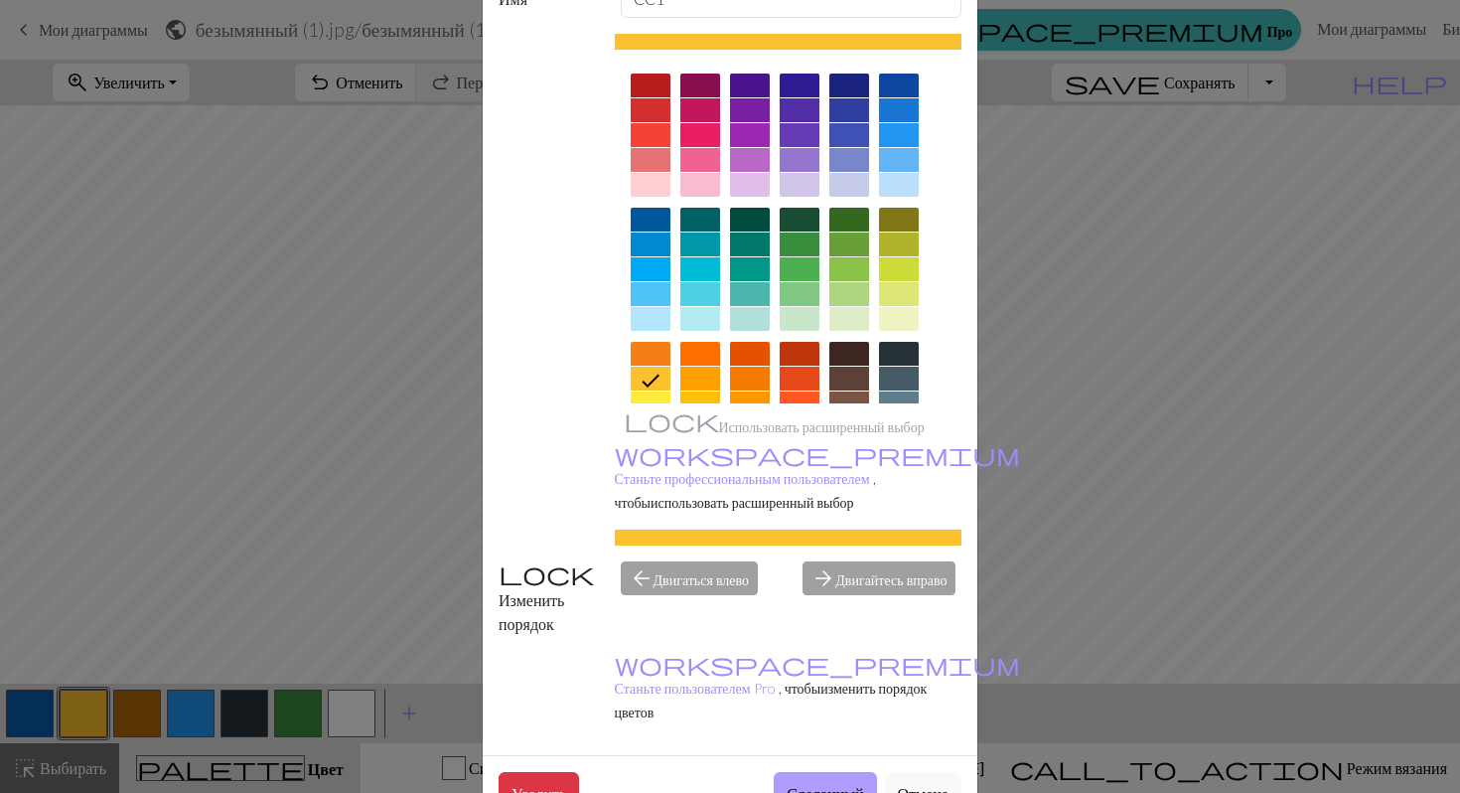
click at [814, 772] on button "Сделанный" at bounding box center [825, 792] width 102 height 41
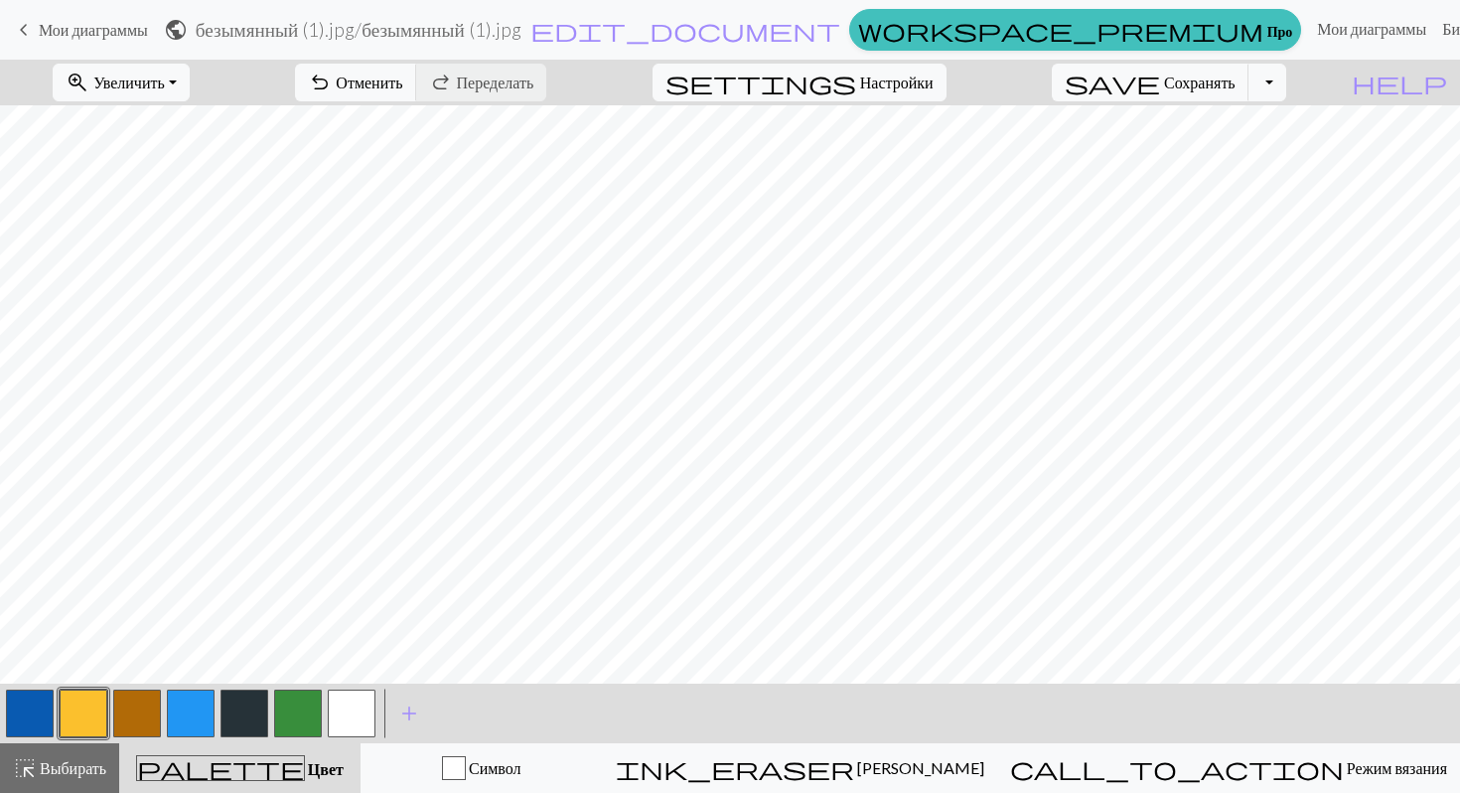
click at [310, 700] on button "button" at bounding box center [298, 713] width 48 height 48
click at [272, 707] on div at bounding box center [298, 713] width 54 height 54
click at [288, 698] on button "button" at bounding box center [298, 713] width 48 height 48
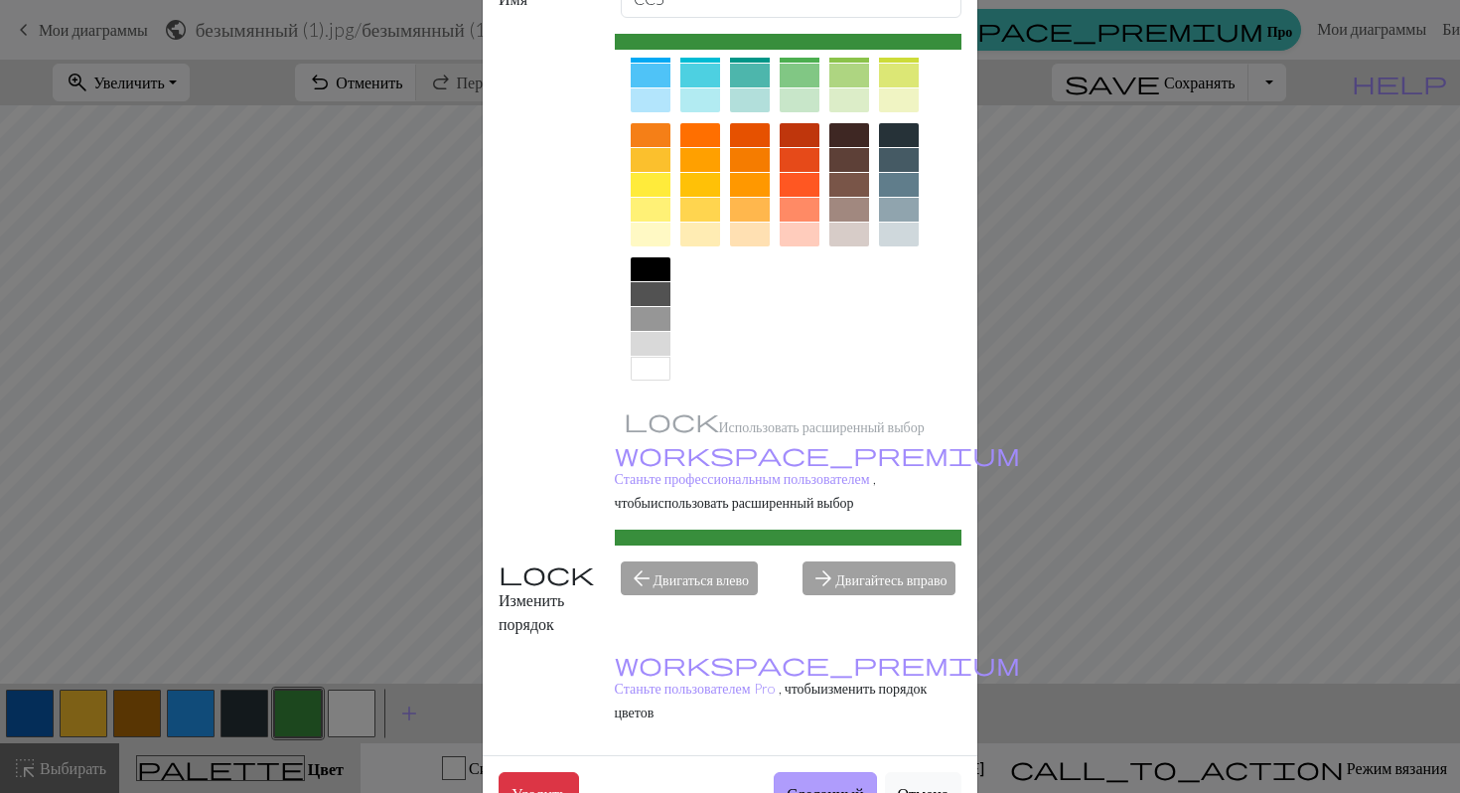
click at [787, 784] on font "Сделанный" at bounding box center [825, 793] width 76 height 19
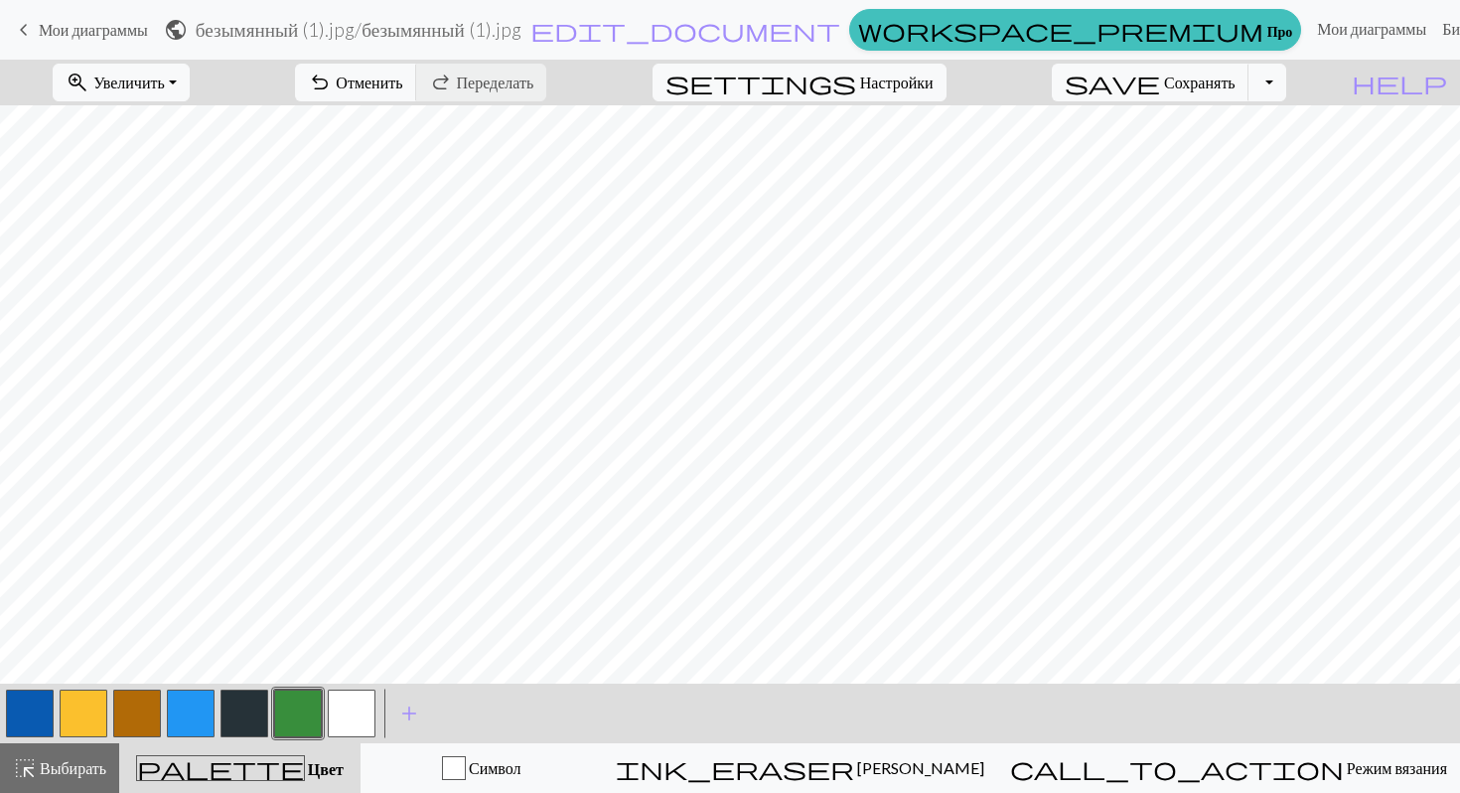
click at [128, 711] on button "button" at bounding box center [137, 713] width 48 height 48
click at [135, 692] on button "button" at bounding box center [137, 713] width 48 height 48
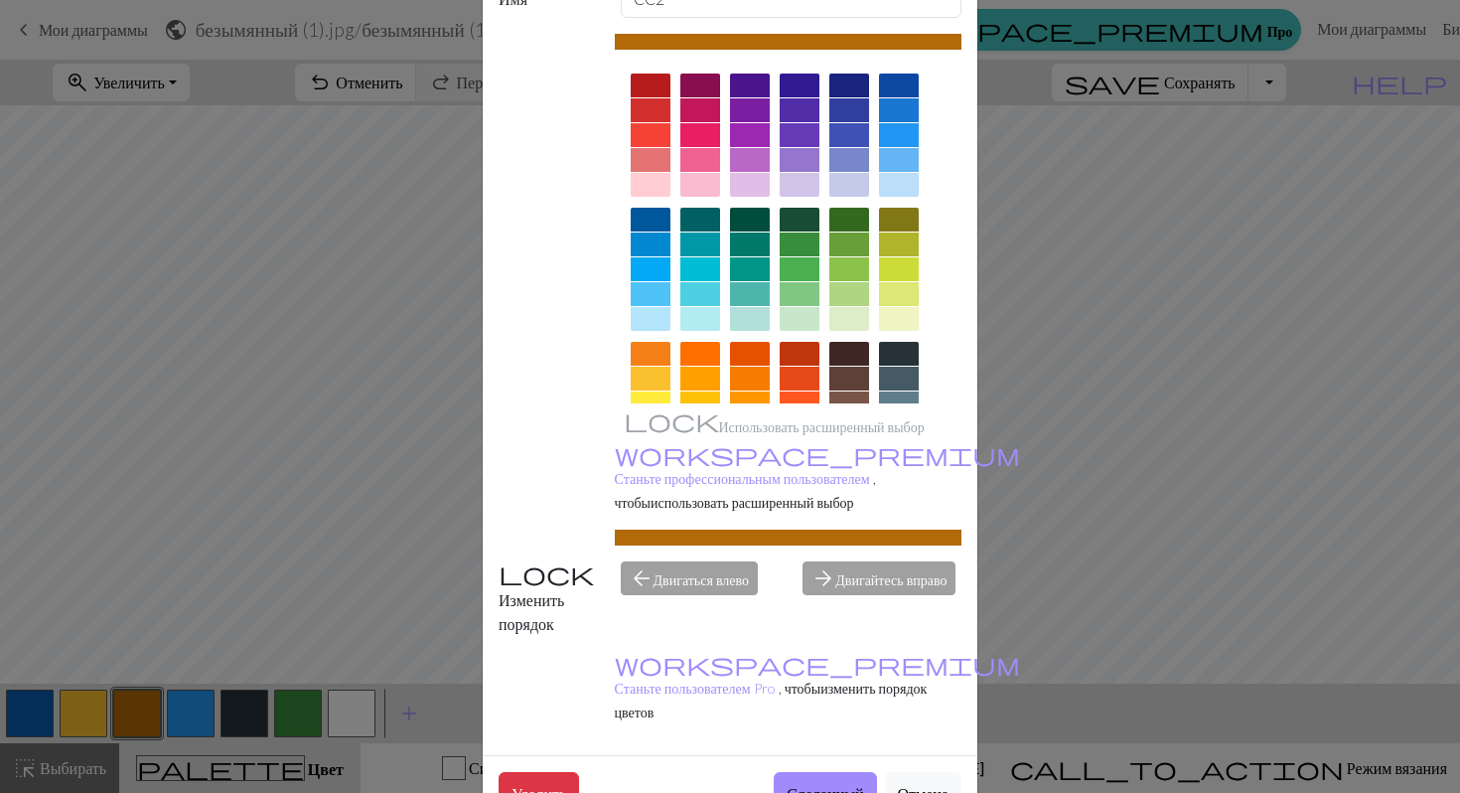
click at [815, 784] on font "Сделанный" at bounding box center [825, 793] width 76 height 19
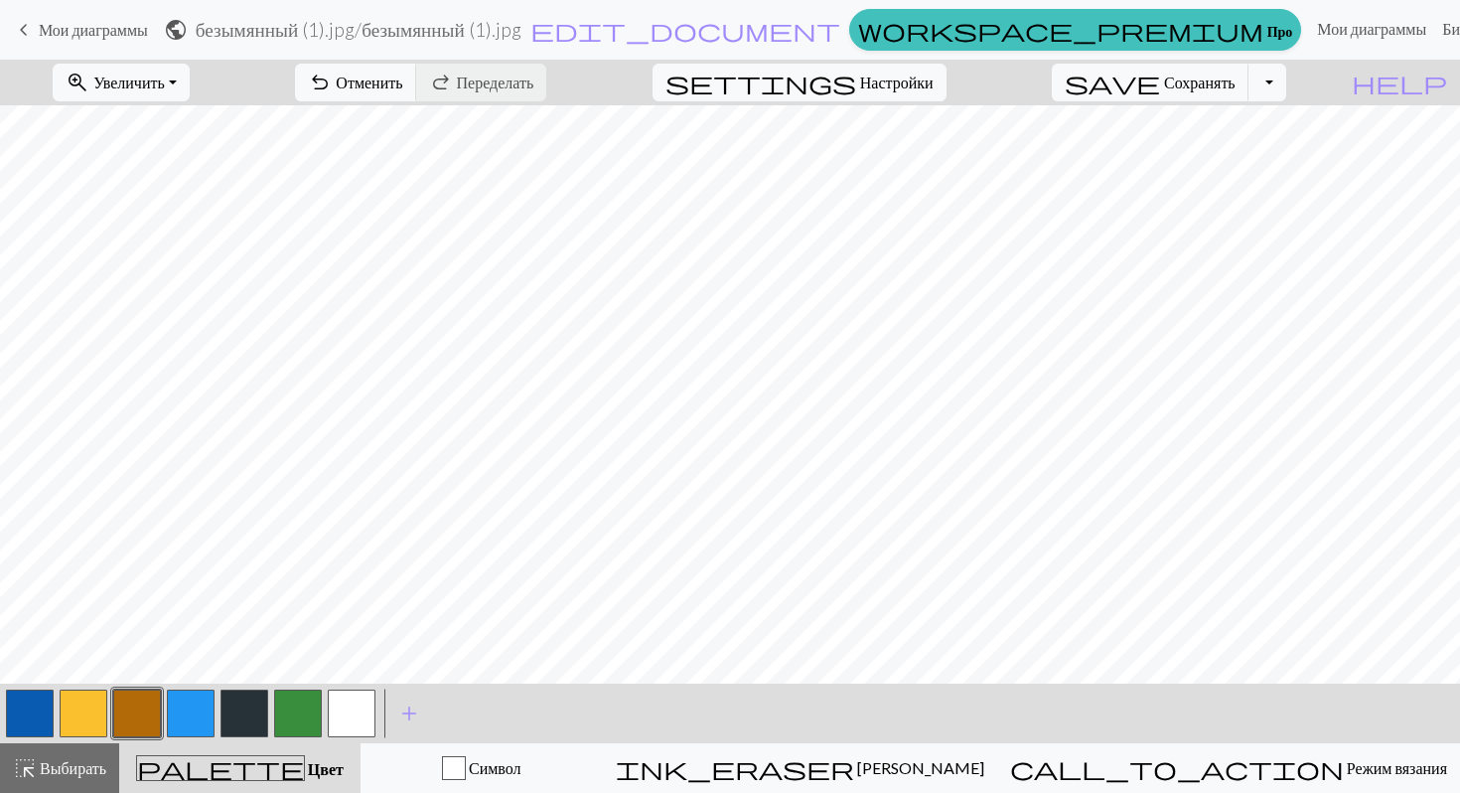
click at [92, 713] on button "button" at bounding box center [84, 713] width 48 height 48
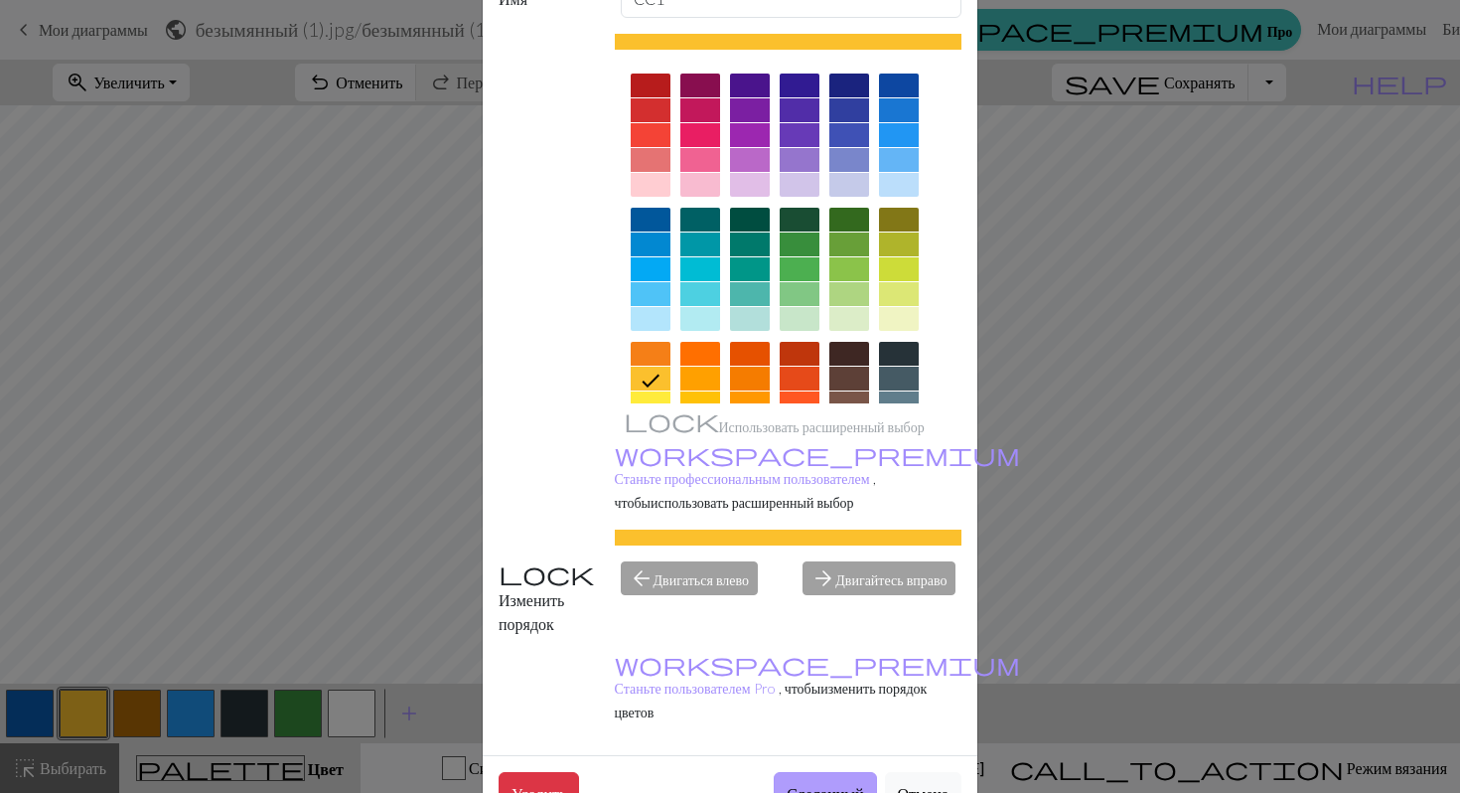
click at [823, 784] on font "Сделанный" at bounding box center [825, 793] width 76 height 19
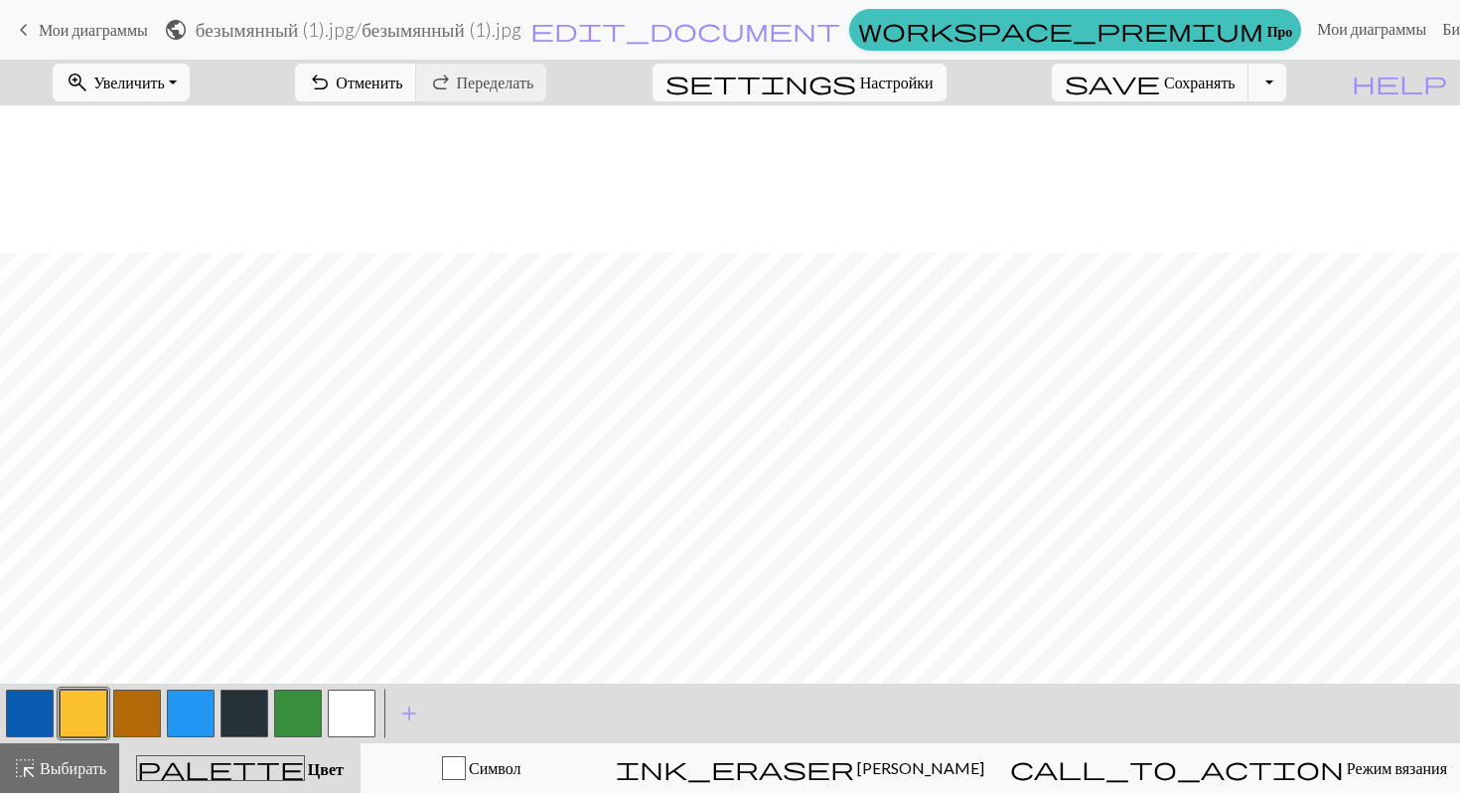
scroll to position [147, 0]
click at [1235, 84] on font "Сохранять" at bounding box center [1200, 82] width 72 height 19
click at [299, 712] on button "button" at bounding box center [298, 713] width 48 height 48
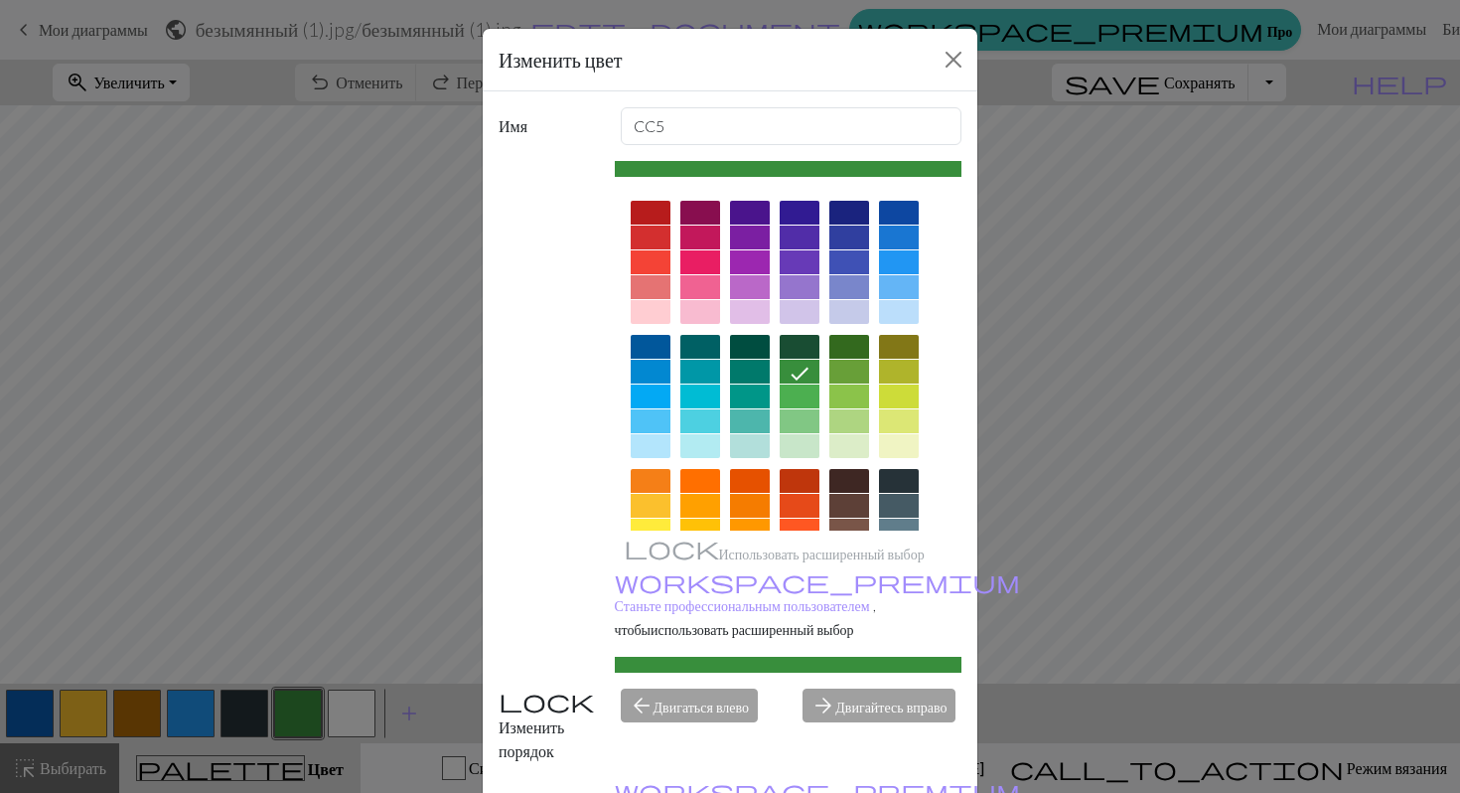
scroll to position [127, 0]
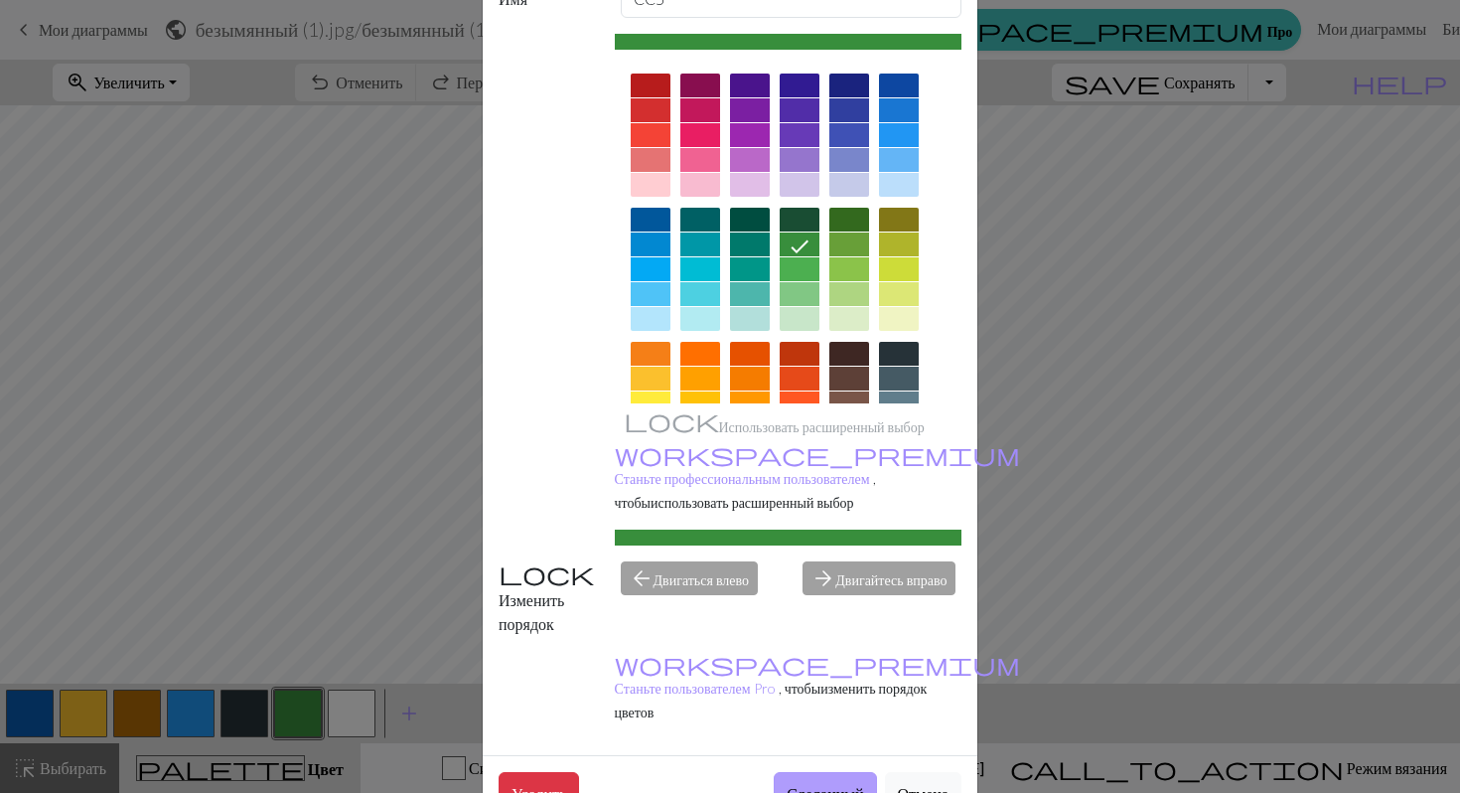
click at [830, 784] on font "Сделанный" at bounding box center [825, 793] width 76 height 19
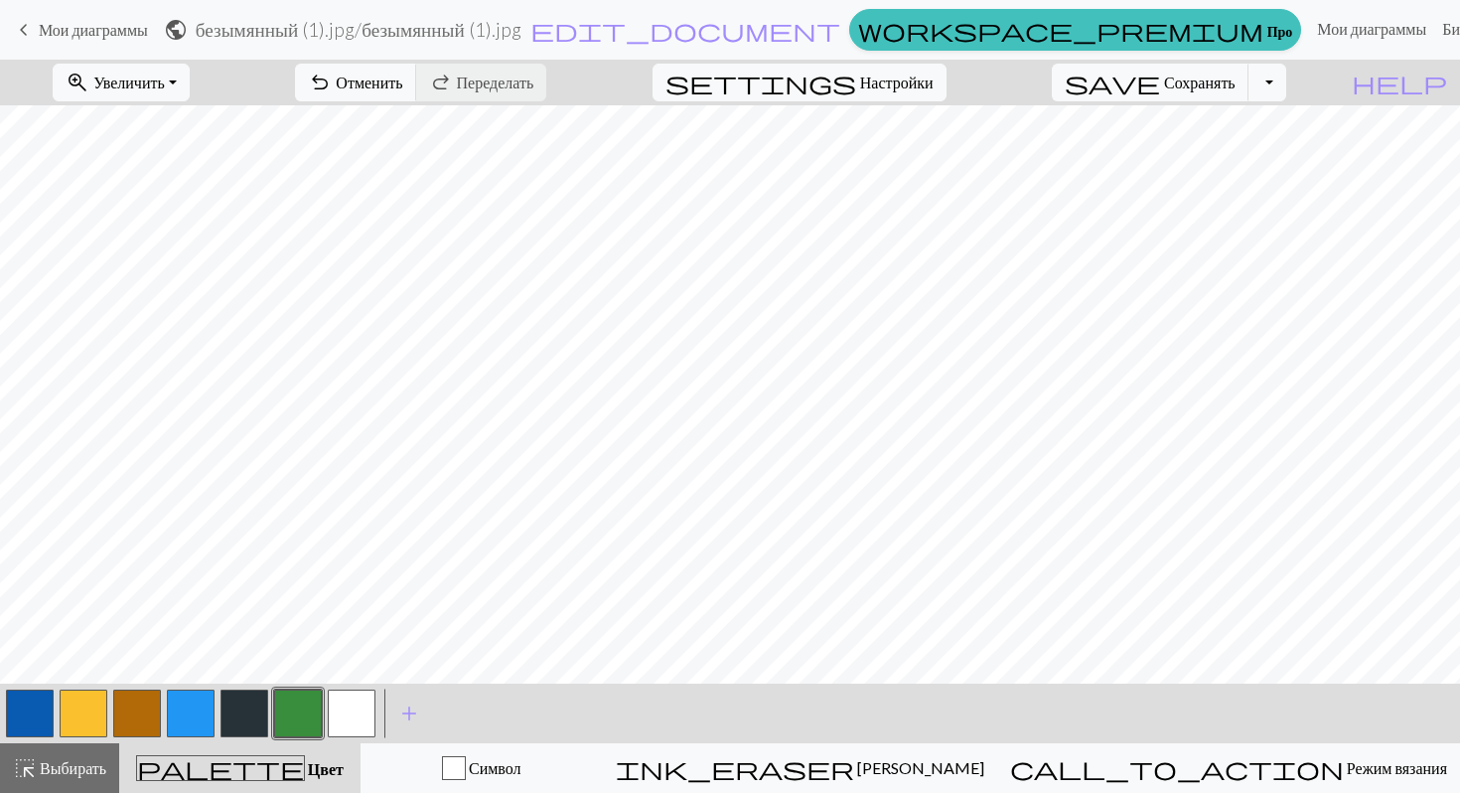
click at [126, 703] on button "button" at bounding box center [137, 713] width 48 height 48
click at [125, 705] on button "button" at bounding box center [137, 713] width 48 height 48
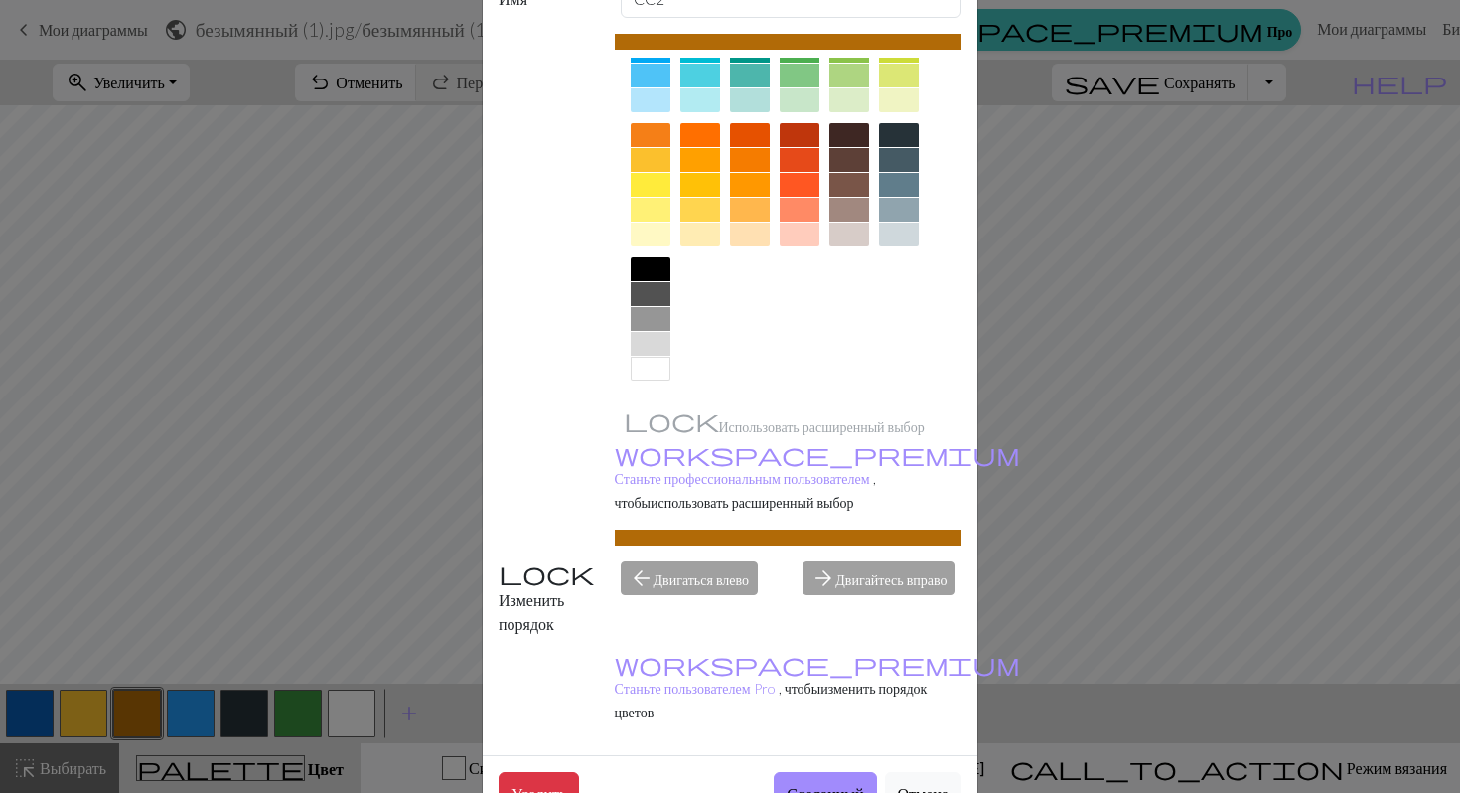
click at [813, 784] on font "Сделанный" at bounding box center [825, 793] width 76 height 19
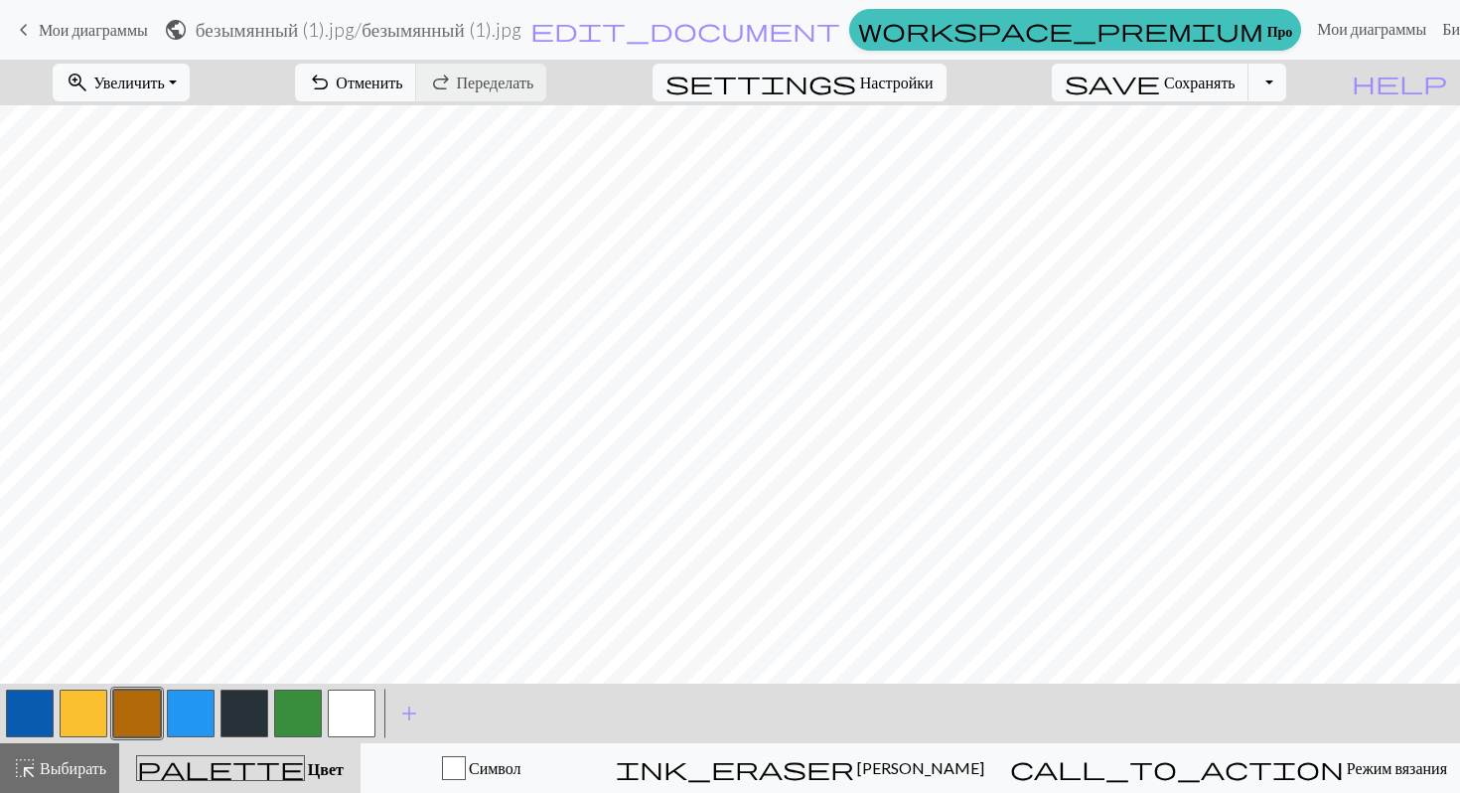
click at [87, 715] on button "button" at bounding box center [84, 713] width 48 height 48
click at [68, 721] on button "button" at bounding box center [84, 713] width 48 height 48
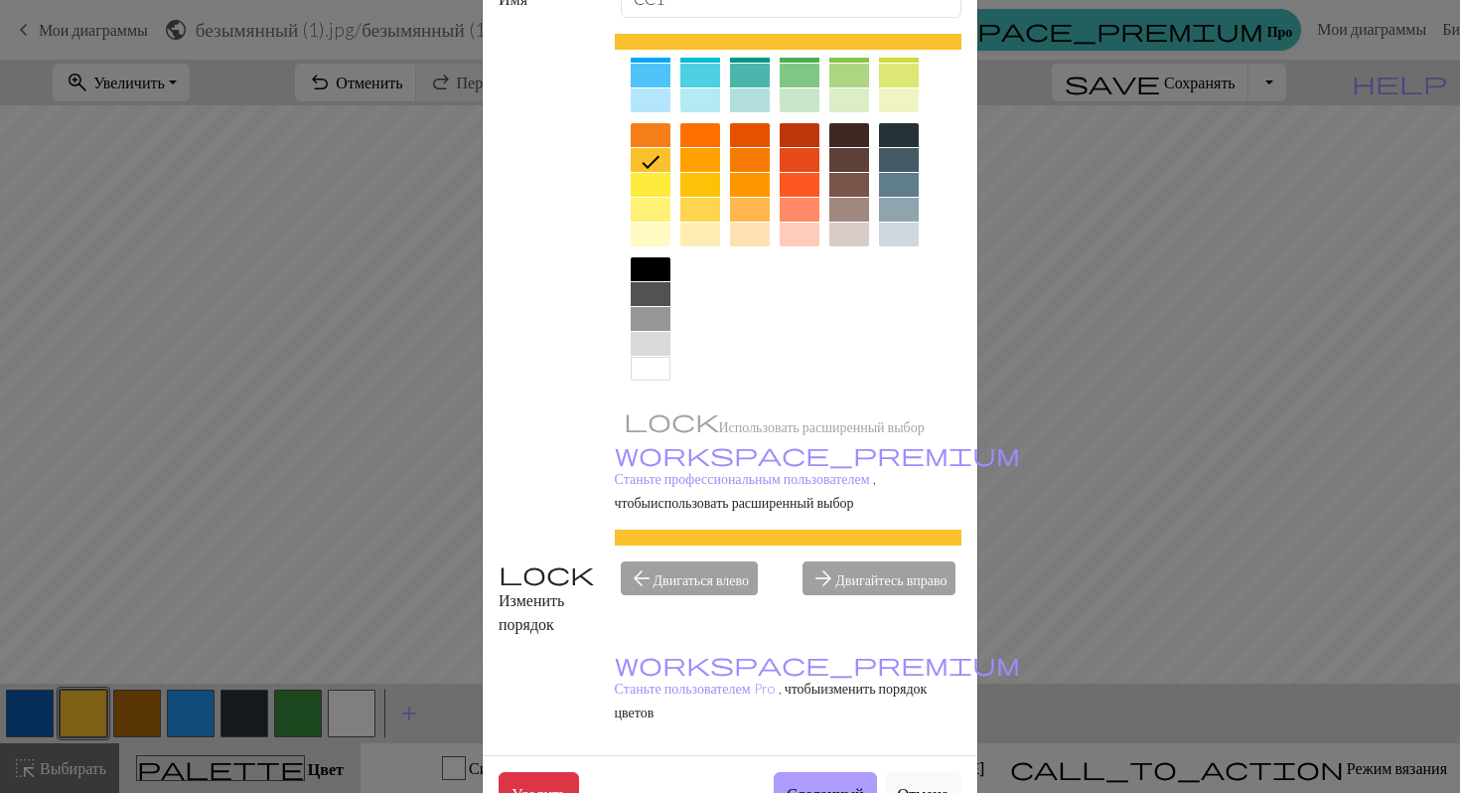
click at [774, 772] on button "Сделанный" at bounding box center [825, 792] width 102 height 41
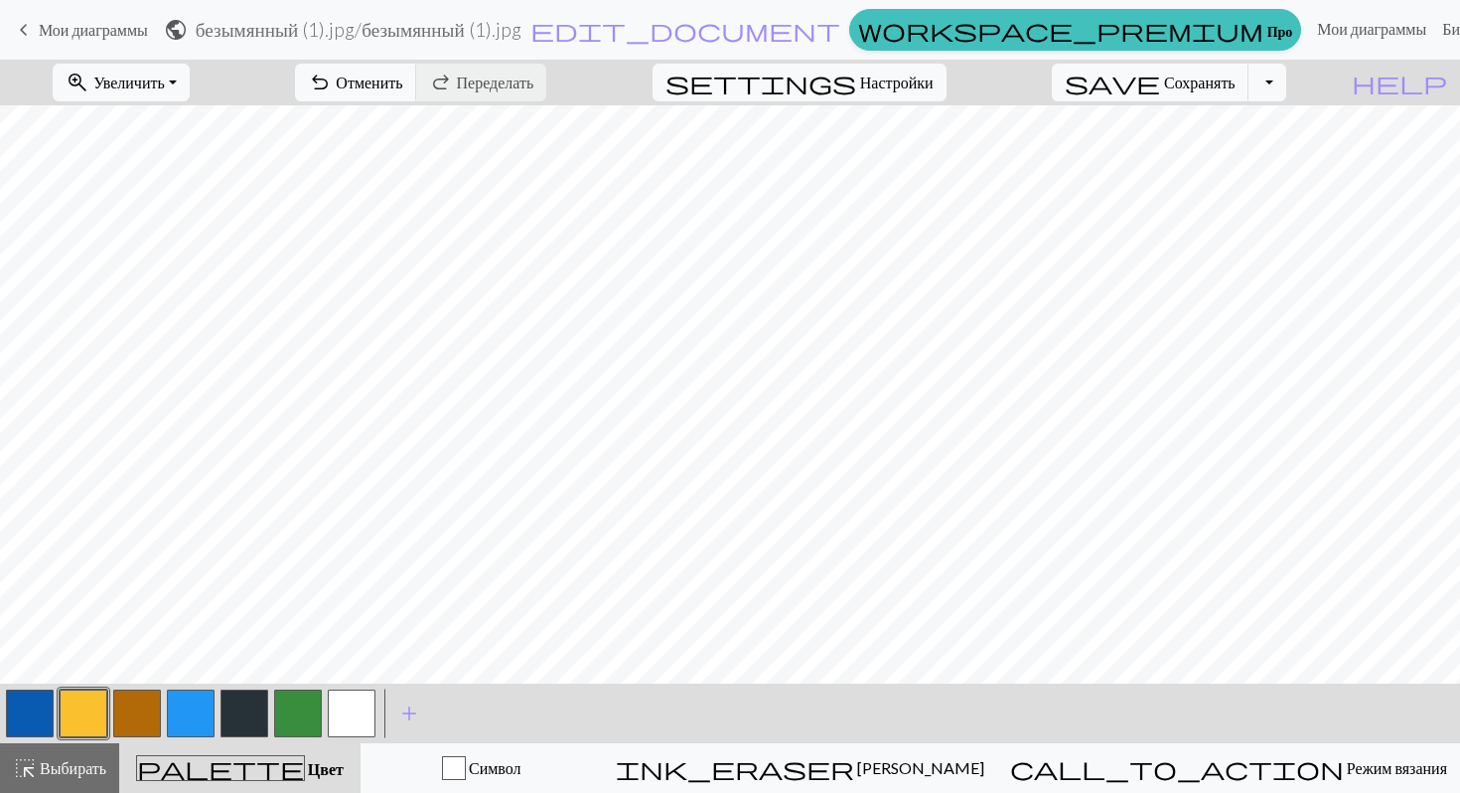
scroll to position [147, 0]
click at [1235, 79] on font "Сохранять" at bounding box center [1200, 82] width 72 height 19
